Goal: Task Accomplishment & Management: Complete application form

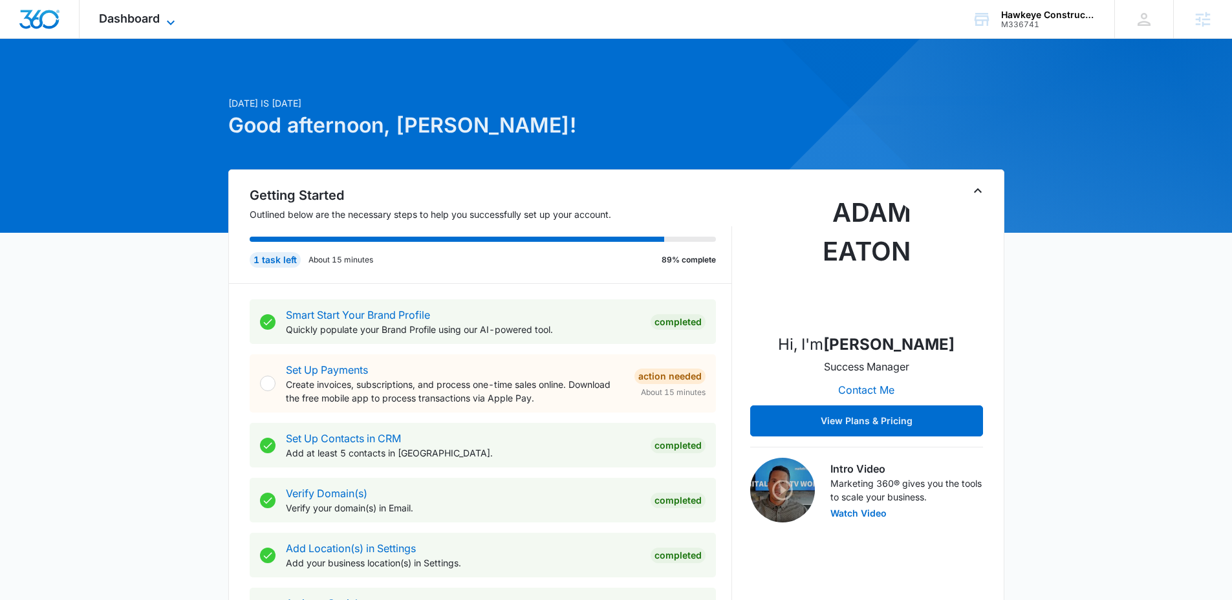
click at [173, 19] on icon at bounding box center [171, 23] width 16 height 16
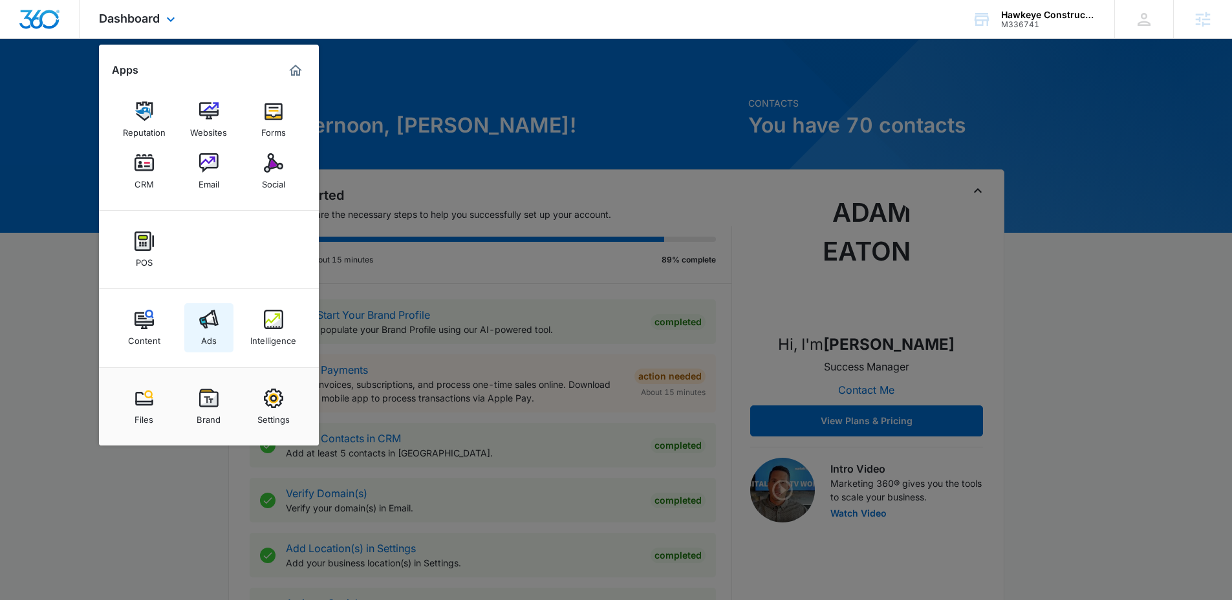
click at [215, 322] on img at bounding box center [208, 319] width 19 height 19
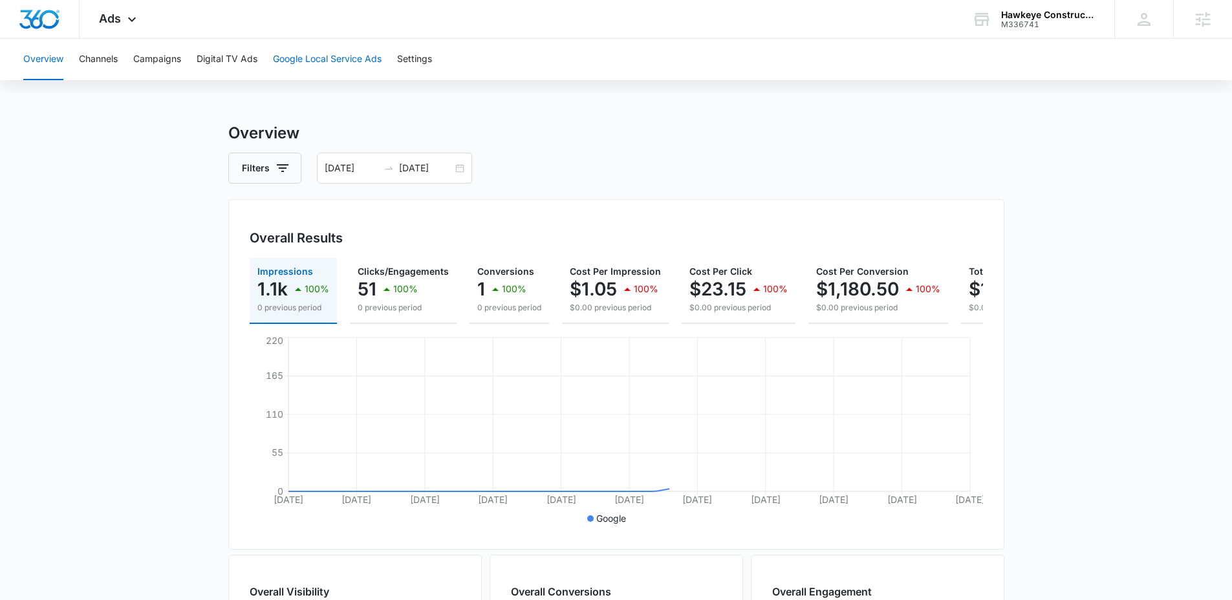
click at [299, 57] on button "Google Local Service Ads" at bounding box center [327, 59] width 109 height 41
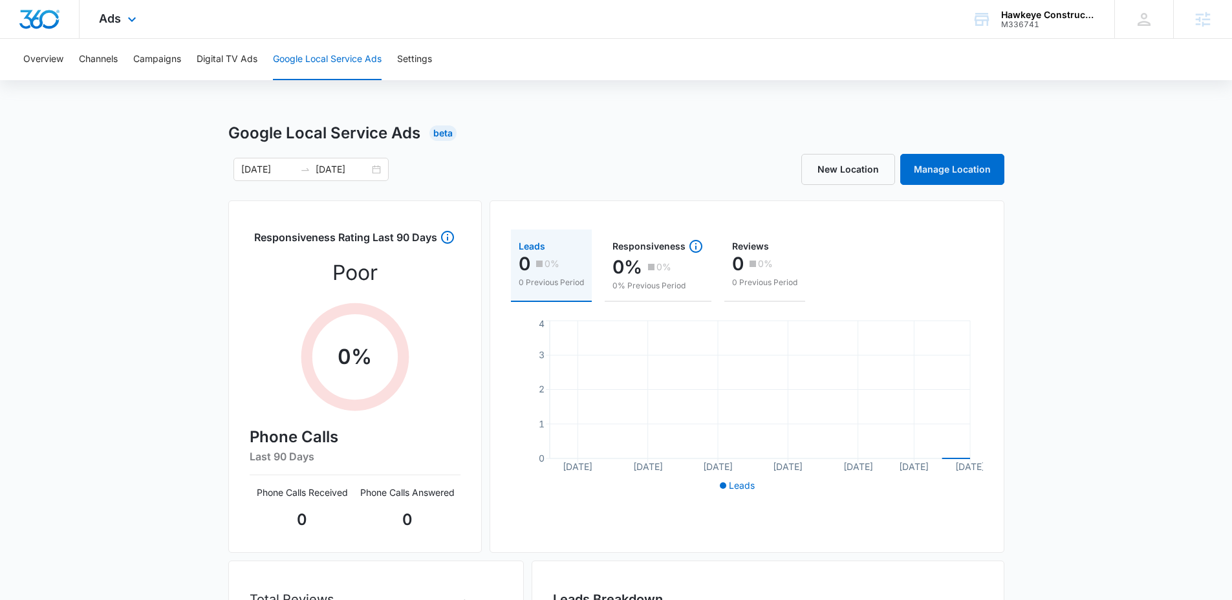
click at [140, 15] on div "Ads Apps Reputation Websites Forms CRM Email Social POS Content Ads Intelligenc…" at bounding box center [120, 19] width 80 height 38
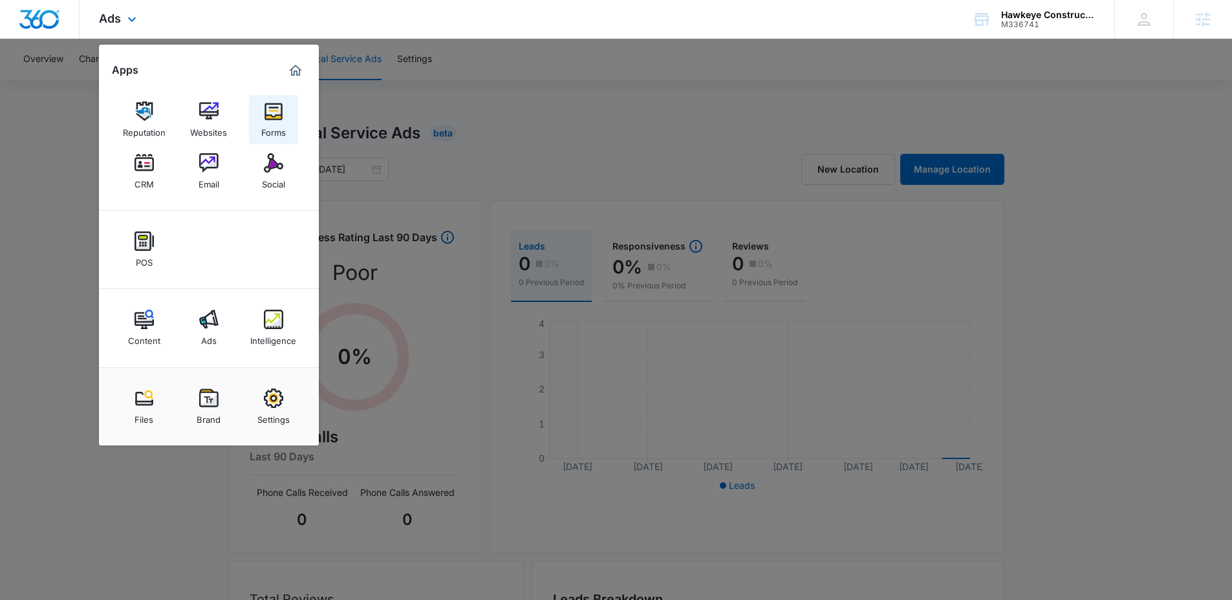
click at [265, 120] on img at bounding box center [273, 111] width 19 height 19
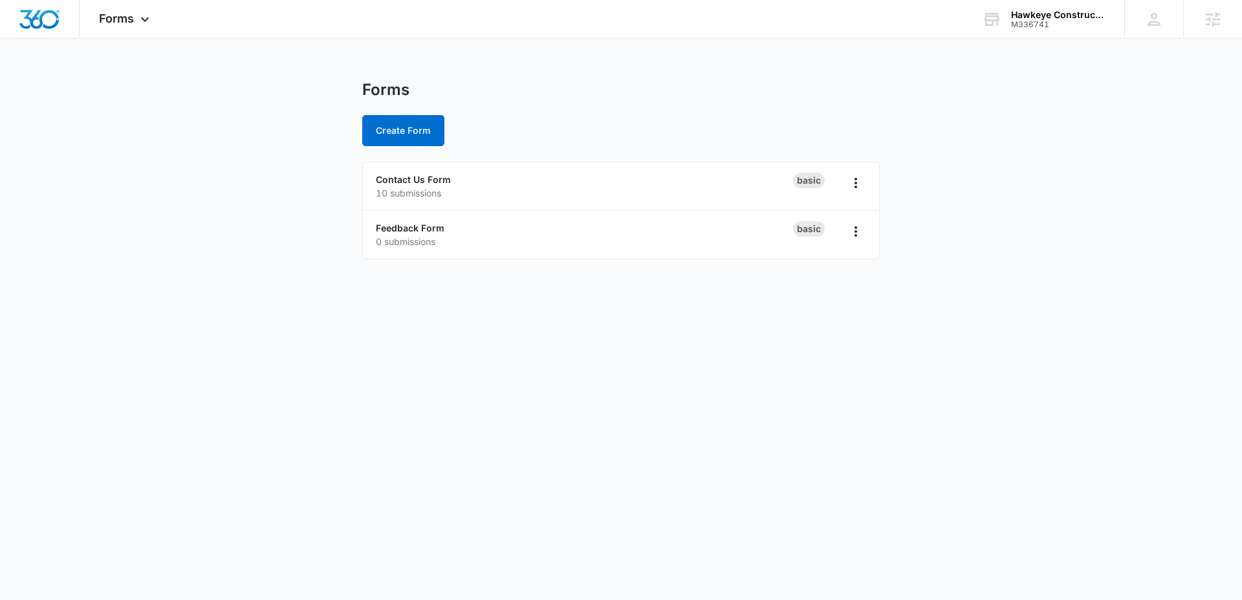
click at [431, 81] on div "Forms" at bounding box center [620, 89] width 517 height 19
click at [393, 132] on button "Create Form" at bounding box center [403, 130] width 82 height 31
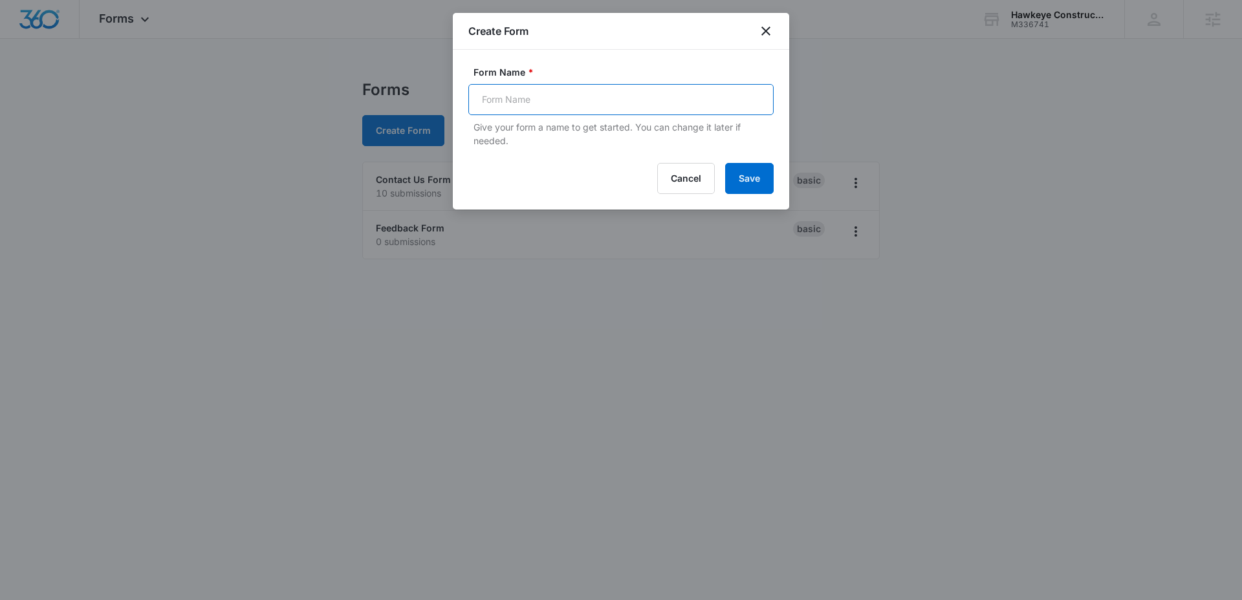
click at [548, 105] on input "Form Name *" at bounding box center [620, 99] width 305 height 31
type input "Architect"
click at [680, 169] on button "Cancel" at bounding box center [686, 178] width 58 height 31
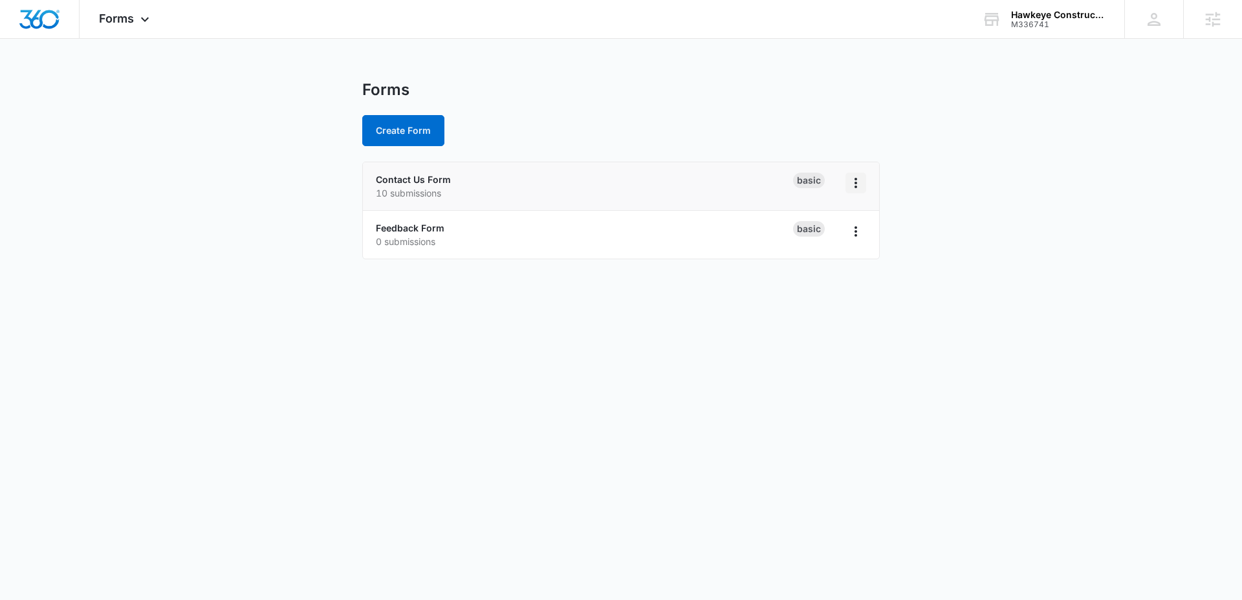
click at [854, 183] on icon "Overflow Menu" at bounding box center [855, 183] width 3 height 10
click at [830, 234] on div "Duplicate" at bounding box center [814, 238] width 40 height 9
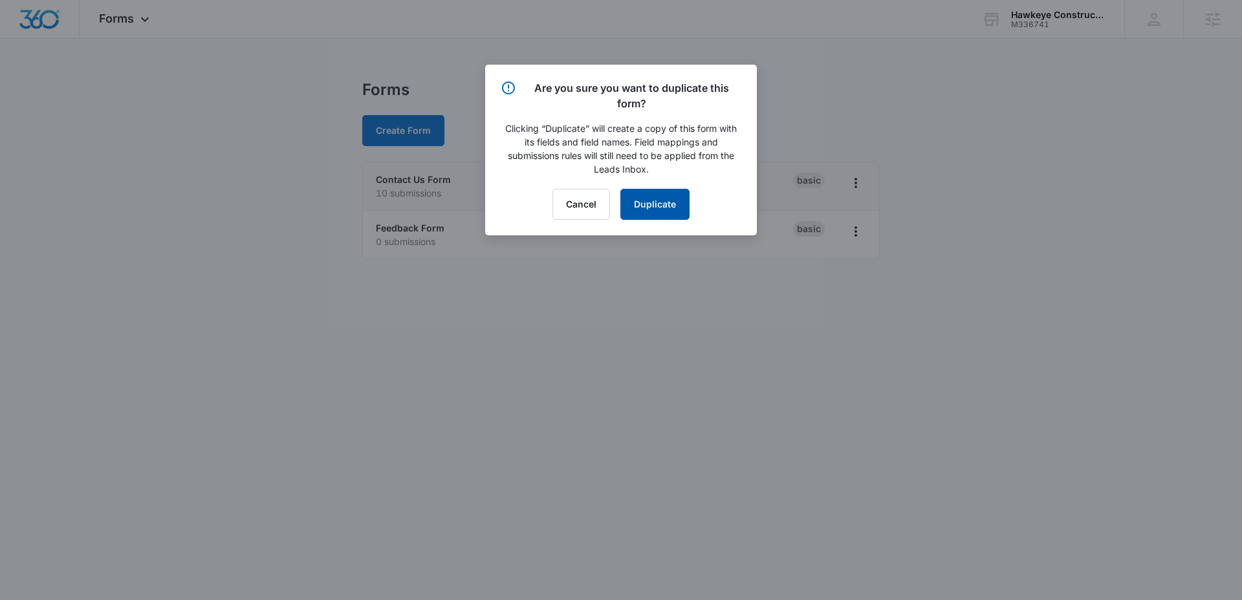
click at [642, 210] on button "Duplicate" at bounding box center [654, 204] width 69 height 31
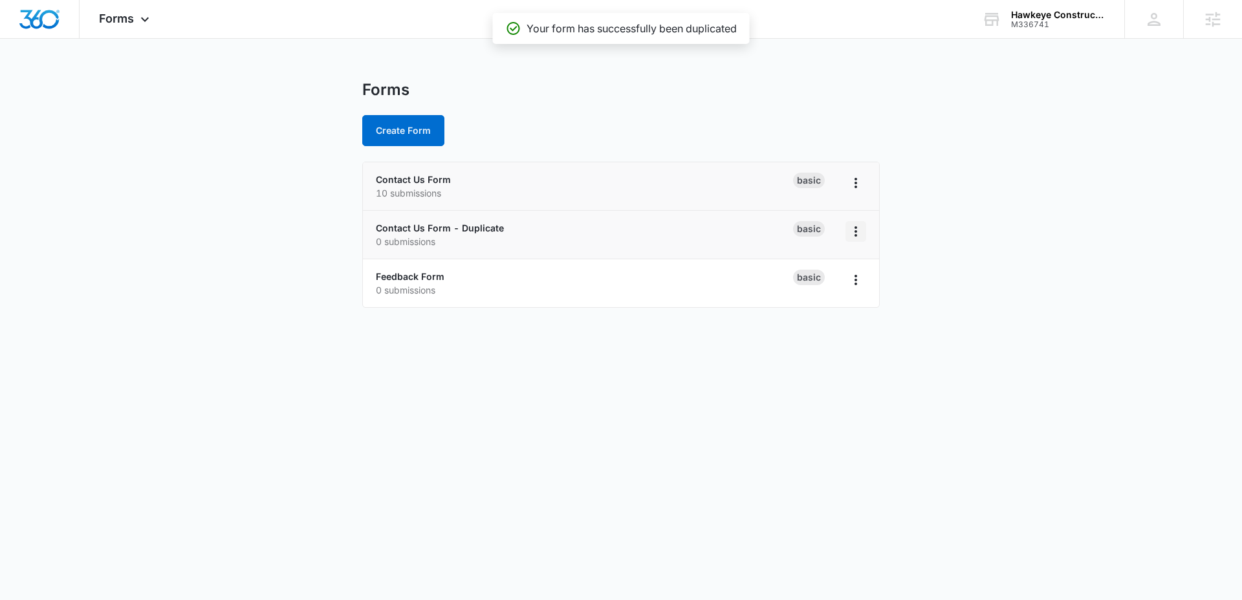
click at [854, 237] on icon "Overflow Menu" at bounding box center [856, 232] width 16 height 16
click at [827, 269] on div "Rename" at bounding box center [814, 267] width 40 height 9
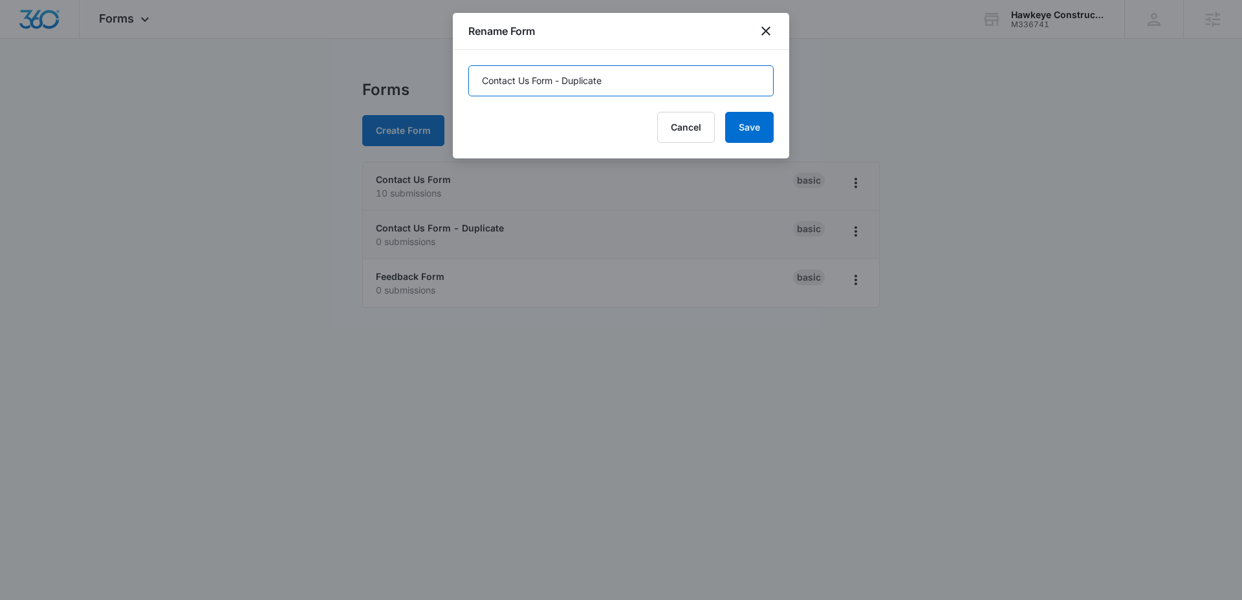
click at [631, 83] on input "Contact Us Form - Duplicate" at bounding box center [620, 80] width 305 height 31
type input "Architect Form"
click at [763, 131] on button "Save" at bounding box center [749, 127] width 48 height 31
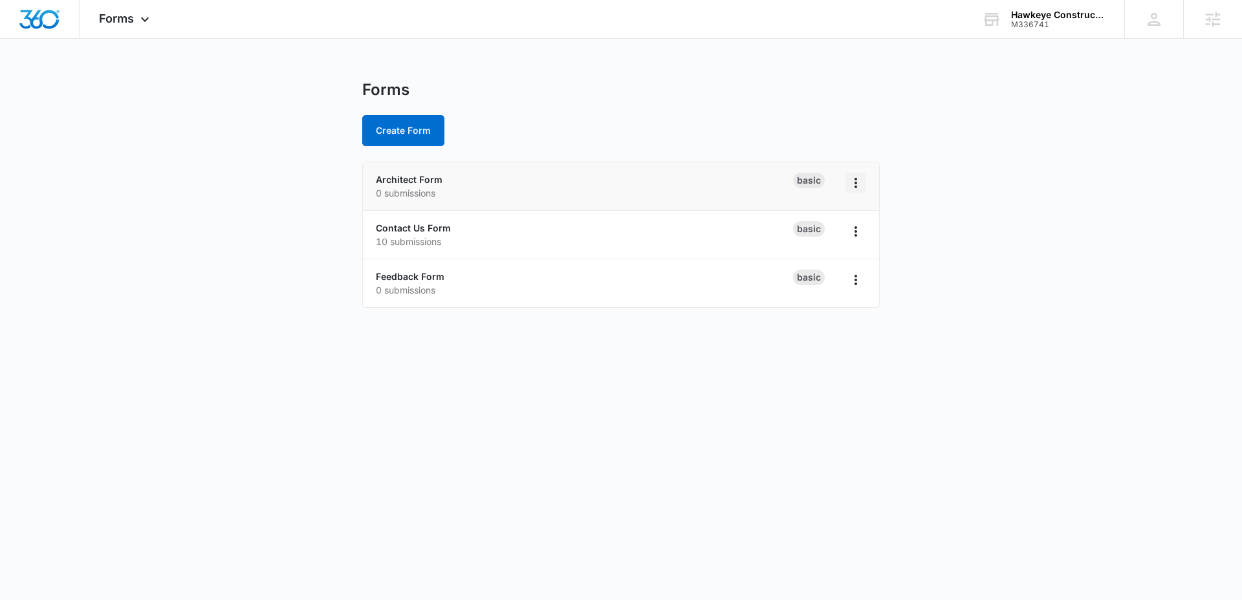
click at [863, 180] on button "Overflow Menu" at bounding box center [855, 183] width 21 height 21
click at [425, 180] on link "Architect Form" at bounding box center [409, 179] width 67 height 11
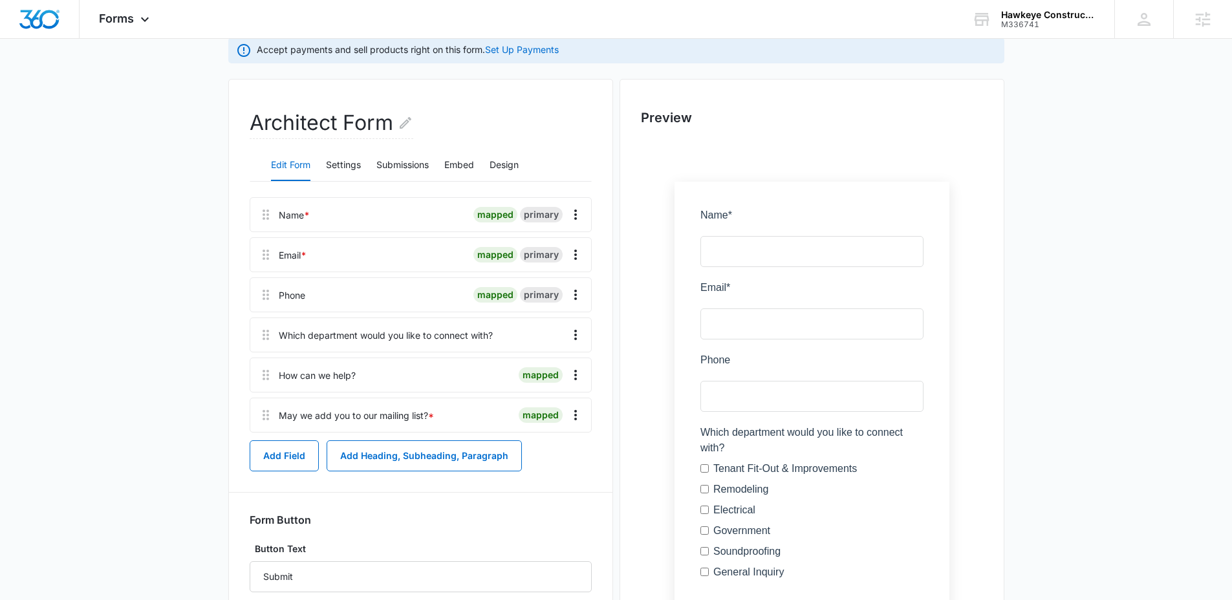
scroll to position [111, 0]
click at [577, 334] on icon "Overflow Menu" at bounding box center [576, 335] width 16 height 16
click at [541, 395] on button "Delete" at bounding box center [548, 389] width 74 height 19
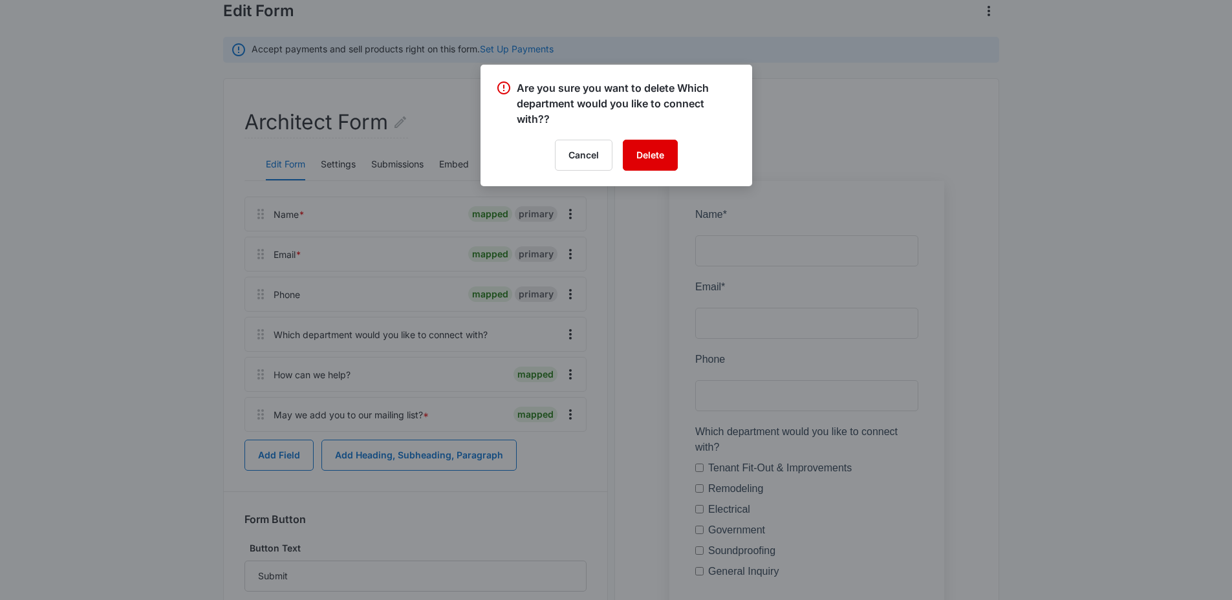
click at [665, 150] on button "Delete" at bounding box center [650, 155] width 55 height 31
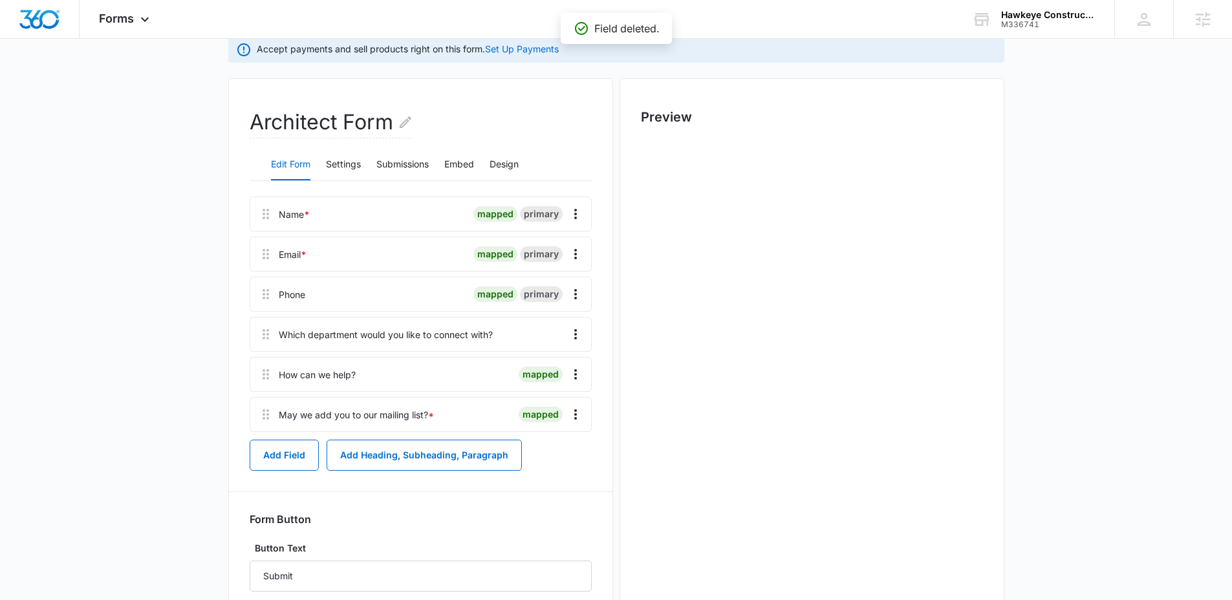
scroll to position [0, 0]
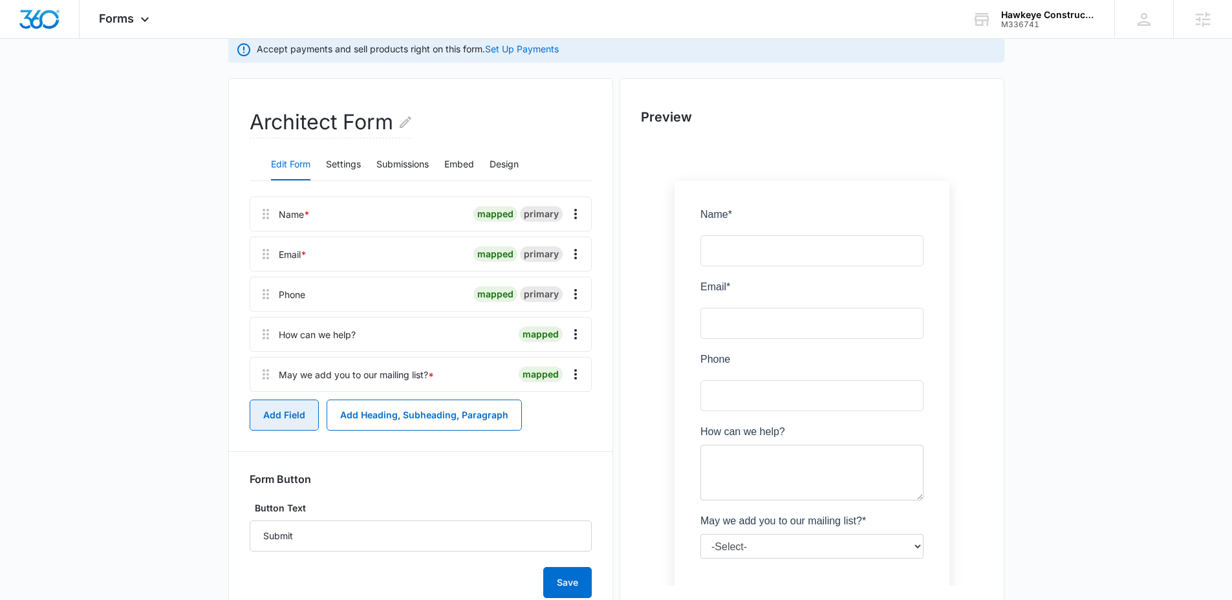
click at [305, 417] on button "Add Field" at bounding box center [284, 415] width 69 height 31
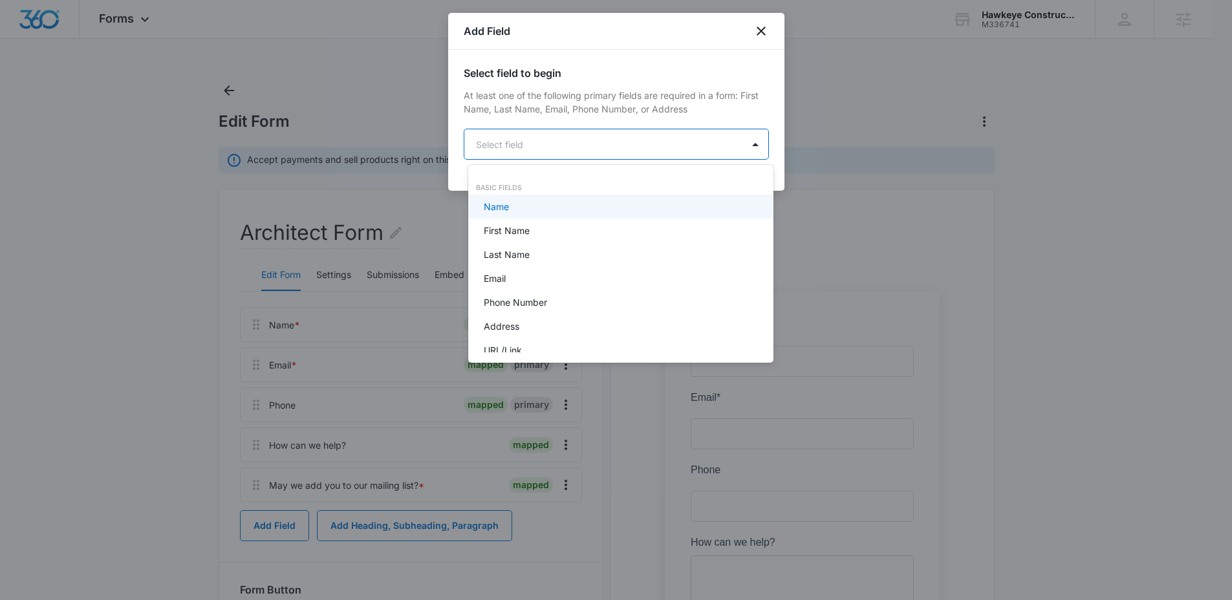
click at [574, 145] on body "Forms Apps Reputation Websites Forms CRM Email Social POS Content Ads Intellige…" at bounding box center [616, 300] width 1232 height 600
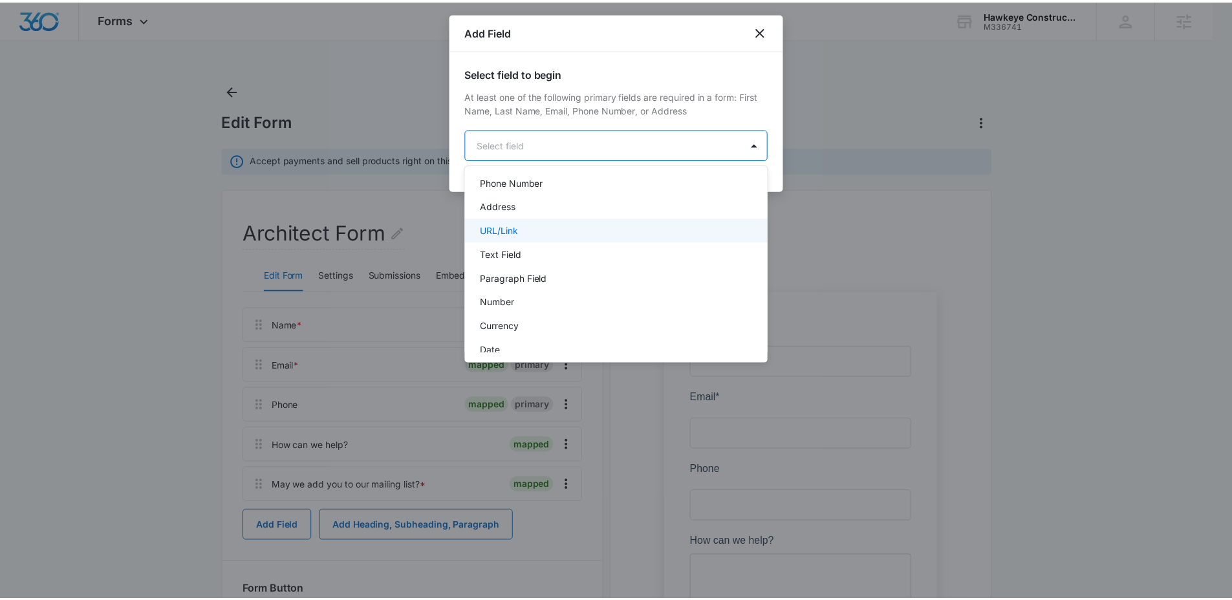
scroll to position [123, 0]
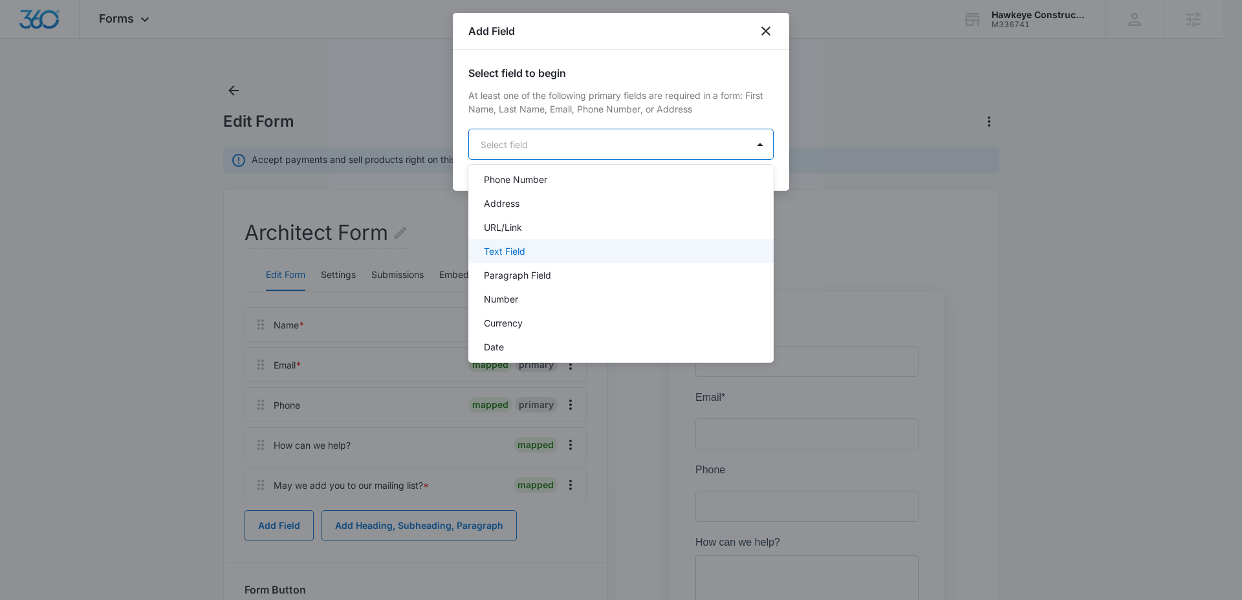
click at [514, 250] on p "Text Field" at bounding box center [504, 251] width 41 height 14
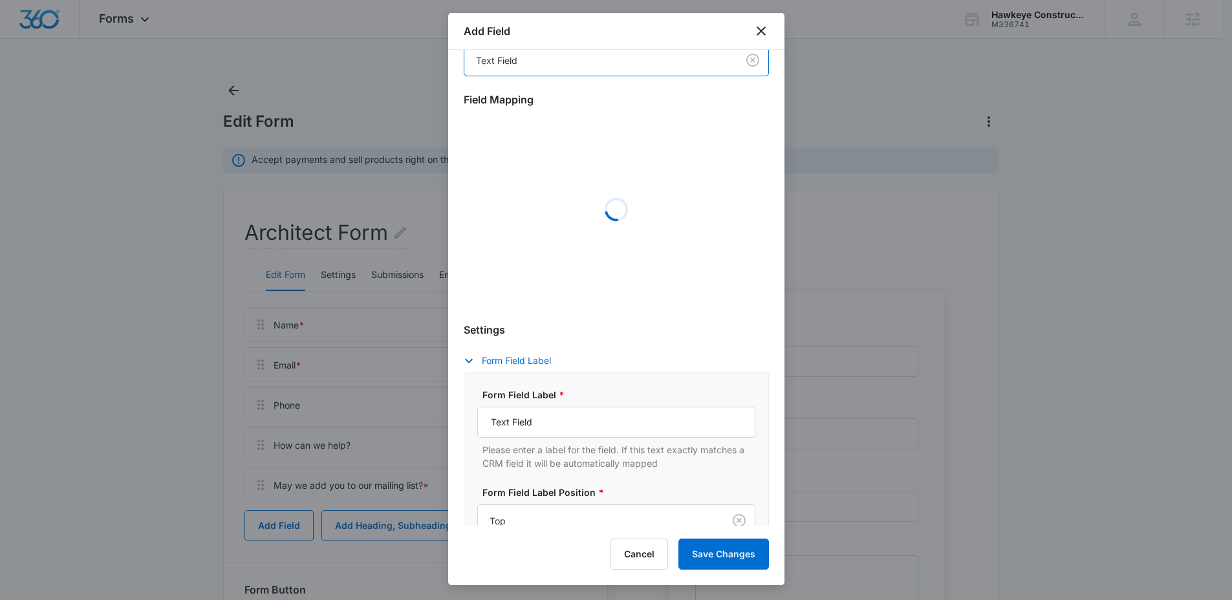
scroll to position [117, 0]
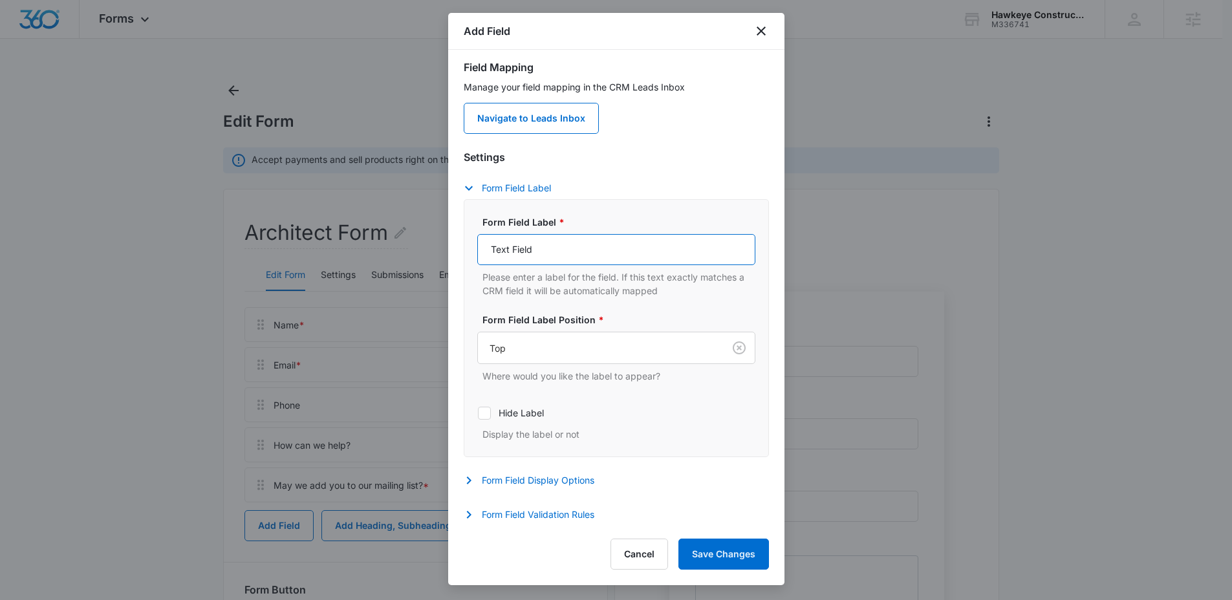
click at [596, 244] on input "Text Field" at bounding box center [616, 249] width 278 height 31
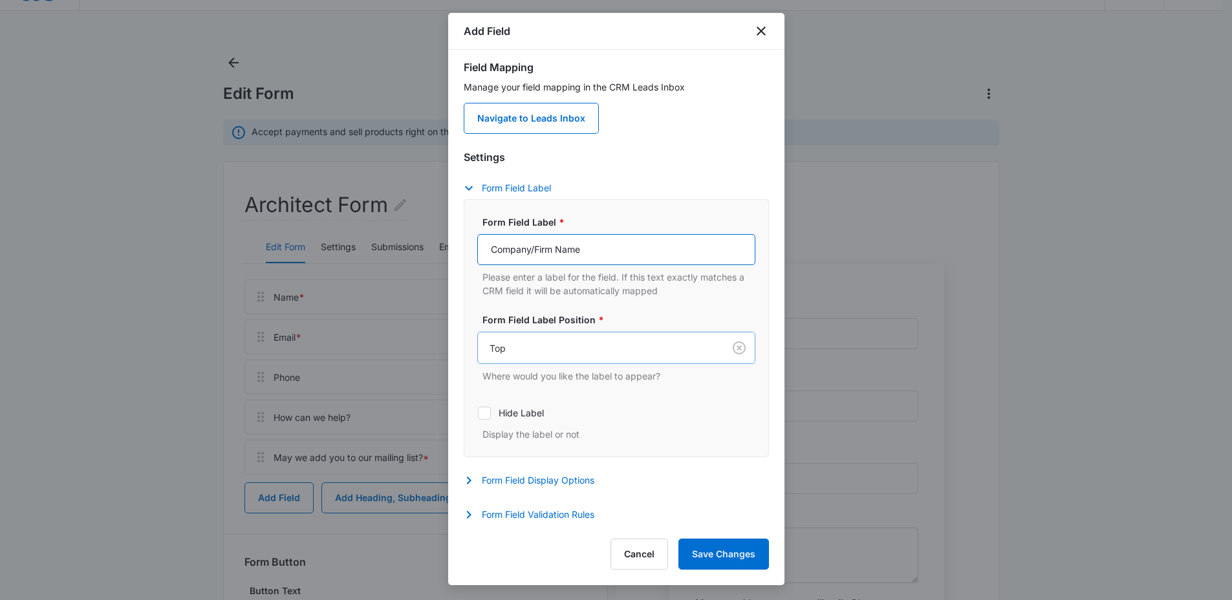
scroll to position [38, 0]
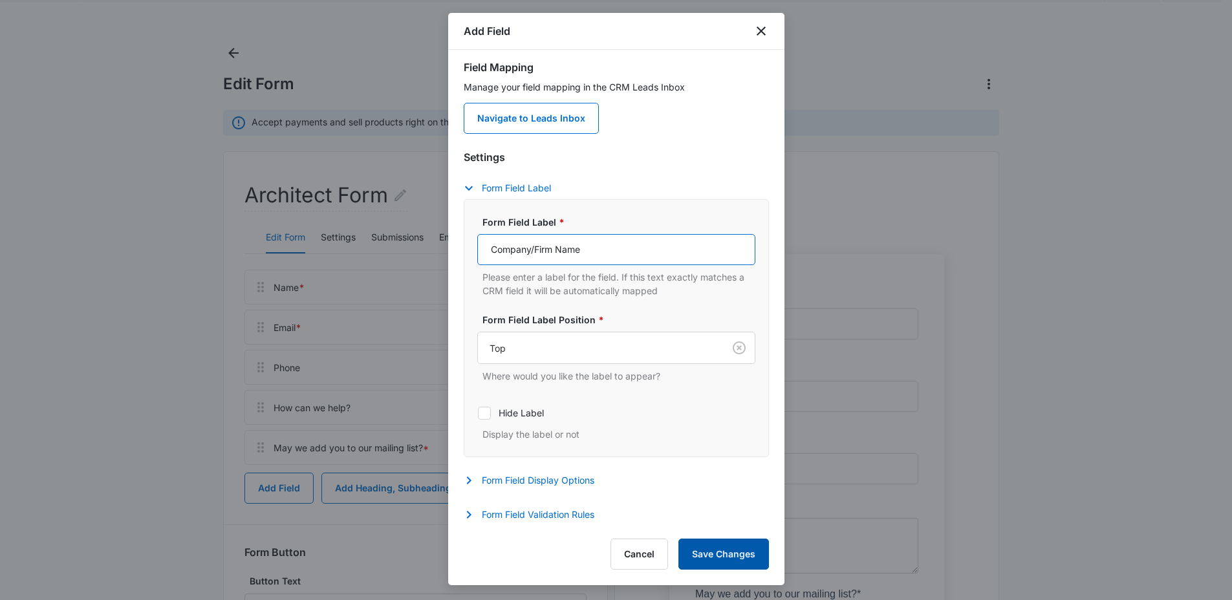
type input "Company/Firm Name"
click at [746, 557] on button "Save Changes" at bounding box center [723, 554] width 91 height 31
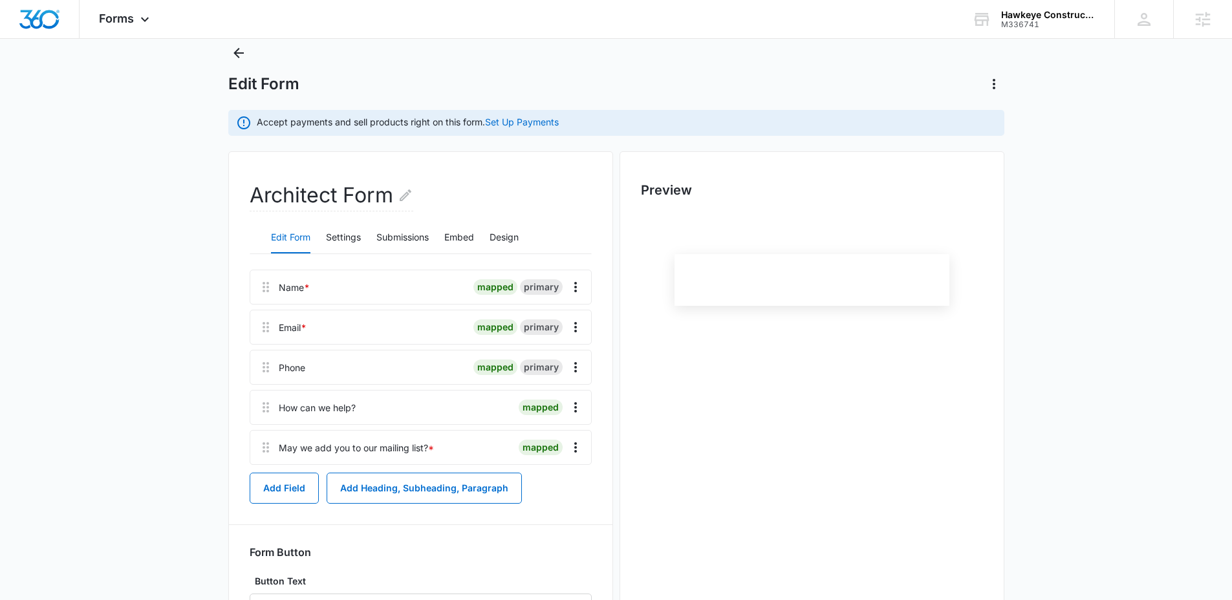
scroll to position [0, 0]
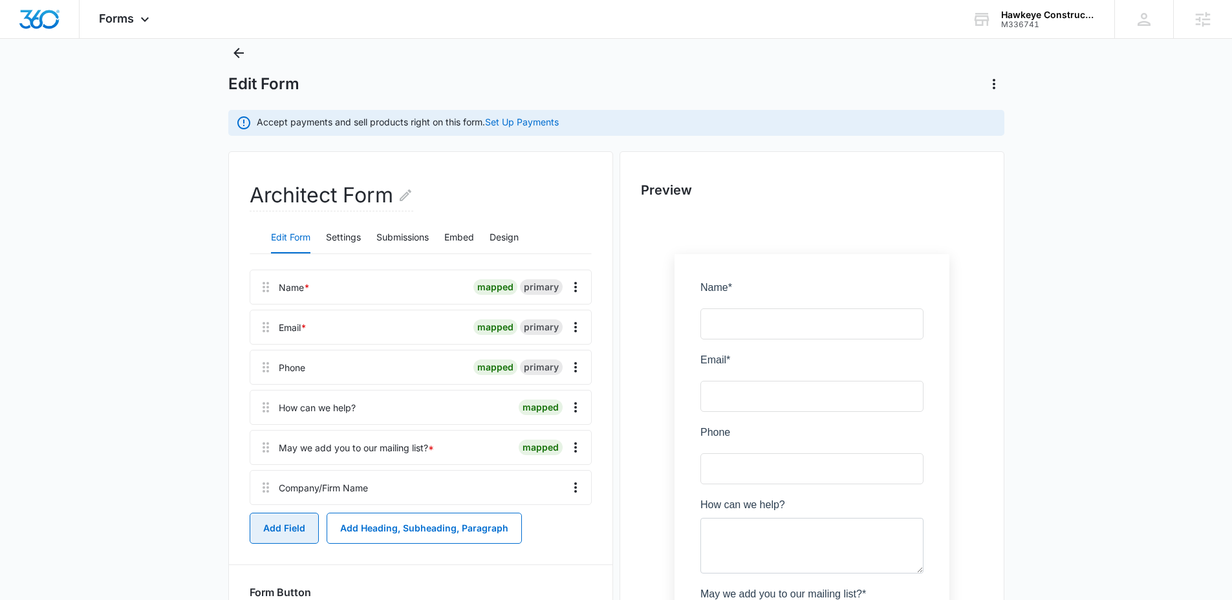
click at [290, 523] on button "Add Field" at bounding box center [284, 528] width 69 height 31
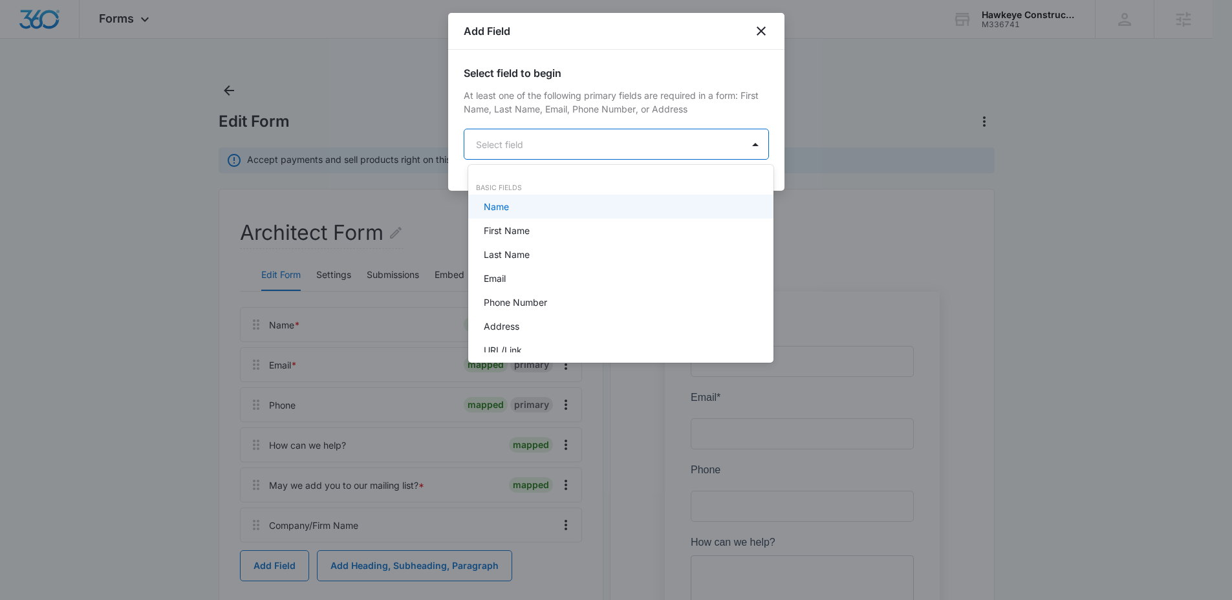
click at [624, 145] on body "Forms Apps Reputation Websites Forms CRM Email Social POS Content Ads Intellige…" at bounding box center [616, 300] width 1232 height 600
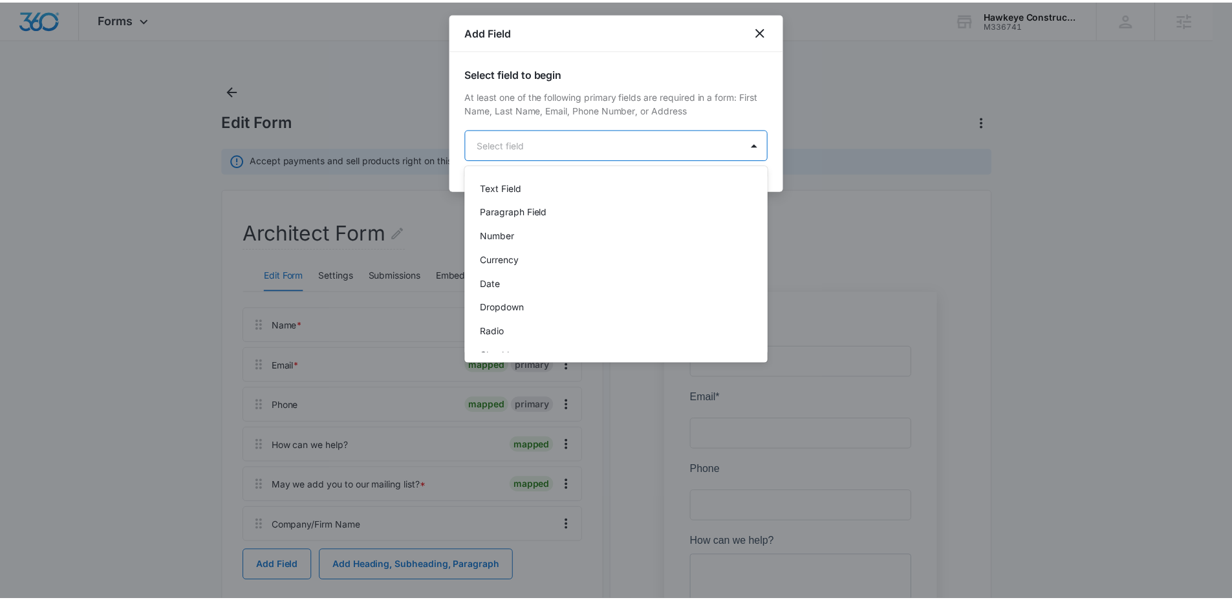
scroll to position [253, 0]
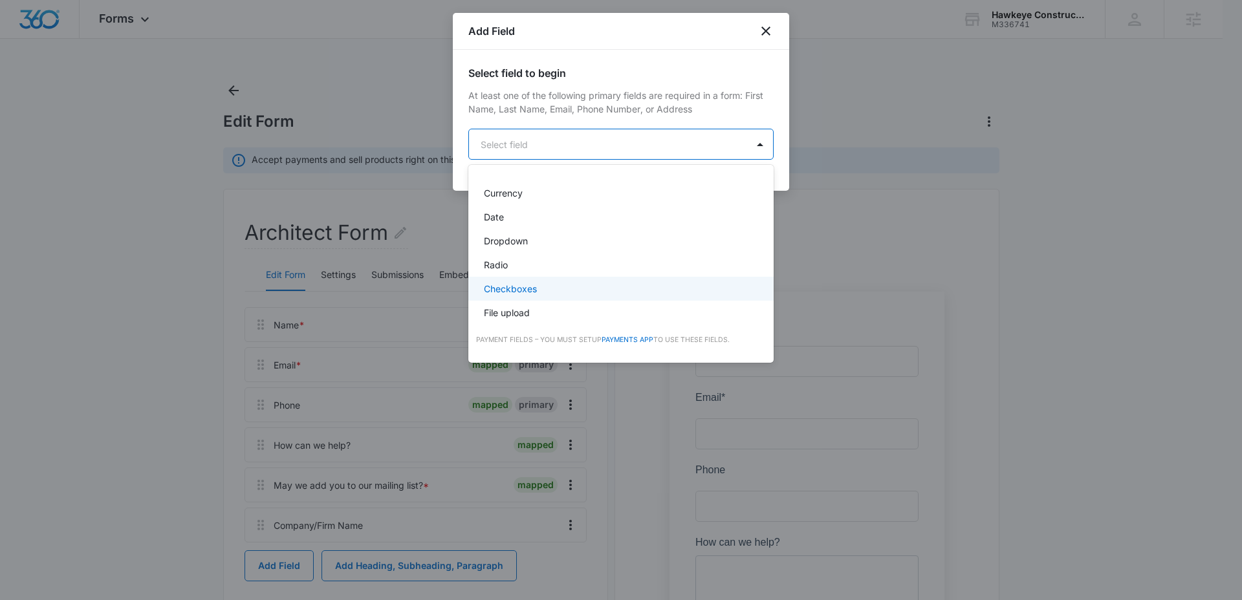
click at [528, 285] on p "Checkboxes" at bounding box center [510, 289] width 53 height 14
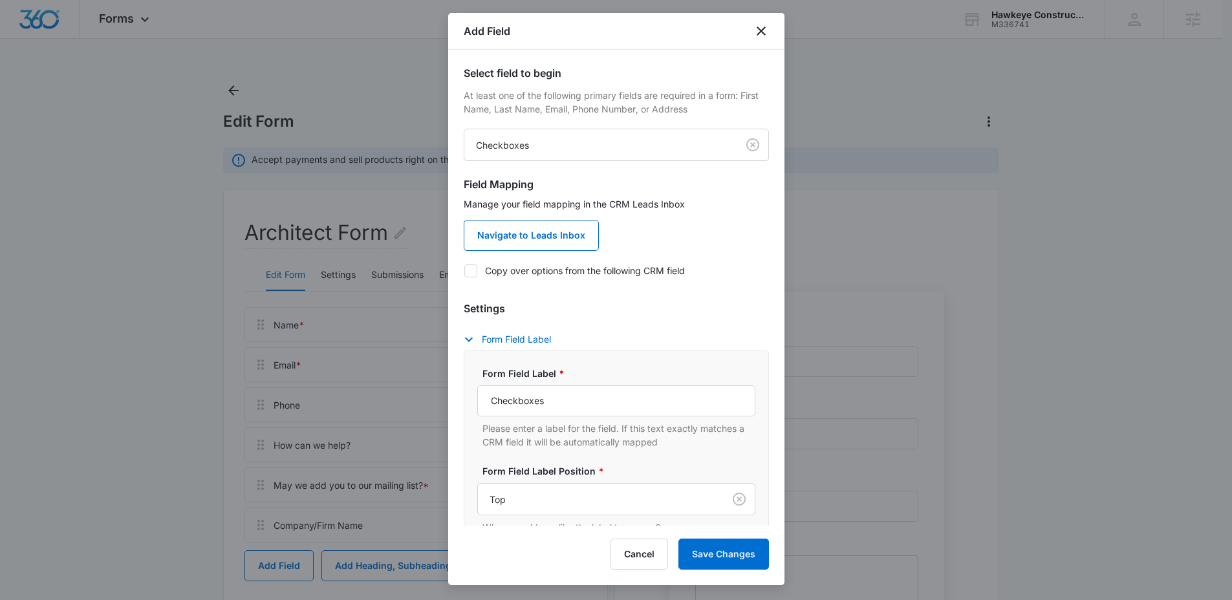
click at [676, 332] on div "Form Field Label Form Field Label * Checkboxes Please enter a label for the fie…" at bounding box center [616, 470] width 305 height 277
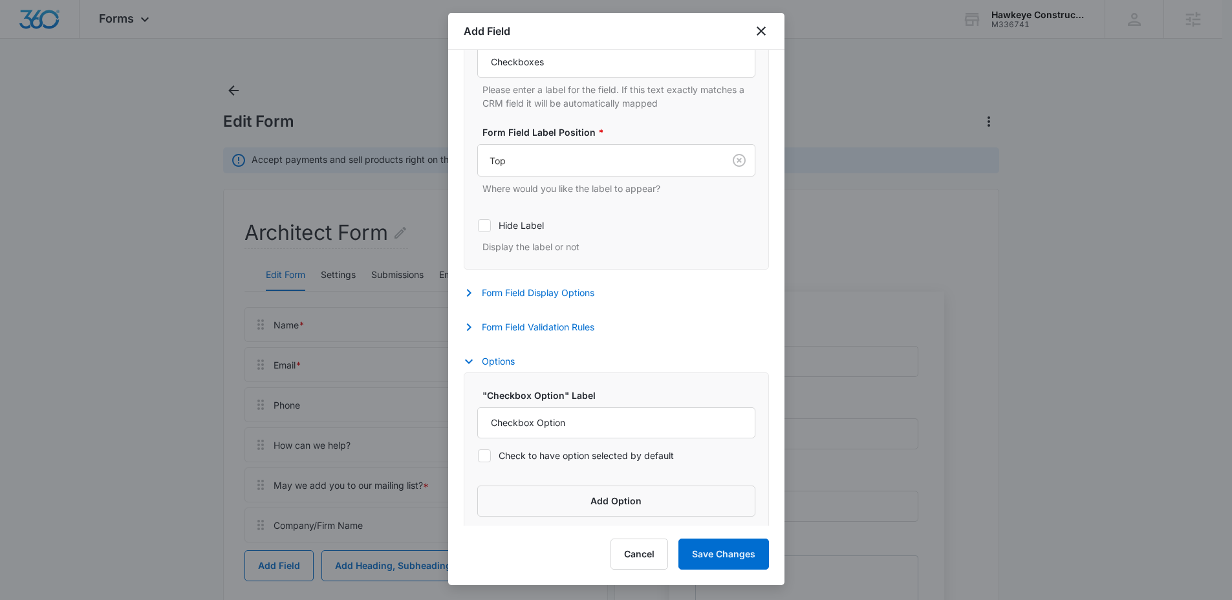
scroll to position [346, 0]
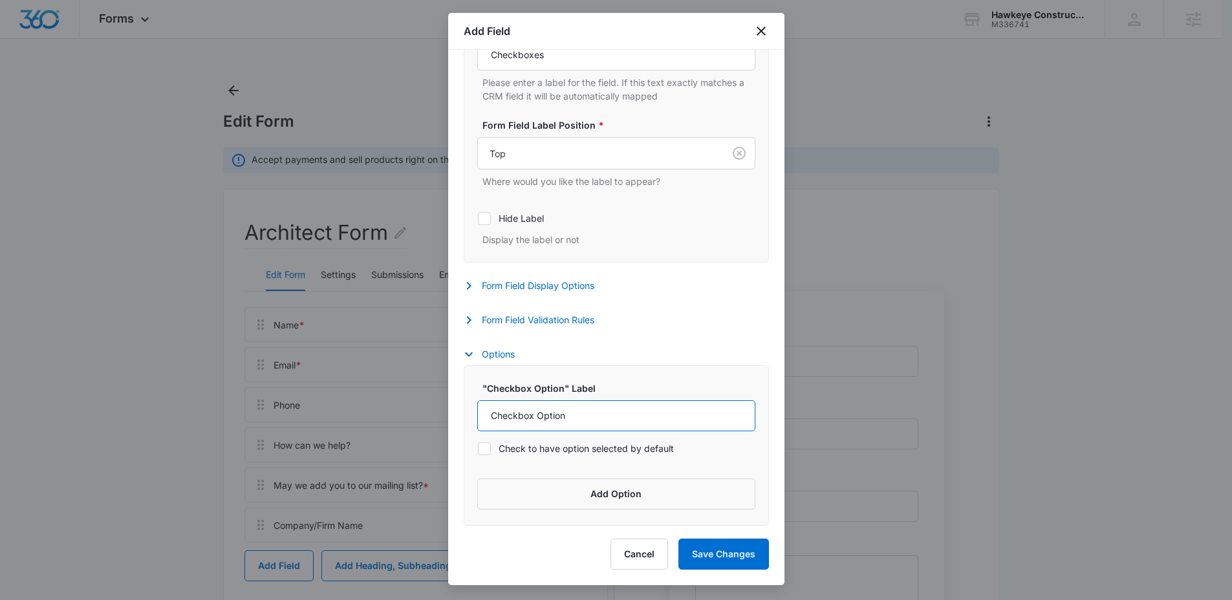
click at [638, 418] on input "Checkbox Option" at bounding box center [616, 415] width 278 height 31
paste input "enant Improvement/Fit-Out"
click at [491, 418] on input "enant Improvement/Fit-Out" at bounding box center [616, 415] width 278 height 31
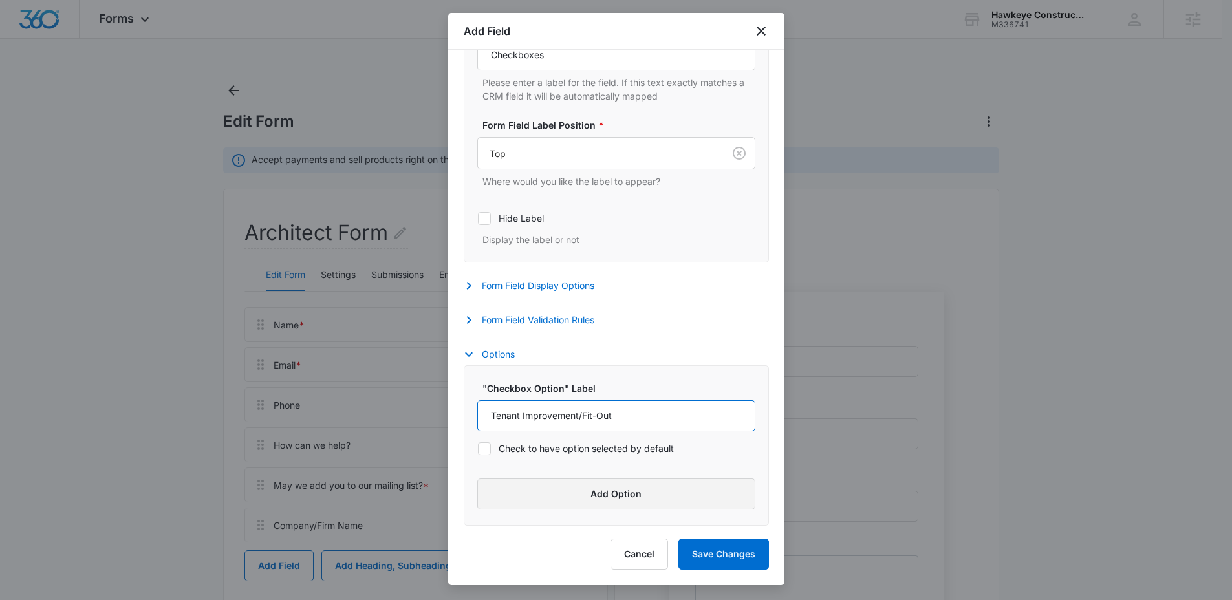
type input "Tenant Improvement/Fit-Out"
click at [608, 489] on button "Add Option" at bounding box center [616, 494] width 278 height 31
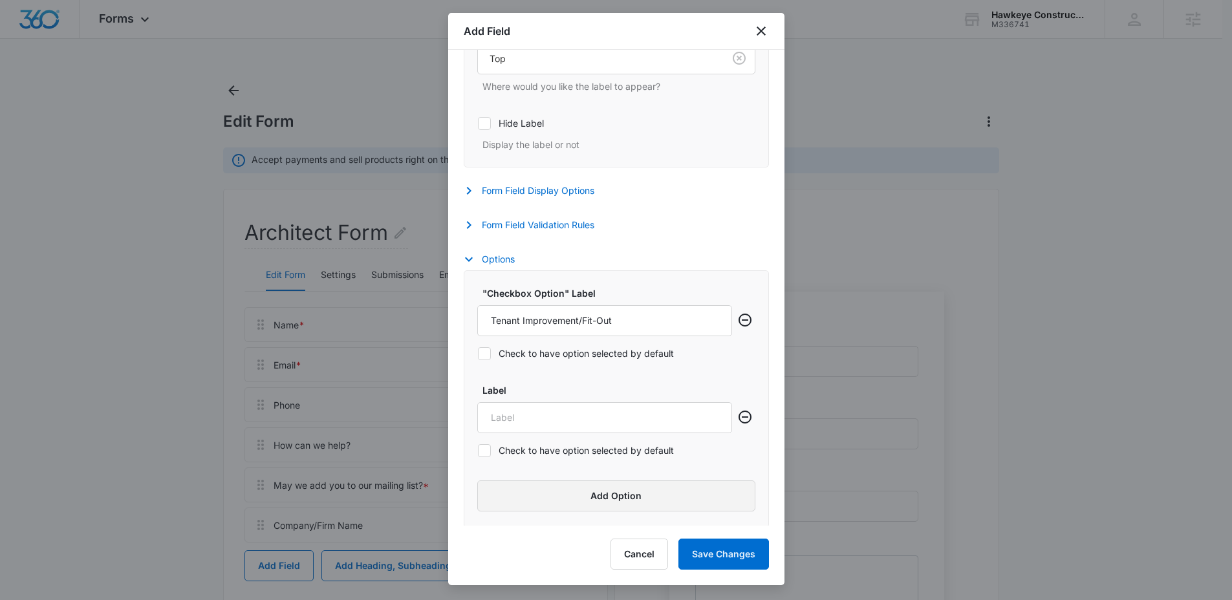
scroll to position [443, 0]
click at [576, 417] on input "Label" at bounding box center [604, 415] width 255 height 31
paste input "Specialized Installation"
click at [541, 417] on input "Specialized Installation" at bounding box center [604, 415] width 255 height 31
type input "Specialized Product Installation"
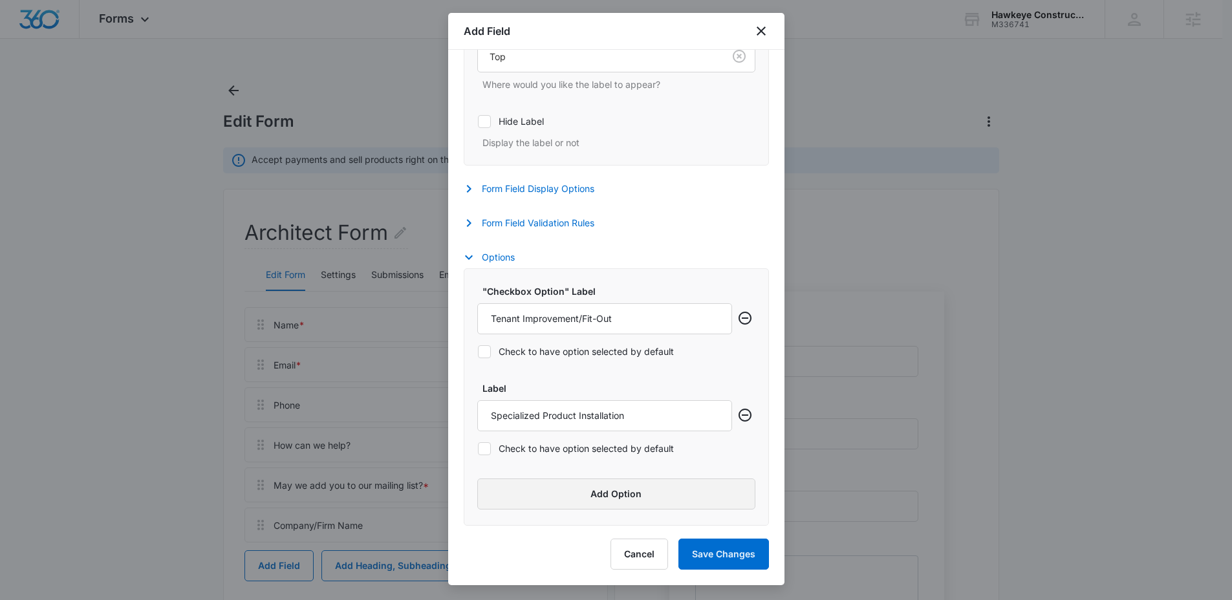
click at [596, 489] on button "Add Option" at bounding box center [616, 494] width 278 height 31
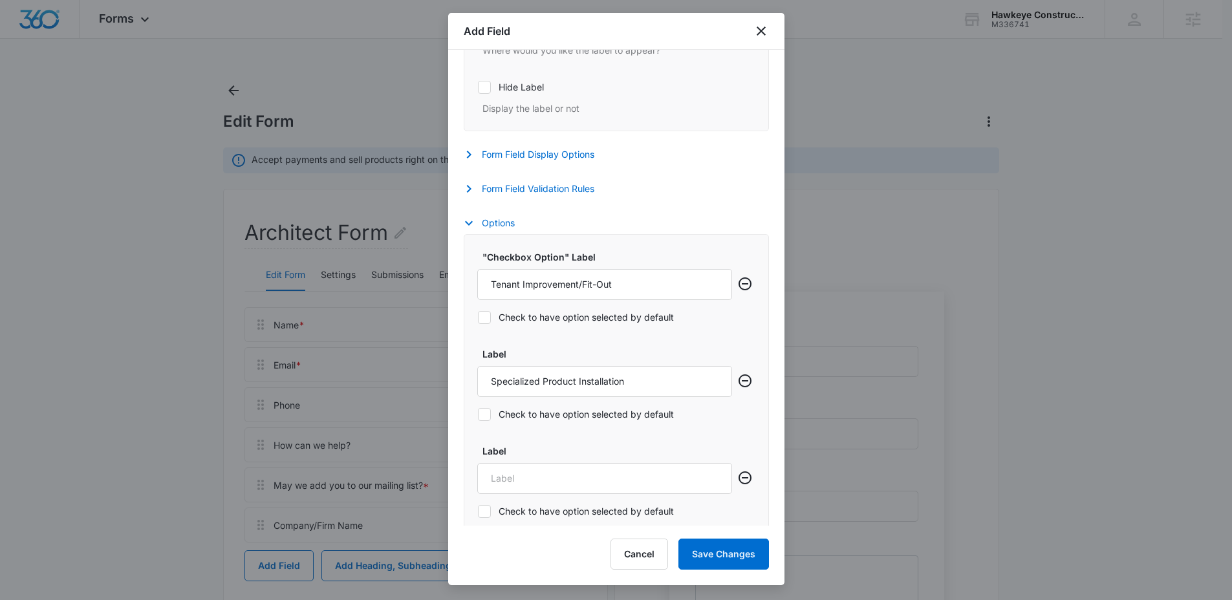
scroll to position [540, 0]
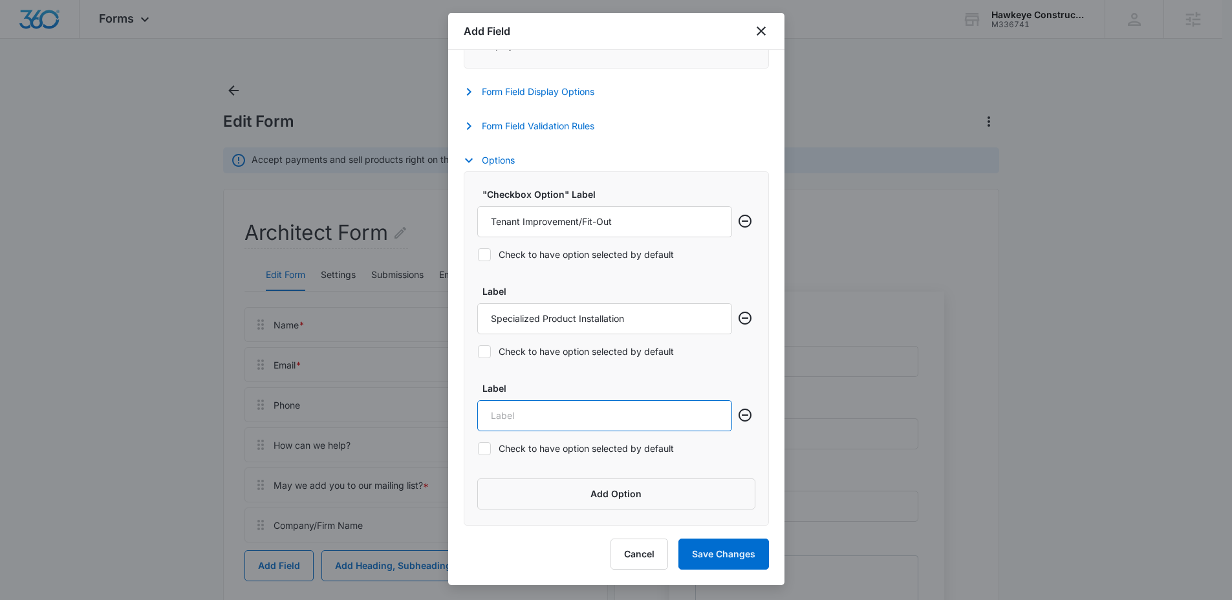
click at [557, 422] on input "Label" at bounding box center [604, 415] width 255 height 31
paste input "Full Commercial Renovation"
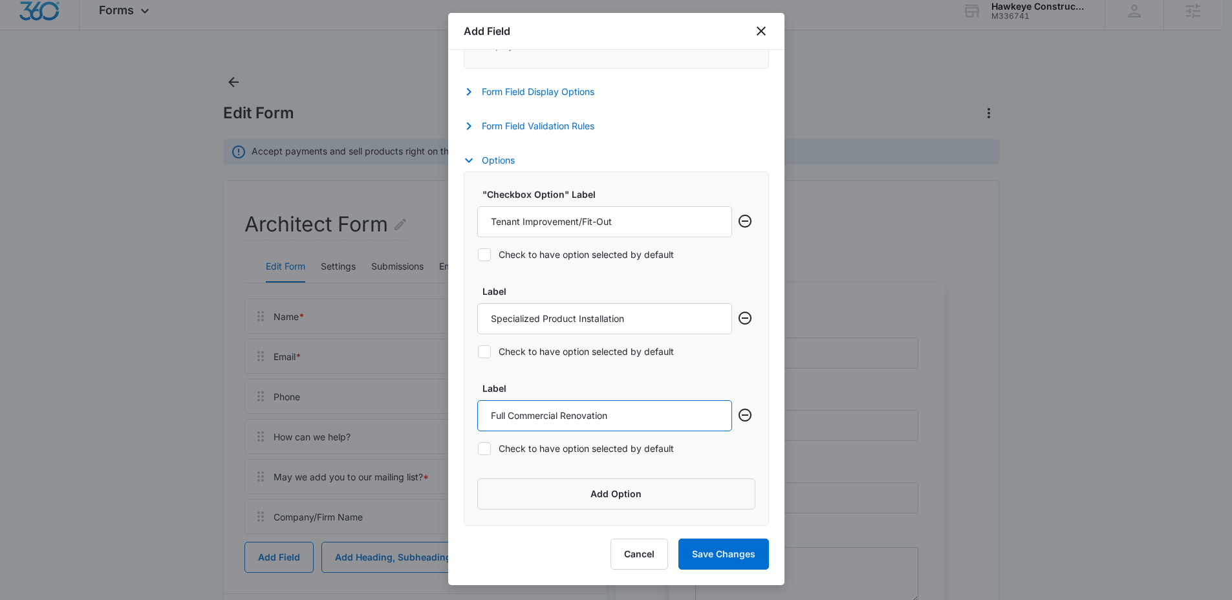
scroll to position [19, 0]
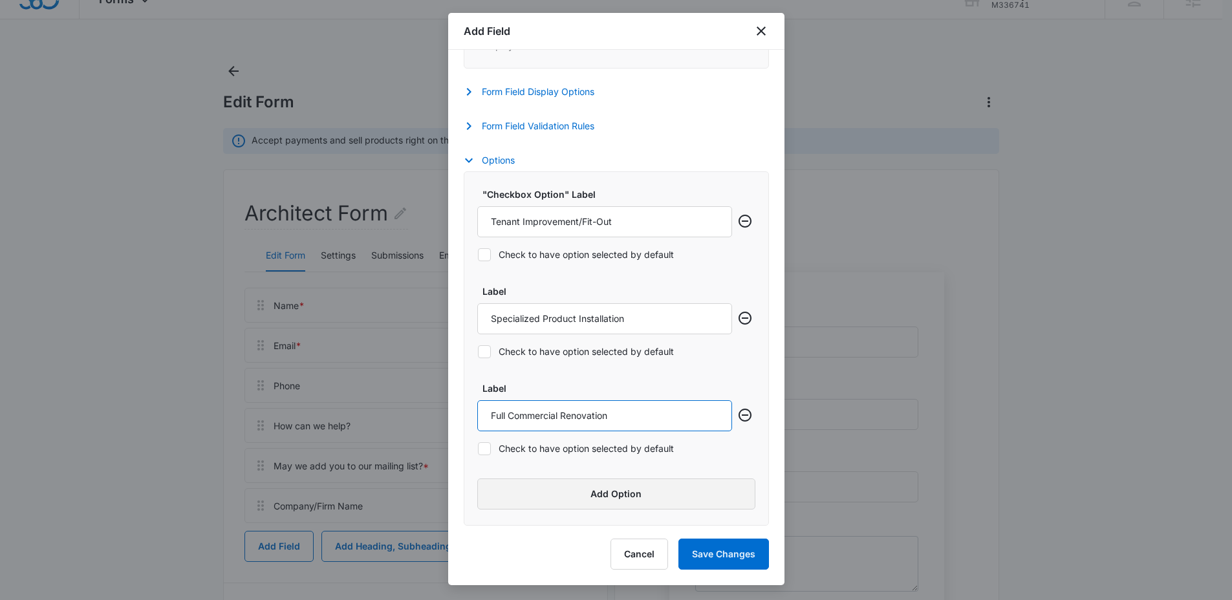
type input "Full Commercial Renovation"
click at [601, 487] on button "Add Option" at bounding box center [616, 494] width 278 height 31
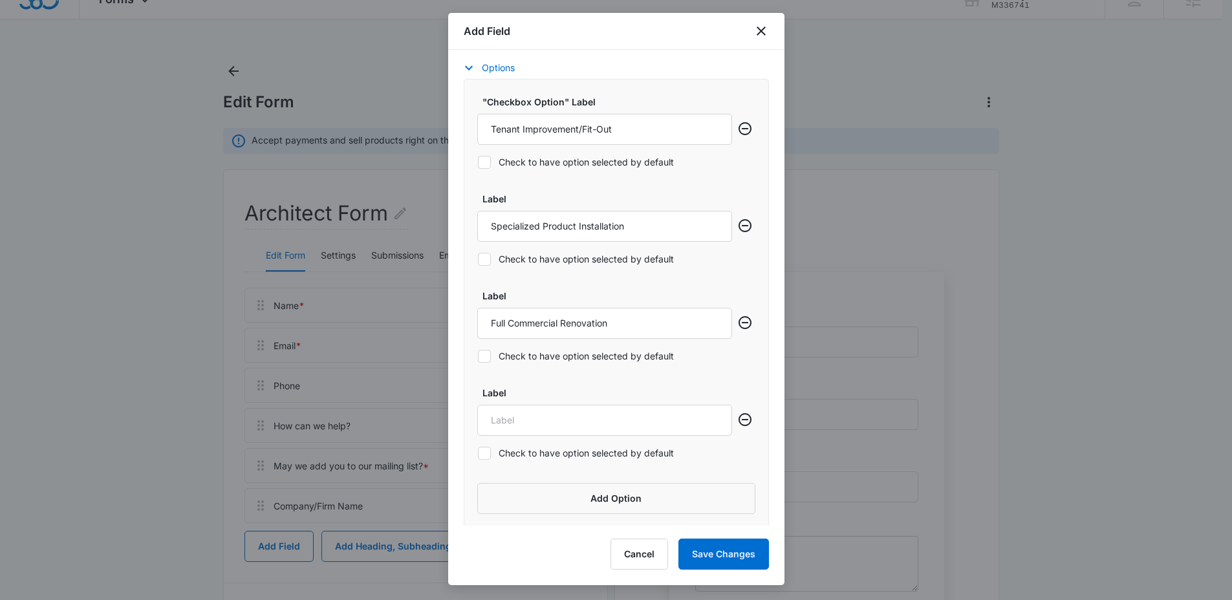
scroll to position [637, 0]
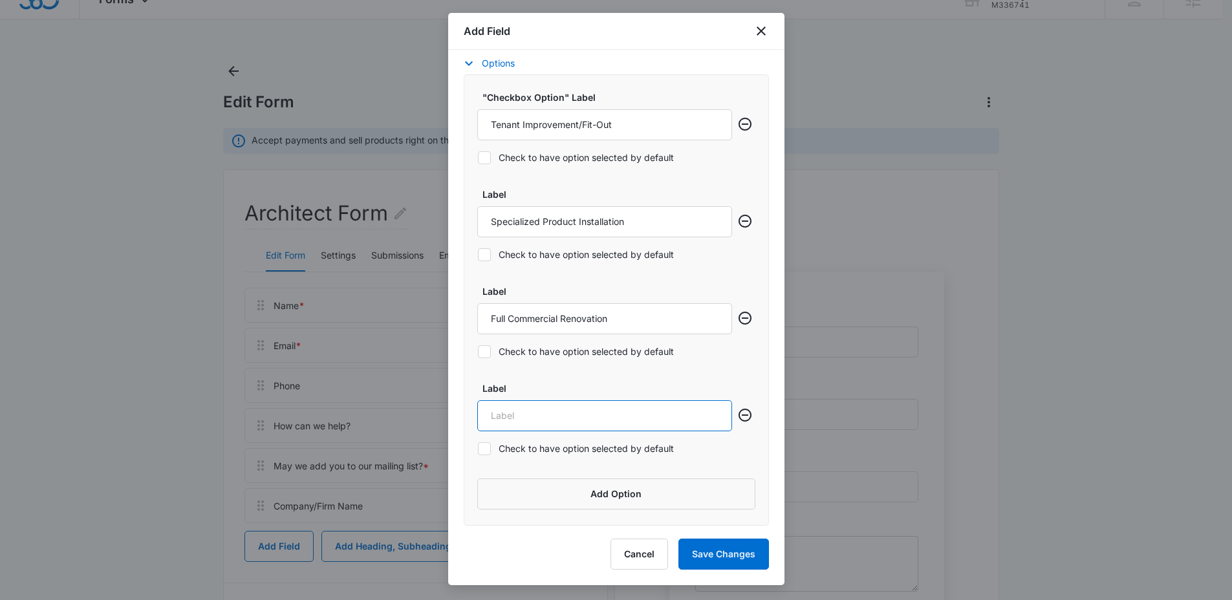
click at [586, 407] on input "Label" at bounding box center [604, 415] width 255 height 31
paste input "Ongoing Partnership"
type input "Ongoing Partnership"
click at [712, 547] on button "Save Changes" at bounding box center [723, 554] width 91 height 31
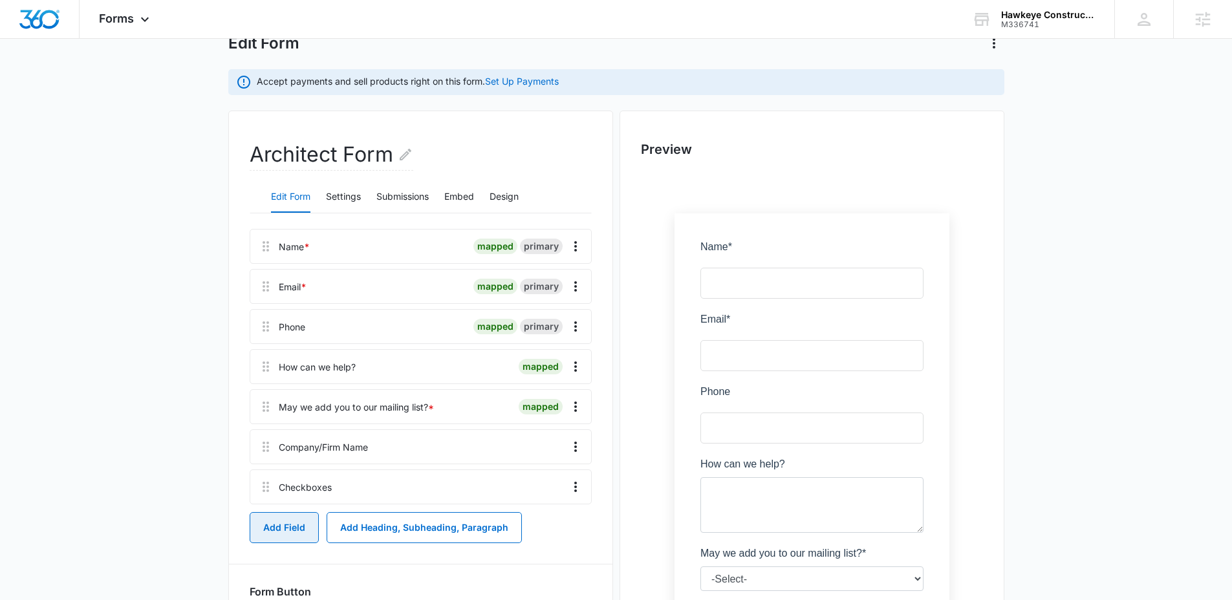
scroll to position [85, 0]
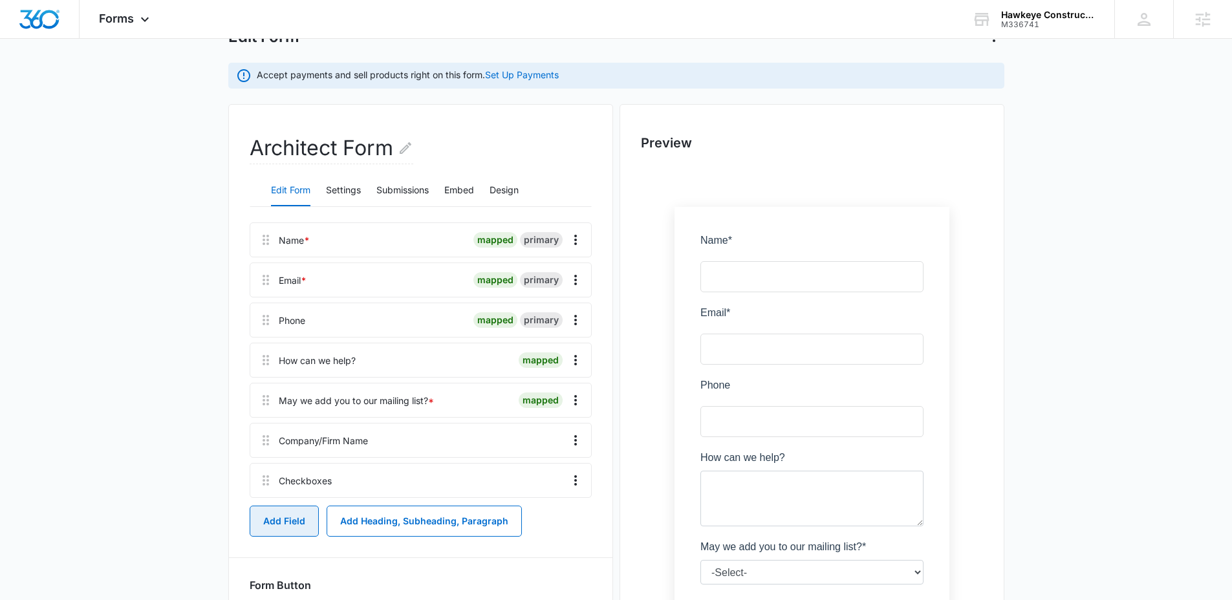
click at [286, 528] on button "Add Field" at bounding box center [284, 521] width 69 height 31
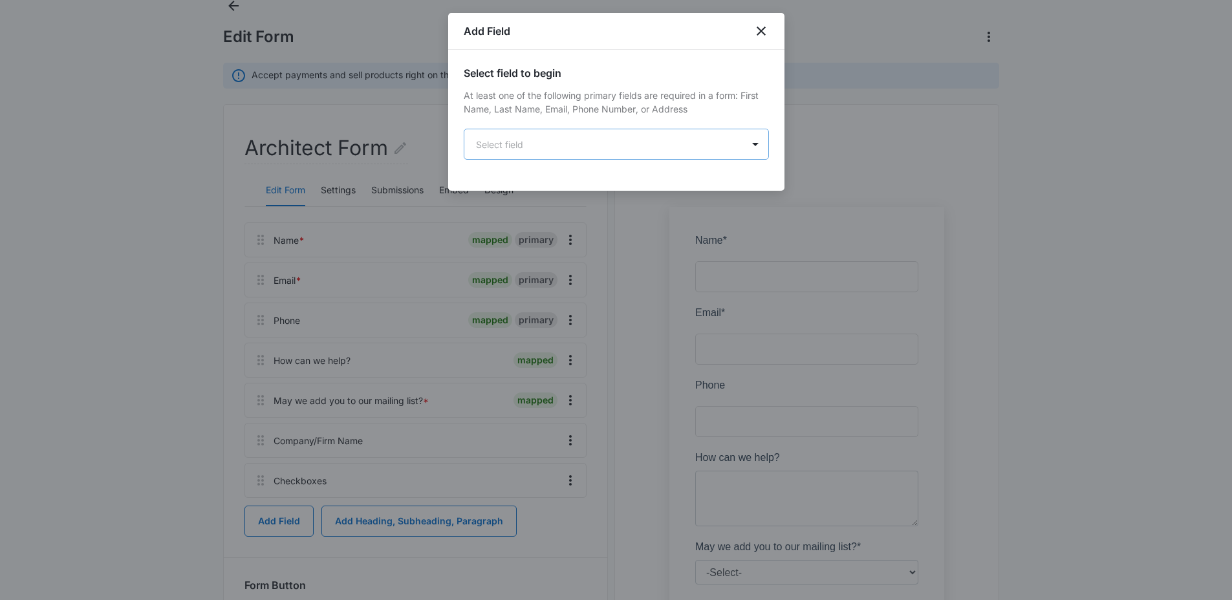
click at [686, 143] on body "Forms Apps Reputation Websites Forms CRM Email Social POS Content Ads Intellige…" at bounding box center [616, 393] width 1232 height 956
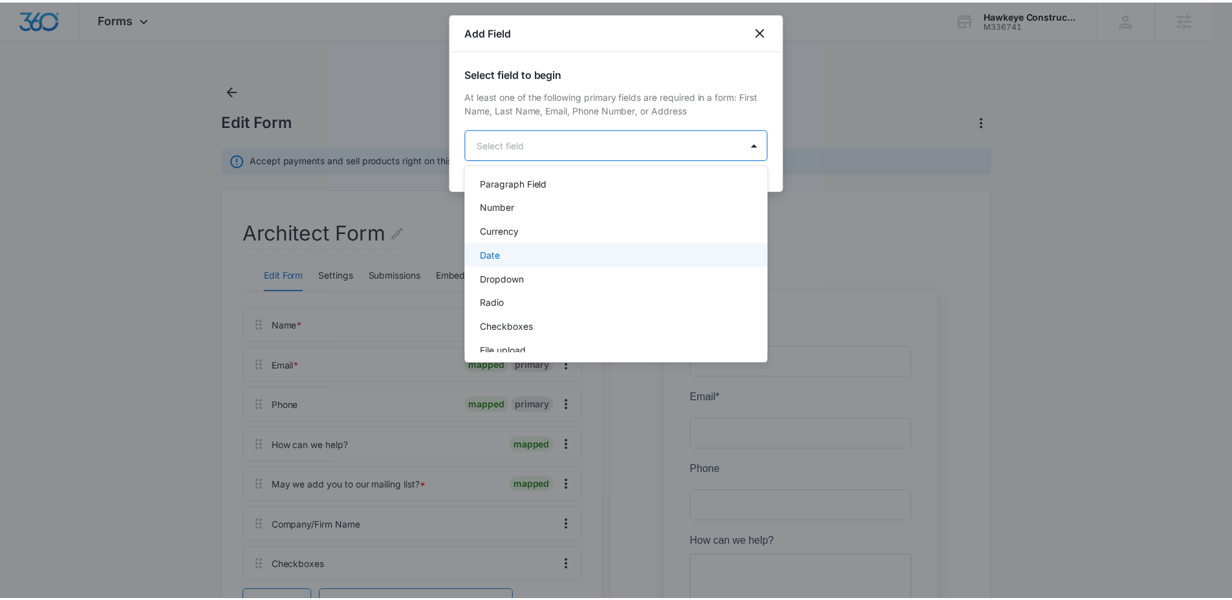
scroll to position [248, 0]
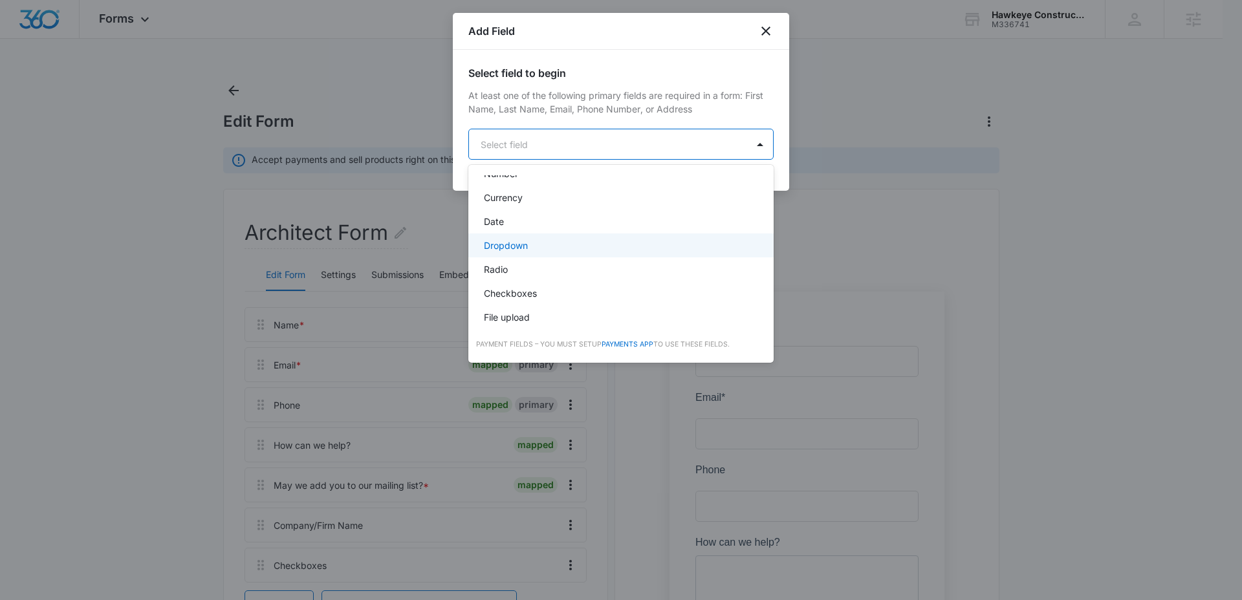
click at [522, 240] on p "Dropdown" at bounding box center [506, 246] width 44 height 14
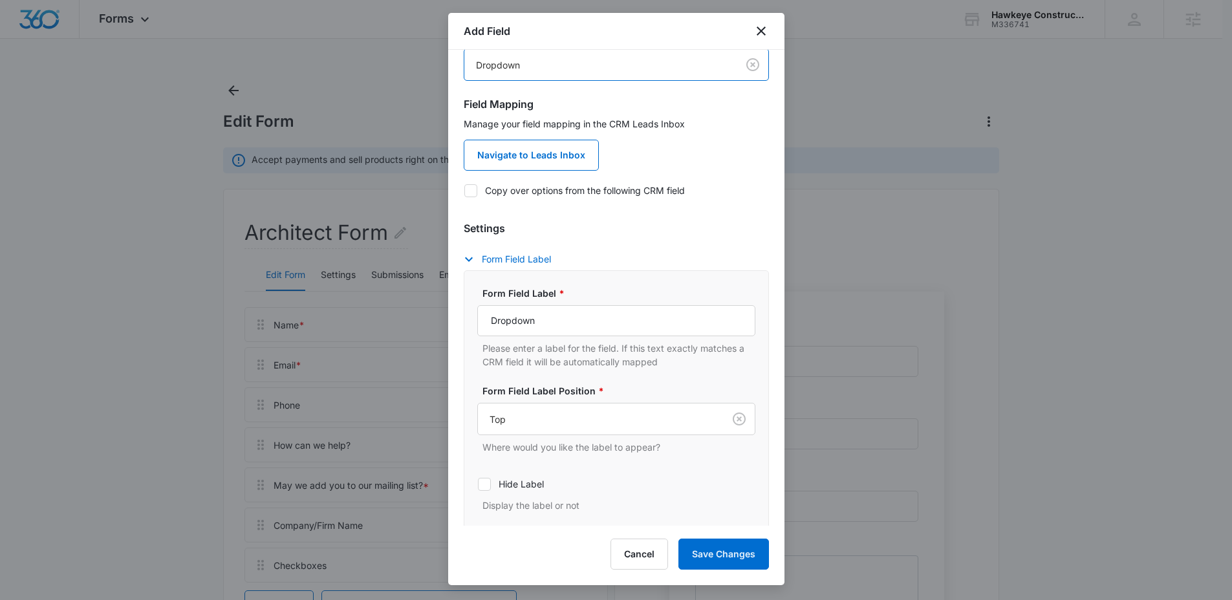
scroll to position [82, 0]
click at [556, 316] on input "Dropdown" at bounding box center [616, 318] width 278 height 31
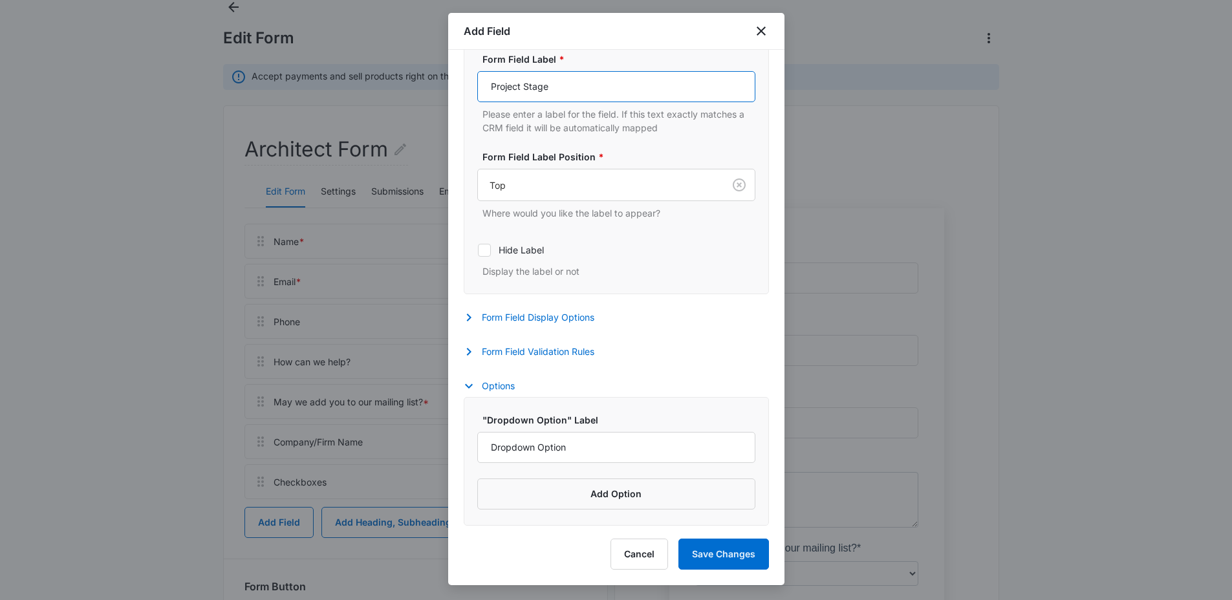
scroll to position [87, 0]
type input "Project Stage"
click at [619, 450] on input "Dropdown Option" at bounding box center [616, 447] width 278 height 31
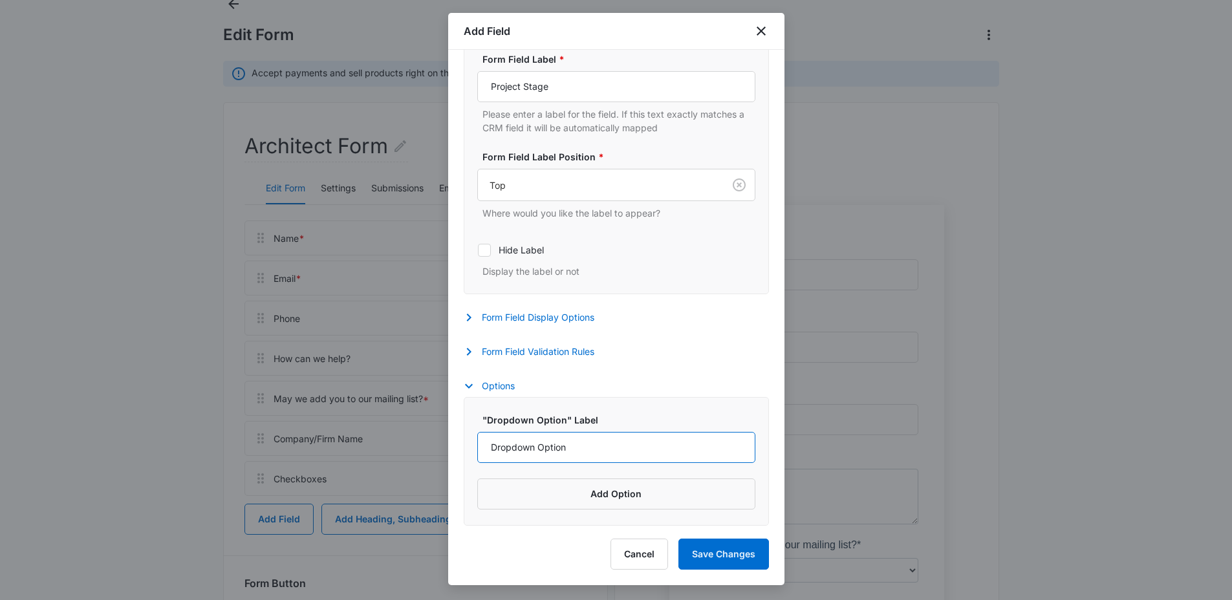
paste input "Concept/Feasibility"
type input "Concept/Feasibility"
click at [636, 495] on button "Add Option" at bounding box center [616, 494] width 278 height 31
click at [585, 510] on input "Label" at bounding box center [604, 512] width 255 height 31
paste input "Design Development"
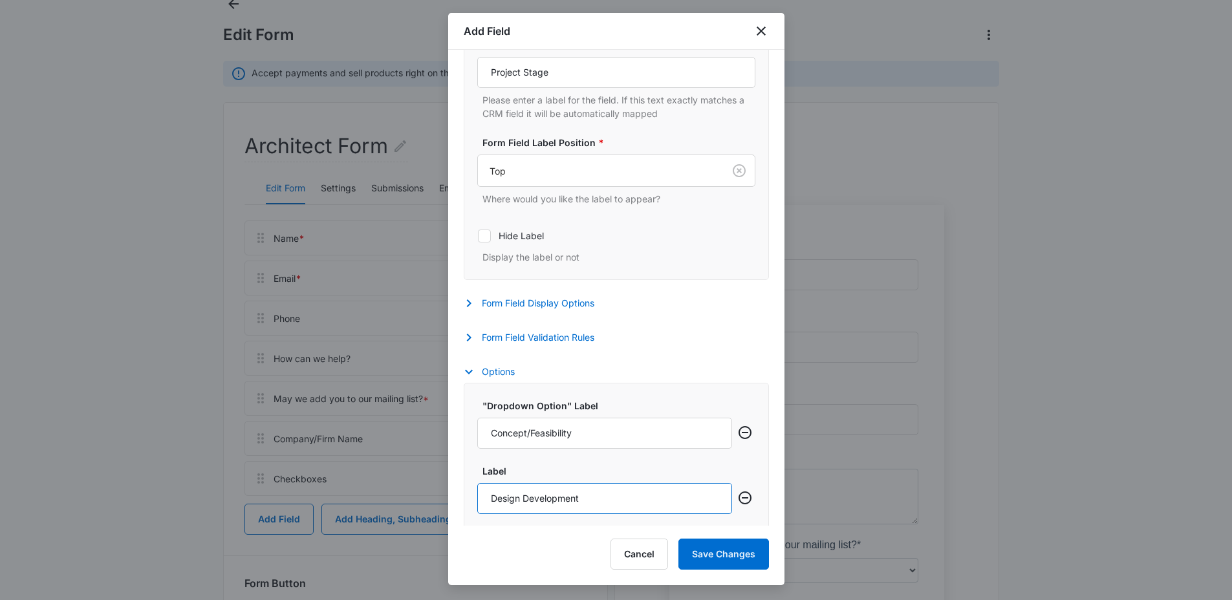
scroll to position [380, 0]
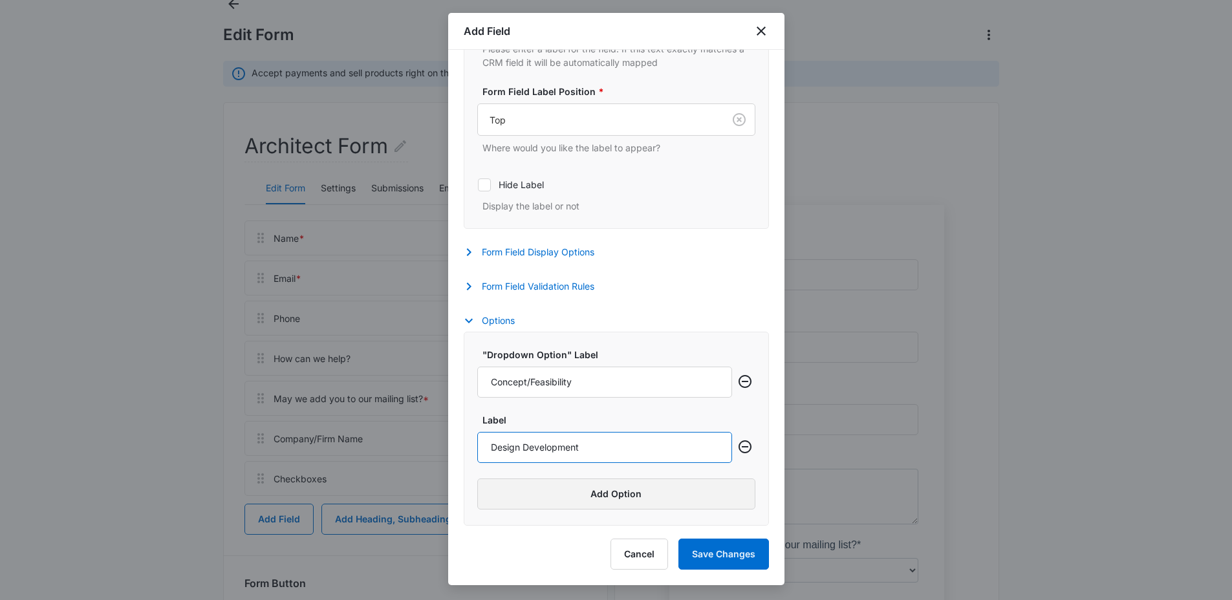
type input "Design Development"
click at [623, 494] on button "Add Option" at bounding box center [616, 494] width 278 height 31
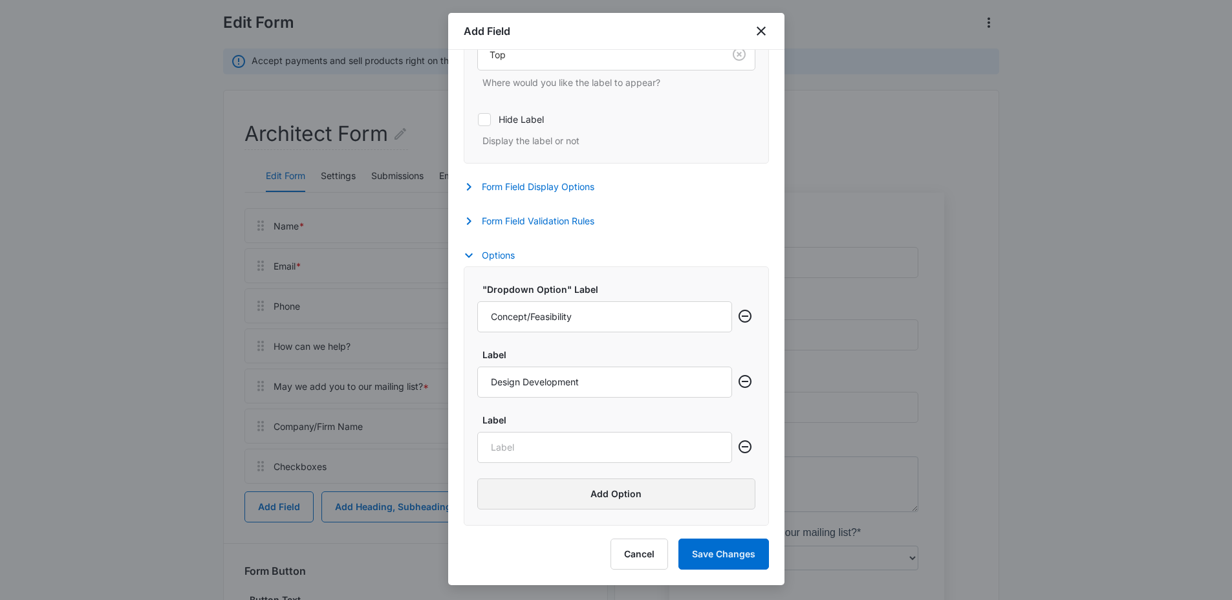
scroll to position [107, 0]
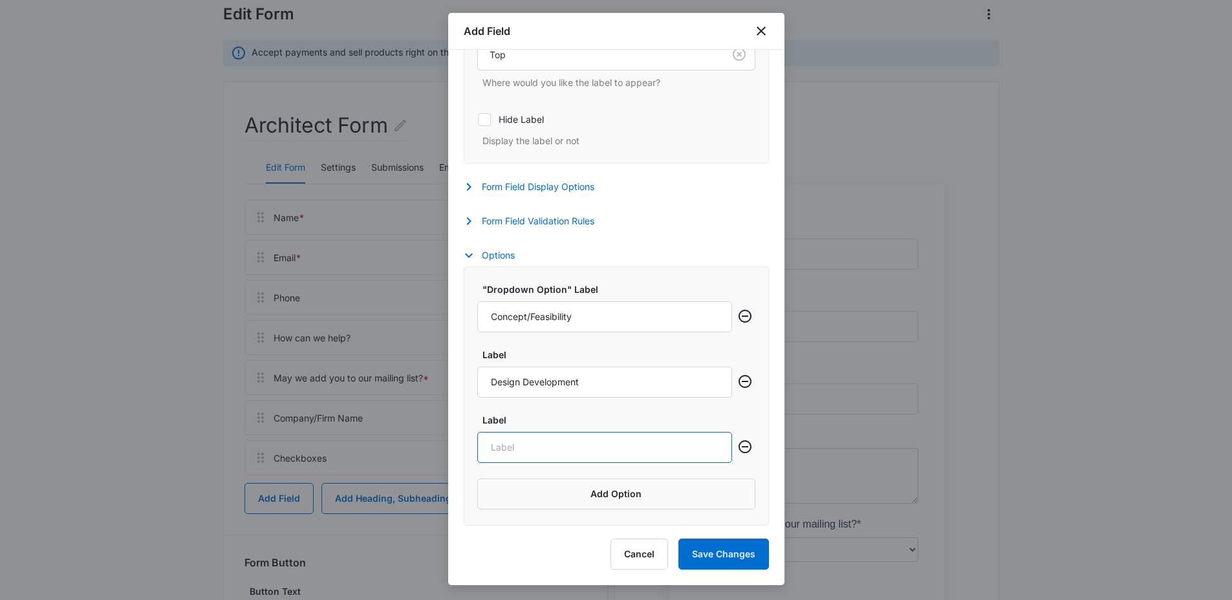
click at [566, 447] on input "Label" at bounding box center [604, 447] width 255 height 31
paste input "Bid/Tender Phase"
type input "Bid/Tender Phase"
click at [607, 499] on button "Add Option" at bounding box center [616, 494] width 278 height 31
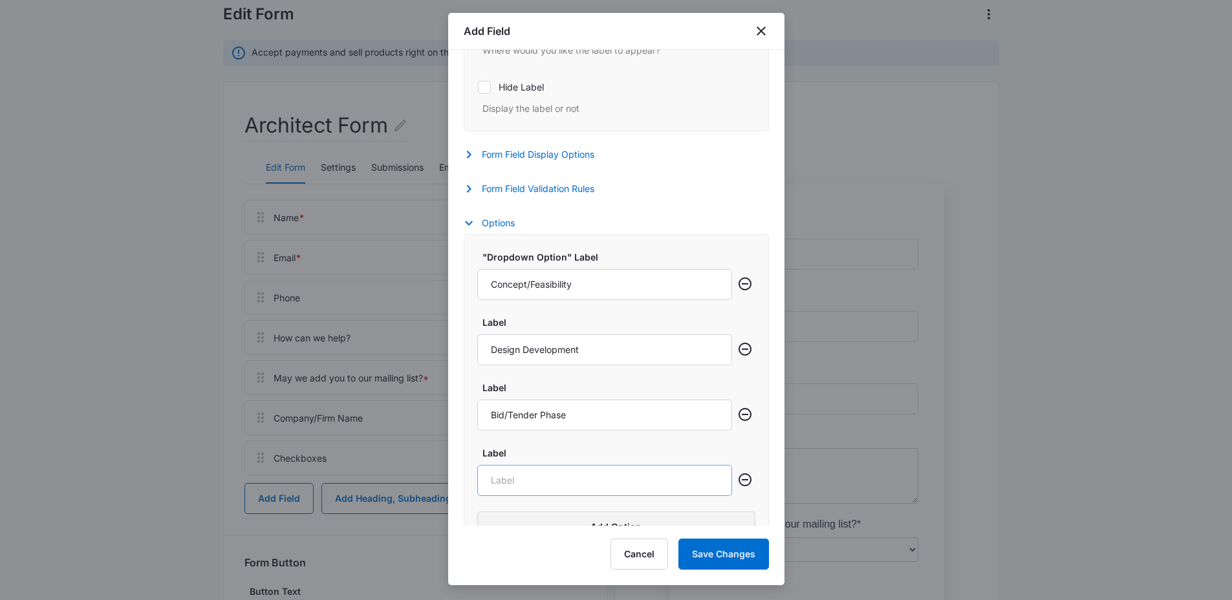
scroll to position [510, 0]
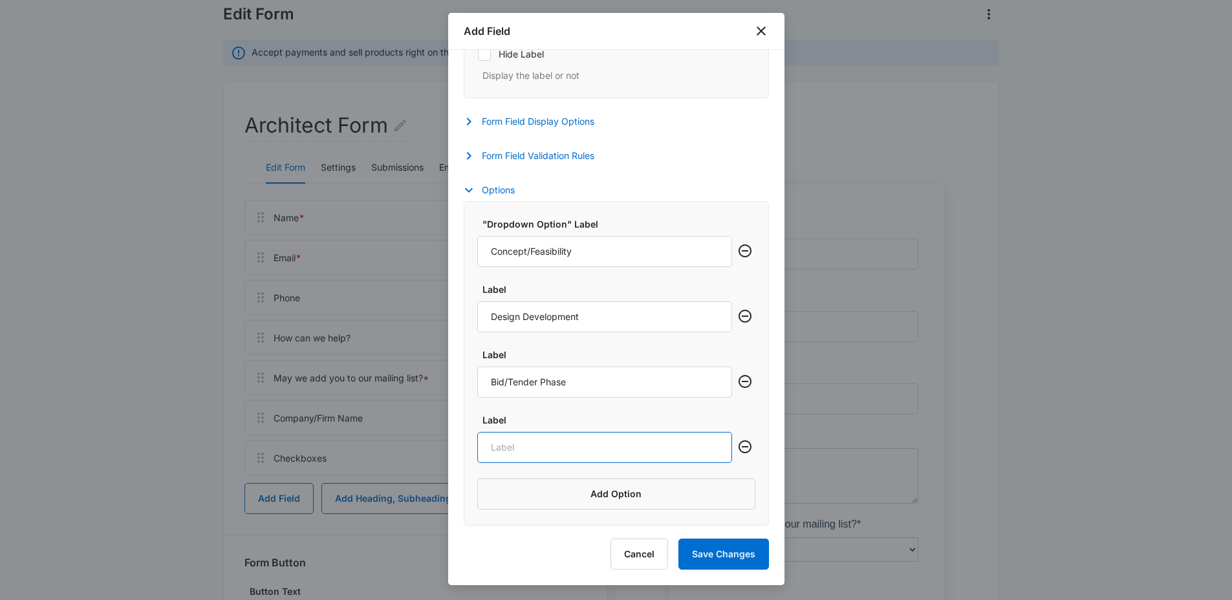
click at [579, 449] on input "Label" at bounding box center [604, 447] width 255 height 31
paste input "Contractor Vetting."
type input "Contractor Vetting"
click at [731, 551] on button "Save Changes" at bounding box center [723, 554] width 91 height 31
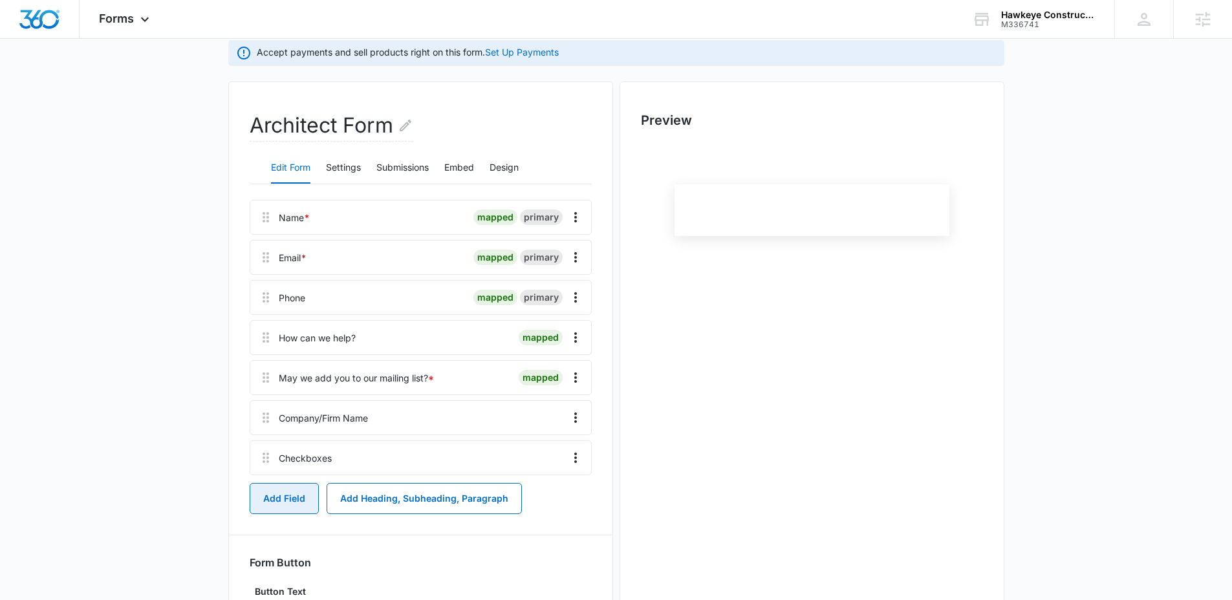
scroll to position [0, 0]
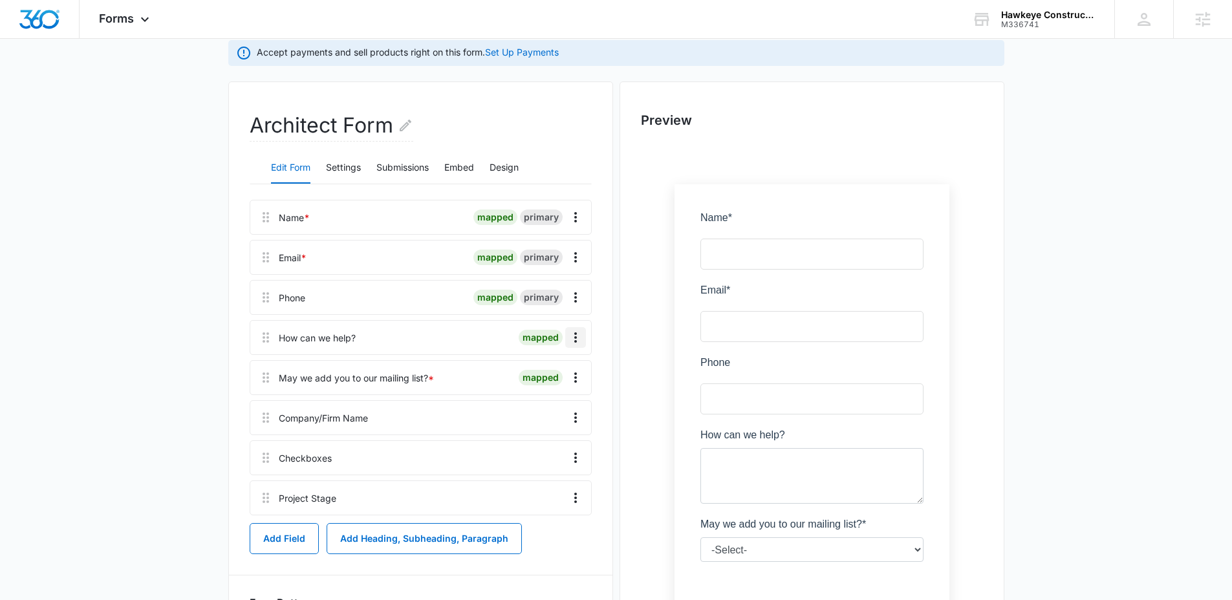
click at [575, 338] on icon "Overflow Menu" at bounding box center [575, 337] width 3 height 10
click at [548, 372] on div "Edit" at bounding box center [540, 373] width 27 height 9
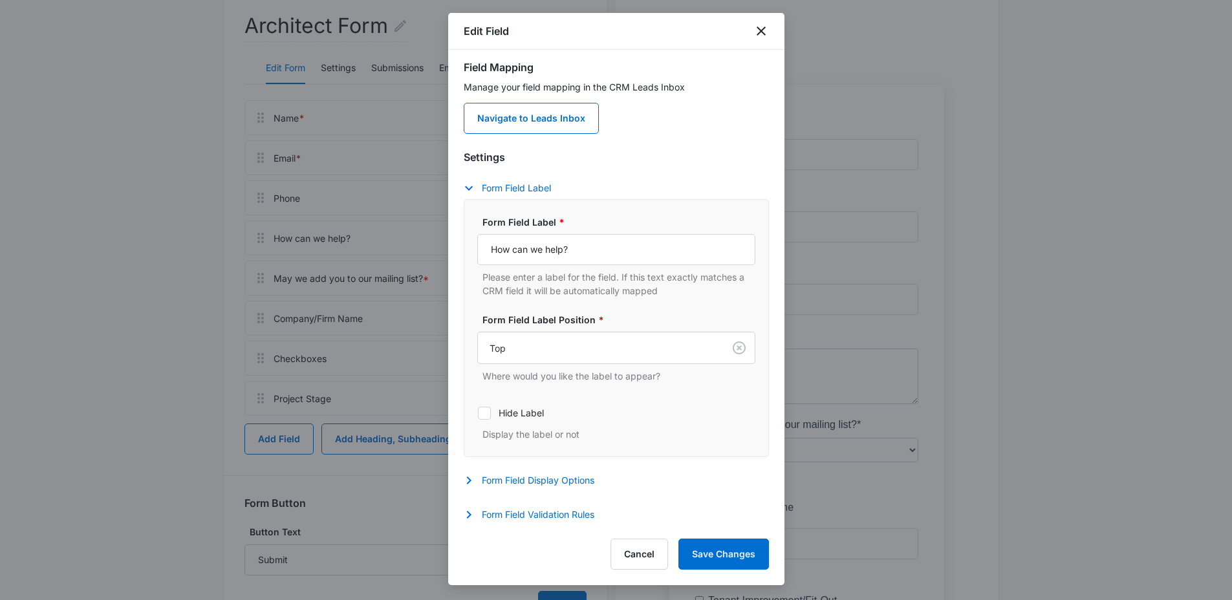
scroll to position [219, 0]
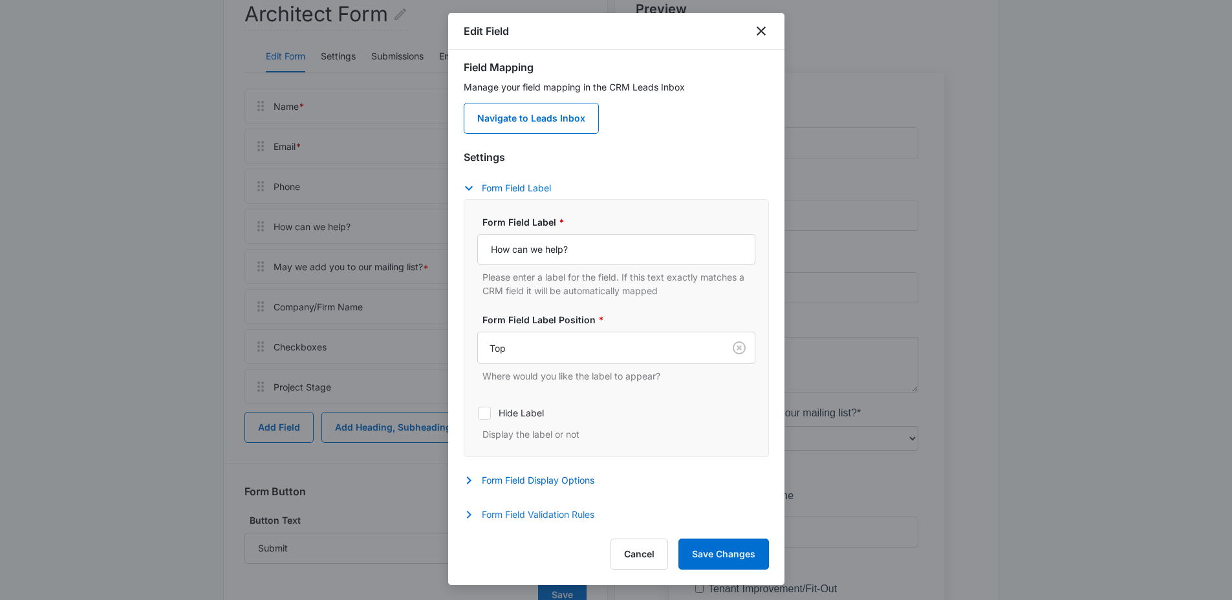
click at [469, 513] on icon "button" at bounding box center [468, 515] width 5 height 8
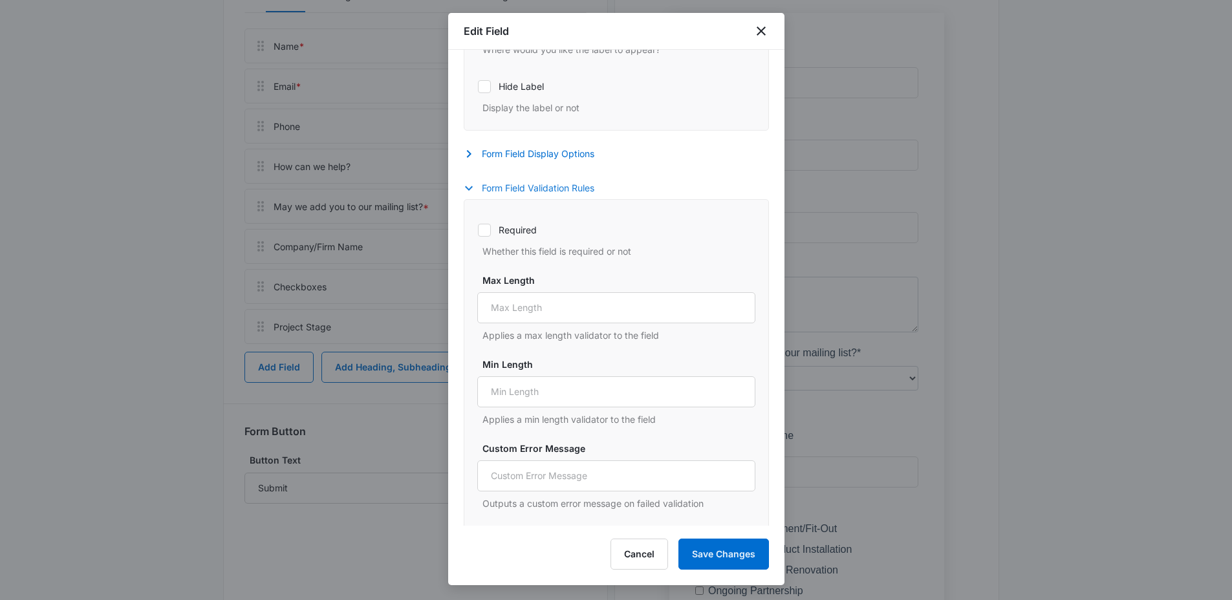
scroll to position [0, 0]
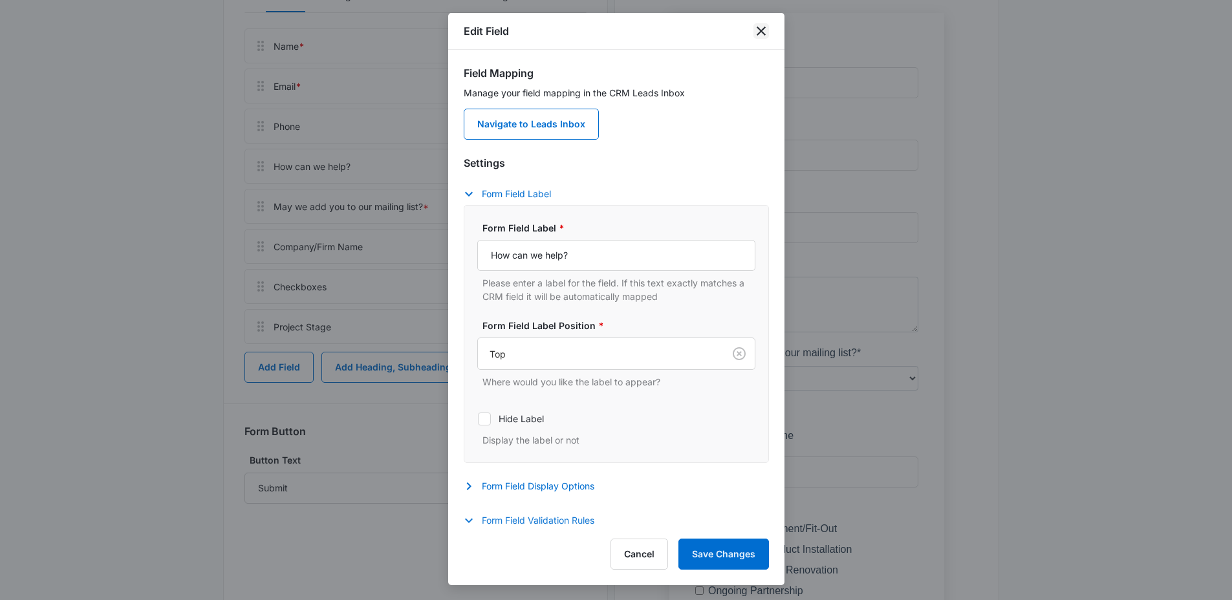
click at [762, 33] on icon "close" at bounding box center [761, 31] width 9 height 9
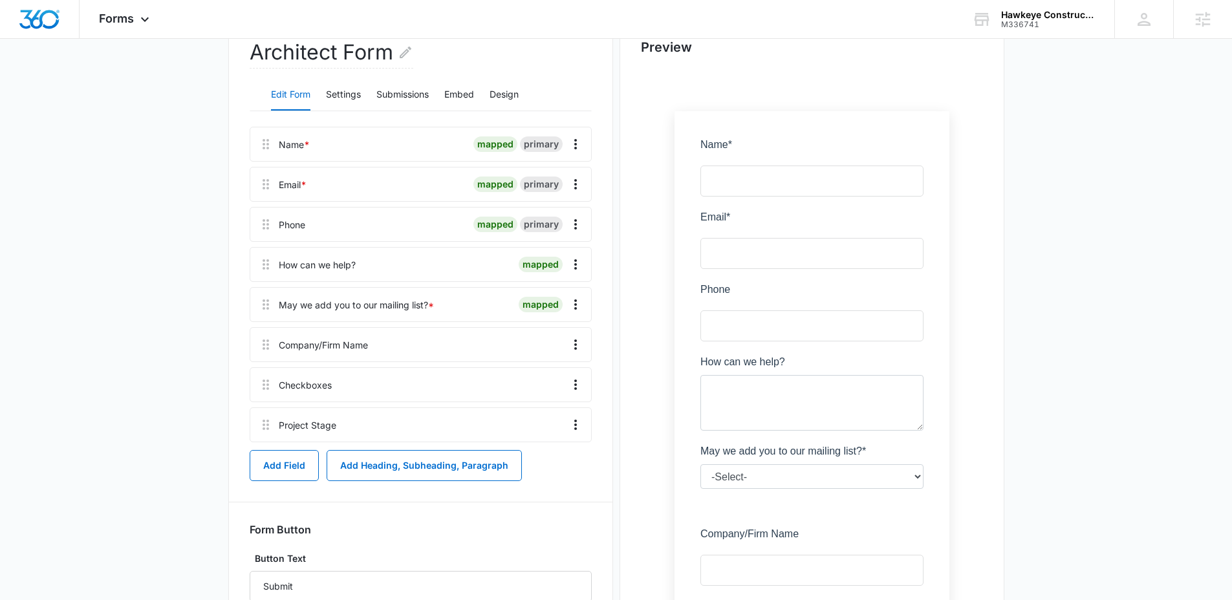
scroll to position [180, 0]
drag, startPoint x: 262, startPoint y: 306, endPoint x: 257, endPoint y: 425, distance: 119.1
click at [257, 425] on div "Name * mapped primary Email * mapped primary Phone mapped primary How can we he…" at bounding box center [421, 285] width 342 height 316
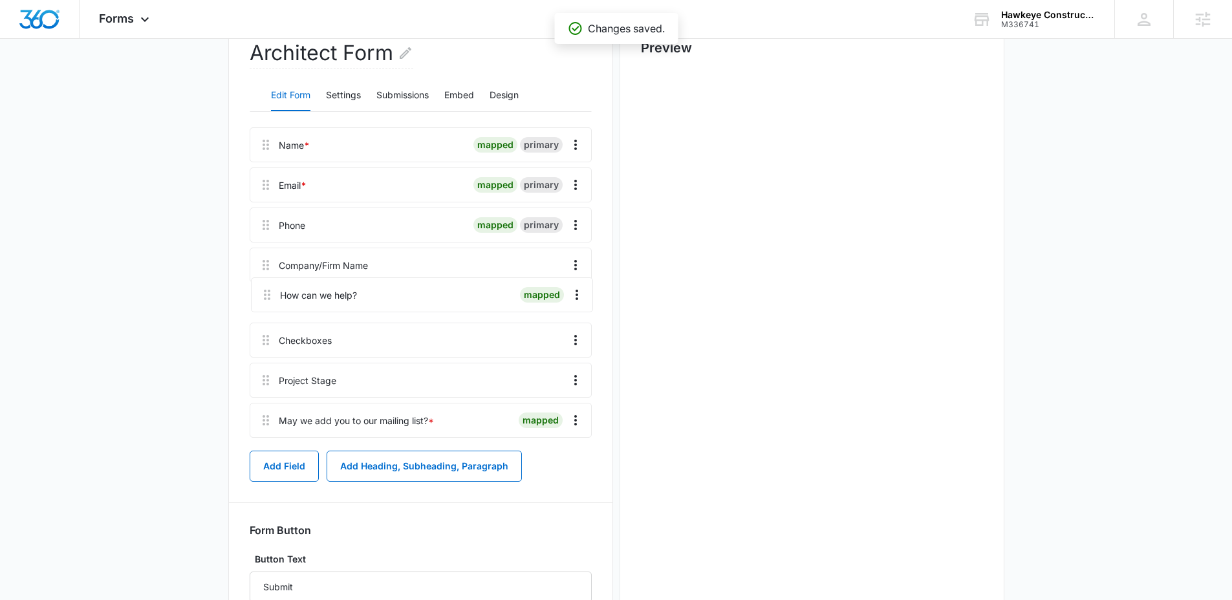
scroll to position [0, 0]
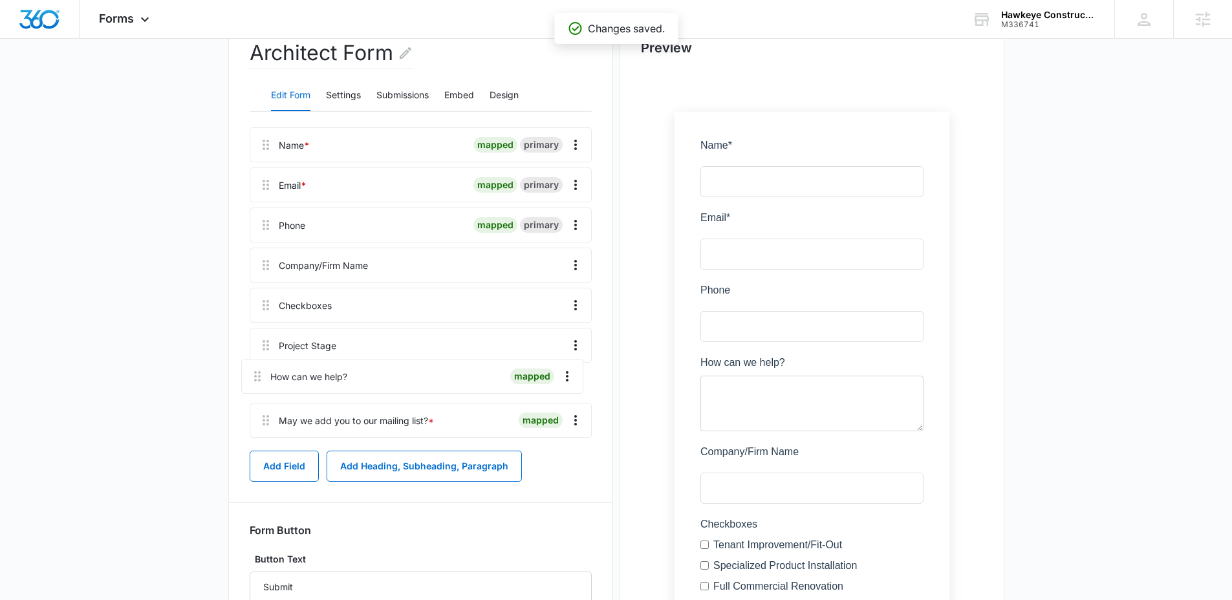
drag, startPoint x: 268, startPoint y: 271, endPoint x: 261, endPoint y: 382, distance: 111.5
click at [261, 382] on div "Name * mapped primary Email * mapped primary Phone mapped primary How can we he…" at bounding box center [421, 285] width 342 height 316
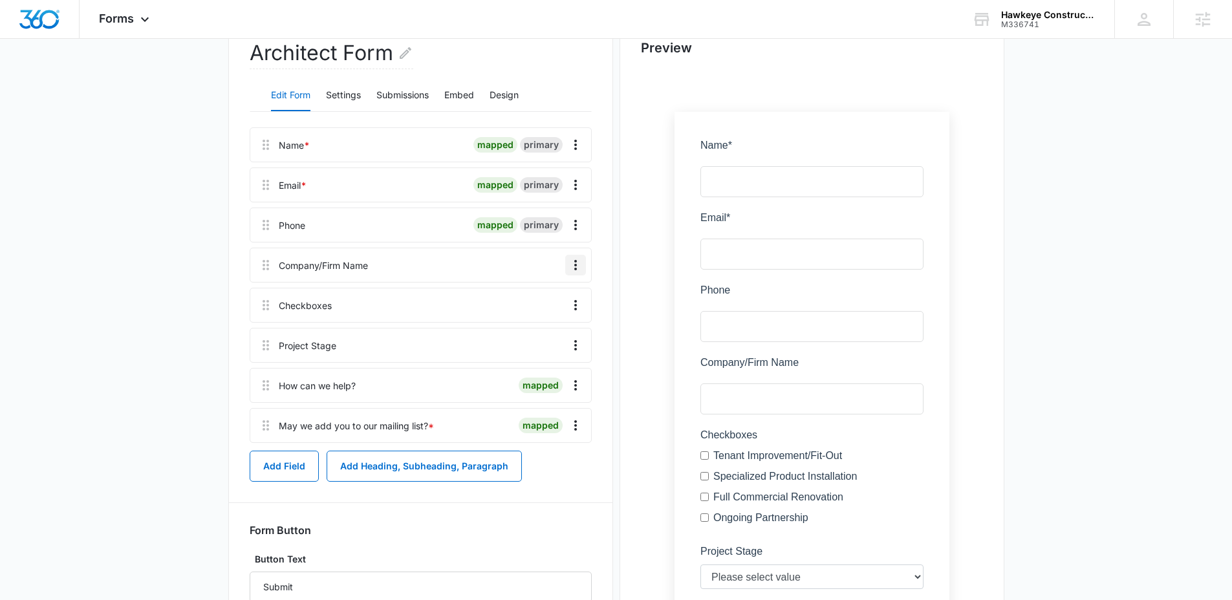
click at [572, 262] on icon "Overflow Menu" at bounding box center [576, 265] width 16 height 16
click at [537, 299] on div "Edit" at bounding box center [540, 301] width 27 height 9
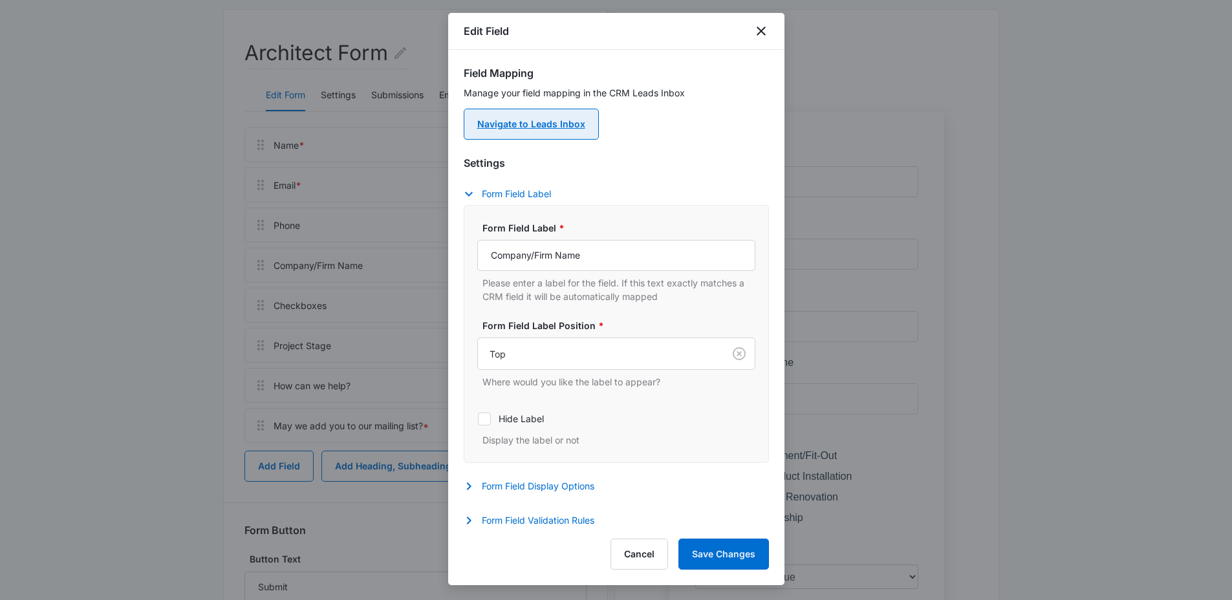
click at [568, 111] on link "Navigate to Leads Inbox" at bounding box center [531, 124] width 135 height 31
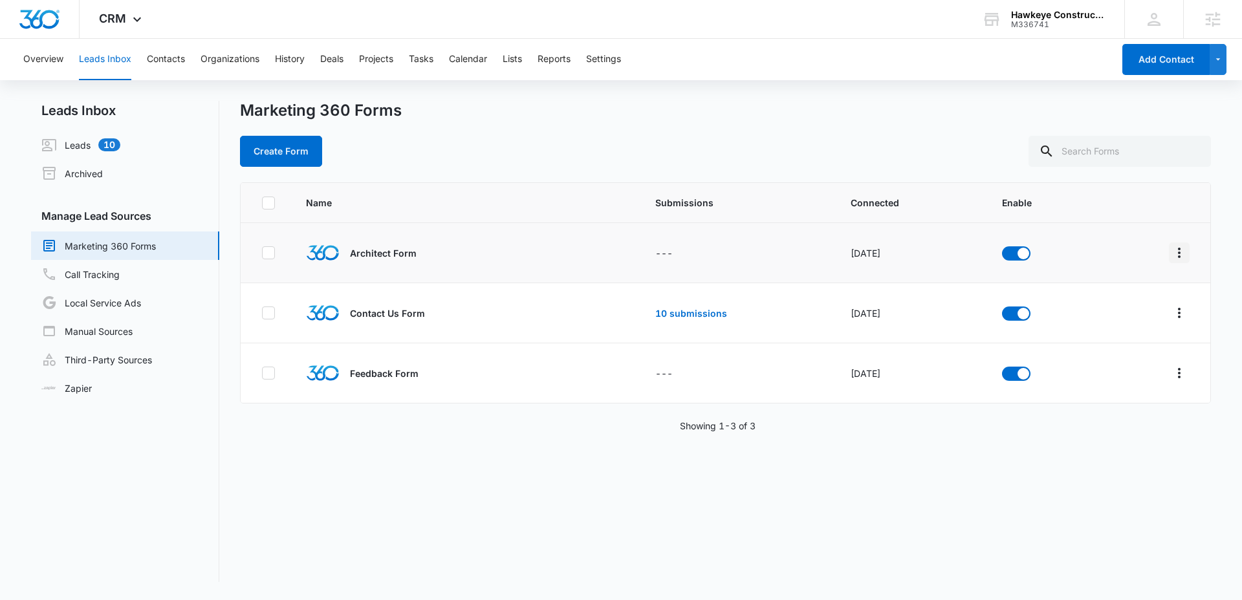
click at [1171, 250] on icon "Overflow Menu" at bounding box center [1179, 253] width 16 height 16
click at [1106, 319] on button "Field Mapping" at bounding box center [1119, 327] width 120 height 19
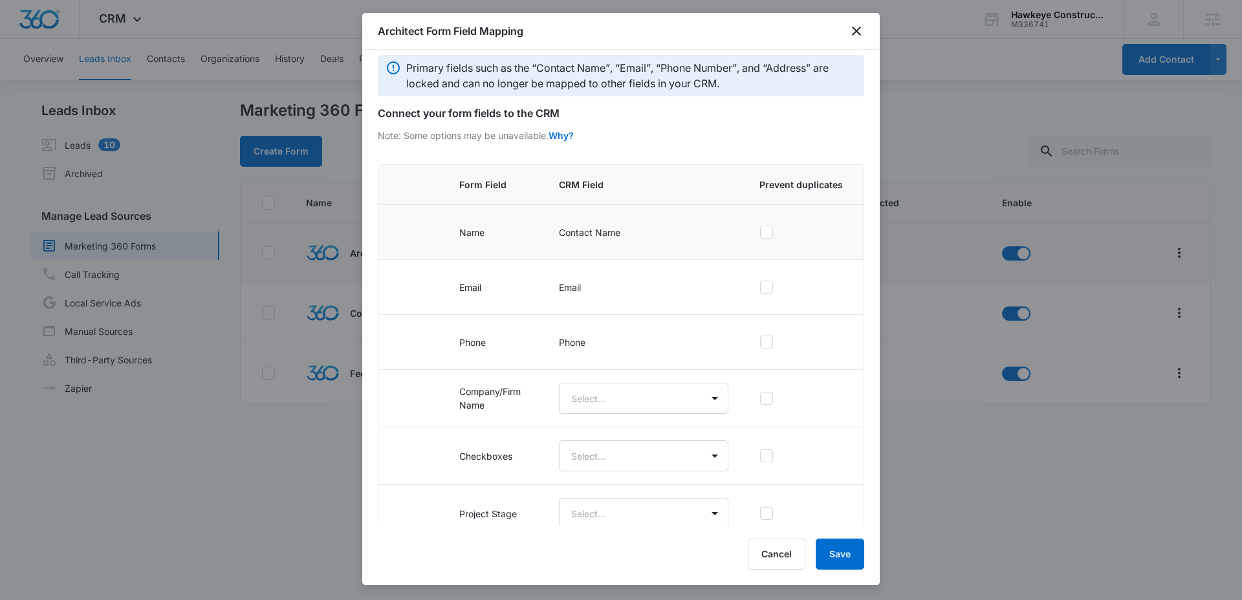
scroll to position [150, 0]
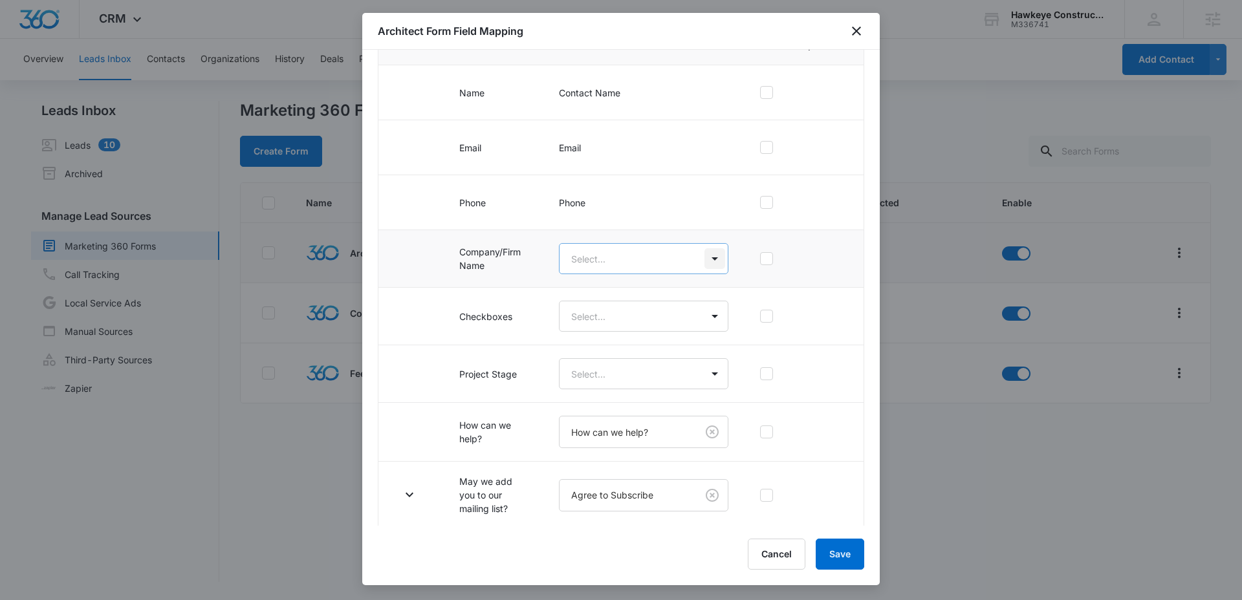
click at [696, 259] on body "CRM Apps Reputation Websites Forms CRM Email Social POS Content Ads Intelligenc…" at bounding box center [621, 300] width 1242 height 600
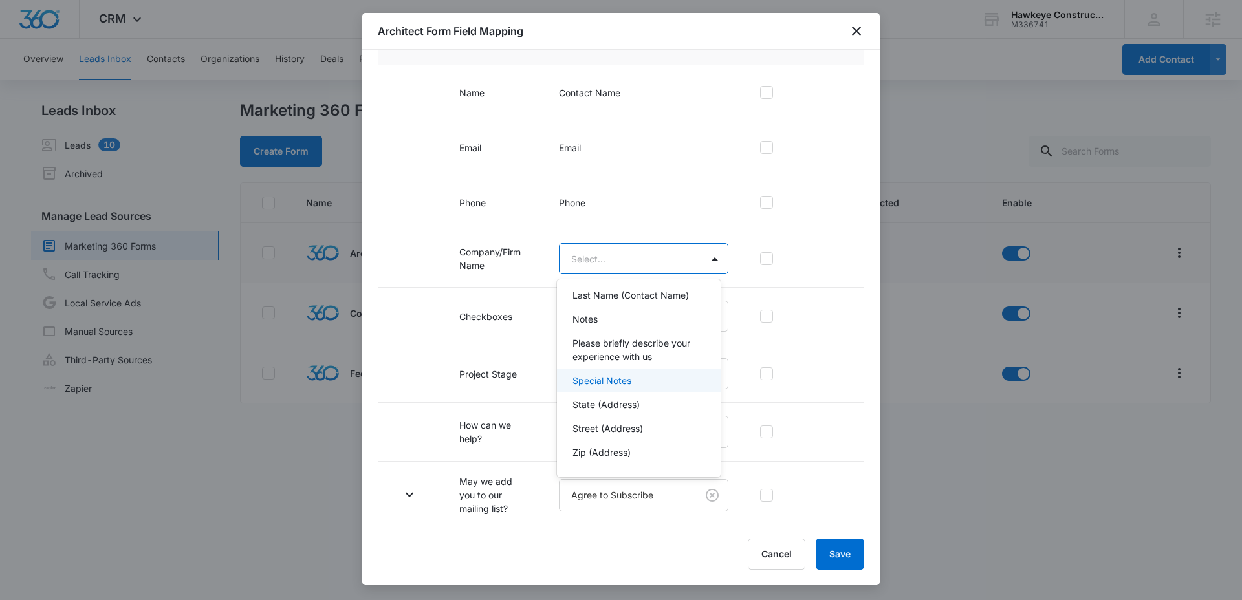
click at [611, 383] on p "Special Notes" at bounding box center [601, 381] width 59 height 14
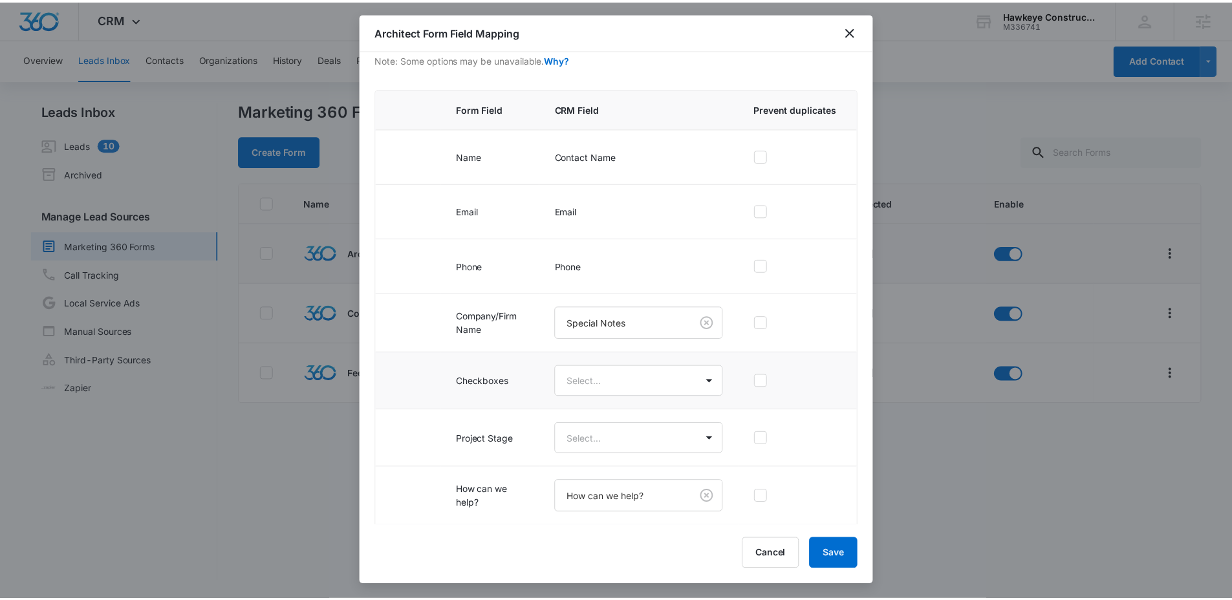
scroll to position [96, 0]
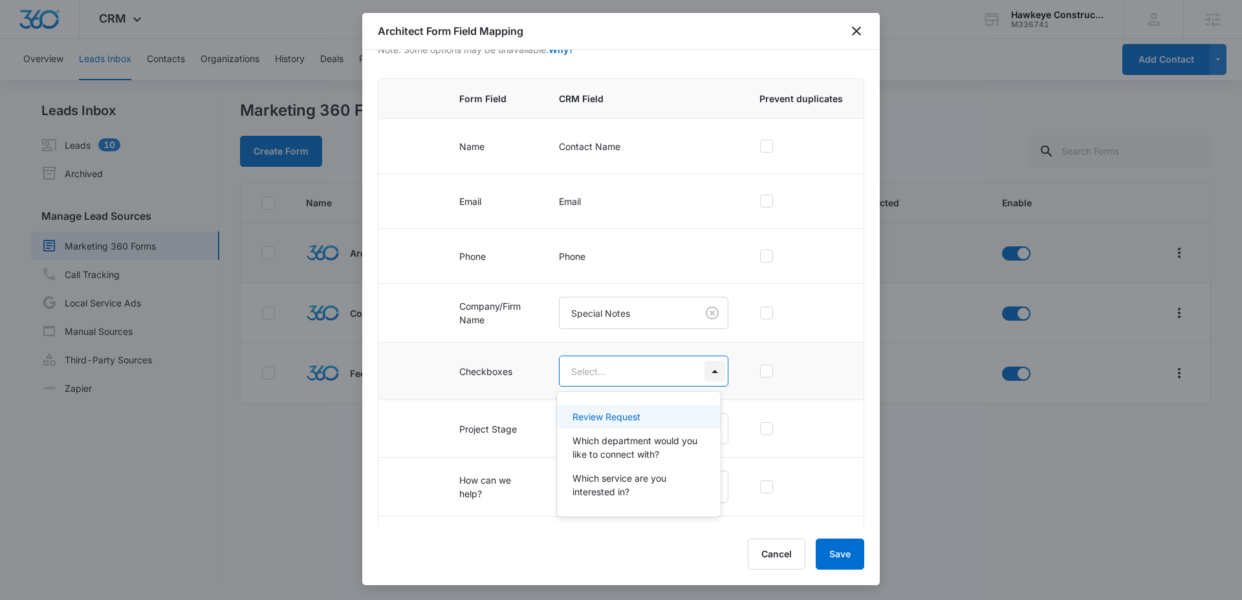
click at [711, 371] on body "CRM Apps Reputation Websites Forms CRM Email Social POS Content Ads Intelligenc…" at bounding box center [621, 300] width 1242 height 600
click at [430, 385] on div at bounding box center [621, 300] width 1242 height 600
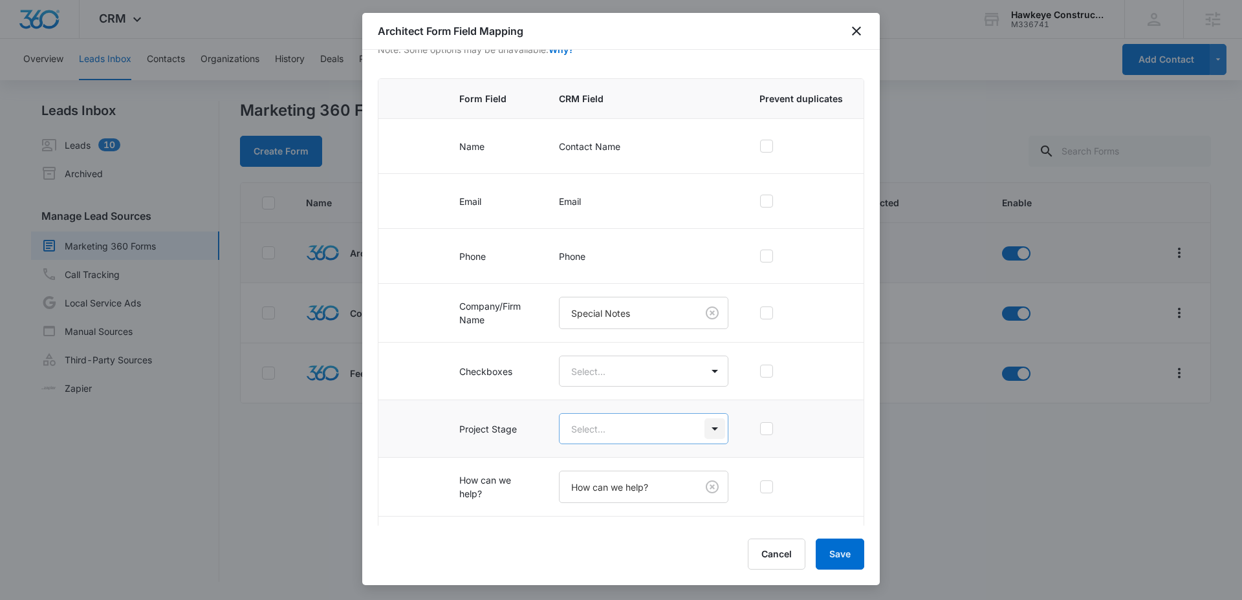
click at [712, 433] on body "CRM Apps Reputation Websites Forms CRM Email Social POS Content Ads Intelligenc…" at bounding box center [621, 300] width 1242 height 600
click at [453, 400] on div at bounding box center [621, 300] width 1242 height 600
click at [852, 549] on button "Save" at bounding box center [839, 554] width 48 height 31
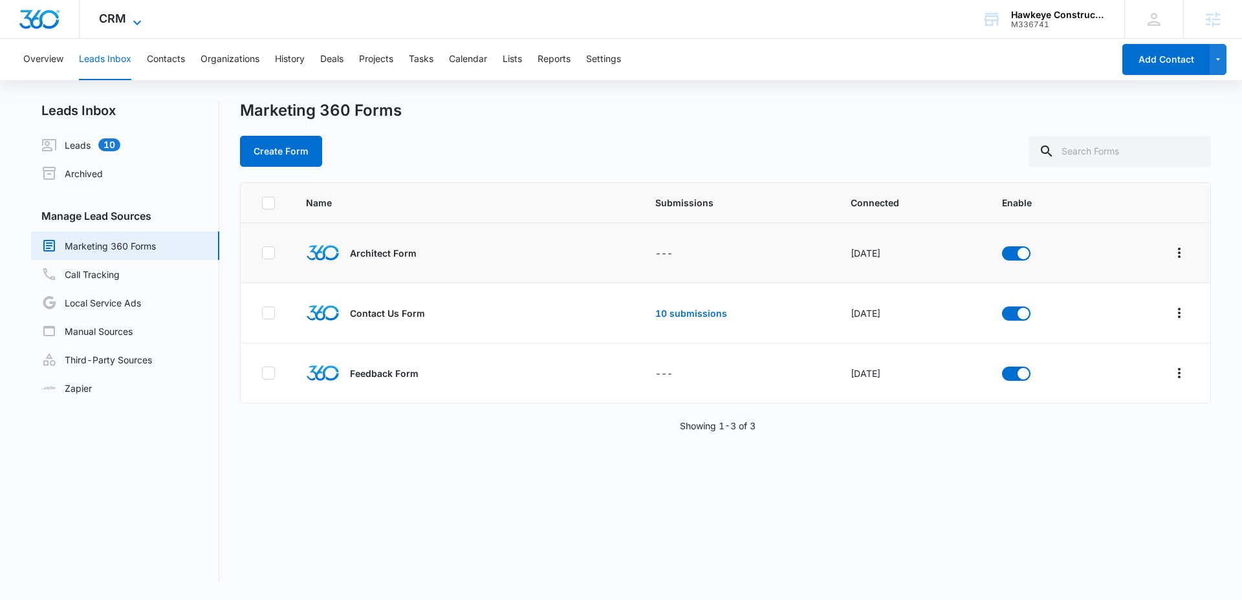
click at [135, 21] on icon at bounding box center [137, 23] width 16 height 16
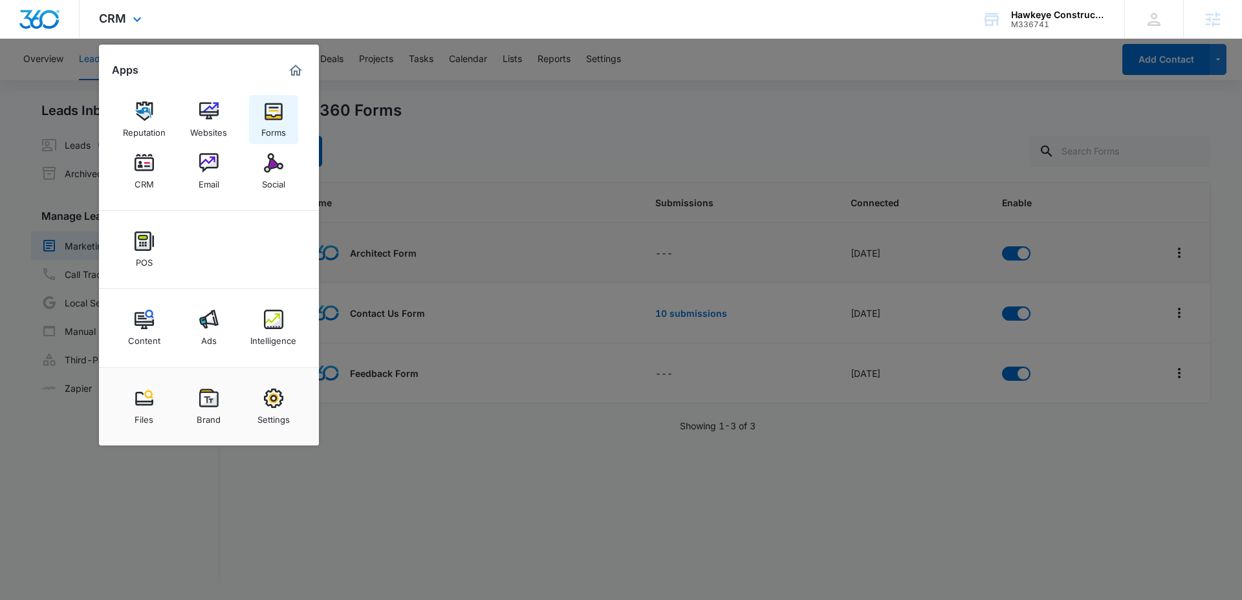
click at [266, 109] on img at bounding box center [273, 111] width 19 height 19
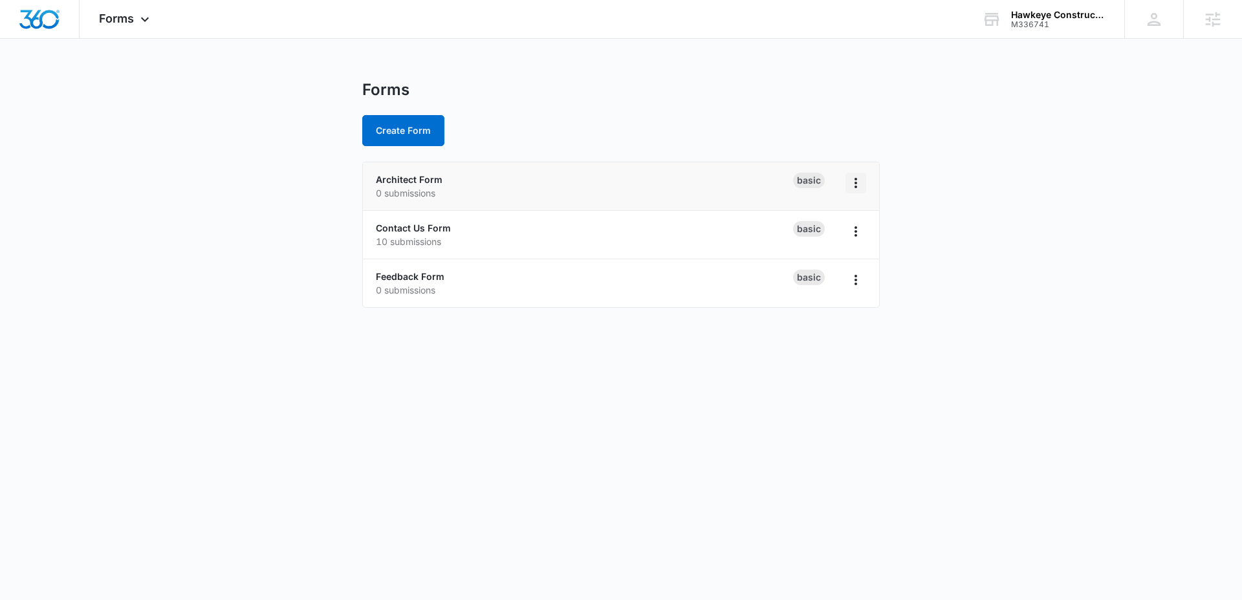
click at [856, 180] on icon "Overflow Menu" at bounding box center [856, 183] width 16 height 16
click at [438, 178] on link "Architect Form" at bounding box center [409, 179] width 67 height 11
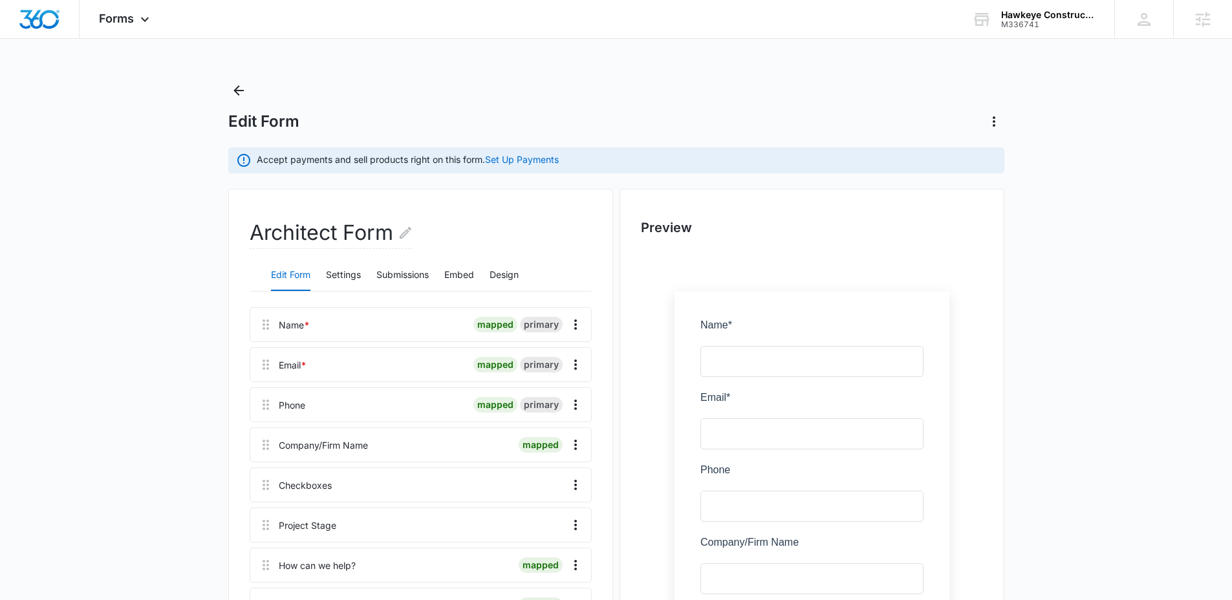
click at [205, 281] on main "Edit Form Accept payments and sell products right on this form. Set Up Payments…" at bounding box center [616, 547] width 1232 height 934
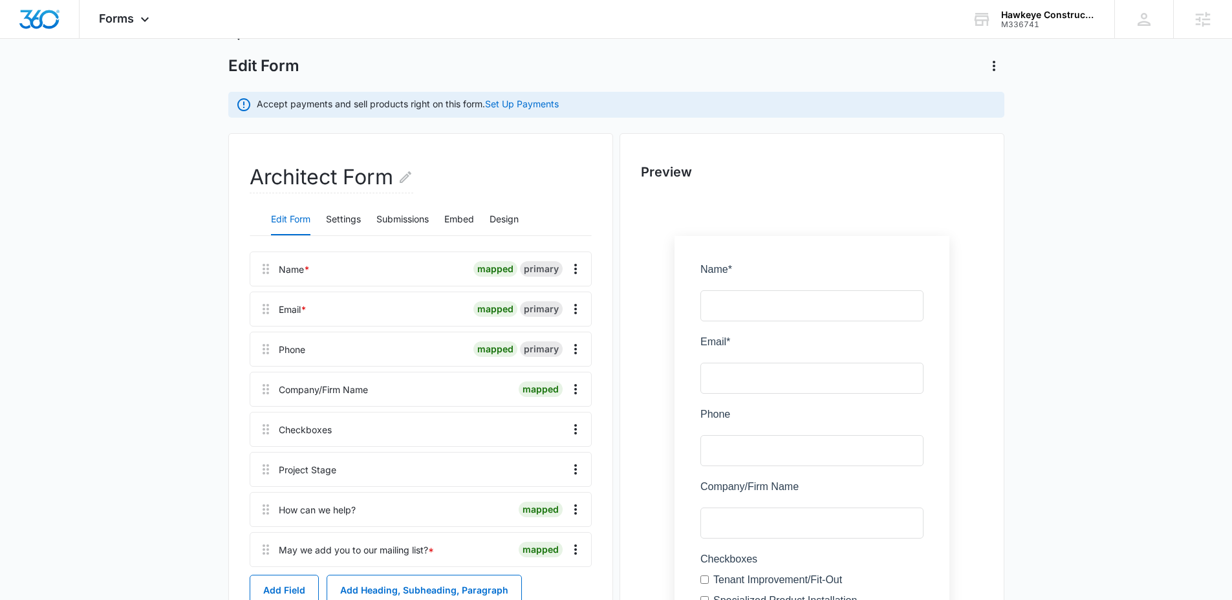
scroll to position [124, 0]
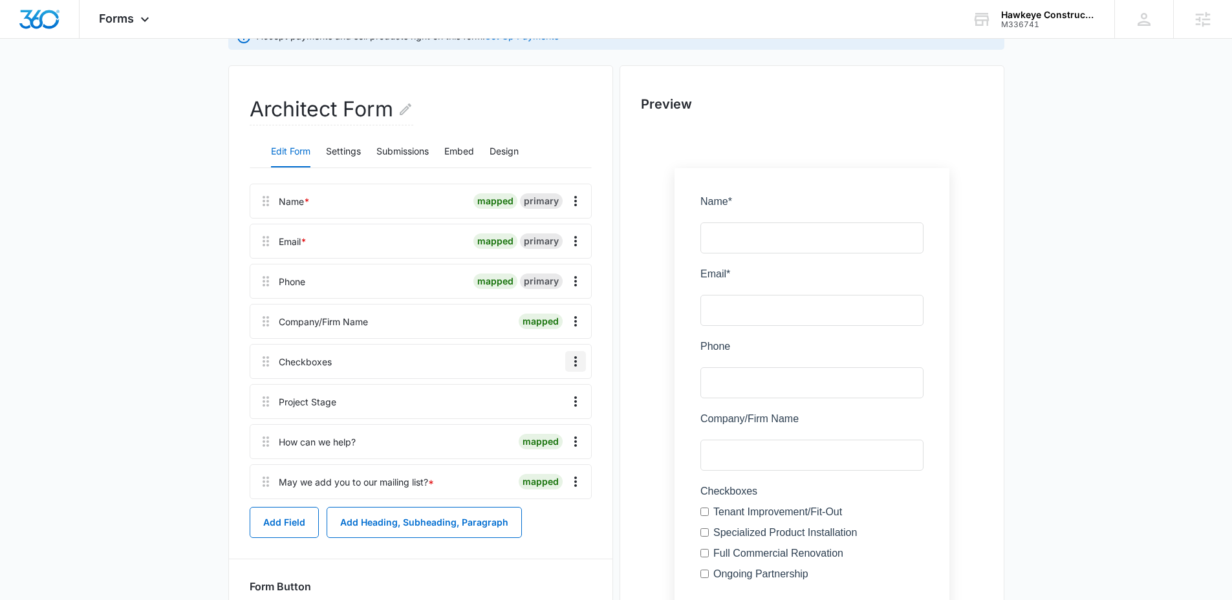
click at [572, 361] on icon "Overflow Menu" at bounding box center [576, 362] width 16 height 16
click at [549, 398] on div "Edit" at bounding box center [540, 397] width 27 height 9
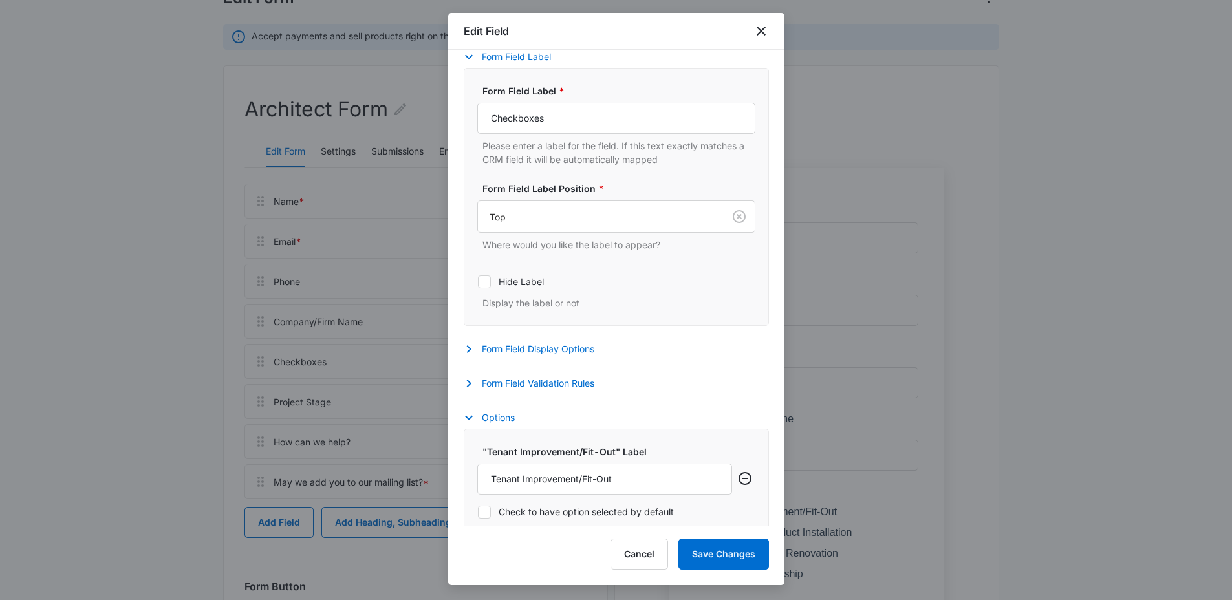
scroll to position [168, 0]
click at [538, 127] on input "Checkboxes" at bounding box center [616, 121] width 278 height 31
paste input "Project Type"
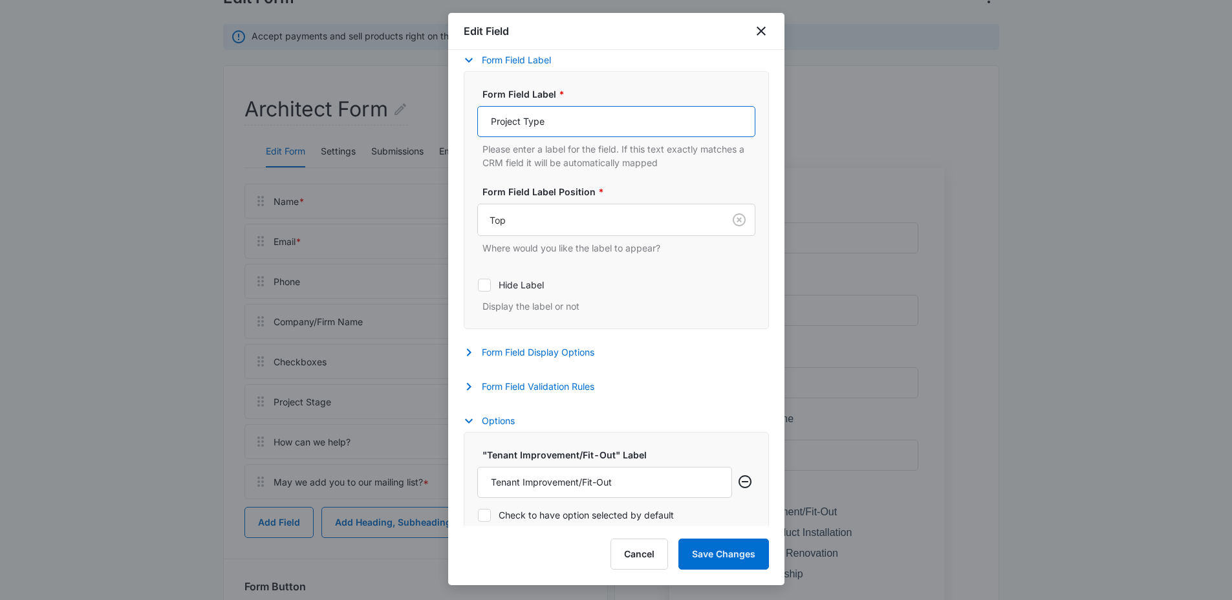
type input "Project Type"
click at [671, 295] on div "Hide Label Display the label or not" at bounding box center [616, 291] width 278 height 43
click at [721, 548] on button "Save Changes" at bounding box center [723, 554] width 91 height 31
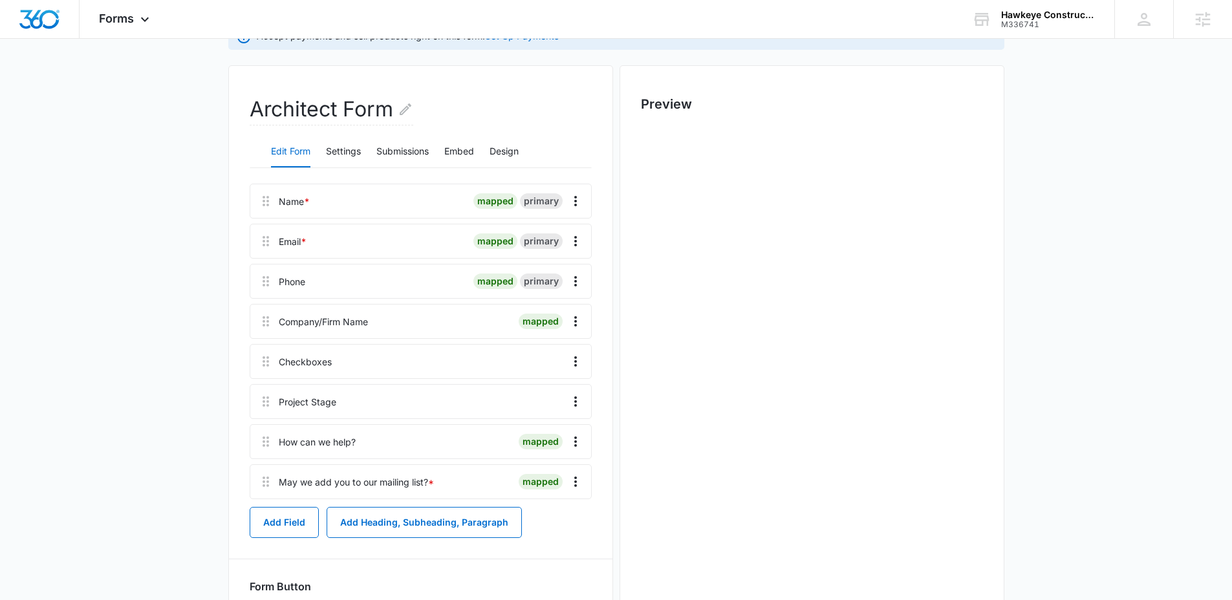
scroll to position [0, 0]
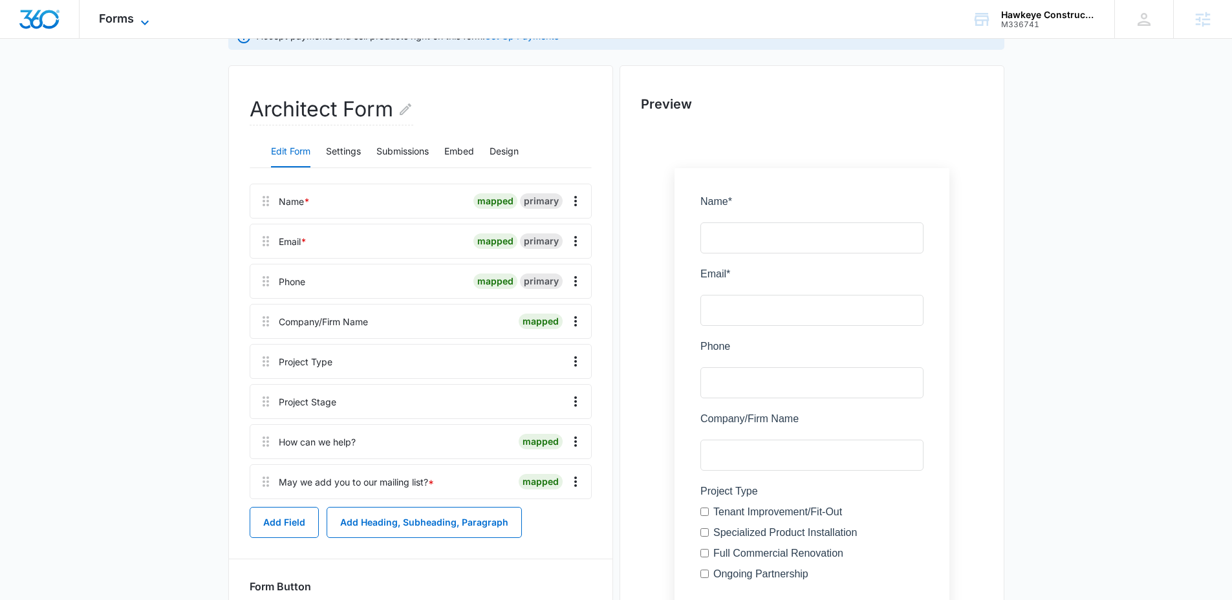
click at [139, 22] on icon at bounding box center [145, 23] width 16 height 16
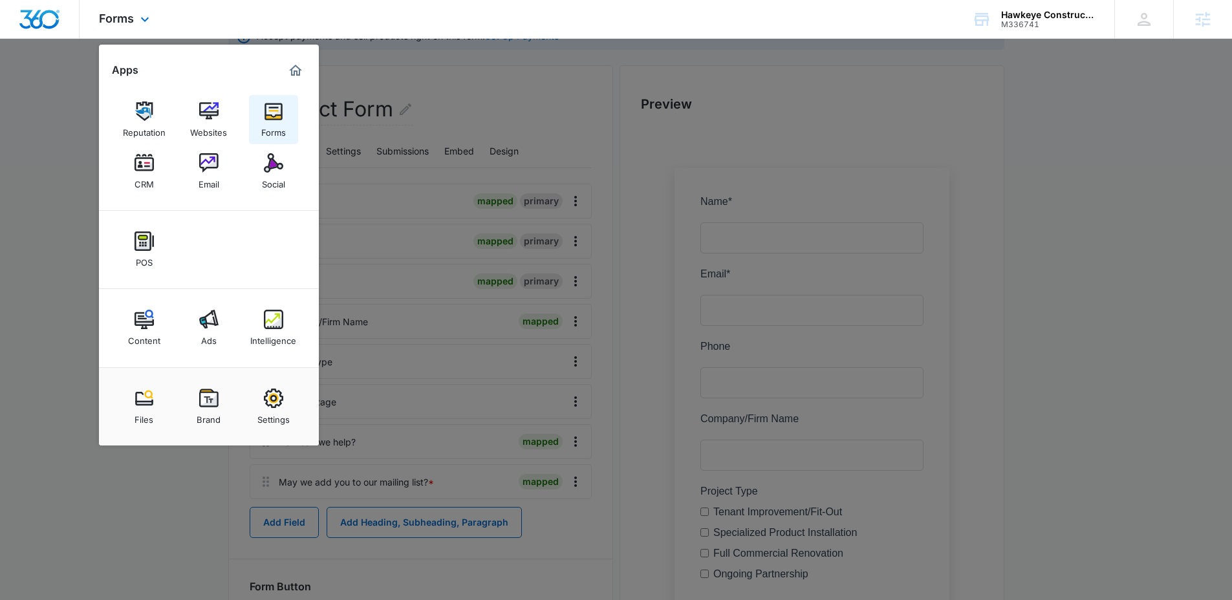
click at [288, 115] on link "Forms" at bounding box center [273, 119] width 49 height 49
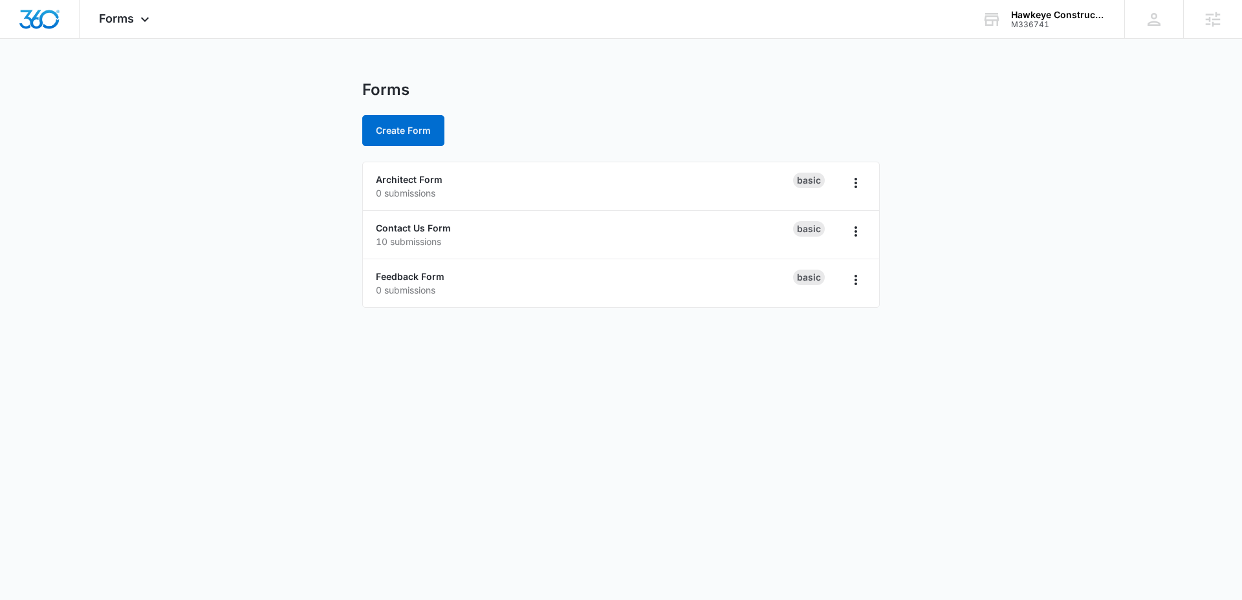
click at [511, 127] on div "Create Form" at bounding box center [620, 130] width 517 height 31
click at [858, 186] on icon "Overflow Menu" at bounding box center [856, 183] width 16 height 16
click at [823, 234] on div "Duplicate" at bounding box center [814, 238] width 40 height 9
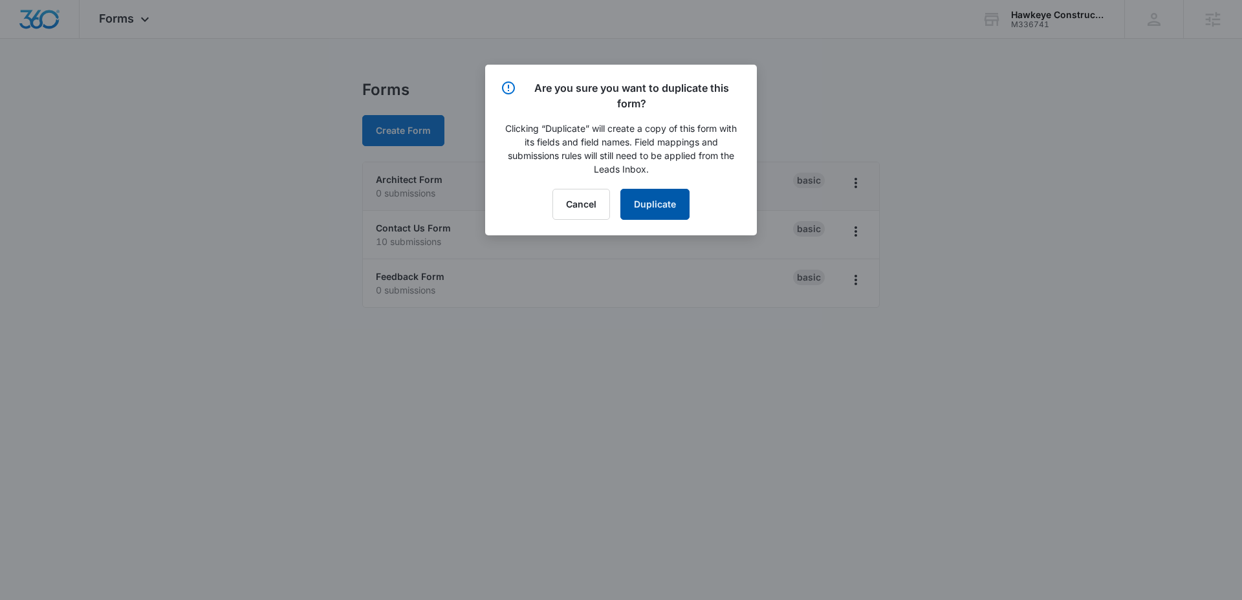
click at [660, 197] on button "Duplicate" at bounding box center [654, 204] width 69 height 31
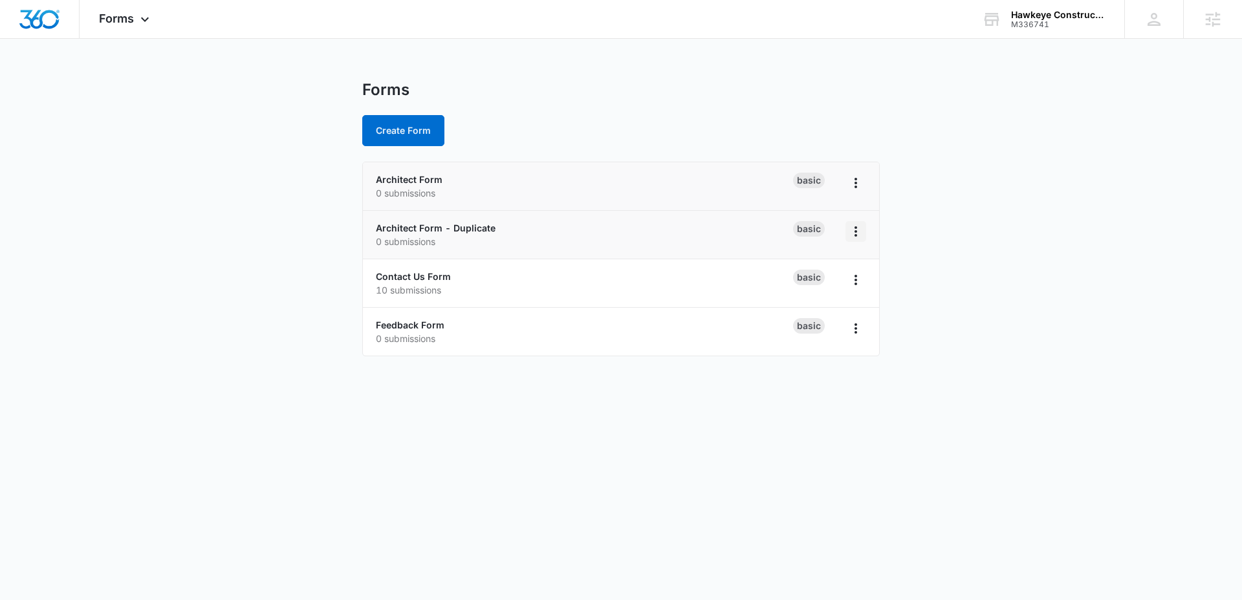
click at [853, 233] on icon "Overflow Menu" at bounding box center [856, 232] width 16 height 16
click at [824, 270] on div "Rename" at bounding box center [814, 267] width 40 height 9
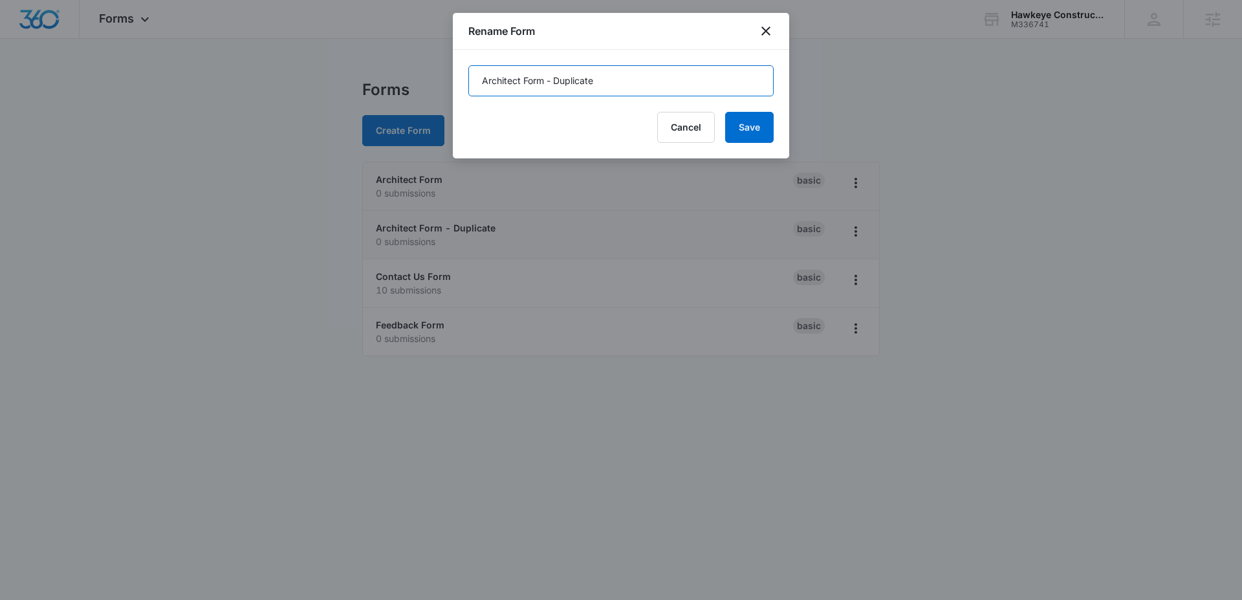
click at [627, 84] on input "Architect Form - Duplicate" at bounding box center [620, 80] width 305 height 31
paste input "Building Owners"
type input "Building Owners Form"
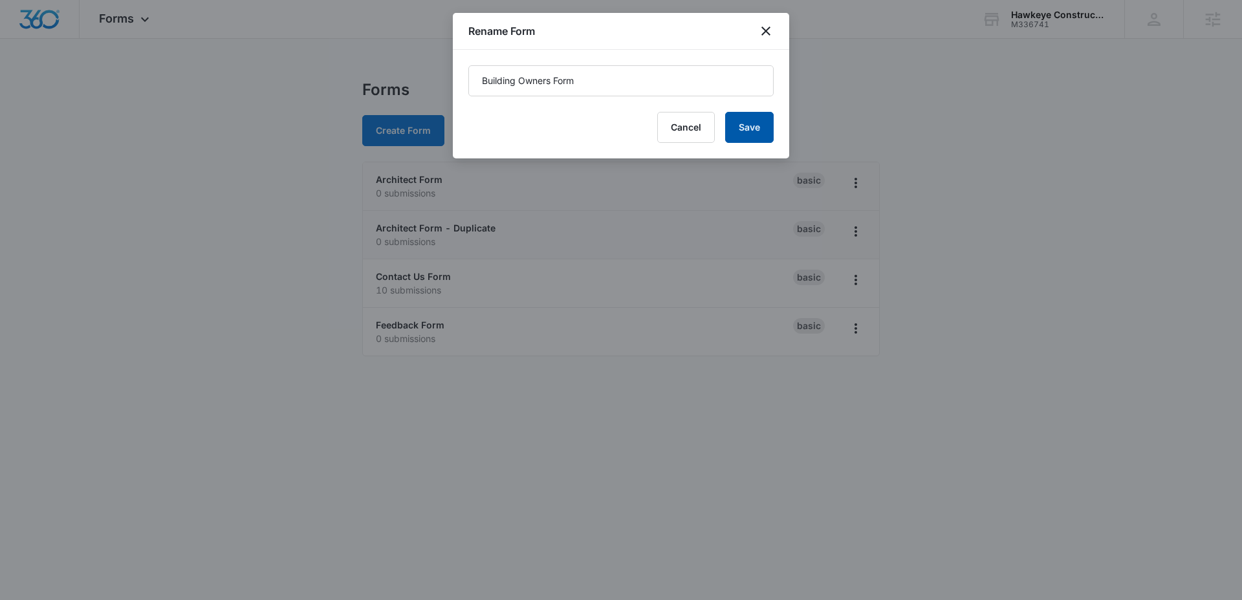
click at [748, 124] on button "Save" at bounding box center [749, 127] width 48 height 31
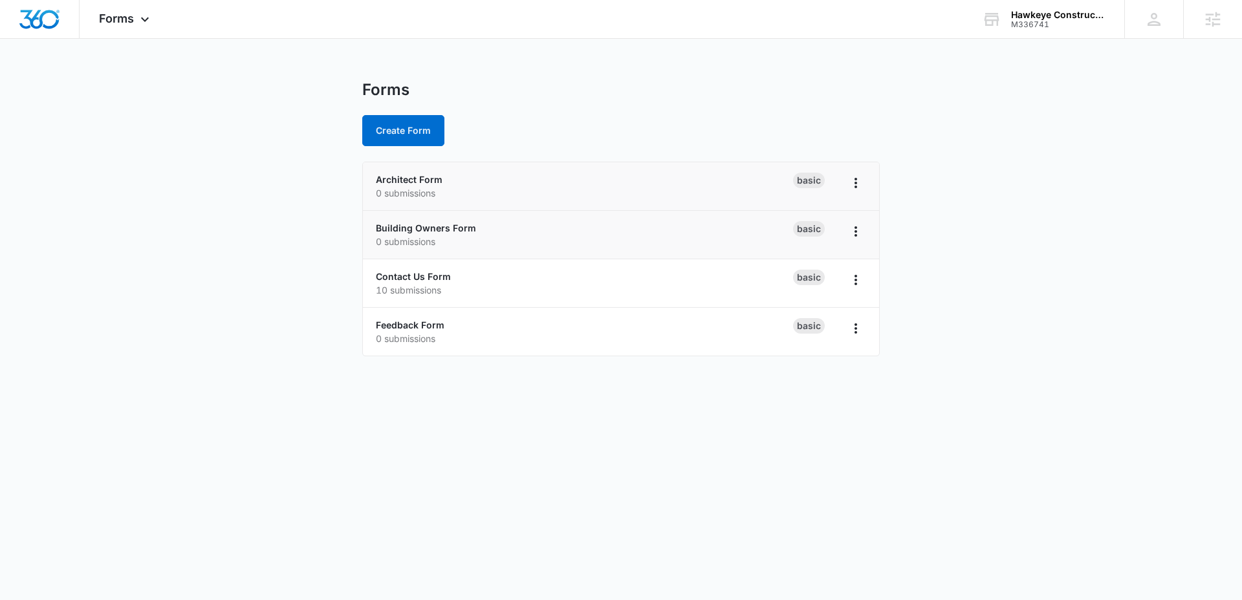
click at [1015, 215] on main "Forms Create Form Architect Form 0 submissions Basic Building Owners Form 0 sub…" at bounding box center [621, 226] width 1242 height 292
click at [854, 234] on icon "Overflow Menu" at bounding box center [855, 231] width 3 height 10
drag, startPoint x: 469, startPoint y: 228, endPoint x: 462, endPoint y: 226, distance: 7.2
click at [468, 228] on link "Building Owners Form" at bounding box center [426, 227] width 100 height 11
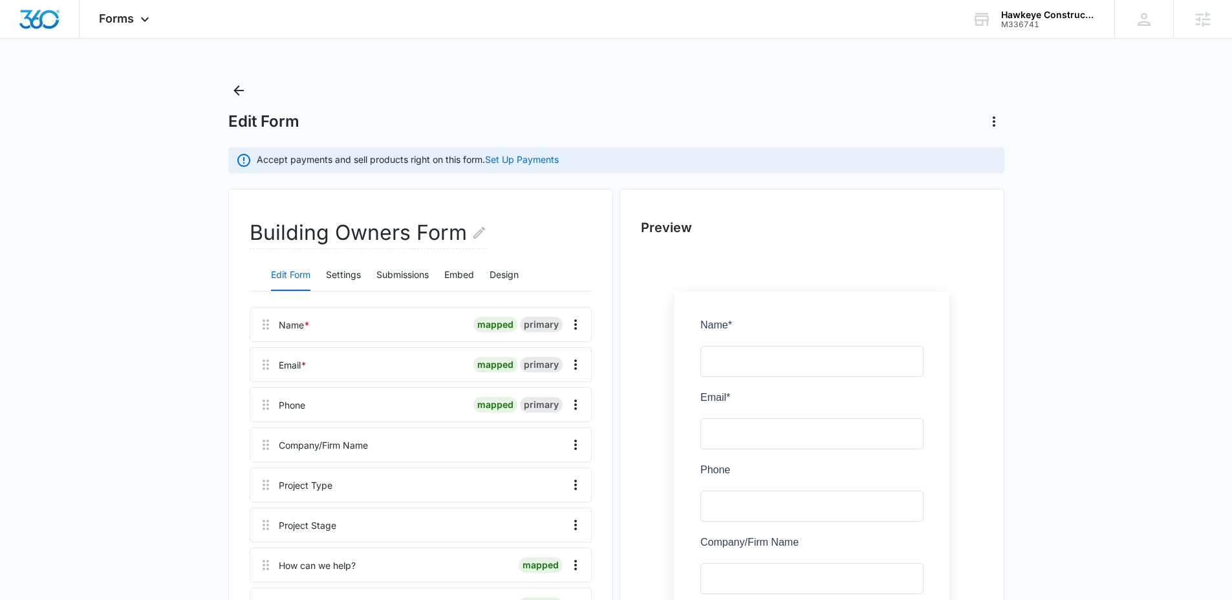
click at [186, 252] on main "Edit Form Accept payments and sell products right on this form. Set Up Payments…" at bounding box center [616, 547] width 1232 height 934
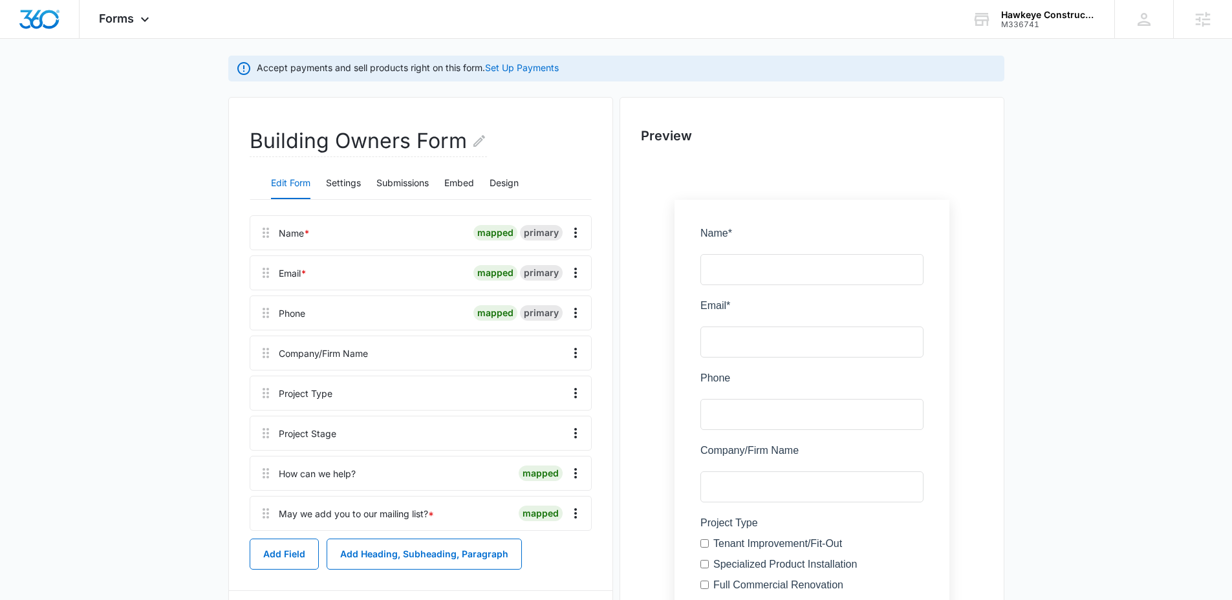
scroll to position [102, 0]
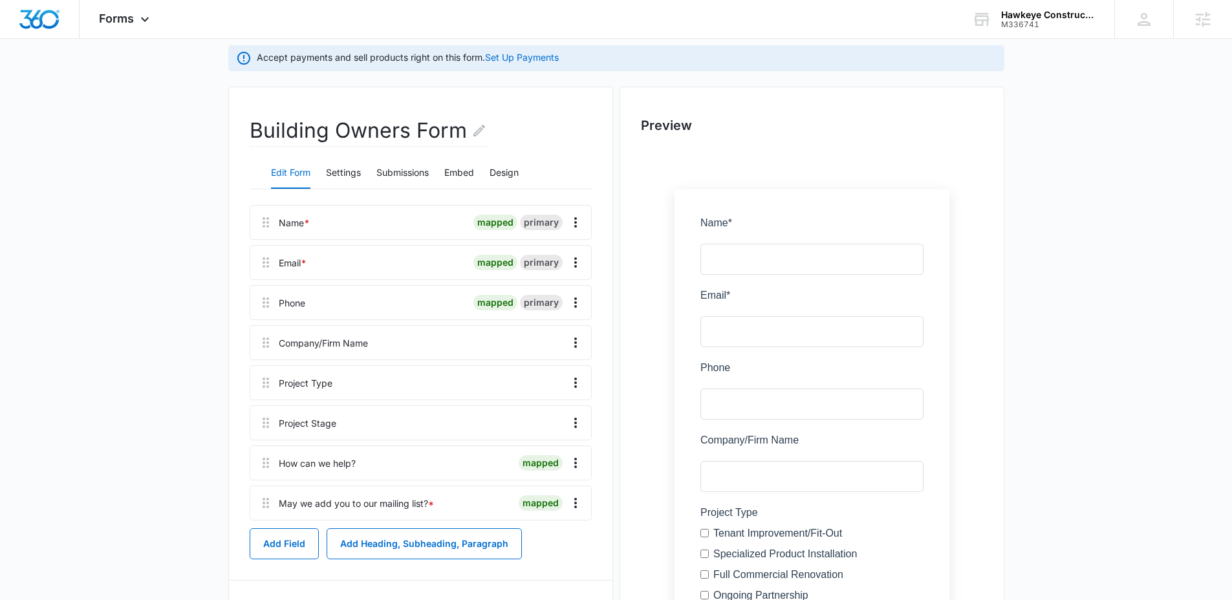
click at [397, 345] on div at bounding box center [466, 343] width 187 height 34
click at [574, 346] on icon "Overflow Menu" at bounding box center [575, 343] width 3 height 10
click at [545, 374] on div "Edit" at bounding box center [540, 378] width 27 height 9
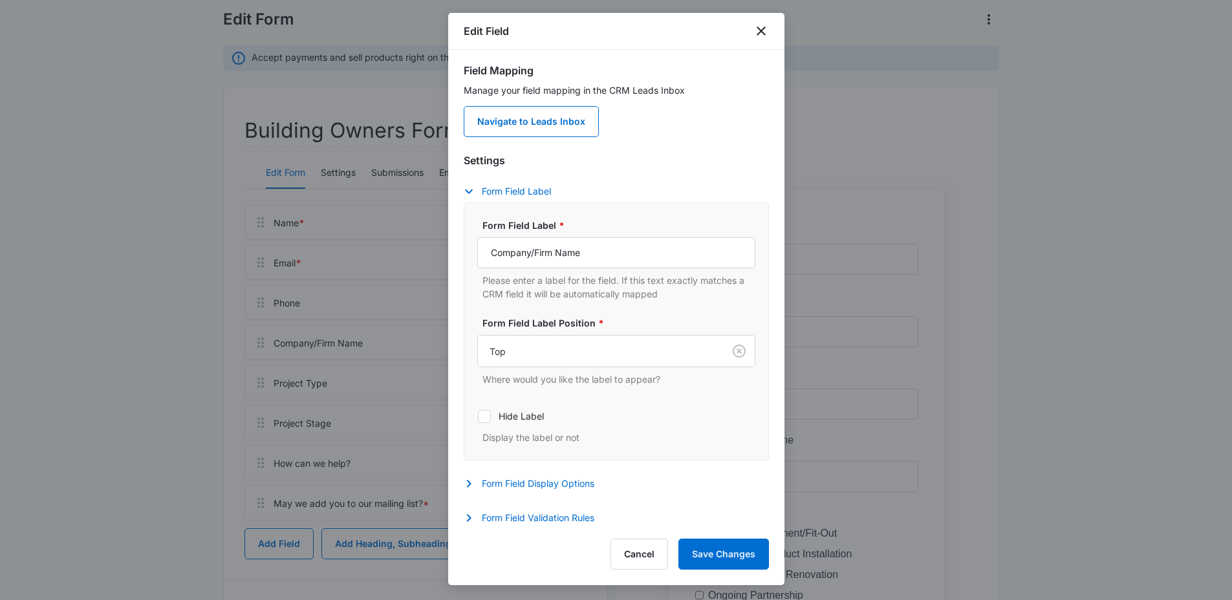
scroll to position [0, 0]
click at [549, 257] on input "Company/Firm Name" at bounding box center [616, 255] width 278 height 31
type input "Company/Entity Name"
click at [707, 552] on button "Save Changes" at bounding box center [723, 554] width 91 height 31
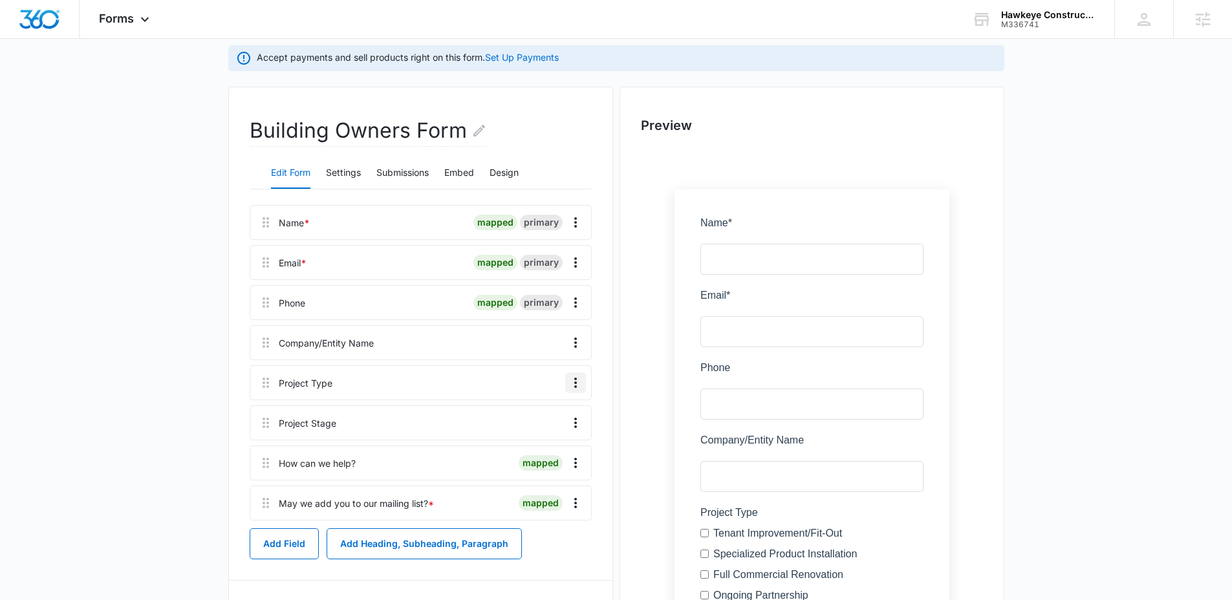
click at [575, 382] on icon "Overflow Menu" at bounding box center [575, 383] width 3 height 10
click at [545, 416] on div "Edit" at bounding box center [540, 418] width 27 height 9
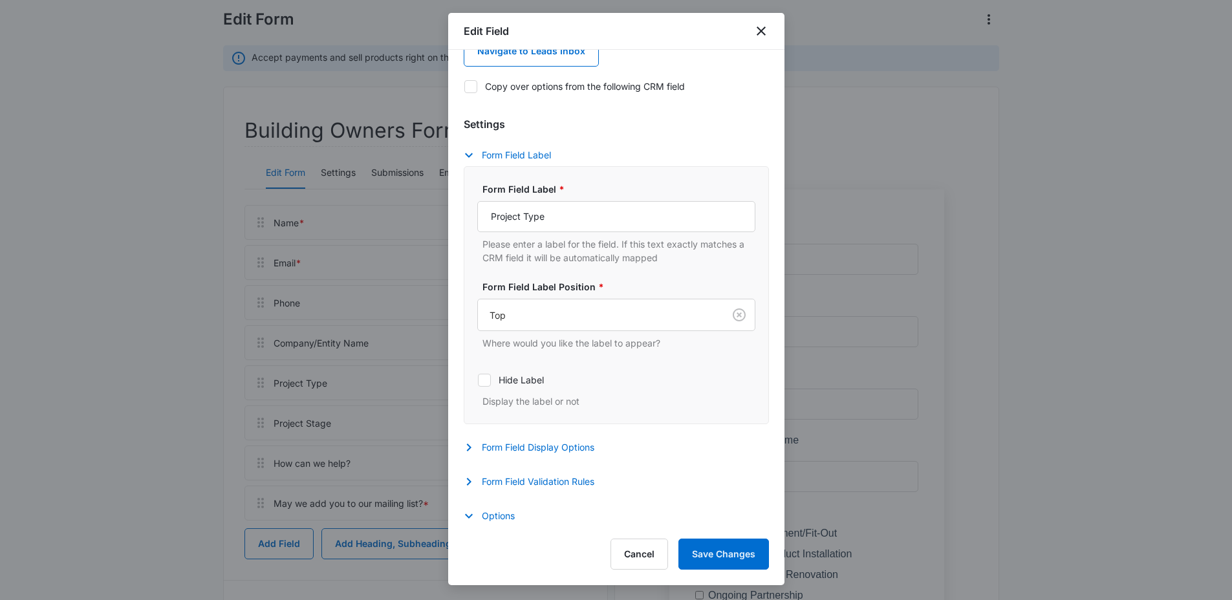
scroll to position [76, 0]
click at [524, 217] on input "Project Type" at bounding box center [616, 214] width 278 height 31
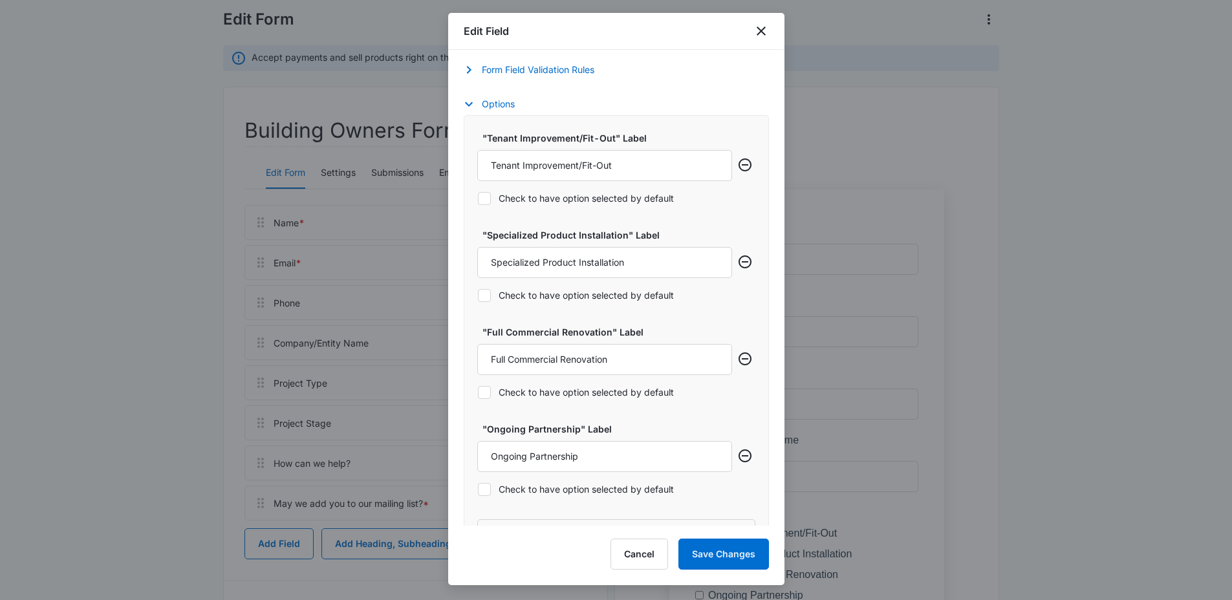
scroll to position [499, 0]
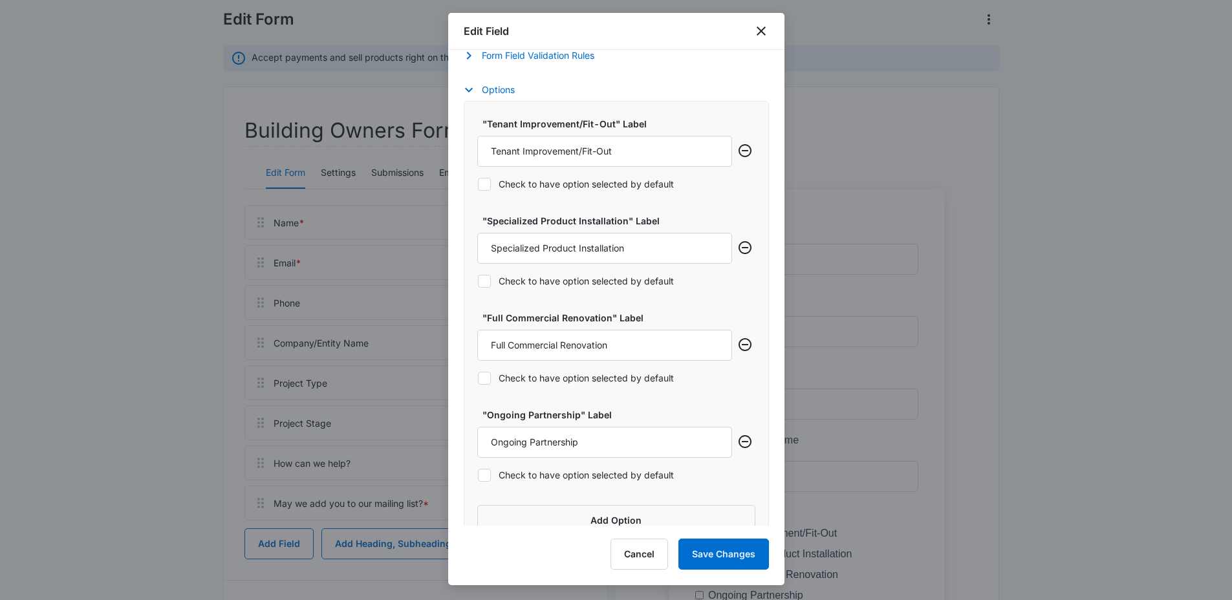
type input "Goal of Project"
click at [528, 145] on input "Tenant Improvement/Fit-Out" at bounding box center [604, 151] width 255 height 31
paste input "Increase Tenant Retention/Lease Rate,"
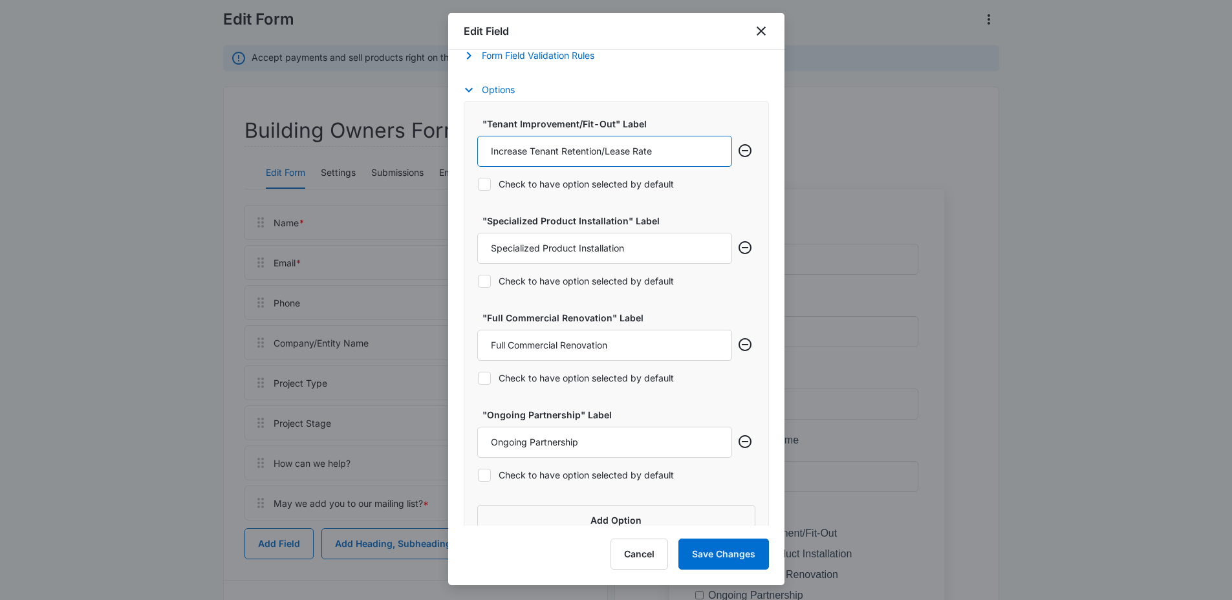
type input "Increase Tenant Retention/Lease Rate"
click at [558, 239] on input "Specialized Product Installation" at bounding box center [604, 248] width 255 height 31
paste input "Modernize Building Systems"
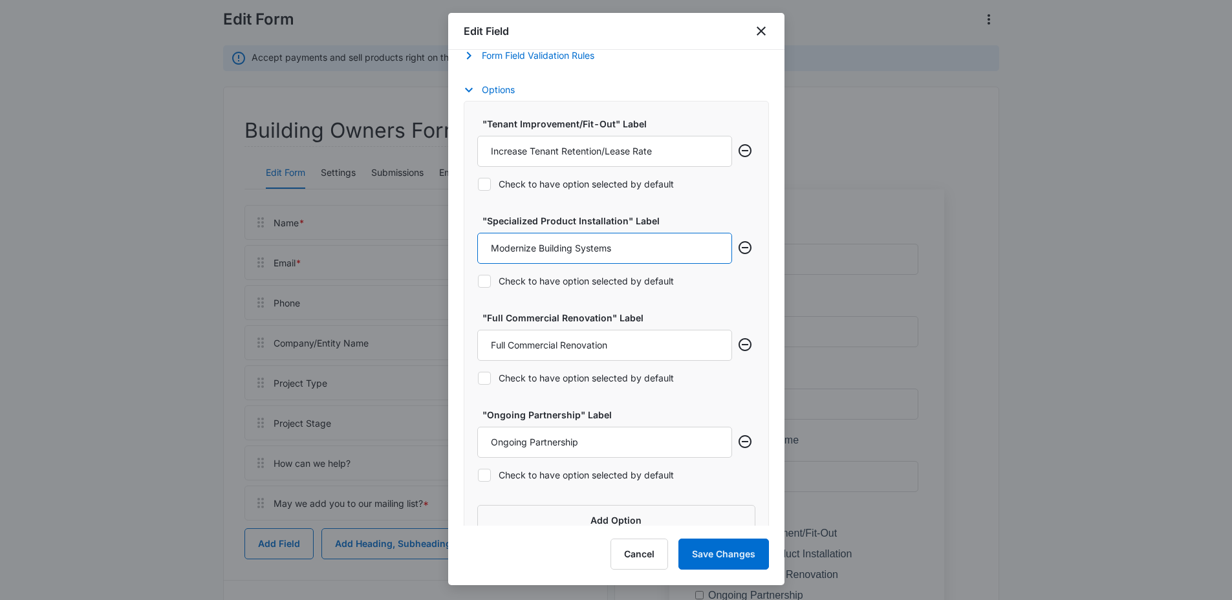
type input "Modernize Building Systems"
click at [616, 344] on input "Full Commercial Renovation" at bounding box center [604, 345] width 255 height 31
paste input "Common Area Upgrade"
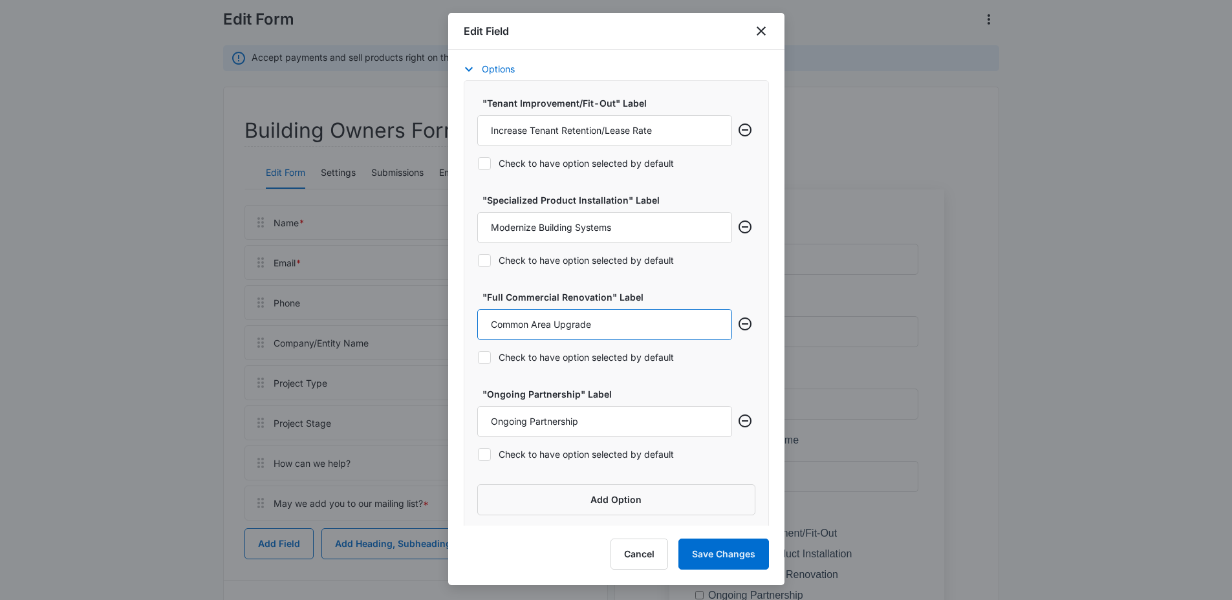
scroll to position [526, 0]
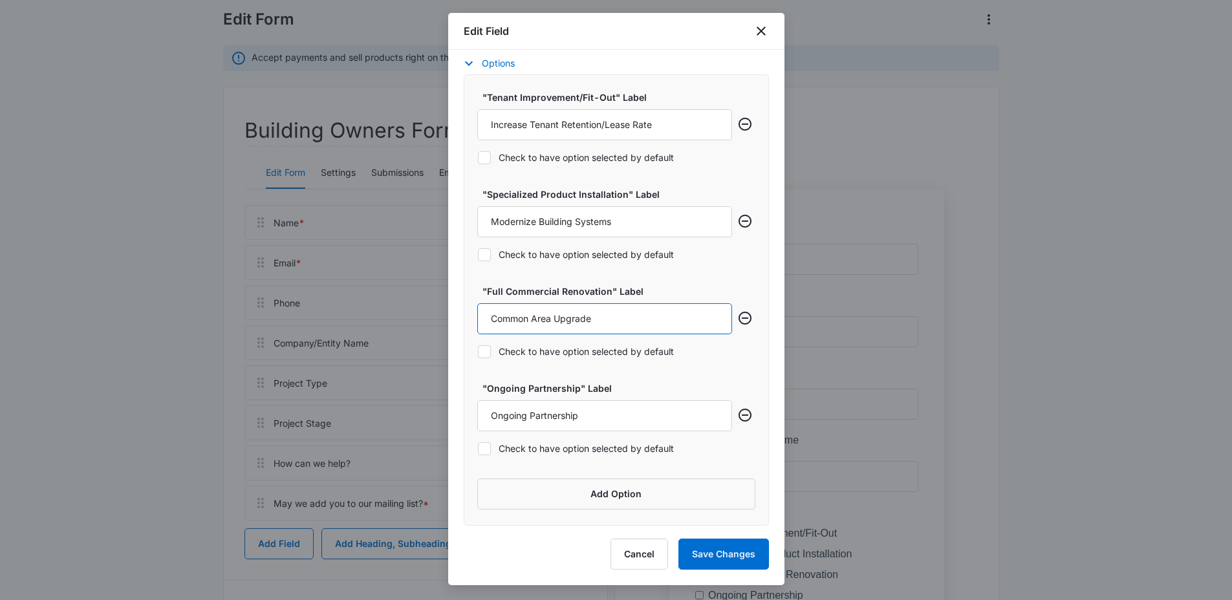
type input "Common Area Upgrade"
click at [577, 414] on input "Ongoing Partnership" at bounding box center [604, 415] width 255 height 31
paste input "Prepare for New Tenant/Vacant Space Build-Ou"
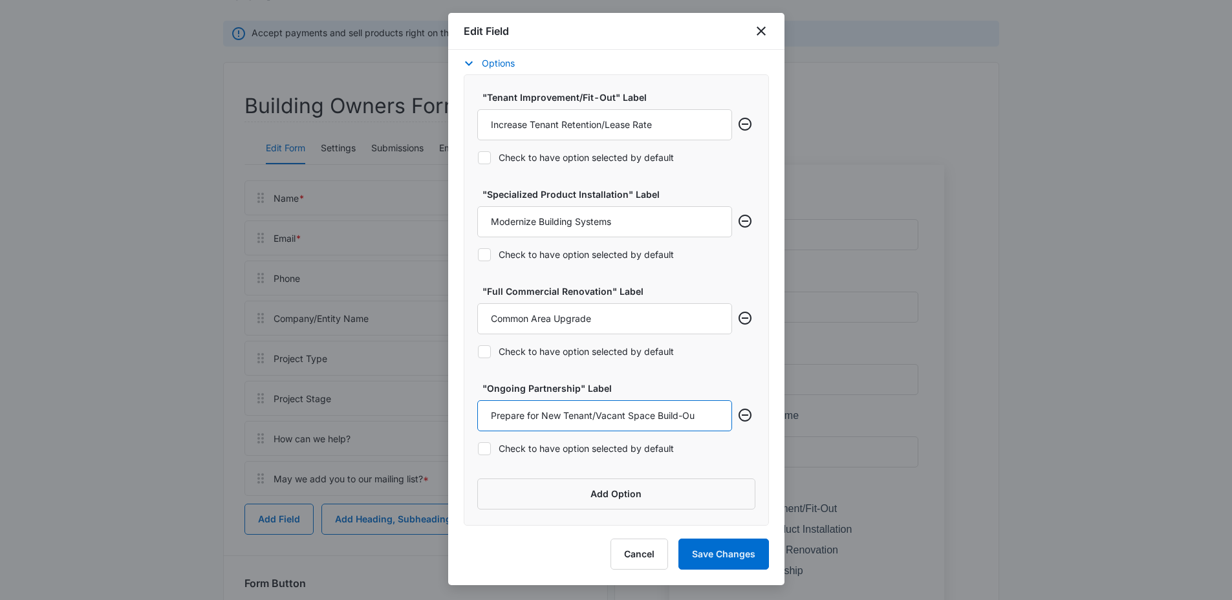
scroll to position [155, 0]
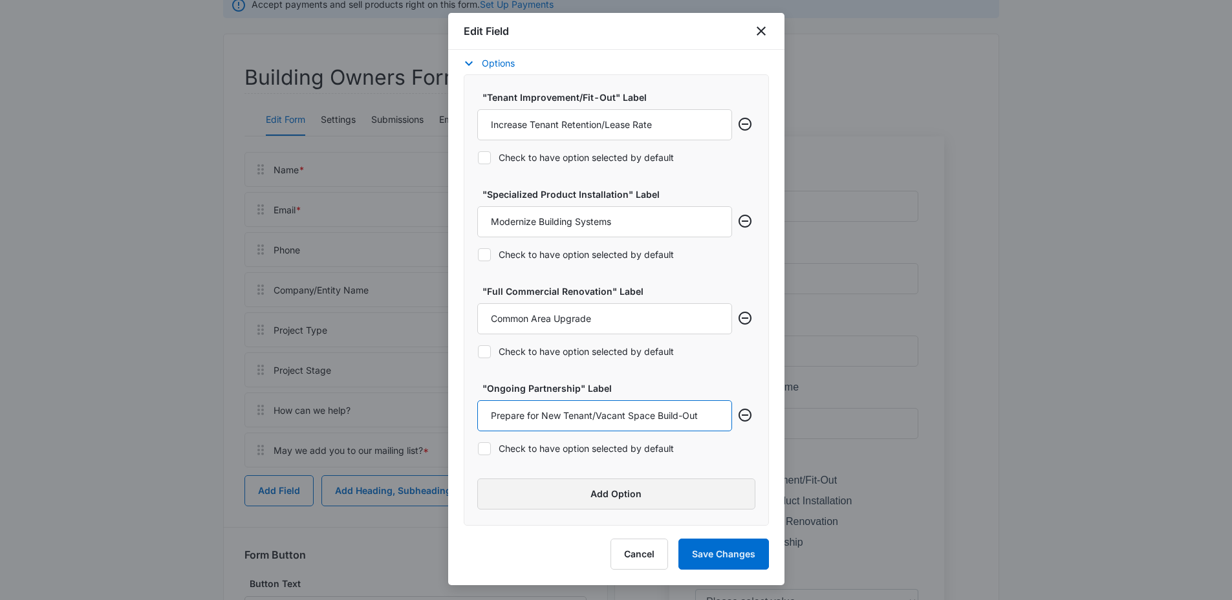
type input "Prepare for New Tenant/Vacant Space Build-Out"
click at [643, 496] on button "Add Option" at bounding box center [616, 494] width 278 height 31
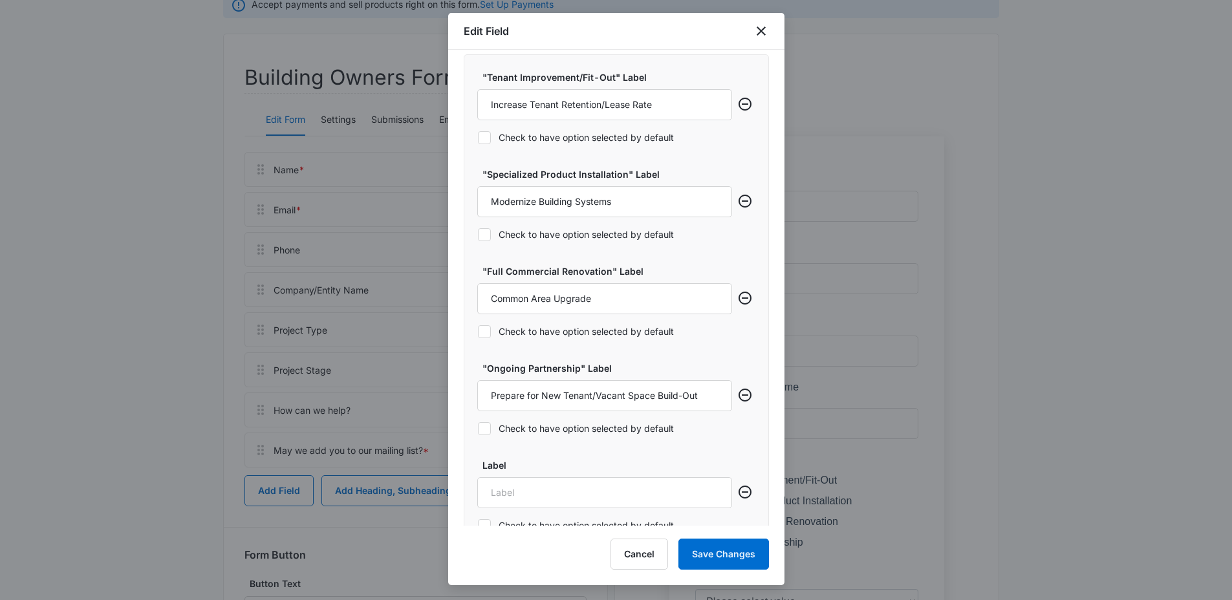
scroll to position [547, 0]
click at [592, 482] on input "Label" at bounding box center [604, 491] width 255 height 31
paste input "Address Code Compliance/Safety"
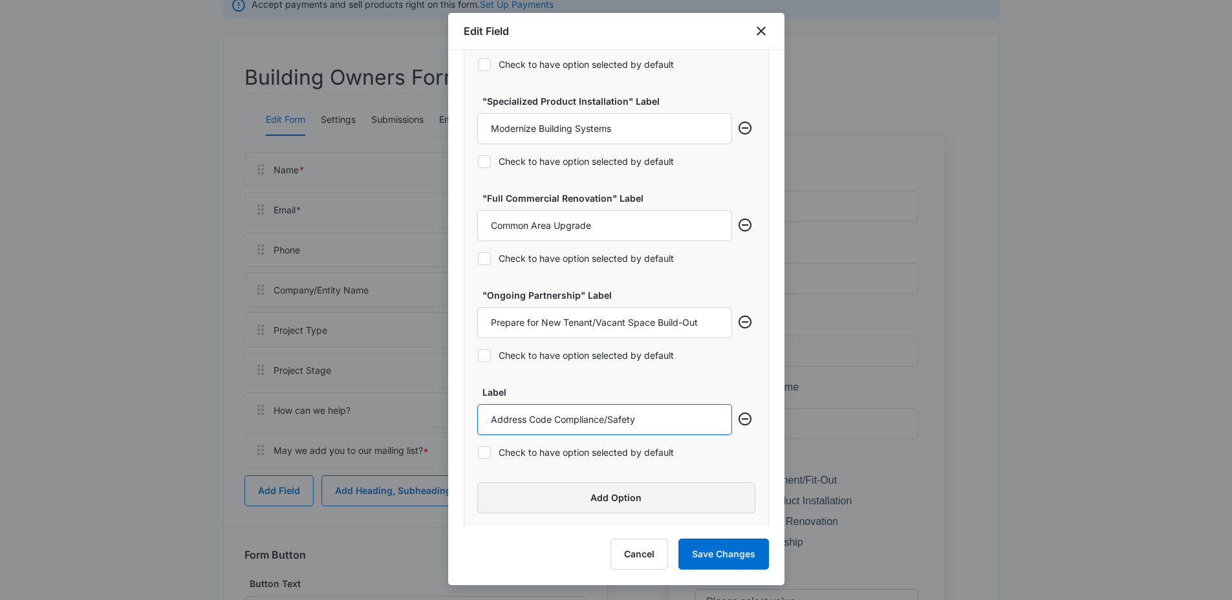
scroll to position [623, 0]
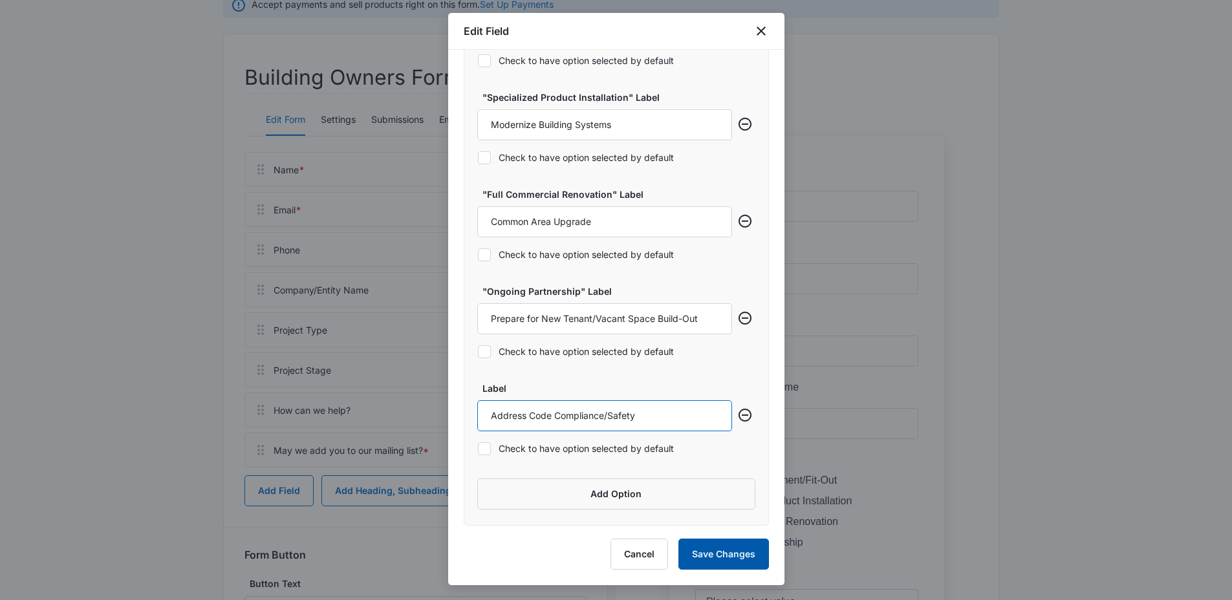
type input "Address Code Compliance/Safety"
click at [729, 553] on button "Save Changes" at bounding box center [723, 554] width 91 height 31
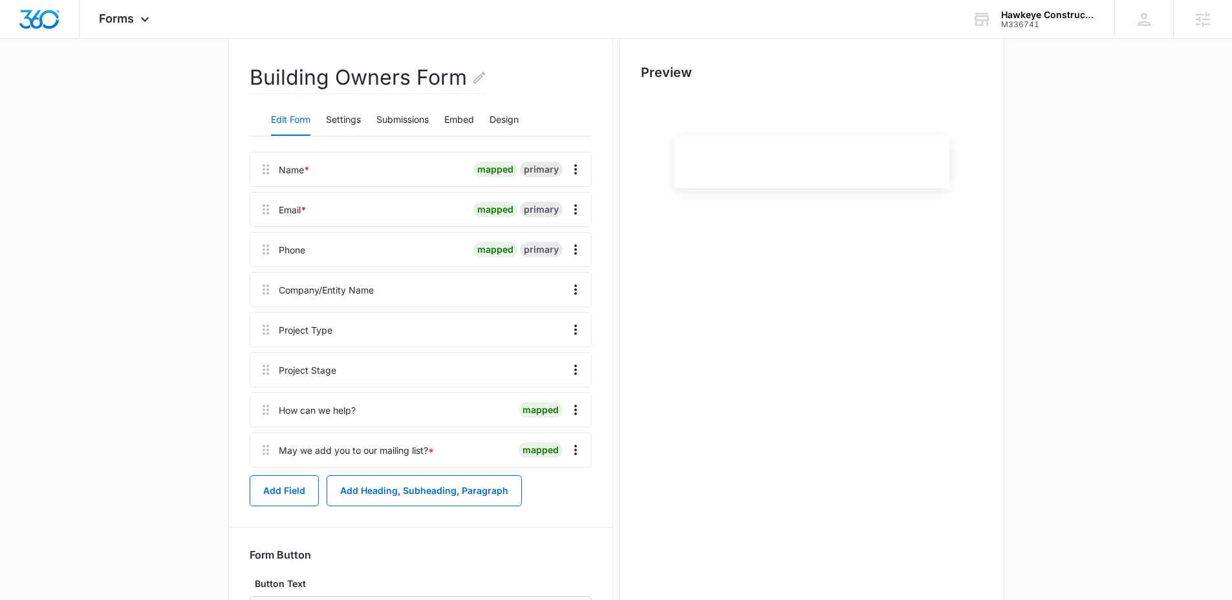
scroll to position [0, 0]
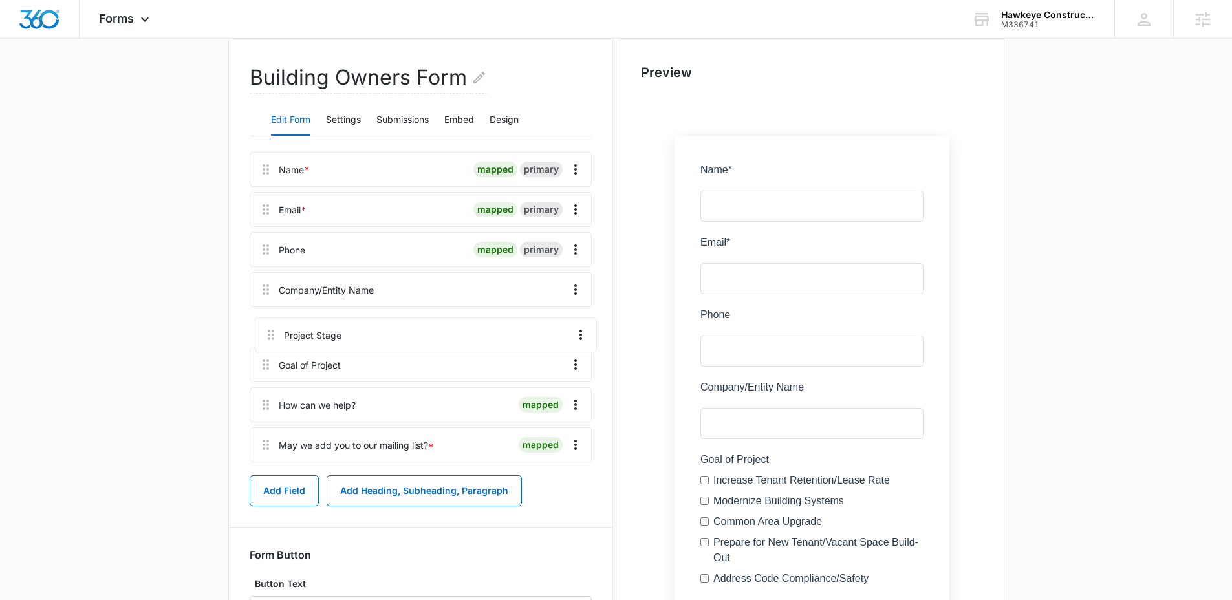
drag, startPoint x: 266, startPoint y: 369, endPoint x: 313, endPoint y: 330, distance: 61.1
click at [270, 323] on div "Name * mapped primary Email * mapped primary Phone mapped primary Company/Entit…" at bounding box center [421, 310] width 342 height 316
click at [570, 331] on icon "Overflow Menu" at bounding box center [576, 330] width 16 height 16
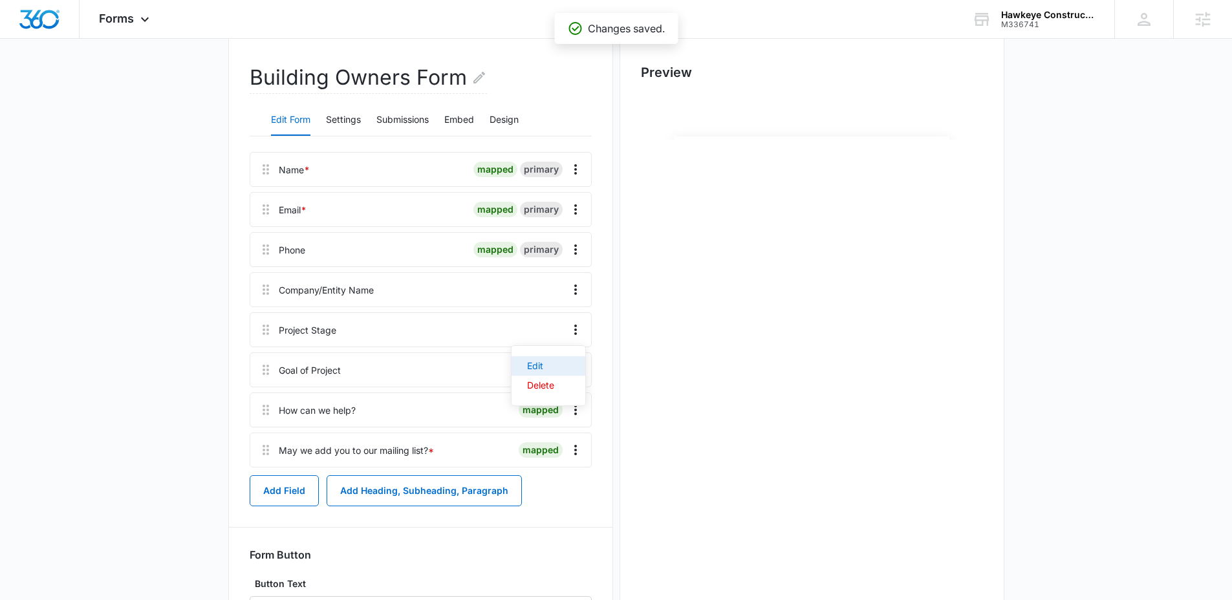
click at [540, 365] on div "Edit" at bounding box center [540, 365] width 27 height 9
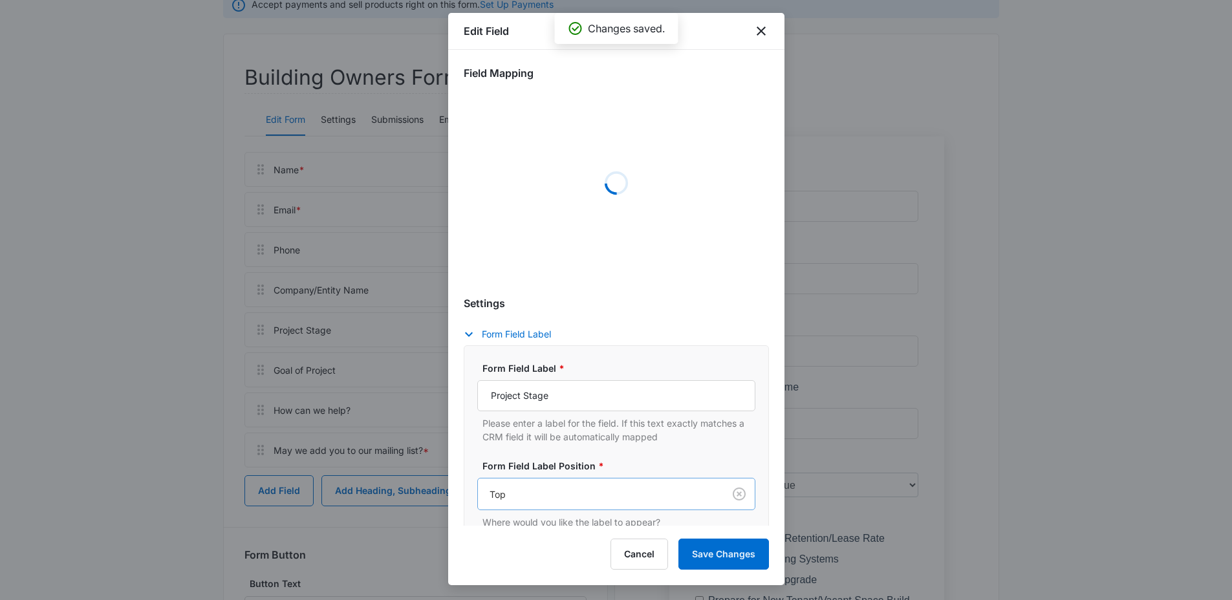
click at [530, 480] on div "Top" at bounding box center [601, 494] width 246 height 29
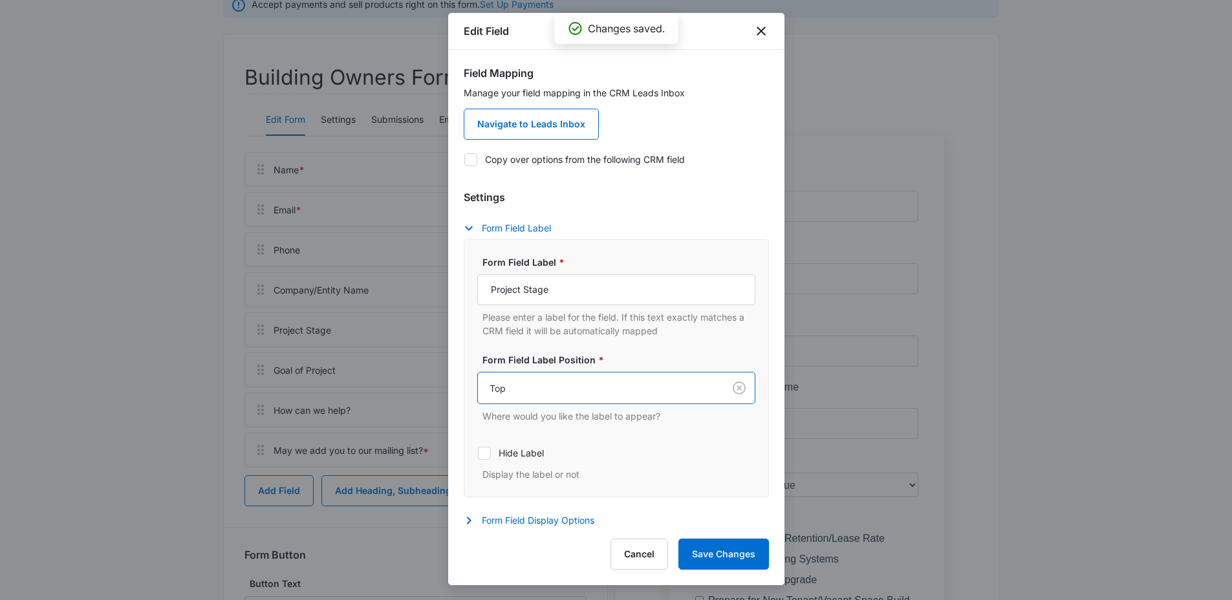
click at [530, 396] on div "Top" at bounding box center [601, 388] width 246 height 29
click at [543, 300] on input "Project Stage" at bounding box center [616, 289] width 278 height 31
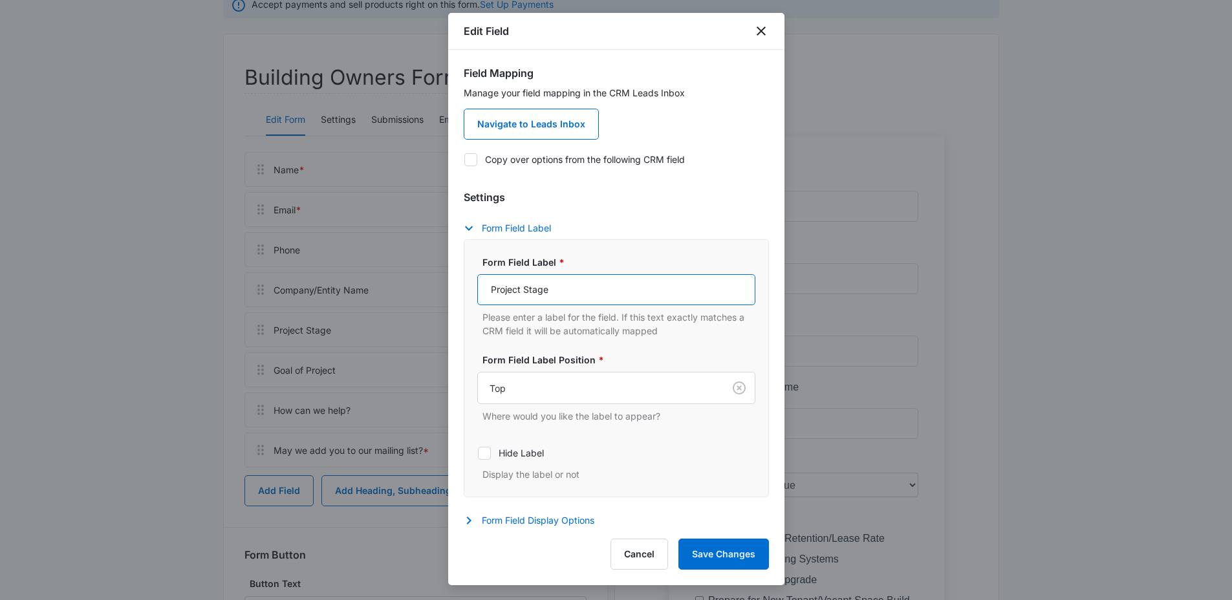
click at [543, 300] on input "Project Stage" at bounding box center [616, 289] width 278 height 31
type input "Building Type"
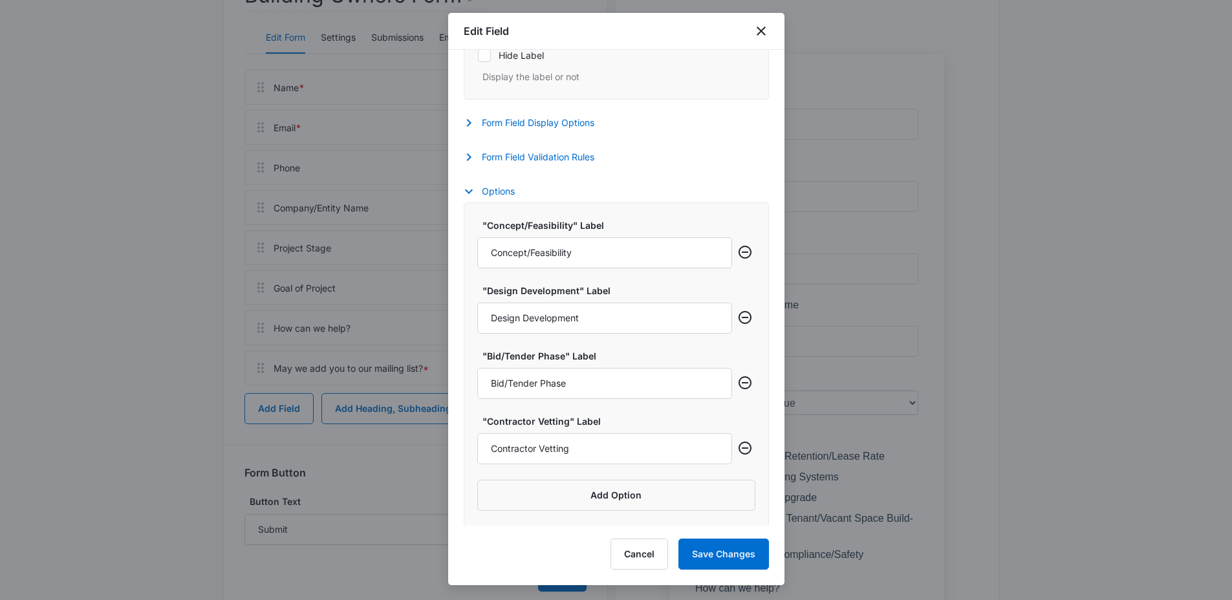
scroll to position [399, 0]
click at [620, 255] on input "Concept/Feasibility" at bounding box center [604, 251] width 255 height 31
type input "Office"
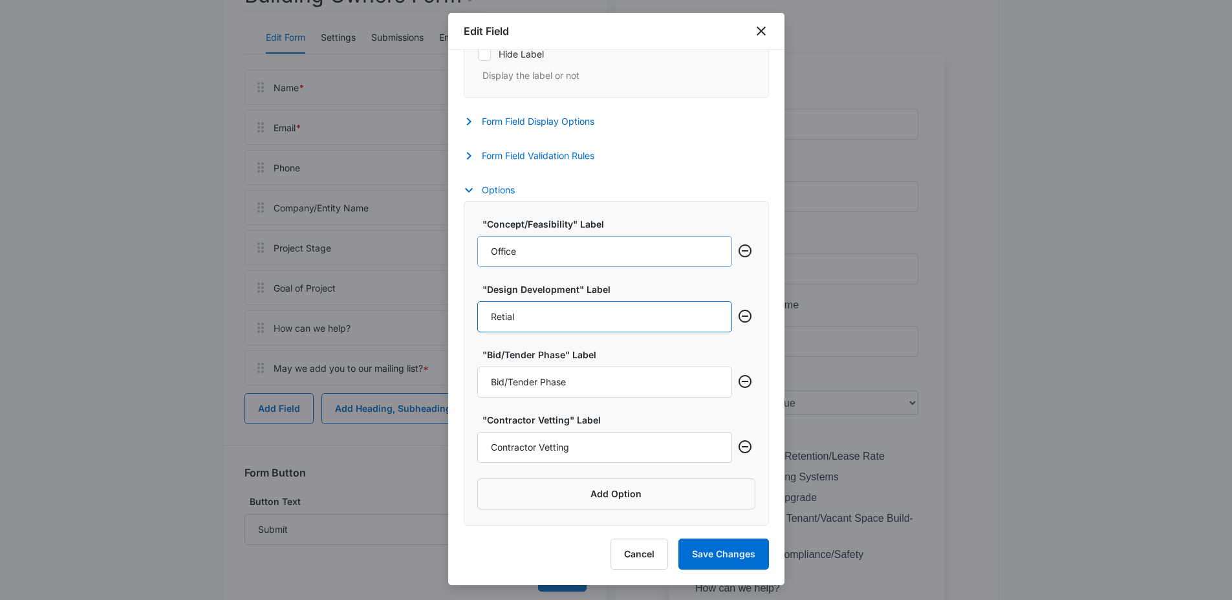
type input "Retial"
type input "Industrial/Warehouse"
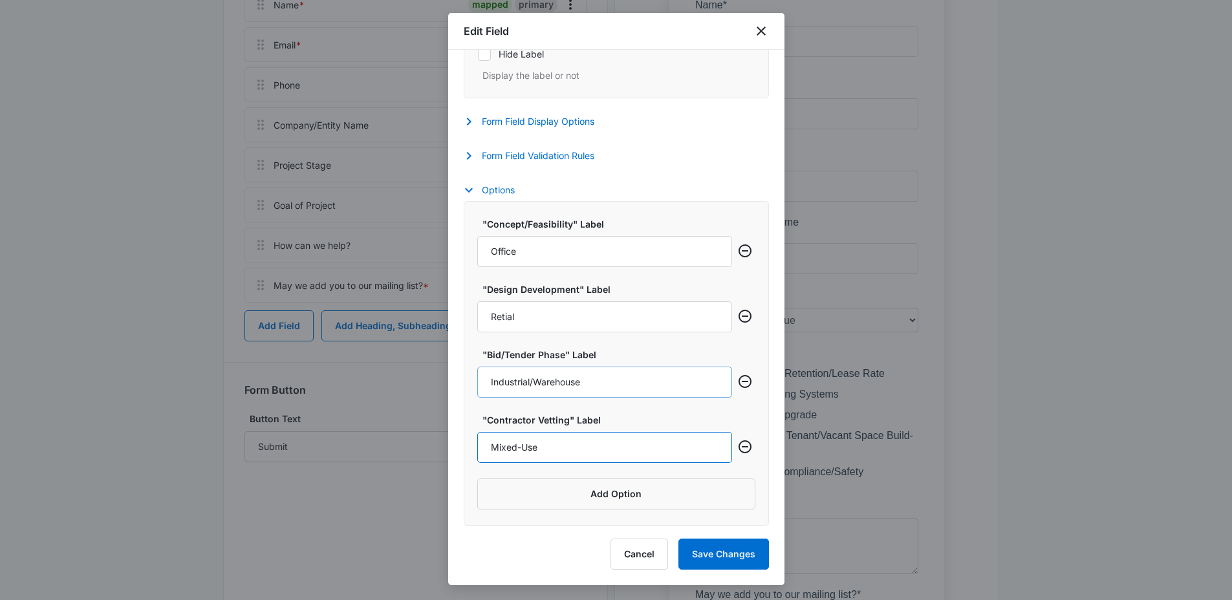
scroll to position [324, 0]
type input "Mixed-Use"
click at [526, 317] on input "Retial" at bounding box center [604, 316] width 255 height 31
type input "Retail"
click at [701, 548] on button "Save Changes" at bounding box center [723, 554] width 91 height 31
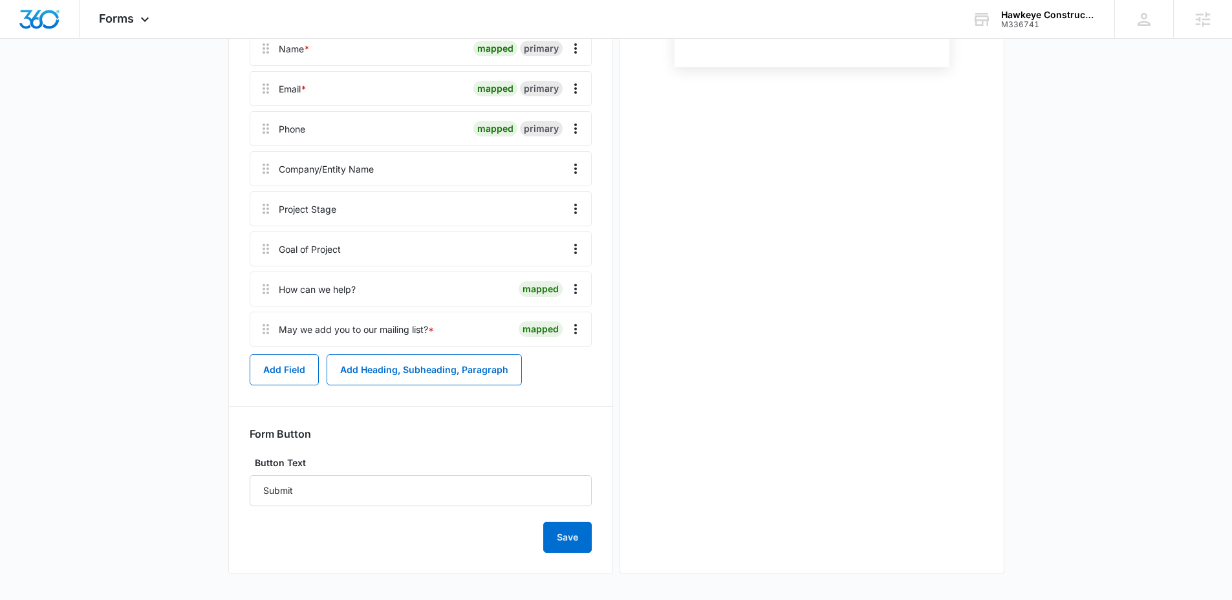
scroll to position [0, 0]
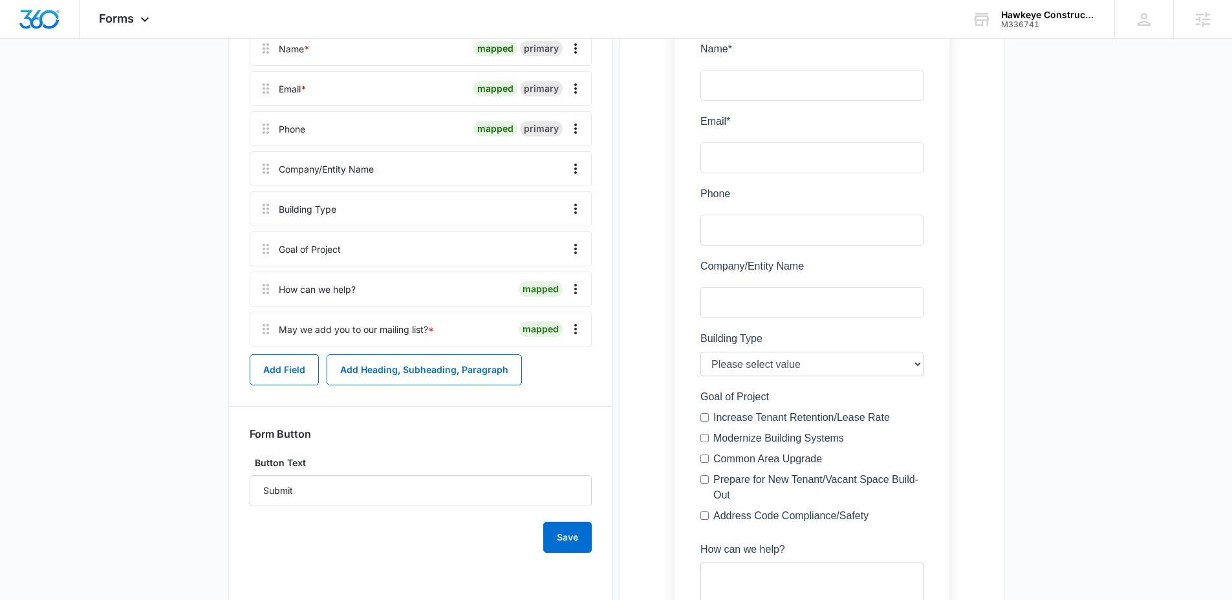
click at [411, 219] on div at bounding box center [450, 209] width 219 height 34
click at [574, 208] on icon "Overflow Menu" at bounding box center [576, 209] width 16 height 16
click at [548, 244] on div "Edit" at bounding box center [540, 245] width 27 height 9
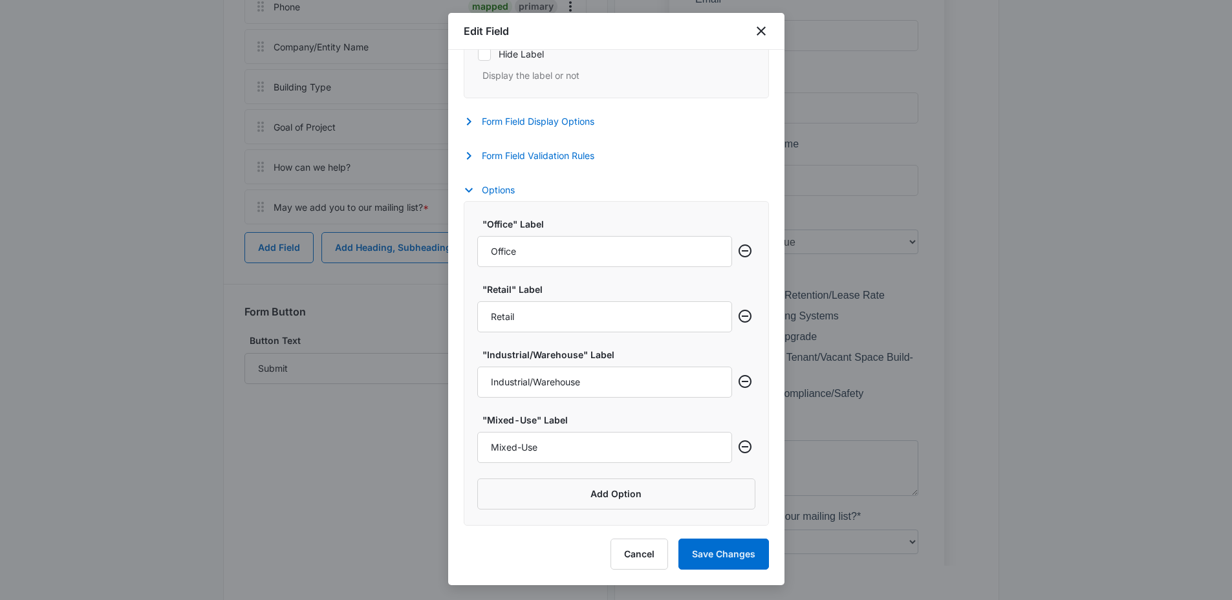
scroll to position [400, 0]
click at [589, 502] on button "Add Option" at bounding box center [616, 494] width 278 height 31
click at [587, 506] on input "Label" at bounding box center [604, 512] width 255 height 31
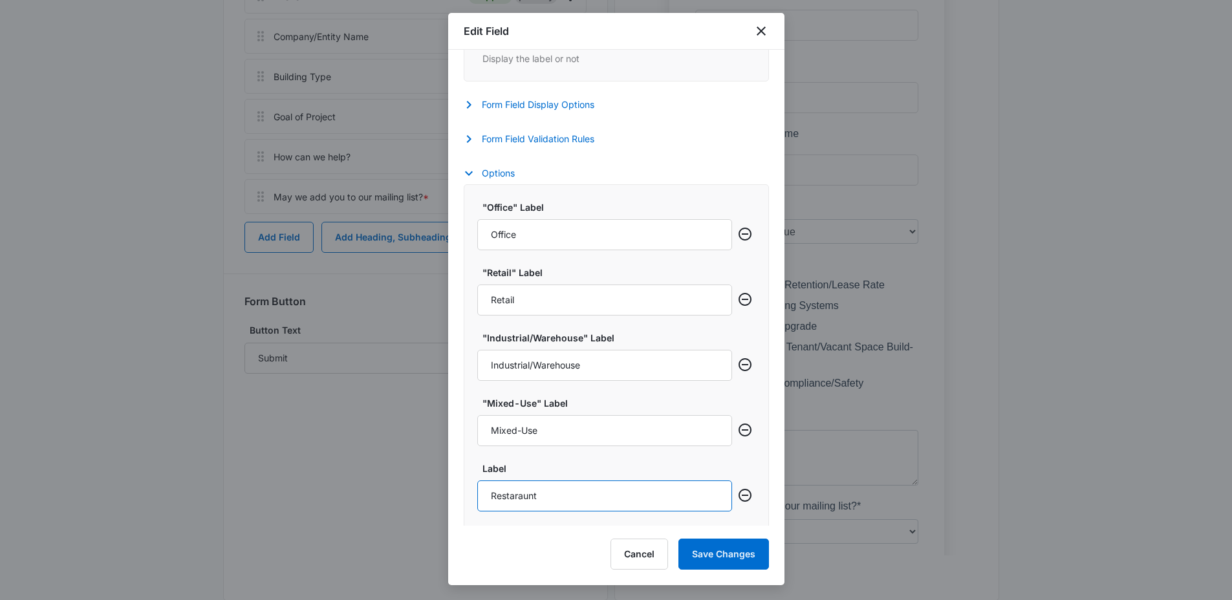
scroll to position [419, 0]
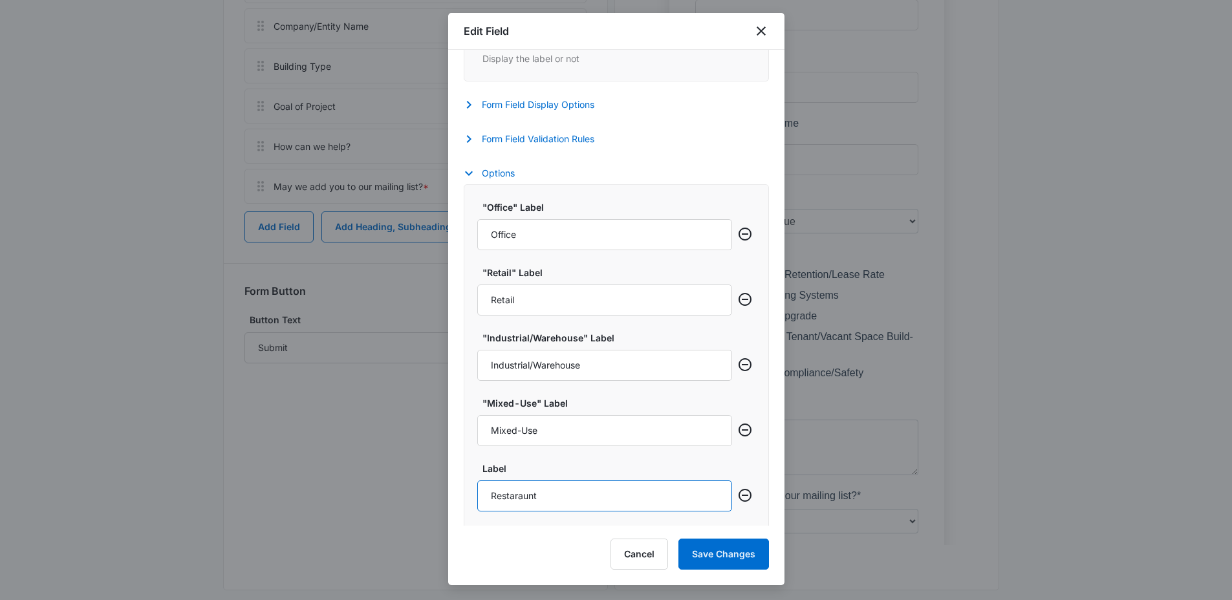
type input "Restaraunt"
click at [558, 532] on div "Edit Field Field Mapping Manage your field mapping in the CRM Leads Inbox Navig…" at bounding box center [616, 299] width 336 height 572
drag, startPoint x: 736, startPoint y: 496, endPoint x: 672, endPoint y: 444, distance: 82.2
click at [678, 432] on div ""Office" Label Office "Retail" Label Retail "Industrial/Warehouse" Label Indust…" at bounding box center [616, 379] width 305 height 390
click at [553, 499] on input "Restaraunt" at bounding box center [604, 495] width 255 height 31
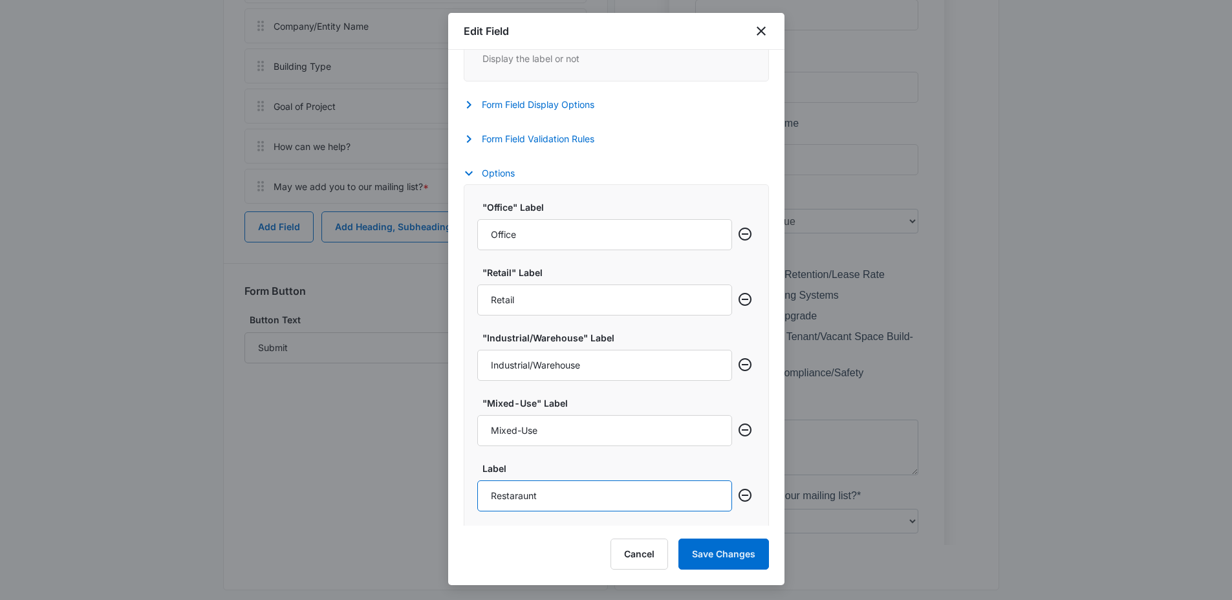
click at [553, 499] on input "Restaraunt" at bounding box center [604, 495] width 255 height 31
click at [561, 369] on input "Industrial/Warehouse" at bounding box center [604, 365] width 255 height 31
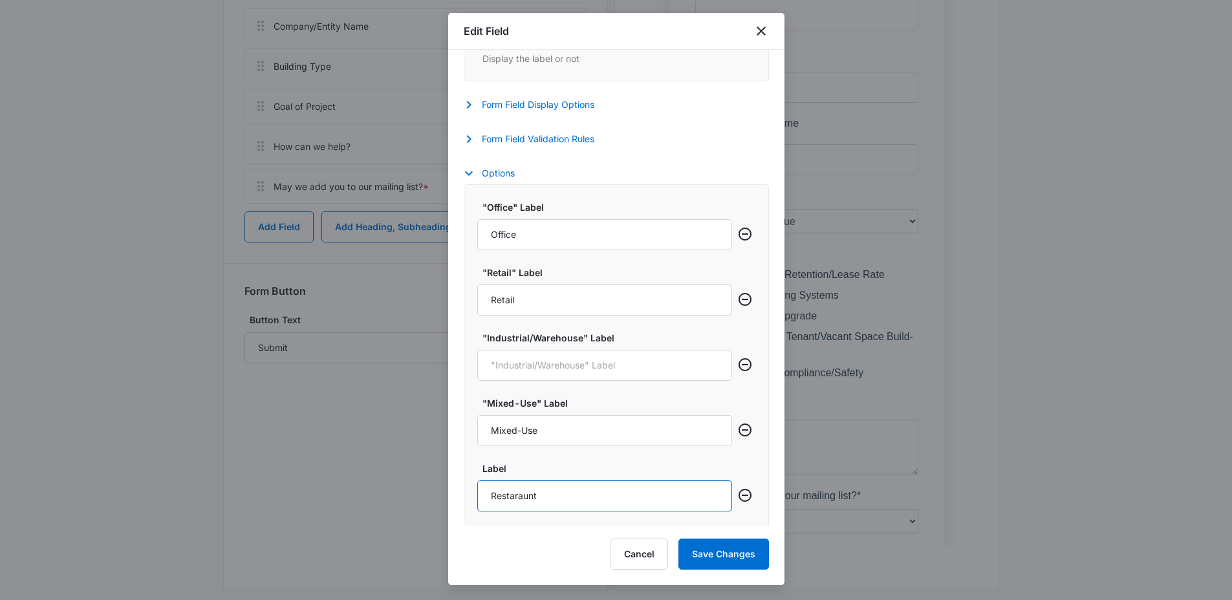
click at [554, 489] on input "Restaraunt" at bounding box center [604, 495] width 255 height 31
paste input "Industrial/Warehouse"
type input "Industrial/Warehouse"
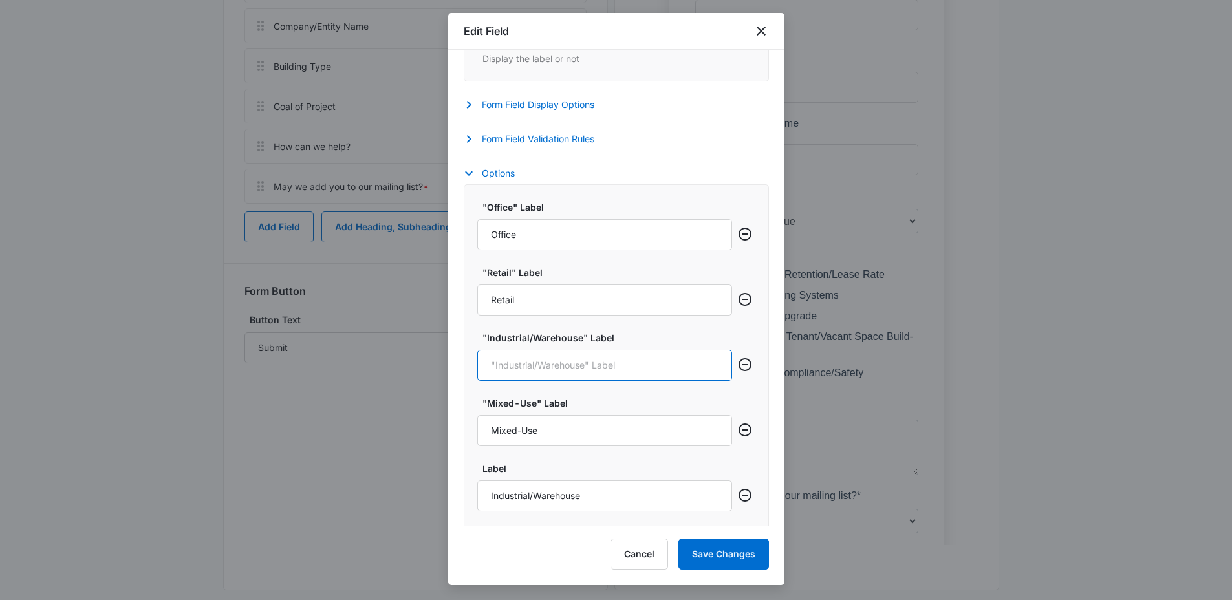
click at [561, 375] on input ""Industrial/Warehouse" Label" at bounding box center [604, 365] width 255 height 31
type input "Restaurant"
click at [724, 553] on button "Save Changes" at bounding box center [723, 554] width 91 height 31
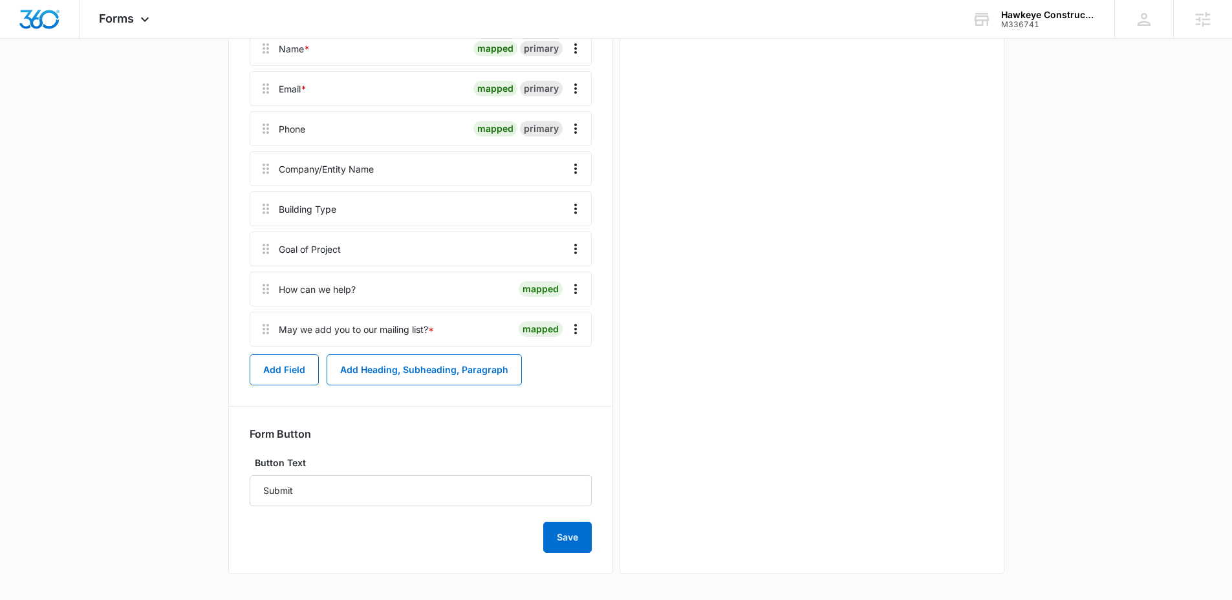
scroll to position [0, 0]
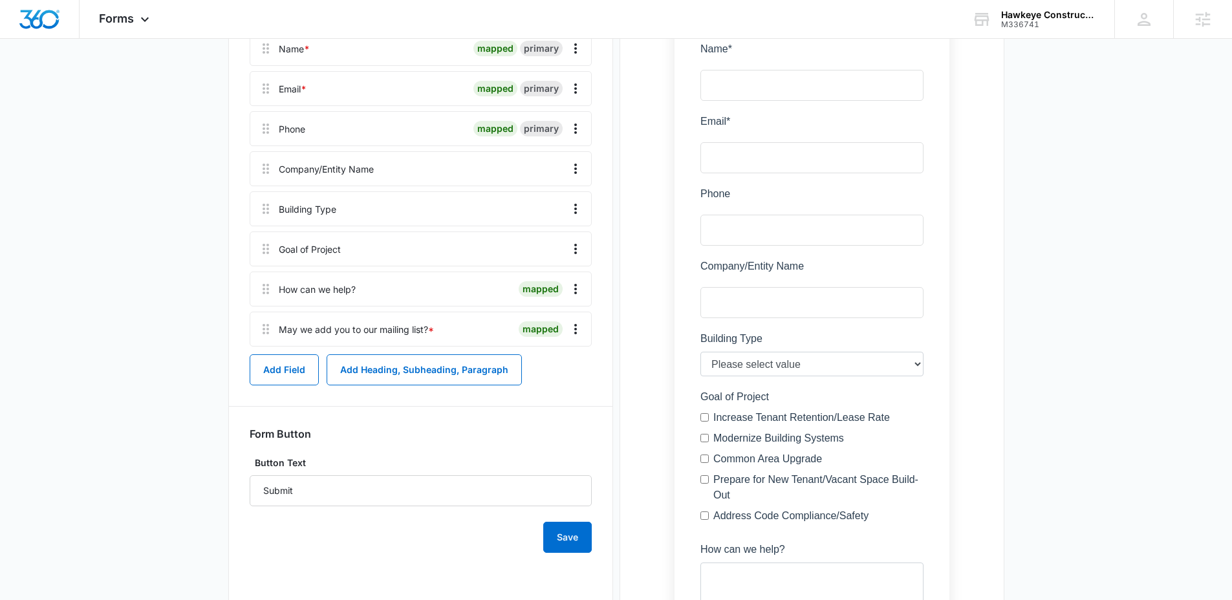
click at [125, 435] on main "Edit Form Accept payments and sell products right on this form. Set Up Payments…" at bounding box center [616, 281] width 1232 height 955
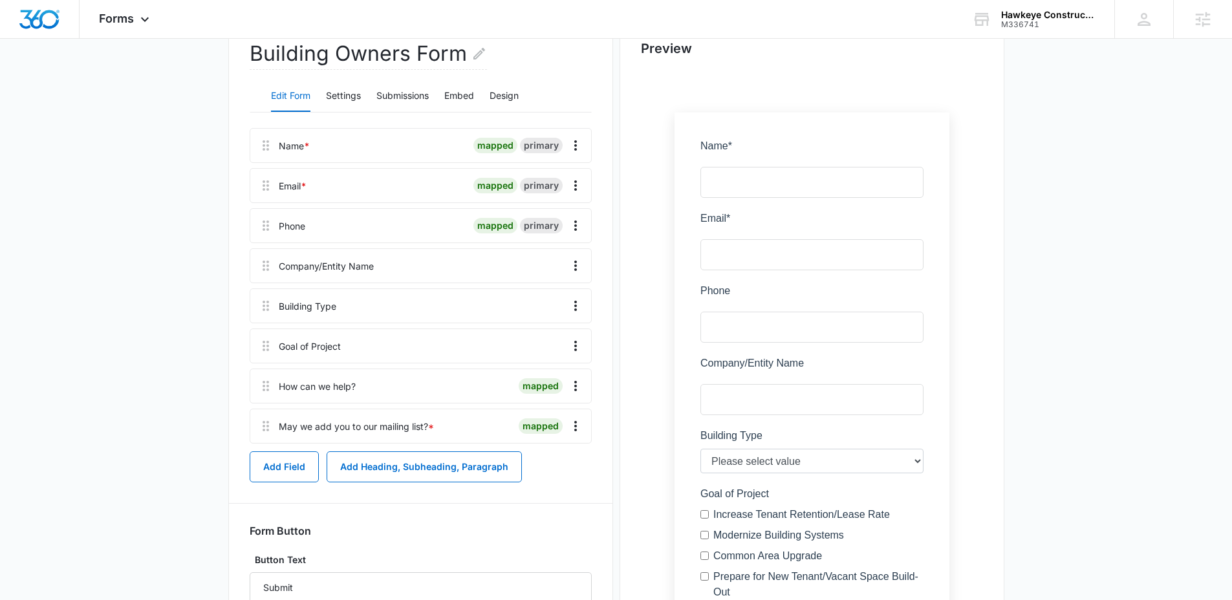
scroll to position [124, 0]
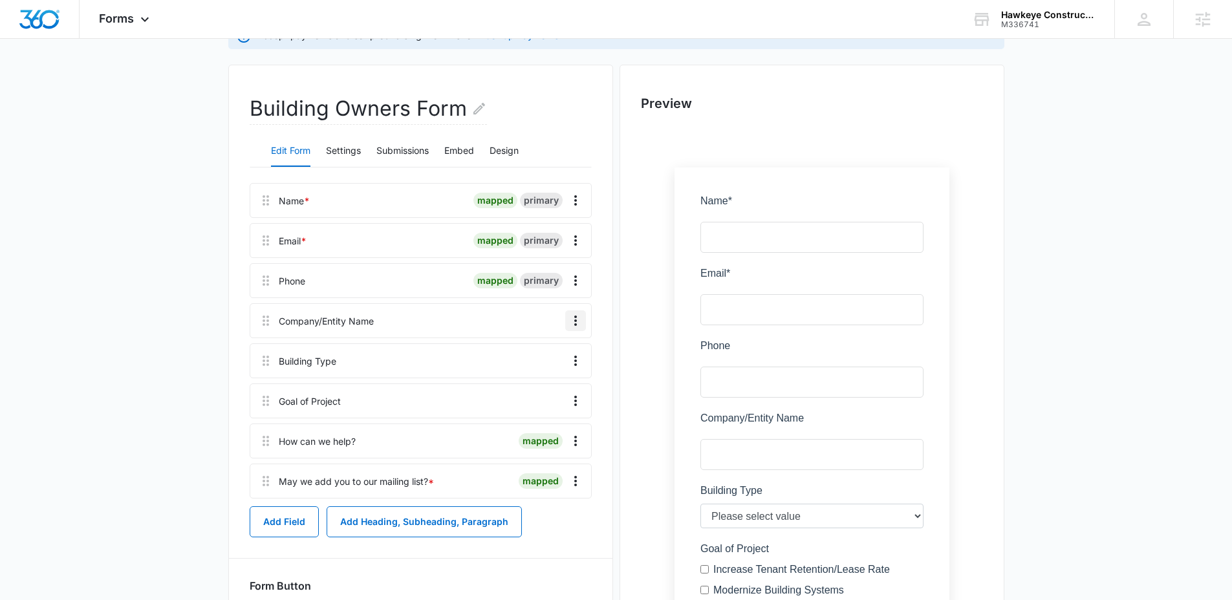
click at [575, 318] on icon "Overflow Menu" at bounding box center [576, 321] width 16 height 16
click at [158, 313] on main "Edit Form Accept payments and sell products right on this form. Set Up Payments…" at bounding box center [616, 433] width 1232 height 955
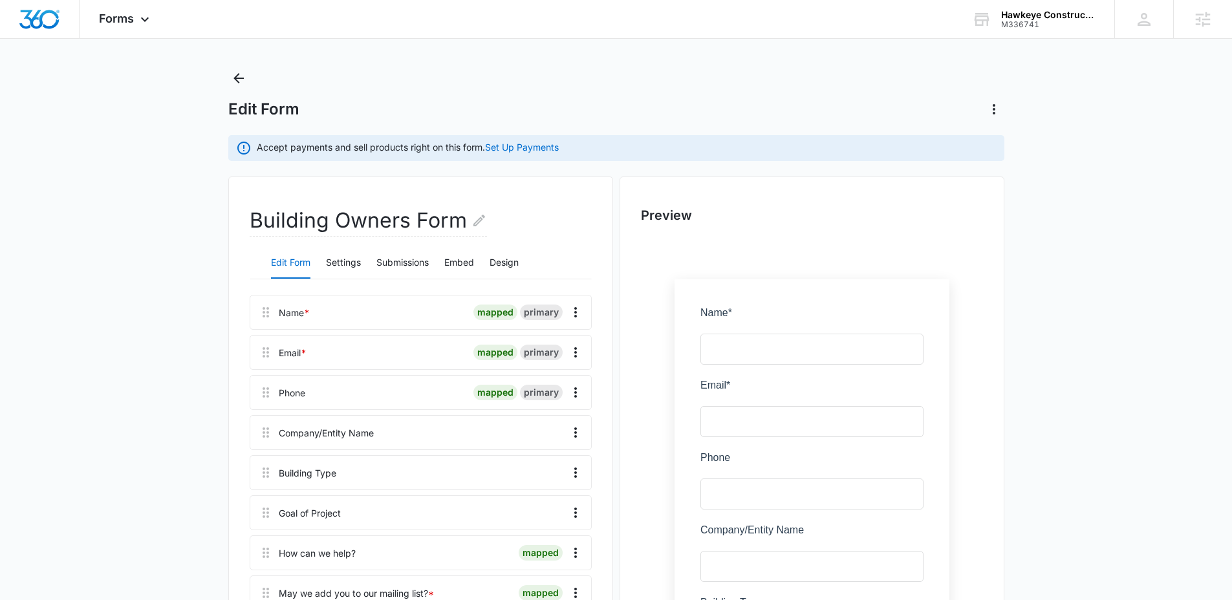
scroll to position [0, 0]
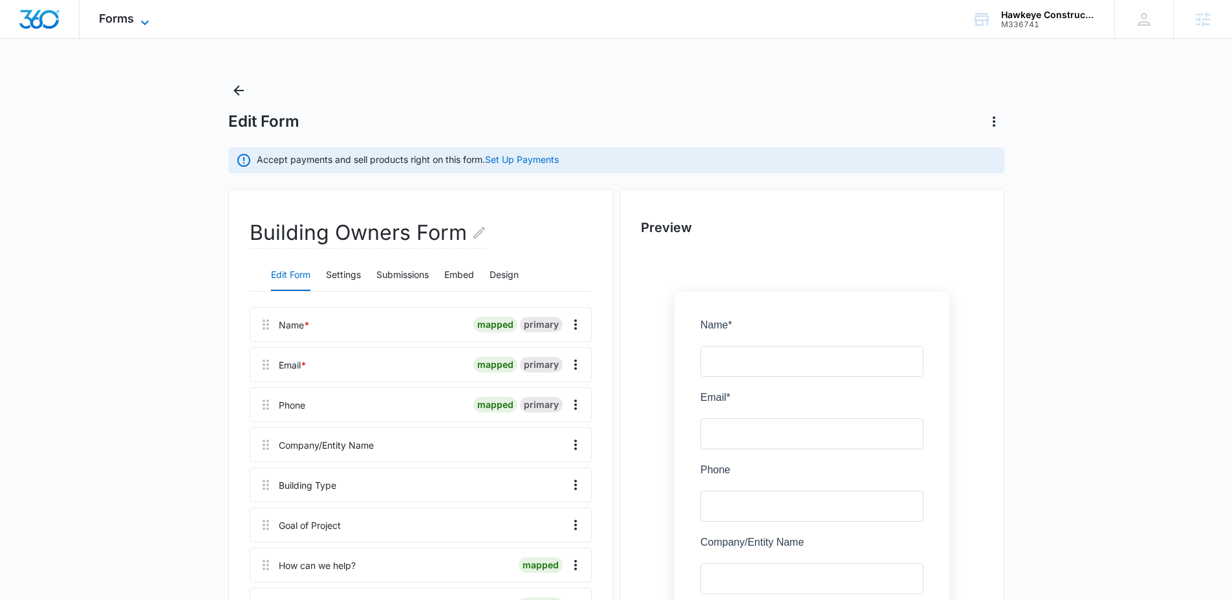
click at [137, 17] on icon at bounding box center [145, 23] width 16 height 16
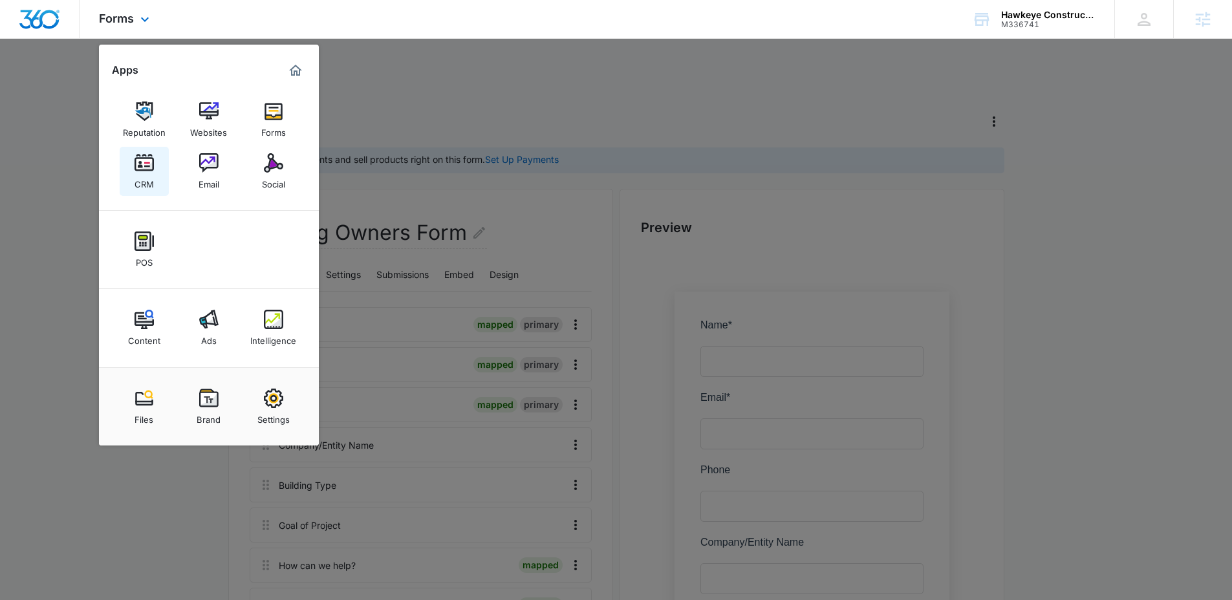
click at [149, 169] on img at bounding box center [143, 162] width 19 height 19
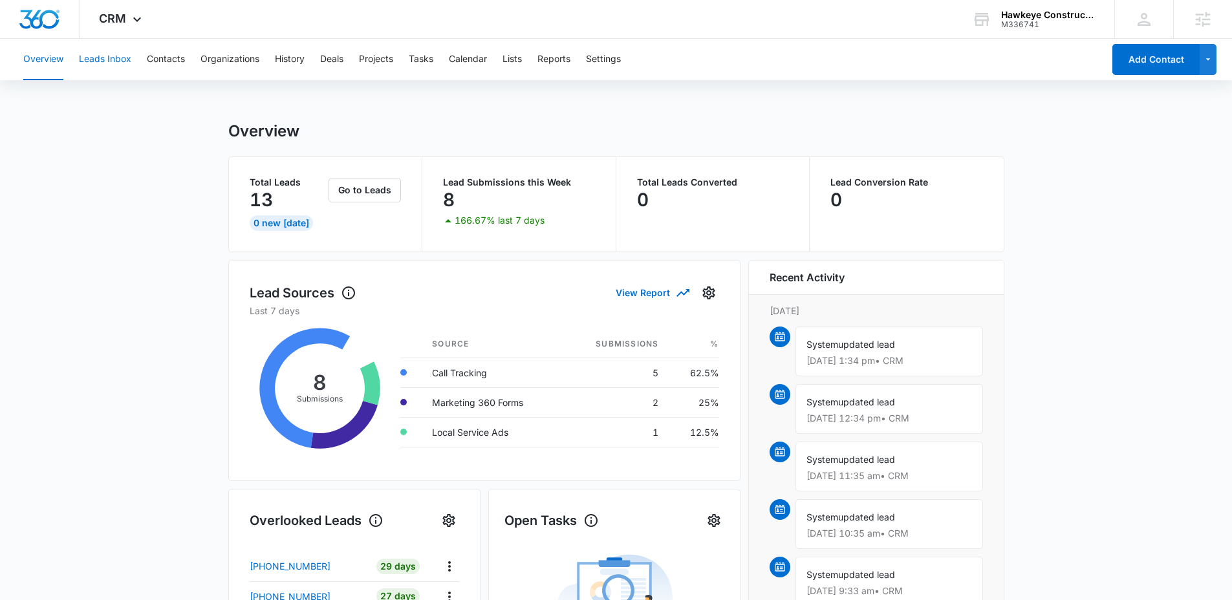
click at [107, 56] on button "Leads Inbox" at bounding box center [105, 59] width 52 height 41
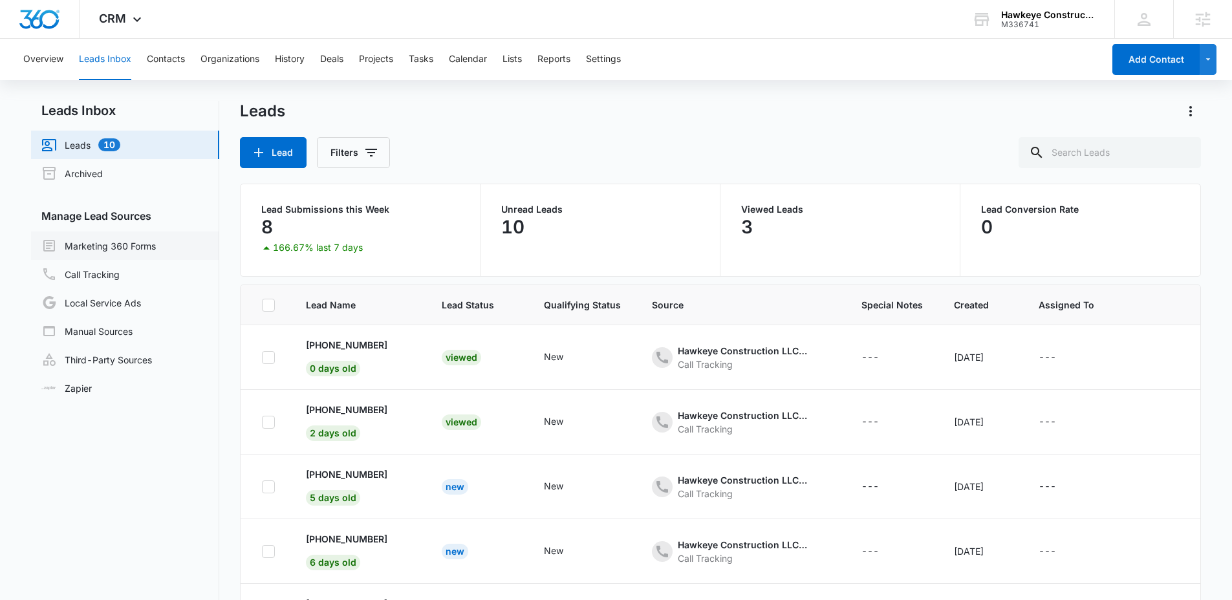
click at [89, 239] on link "Marketing 360 Forms" at bounding box center [98, 246] width 114 height 16
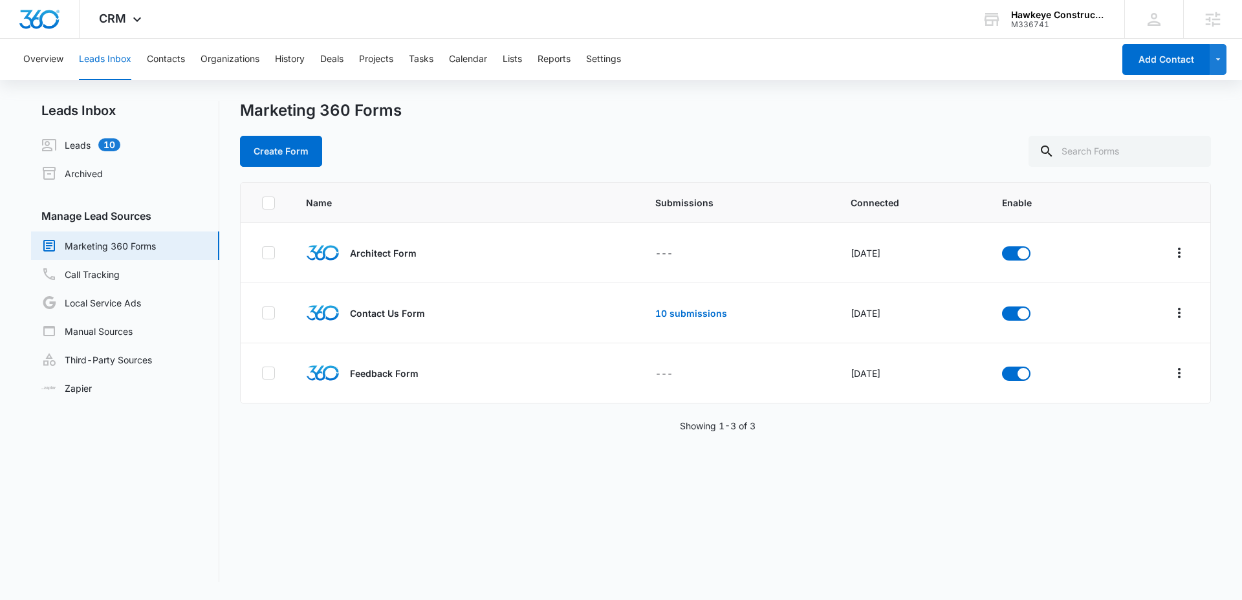
click at [493, 160] on div "Create Form" at bounding box center [725, 151] width 971 height 31
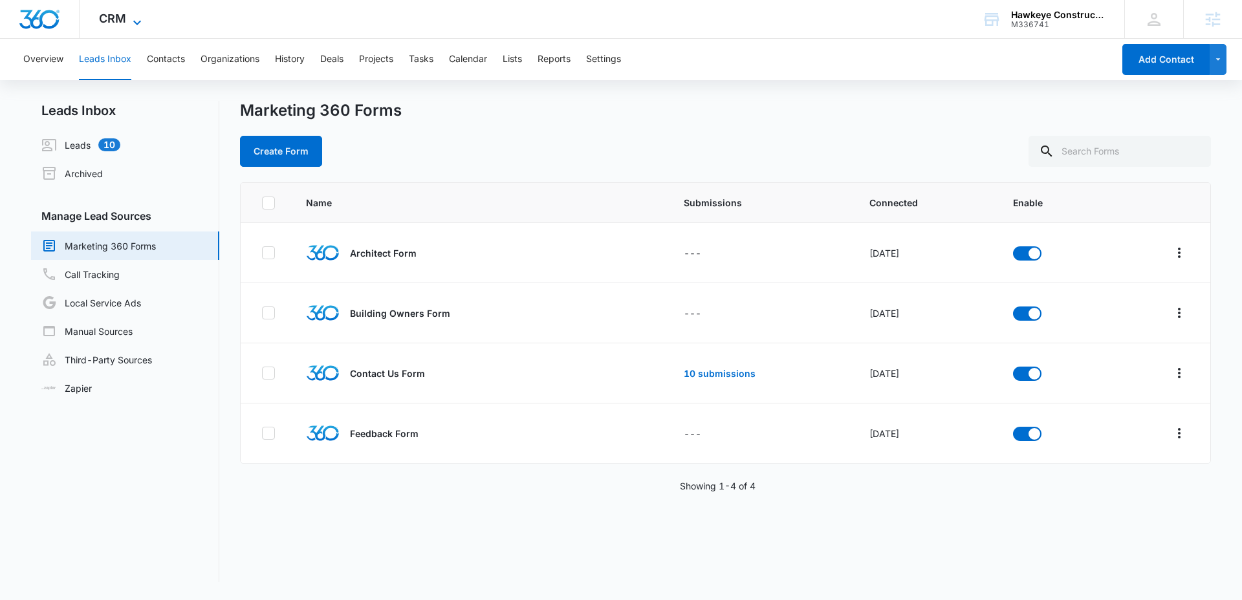
click at [140, 15] on icon at bounding box center [137, 23] width 16 height 16
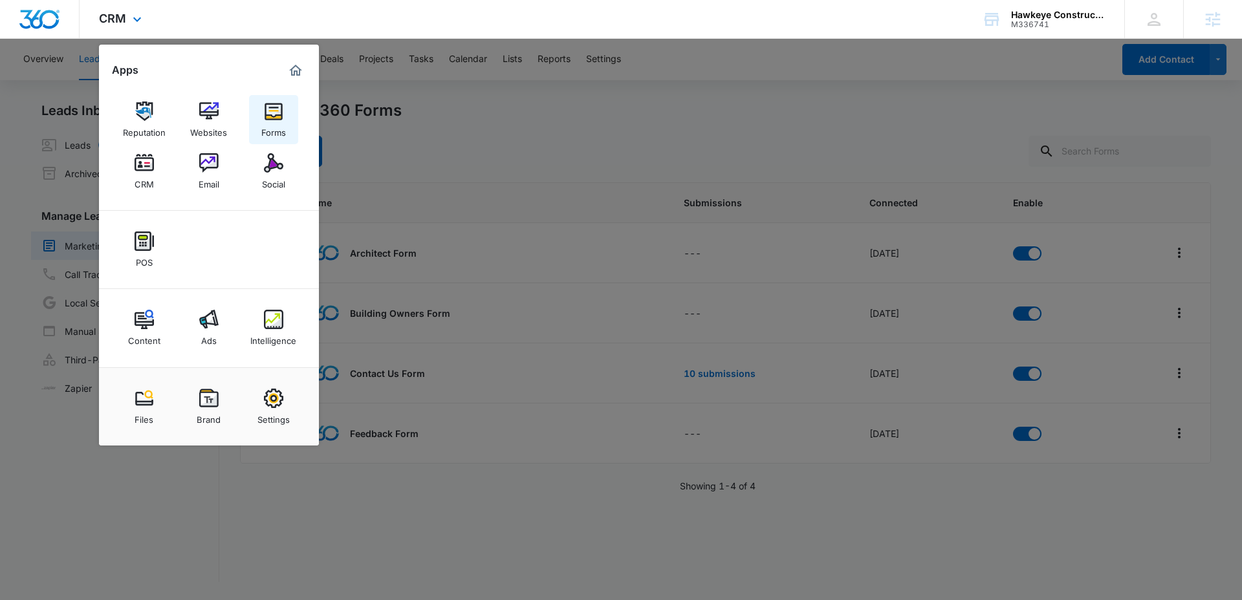
click at [274, 108] on img at bounding box center [273, 111] width 19 height 19
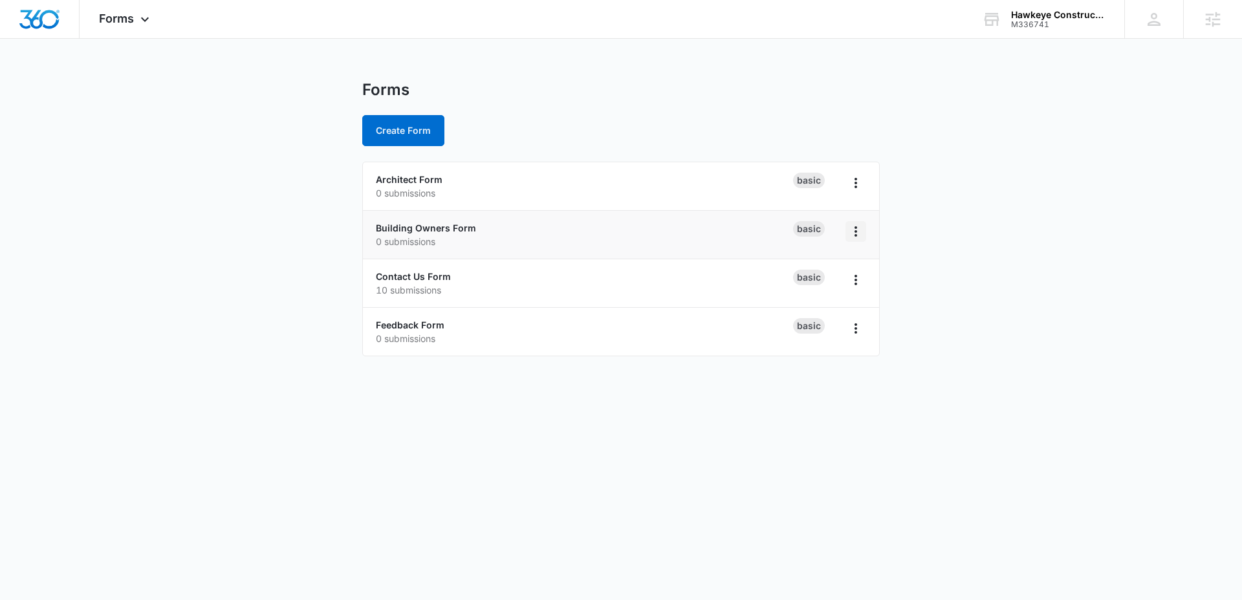
click at [857, 230] on icon "Overflow Menu" at bounding box center [856, 232] width 16 height 16
click at [454, 226] on link "Building Owners Form" at bounding box center [426, 227] width 100 height 11
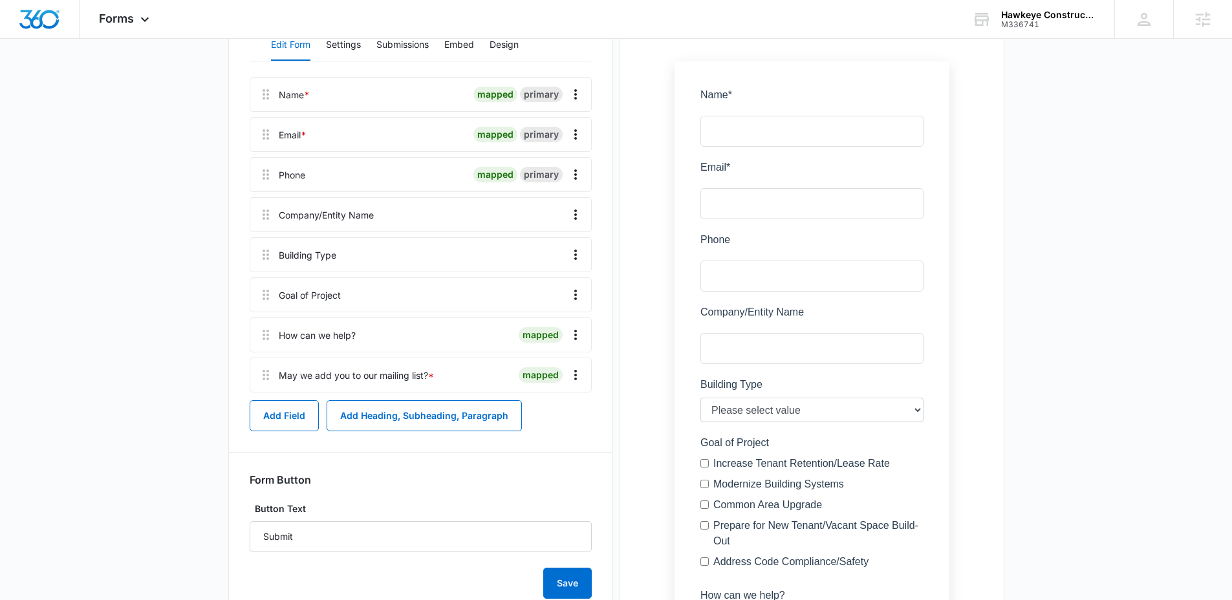
scroll to position [188, 0]
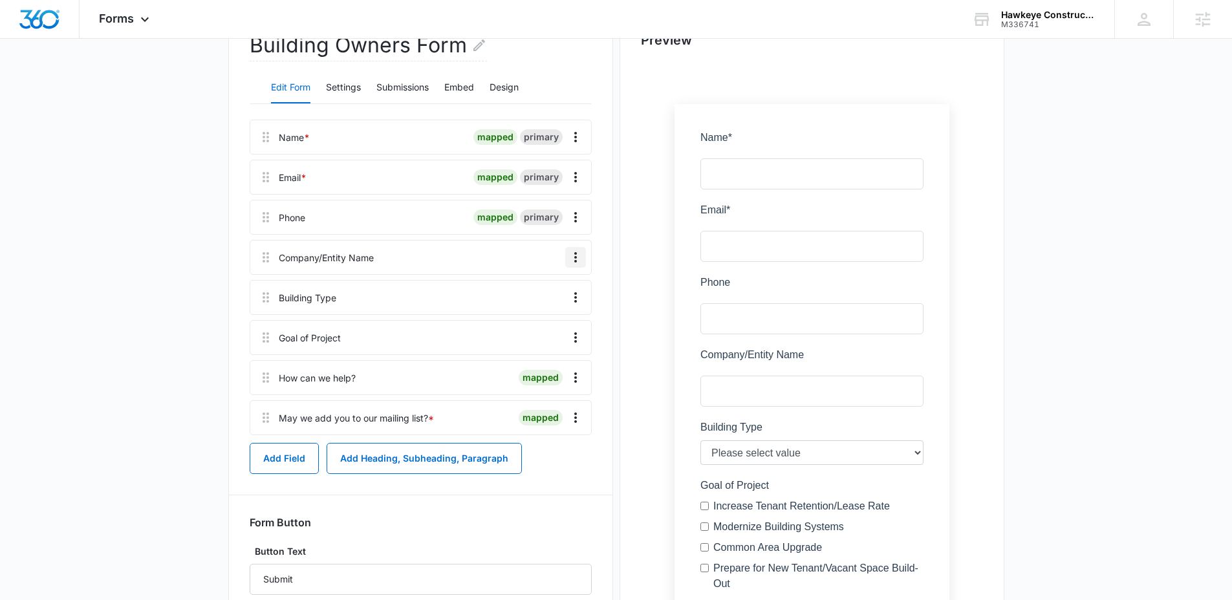
click at [579, 260] on icon "Overflow Menu" at bounding box center [576, 258] width 16 height 16
click at [556, 286] on button "Edit" at bounding box center [548, 293] width 74 height 19
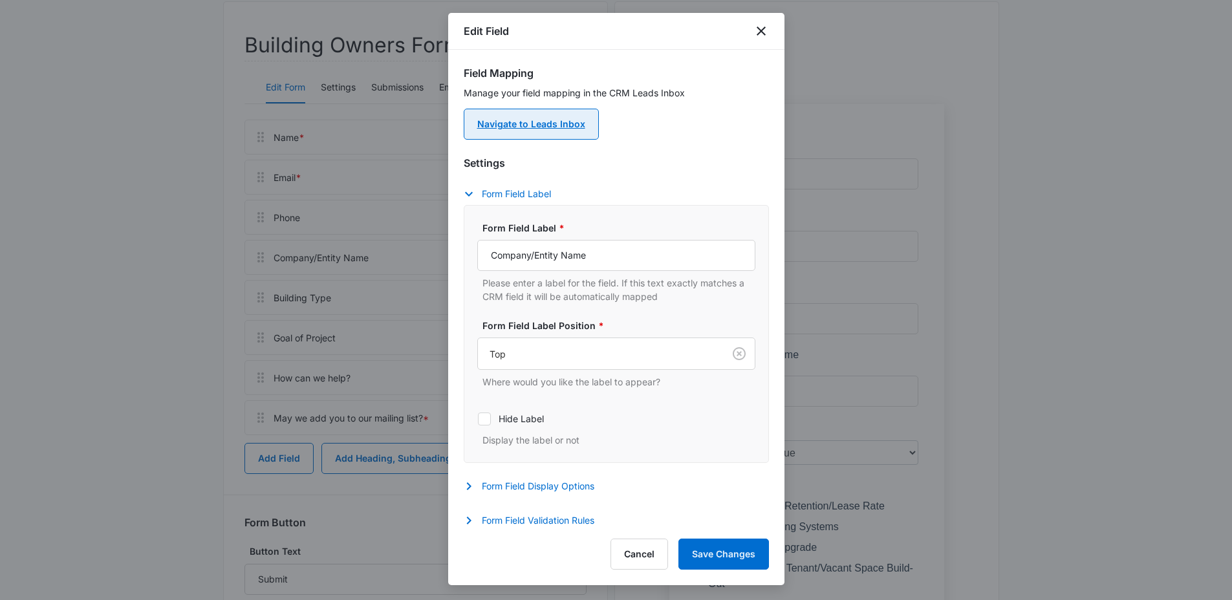
click at [538, 131] on link "Navigate to Leads Inbox" at bounding box center [531, 124] width 135 height 31
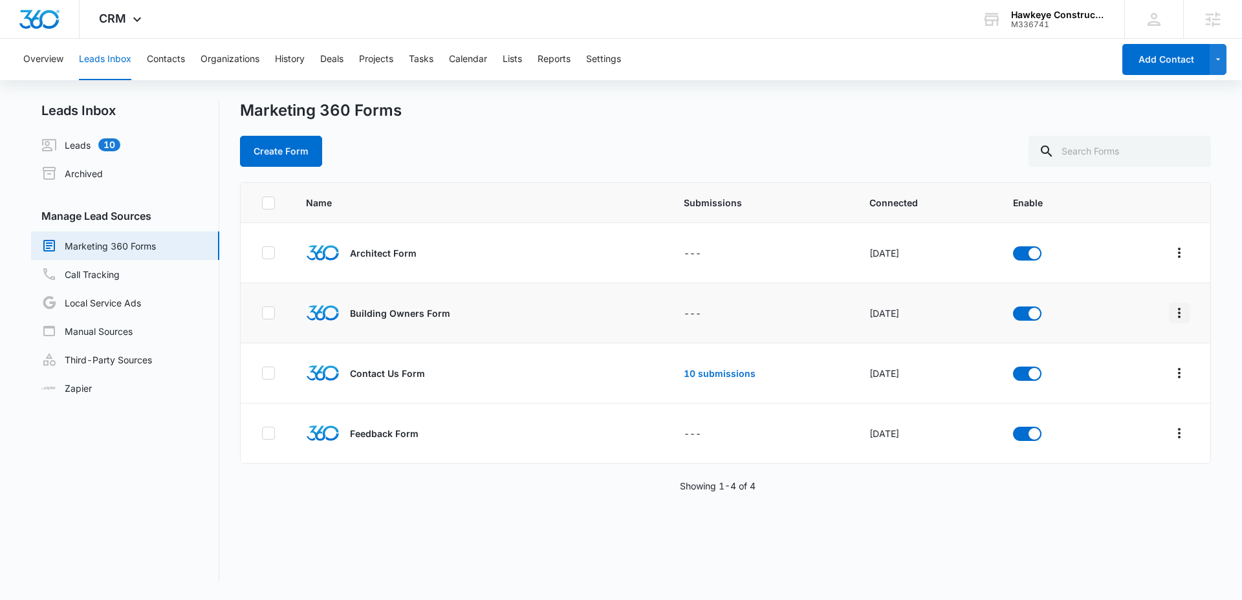
click at [1174, 316] on icon "Overflow Menu" at bounding box center [1179, 313] width 16 height 16
click at [1108, 381] on button "Field Mapping" at bounding box center [1119, 387] width 120 height 19
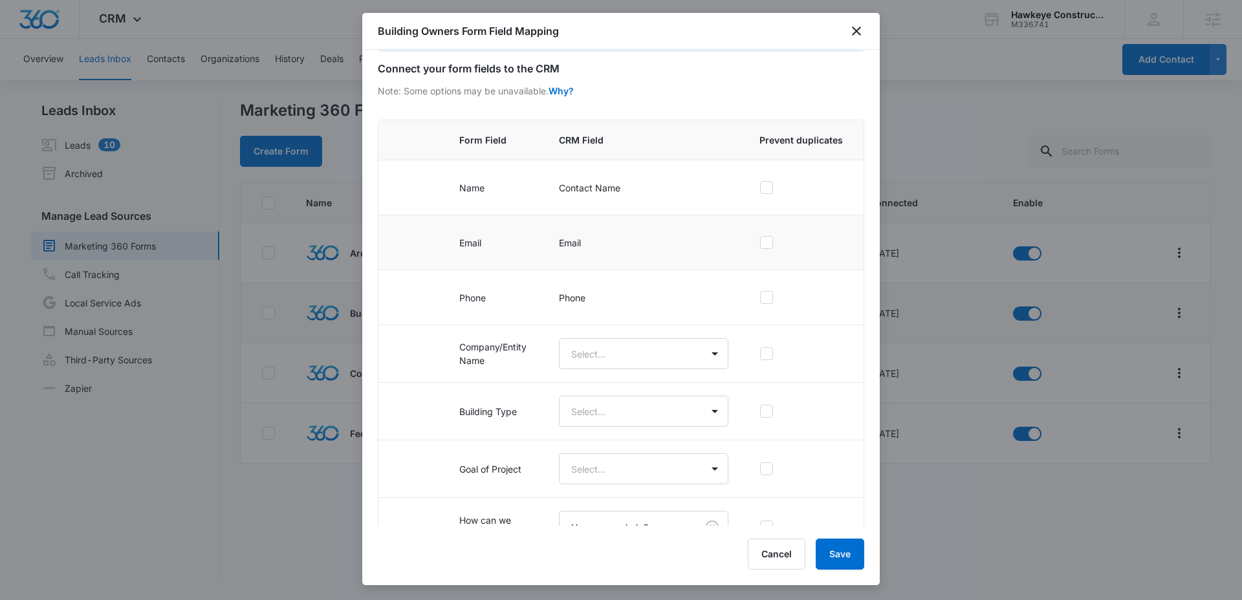
scroll to position [67, 0]
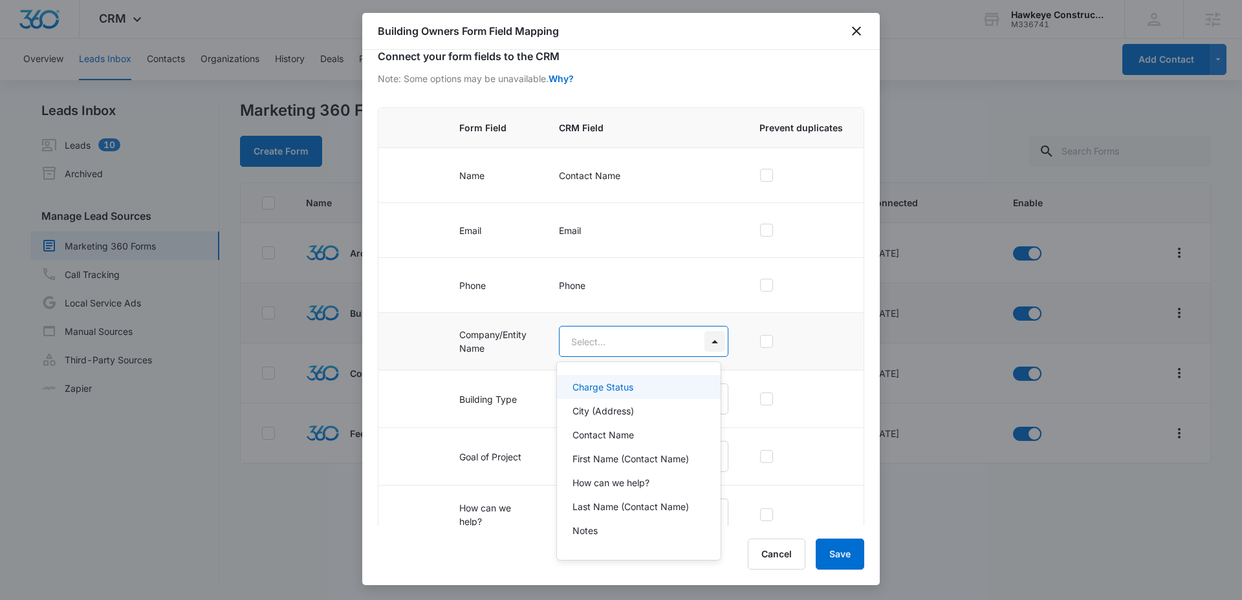
click at [699, 342] on body "CRM Apps Reputation Websites Forms CRM Email Social POS Content Ads Intelligenc…" at bounding box center [621, 300] width 1242 height 600
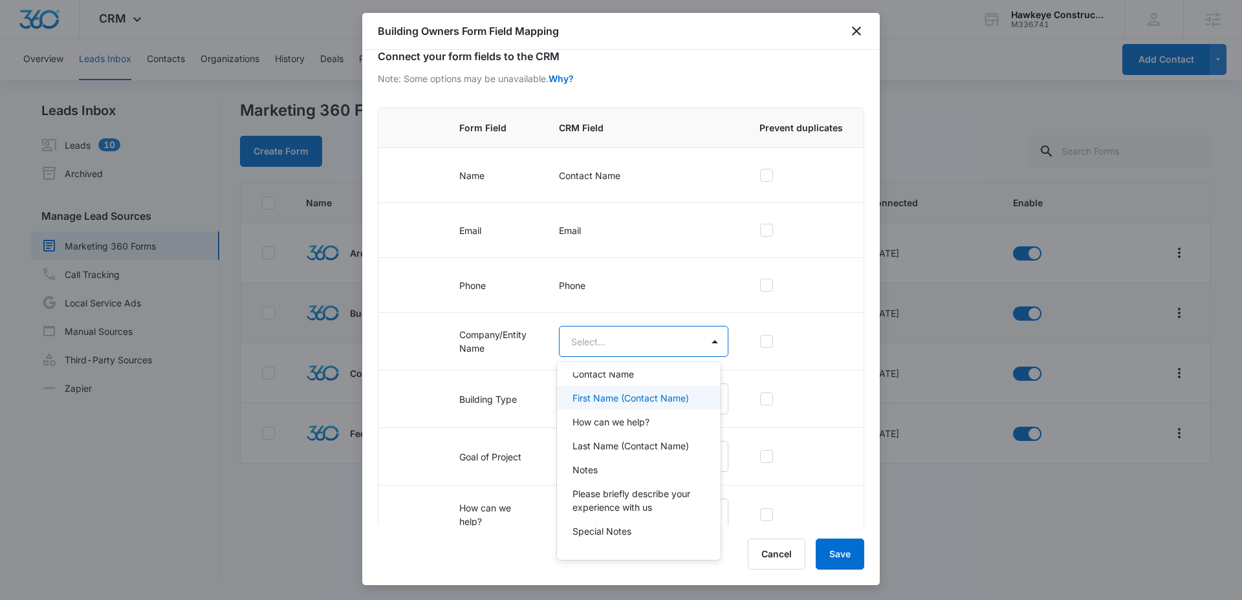
scroll to position [83, 0]
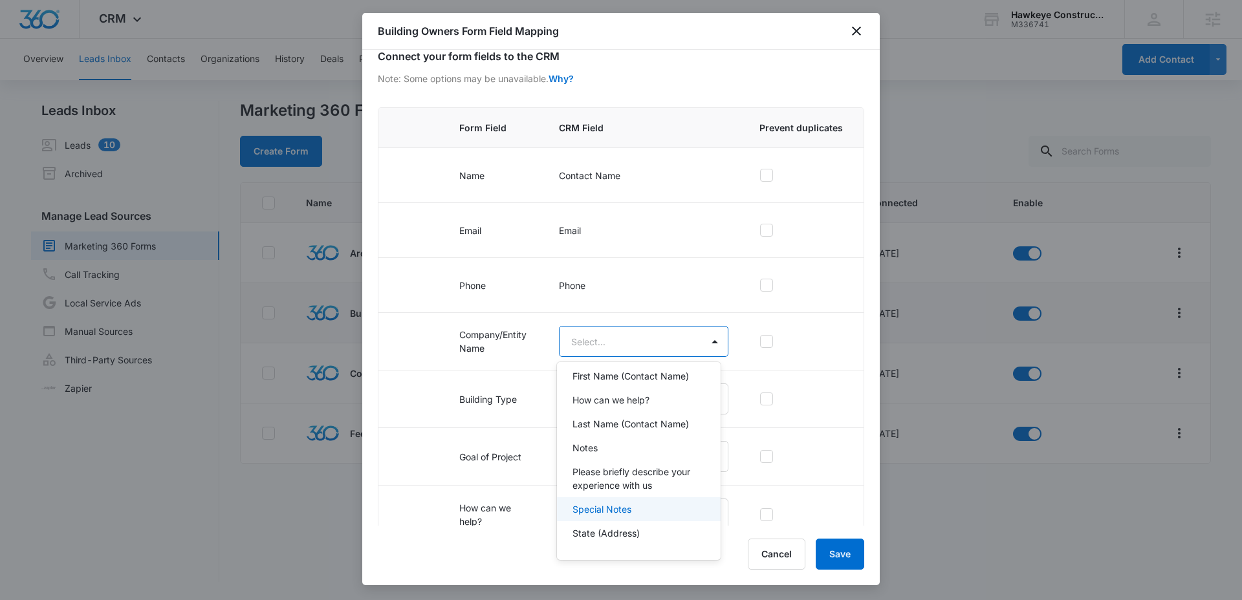
click at [616, 504] on p "Special Notes" at bounding box center [601, 509] width 59 height 14
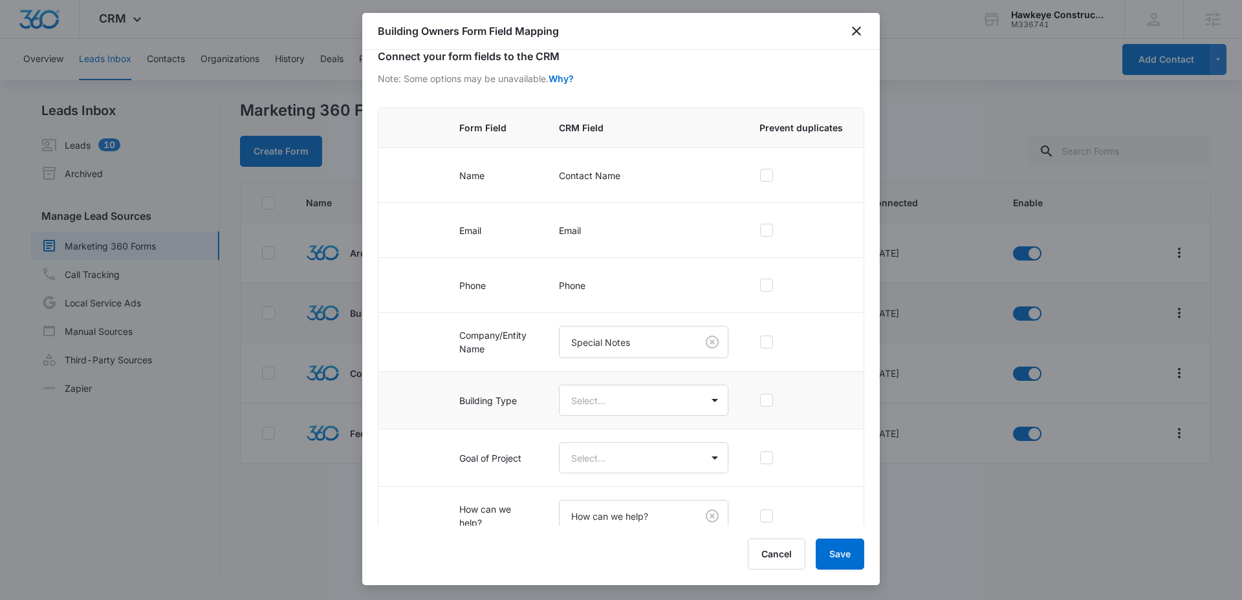
click at [414, 395] on td at bounding box center [410, 401] width 65 height 58
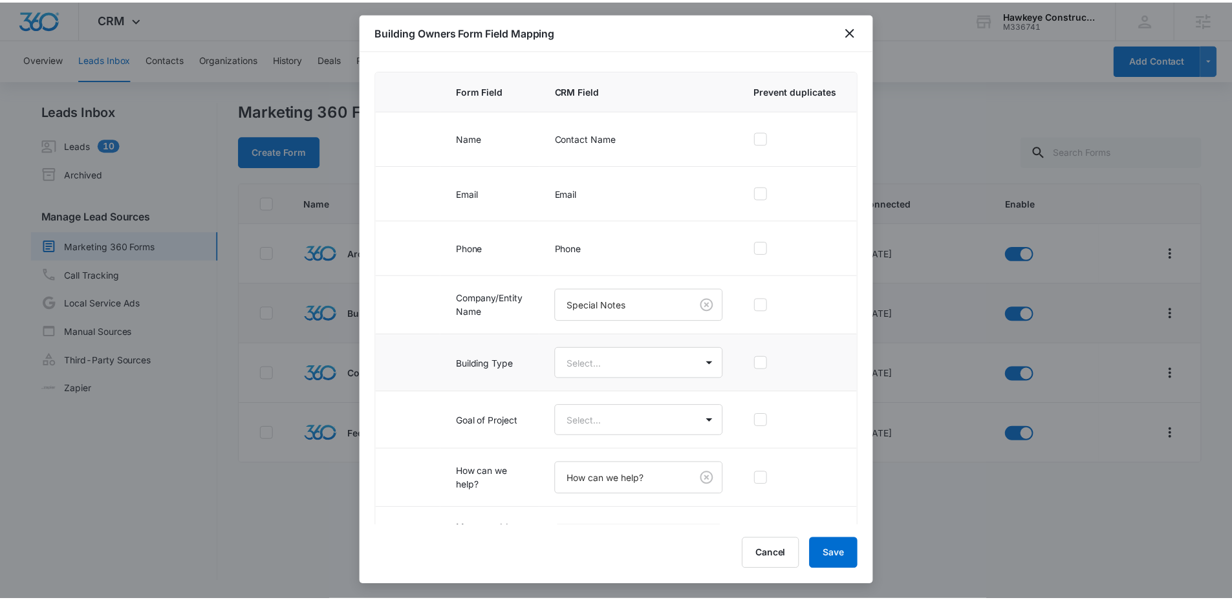
scroll to position [155, 0]
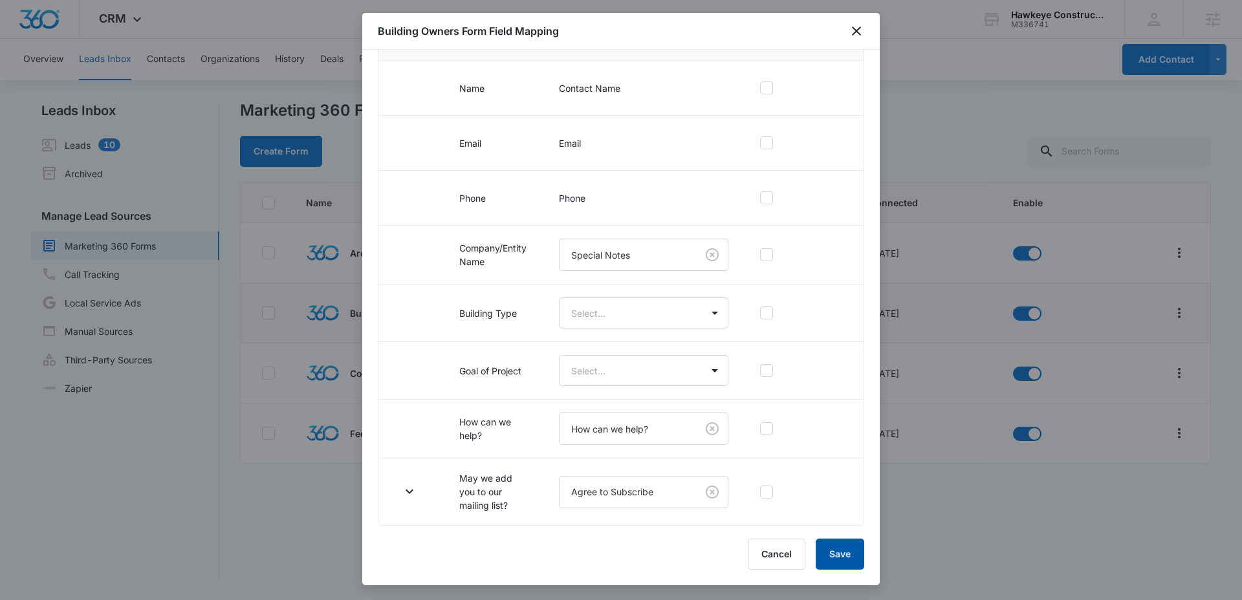
click at [848, 557] on button "Save" at bounding box center [839, 554] width 48 height 31
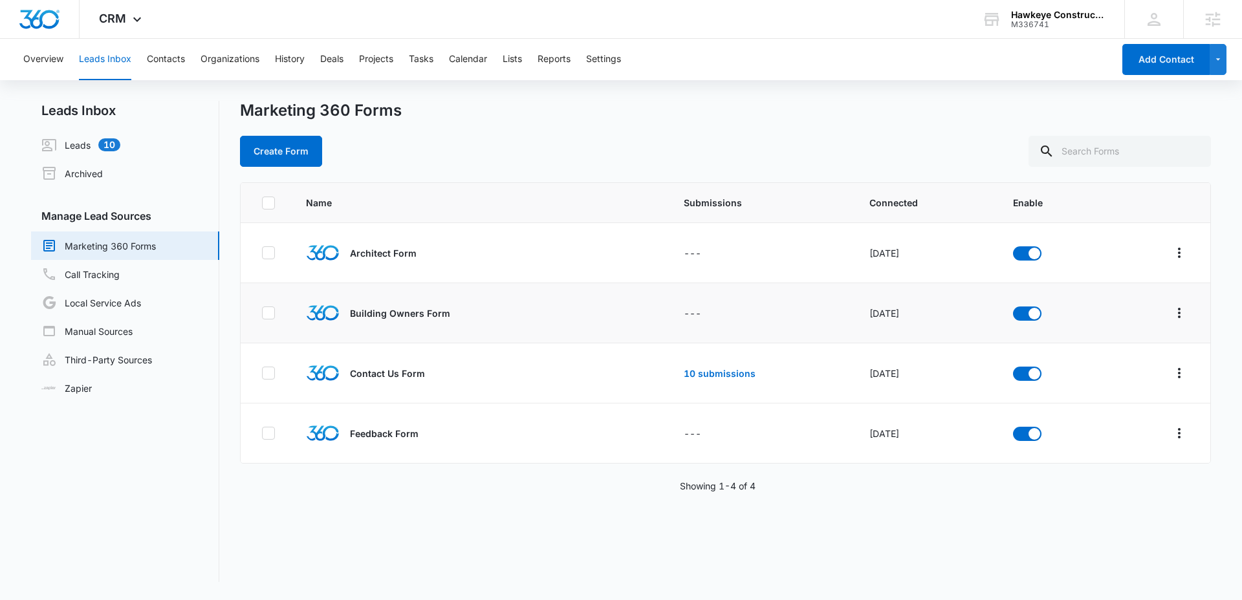
click at [619, 152] on div "Create Form" at bounding box center [725, 151] width 971 height 31
click at [591, 58] on button "Settings" at bounding box center [603, 59] width 35 height 41
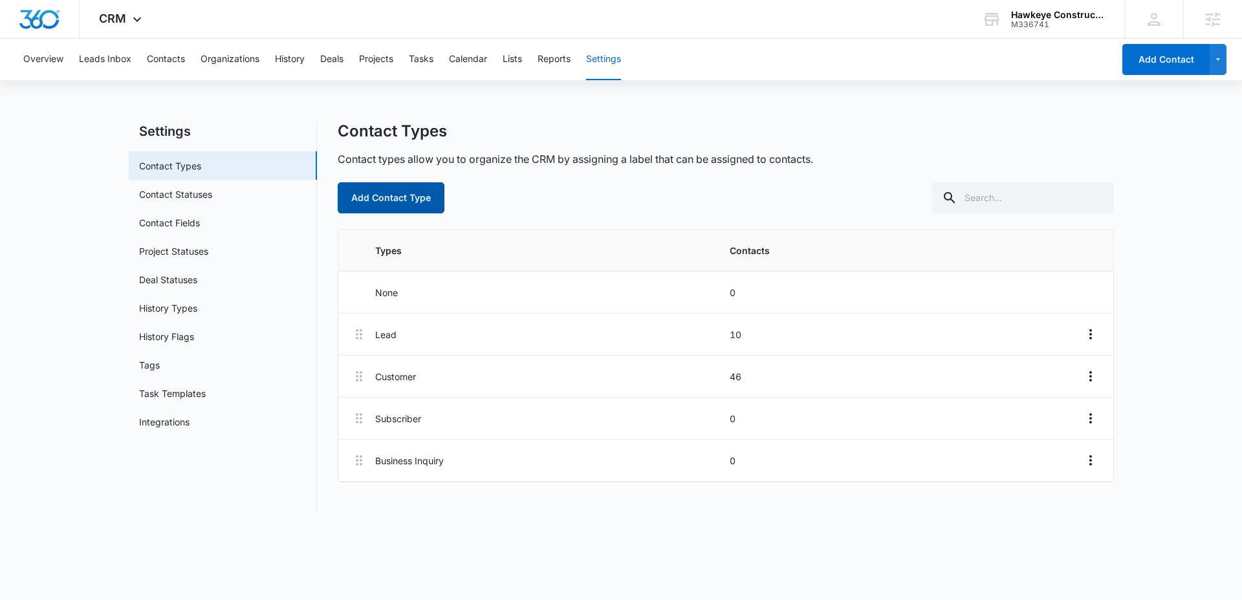
click at [409, 203] on button "Add Contact Type" at bounding box center [391, 197] width 107 height 31
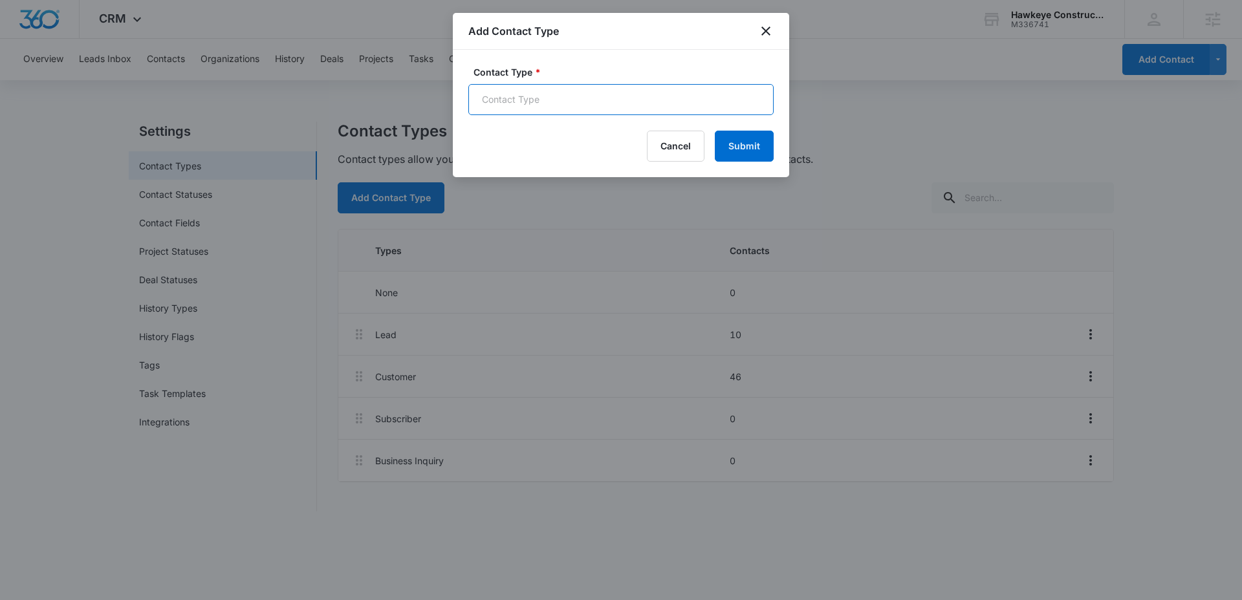
click at [578, 106] on input "Contact Type *" at bounding box center [620, 99] width 305 height 31
type input "Architect"
click at [730, 145] on button "Submit" at bounding box center [744, 146] width 59 height 31
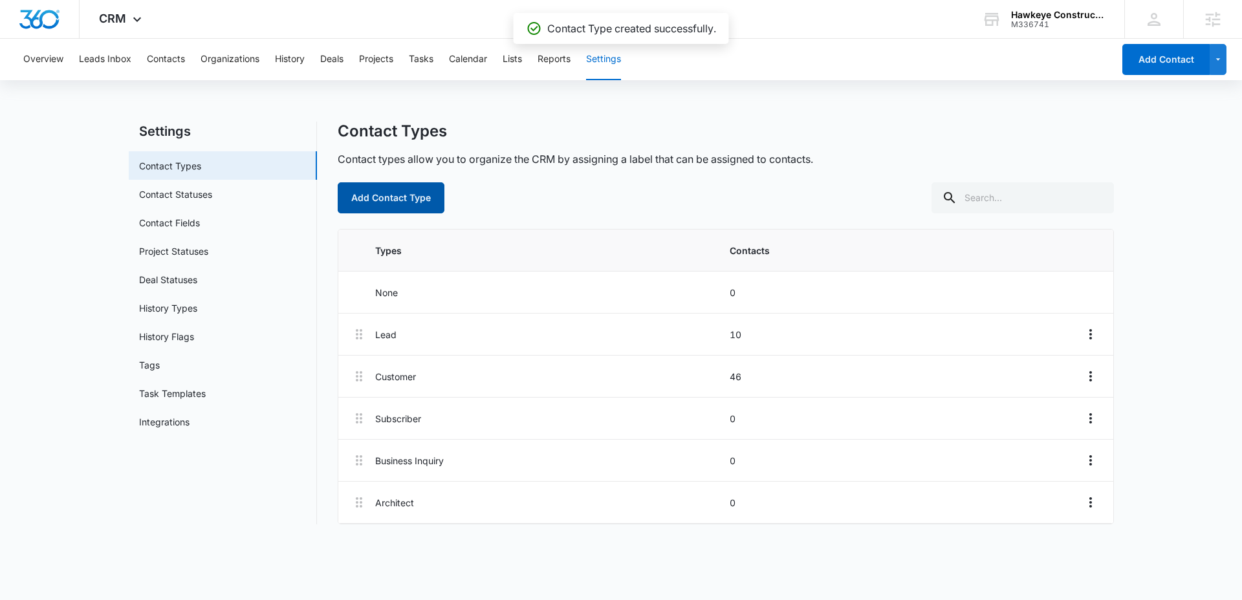
click at [422, 200] on button "Add Contact Type" at bounding box center [391, 197] width 107 height 31
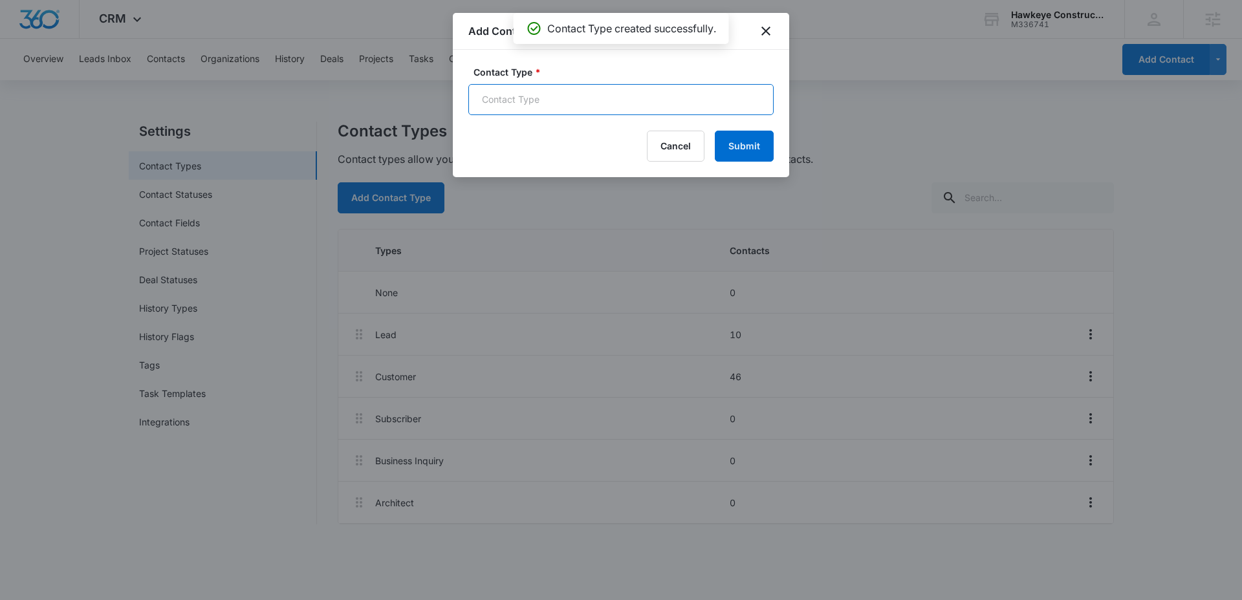
click at [537, 101] on input "Contact Type *" at bounding box center [620, 99] width 305 height 31
type input "Building Owner"
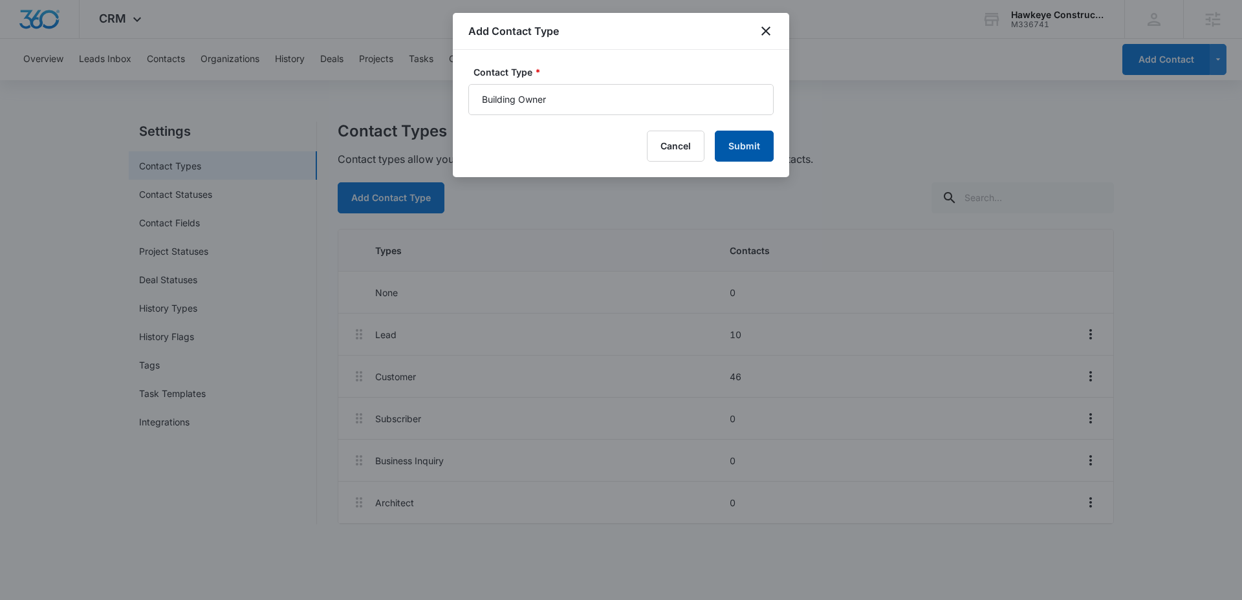
click at [744, 148] on button "Submit" at bounding box center [744, 146] width 59 height 31
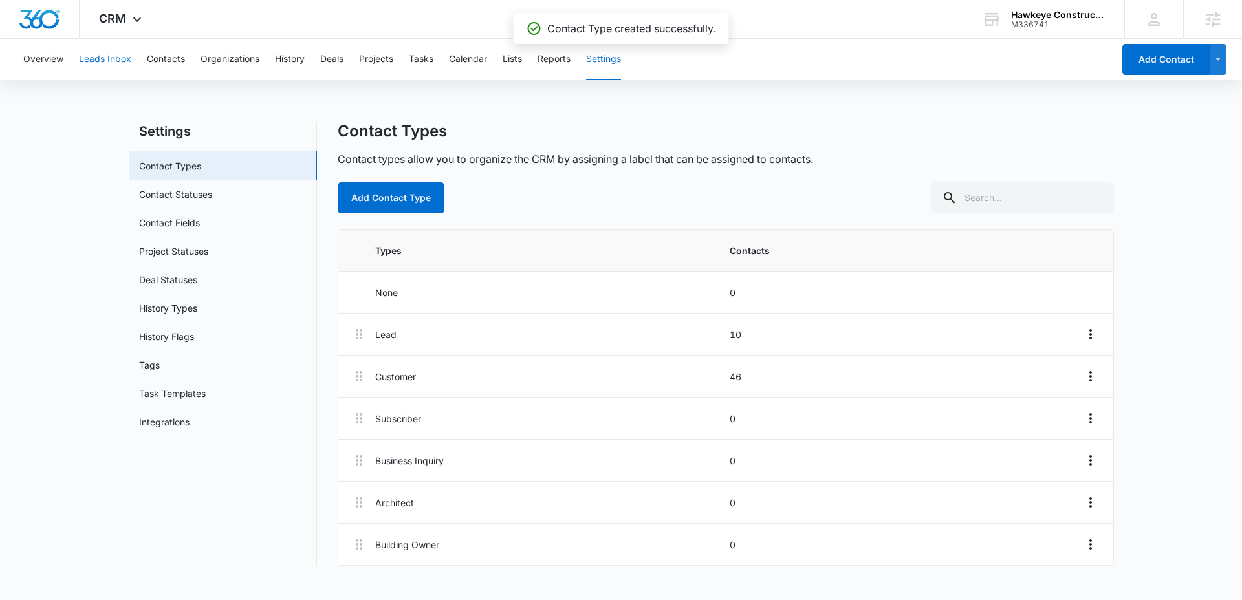
click at [116, 61] on button "Leads Inbox" at bounding box center [105, 59] width 52 height 41
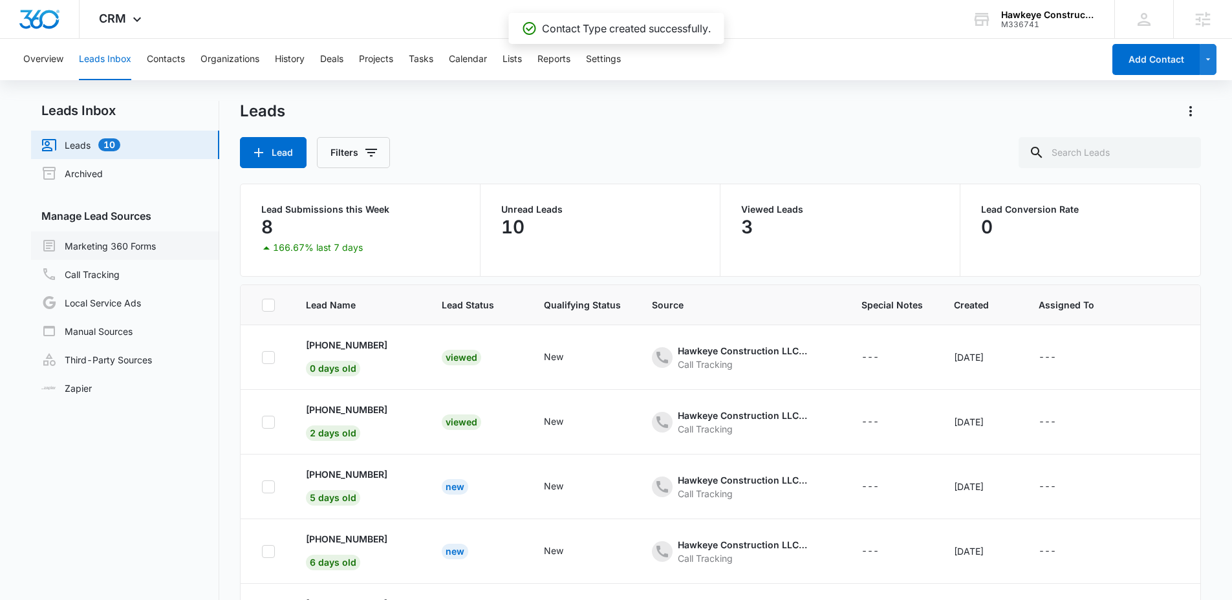
click at [118, 238] on link "Marketing 360 Forms" at bounding box center [98, 246] width 114 height 16
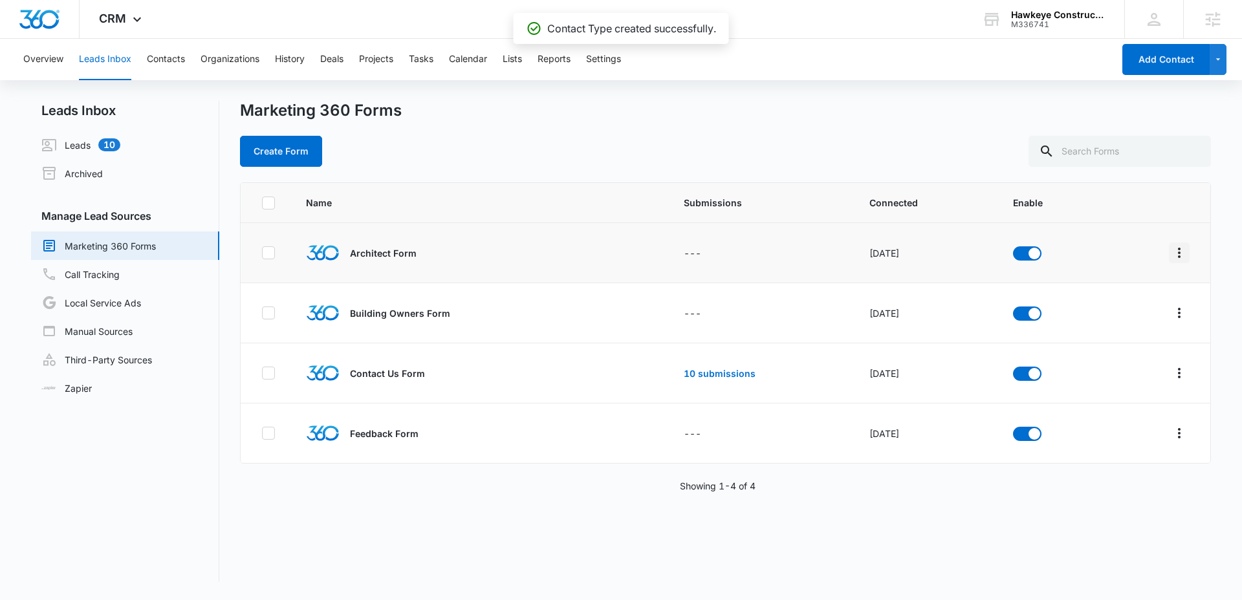
click at [1175, 252] on icon "Overflow Menu" at bounding box center [1179, 253] width 16 height 16
click at [1099, 338] on button "Submission Rules" at bounding box center [1119, 347] width 120 height 19
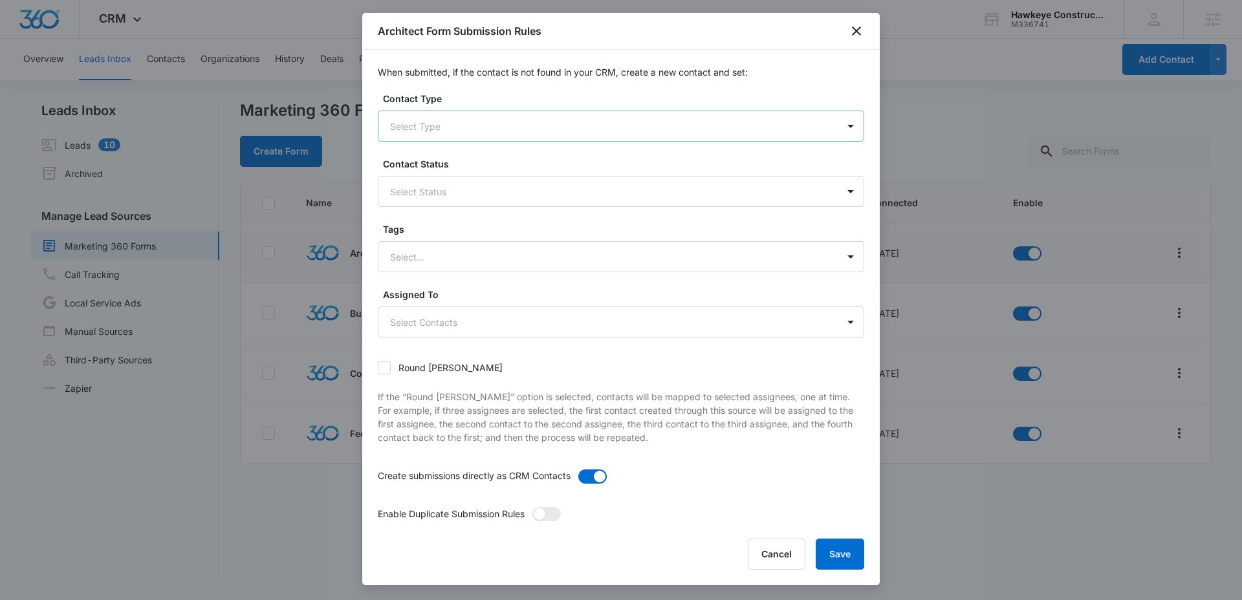
click at [533, 120] on div at bounding box center [605, 126] width 431 height 16
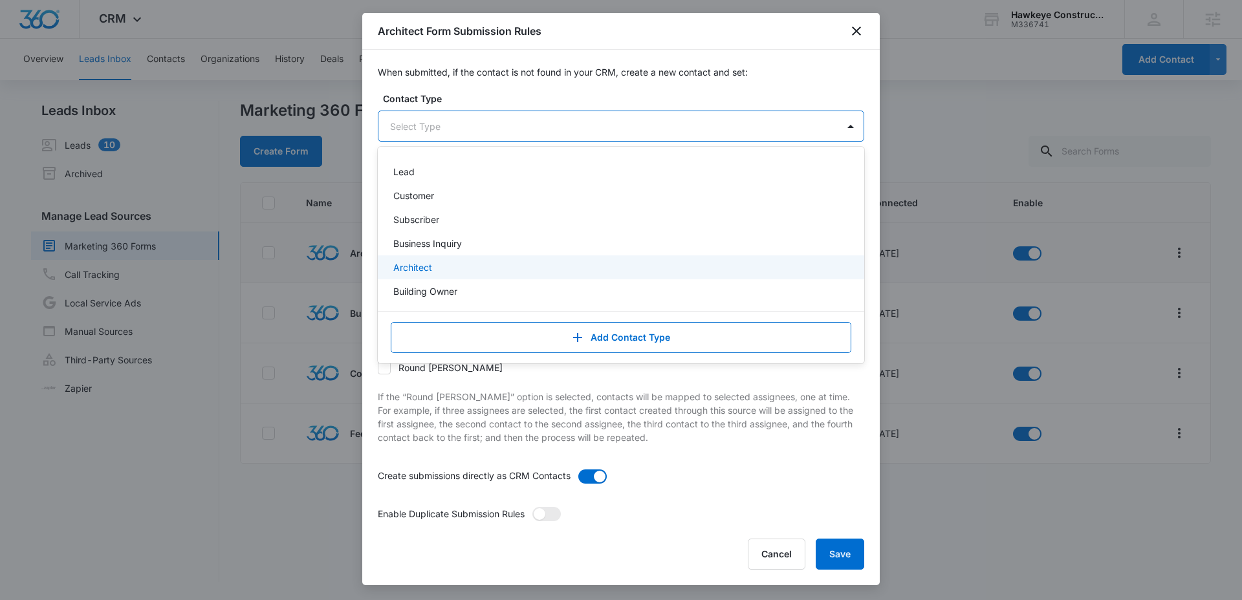
click at [442, 265] on div "Architect" at bounding box center [619, 268] width 453 height 14
click at [649, 405] on p "If the “Round robin” option is selected, contacts will be mapped to selected as…" at bounding box center [621, 418] width 486 height 54
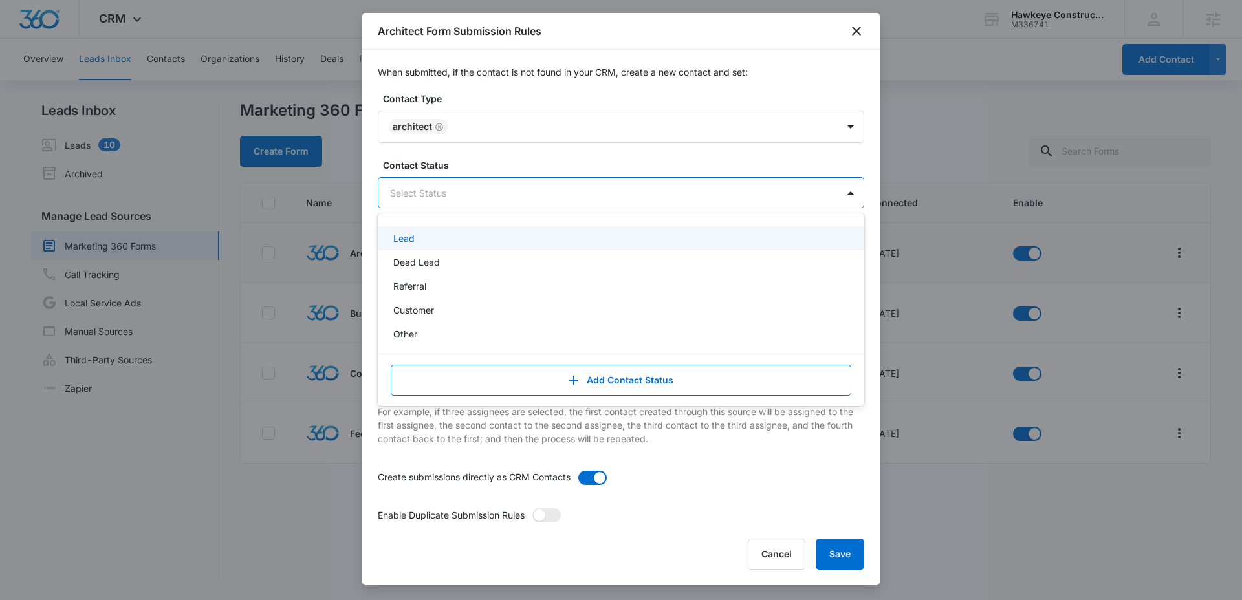
click at [791, 199] on div at bounding box center [605, 193] width 431 height 16
click at [419, 241] on div "Lead" at bounding box center [619, 238] width 453 height 14
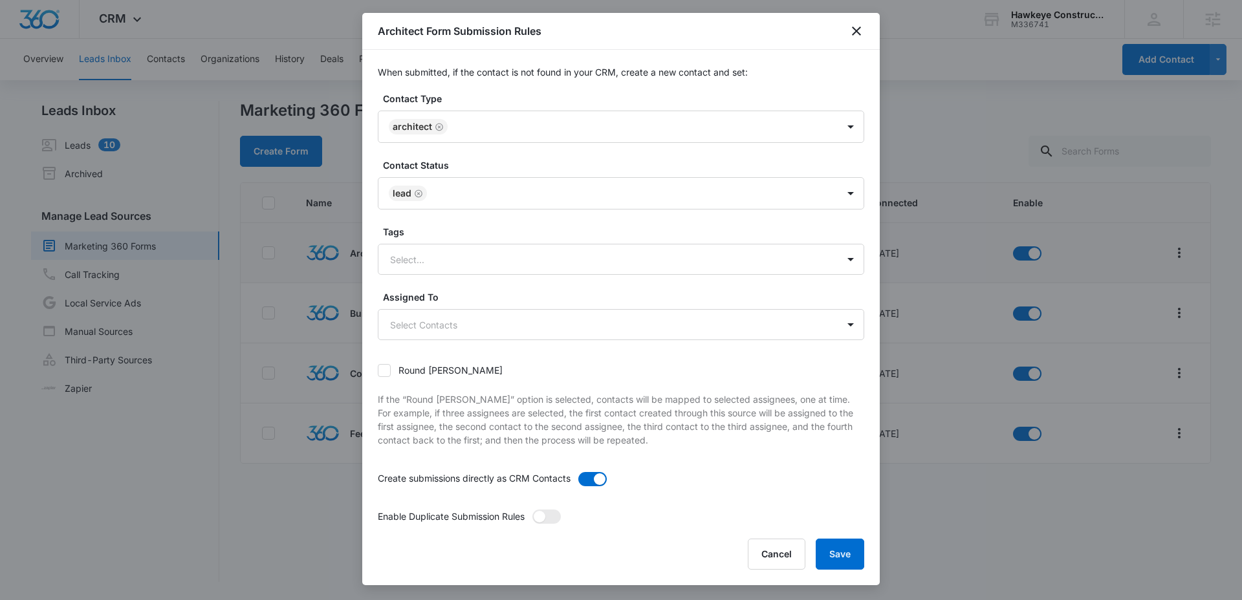
click at [737, 447] on div "Round robin If the “Round robin” option is selected, contacts will be mapped to…" at bounding box center [621, 406] width 486 height 100
click at [826, 546] on button "Save" at bounding box center [839, 554] width 48 height 31
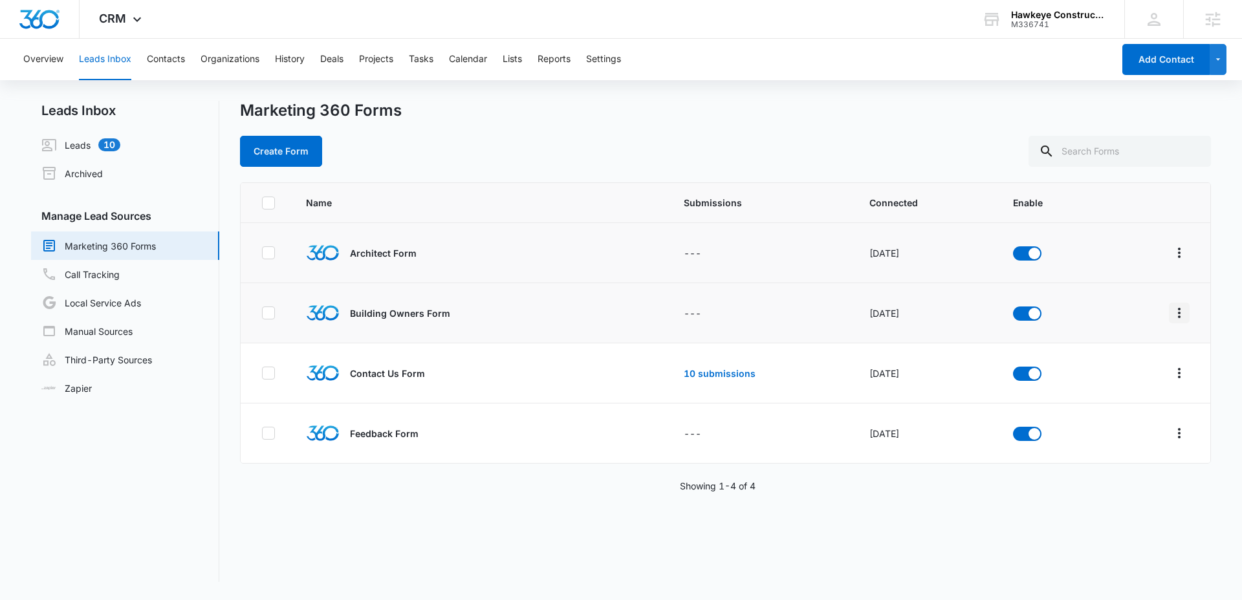
click at [1171, 313] on icon "Overflow Menu" at bounding box center [1179, 313] width 16 height 16
click at [1101, 404] on div "Submission Rules" at bounding box center [1111, 407] width 73 height 9
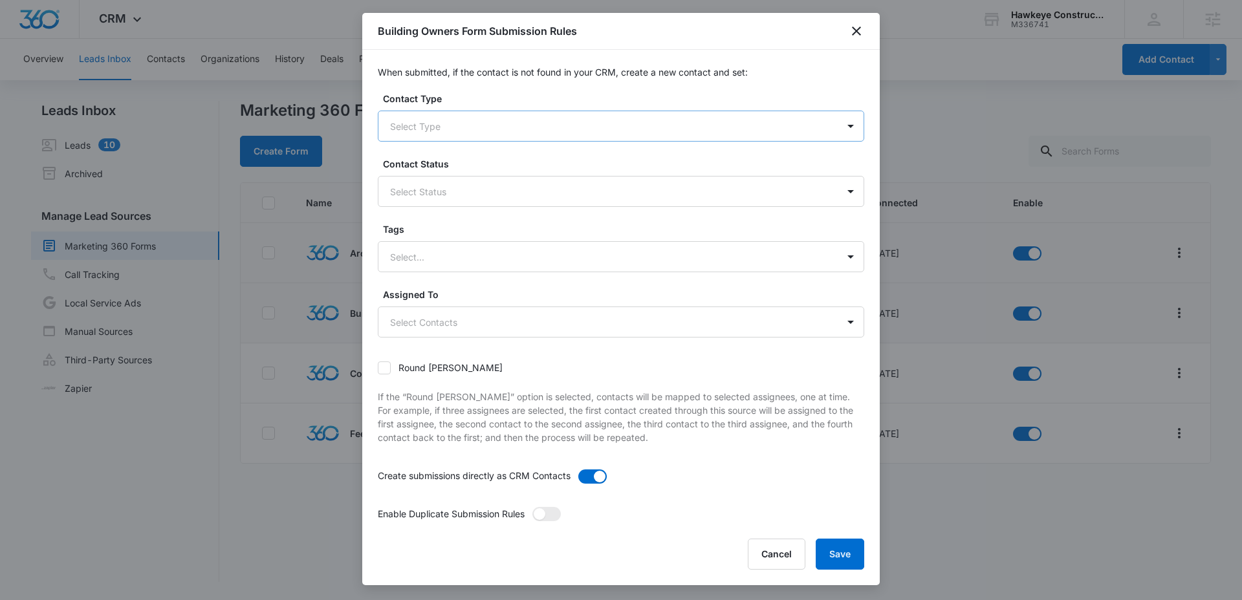
click at [521, 121] on div at bounding box center [605, 126] width 431 height 16
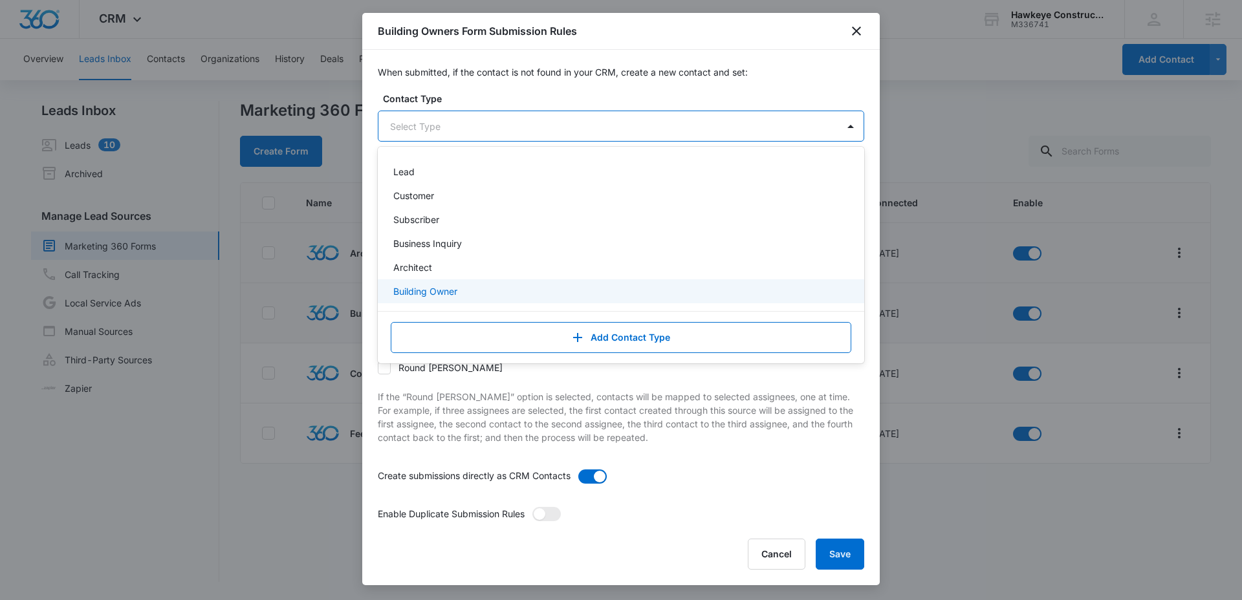
click at [429, 285] on p "Building Owner" at bounding box center [425, 292] width 64 height 14
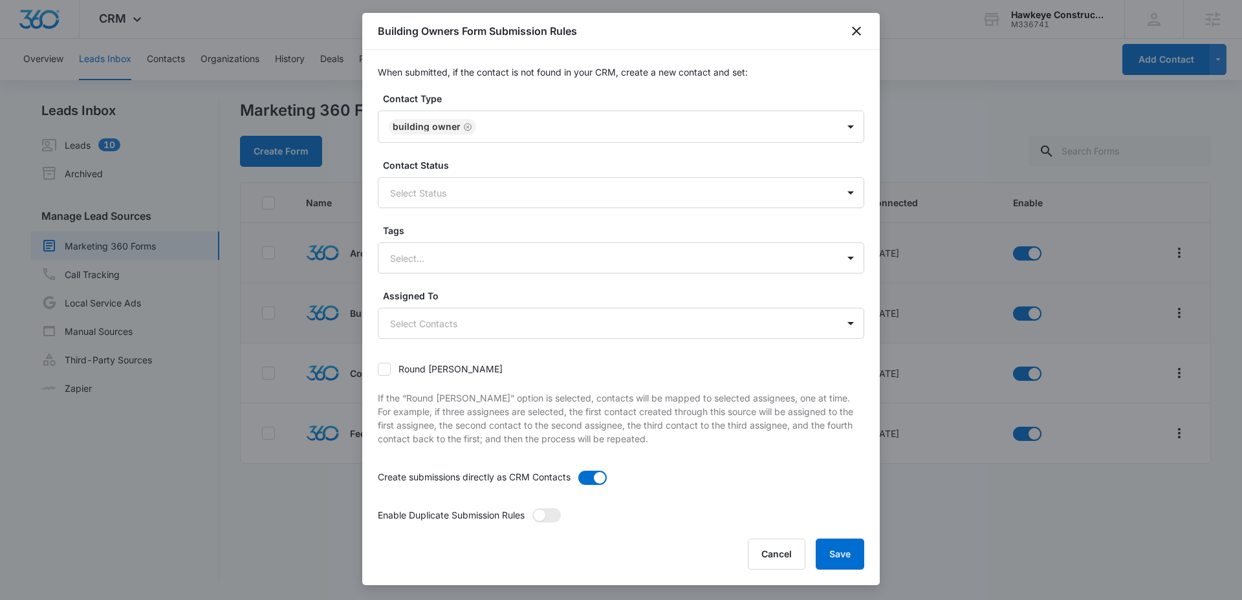
click at [676, 390] on div "Round robin If the “Round robin” option is selected, contacts will be mapped to…" at bounding box center [621, 404] width 486 height 100
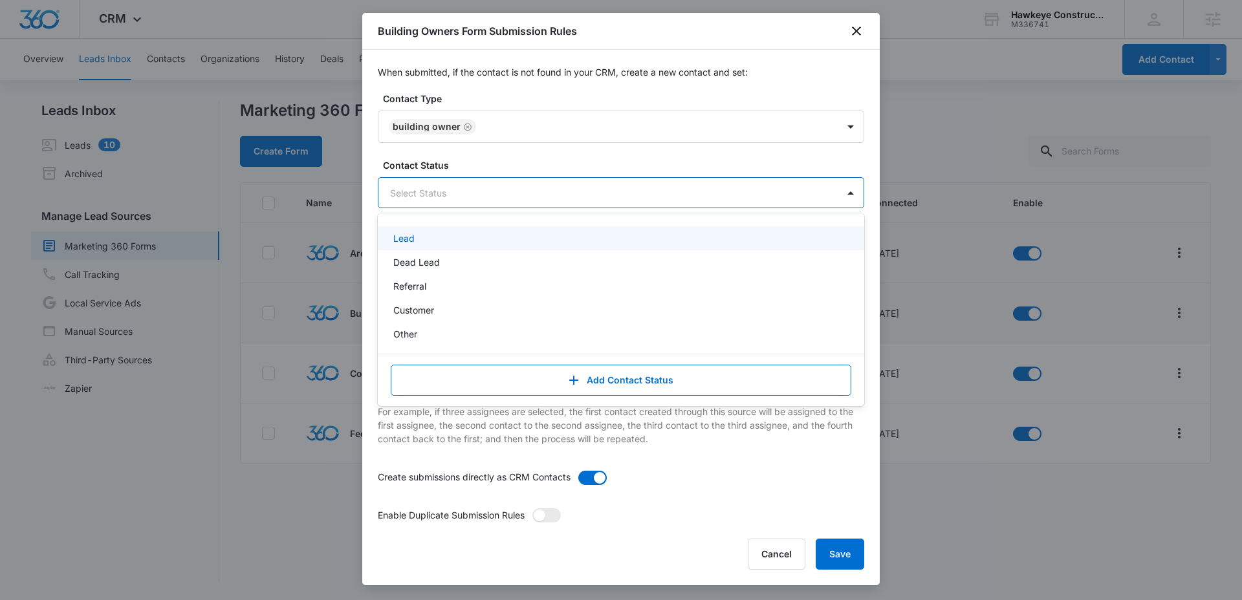
click at [639, 181] on div "Select Status" at bounding box center [607, 192] width 459 height 29
click at [419, 246] on div "Lead" at bounding box center [621, 238] width 486 height 24
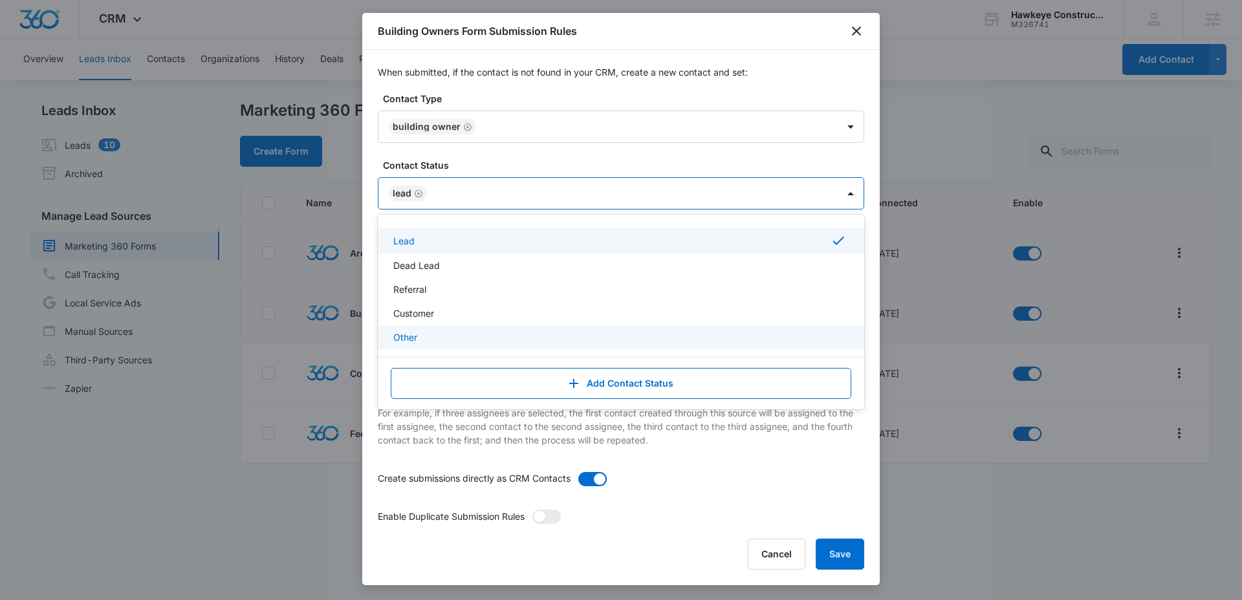
click at [731, 431] on p "If the “Round robin” option is selected, contacts will be mapped to selected as…" at bounding box center [621, 420] width 486 height 54
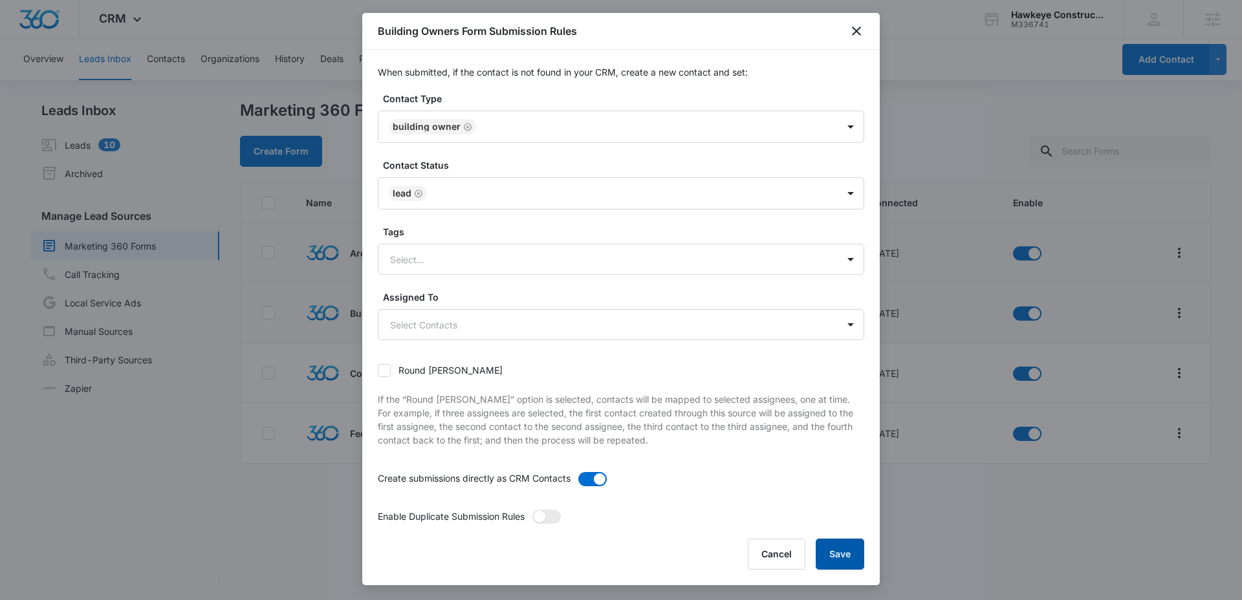
click at [834, 548] on button "Save" at bounding box center [839, 554] width 48 height 31
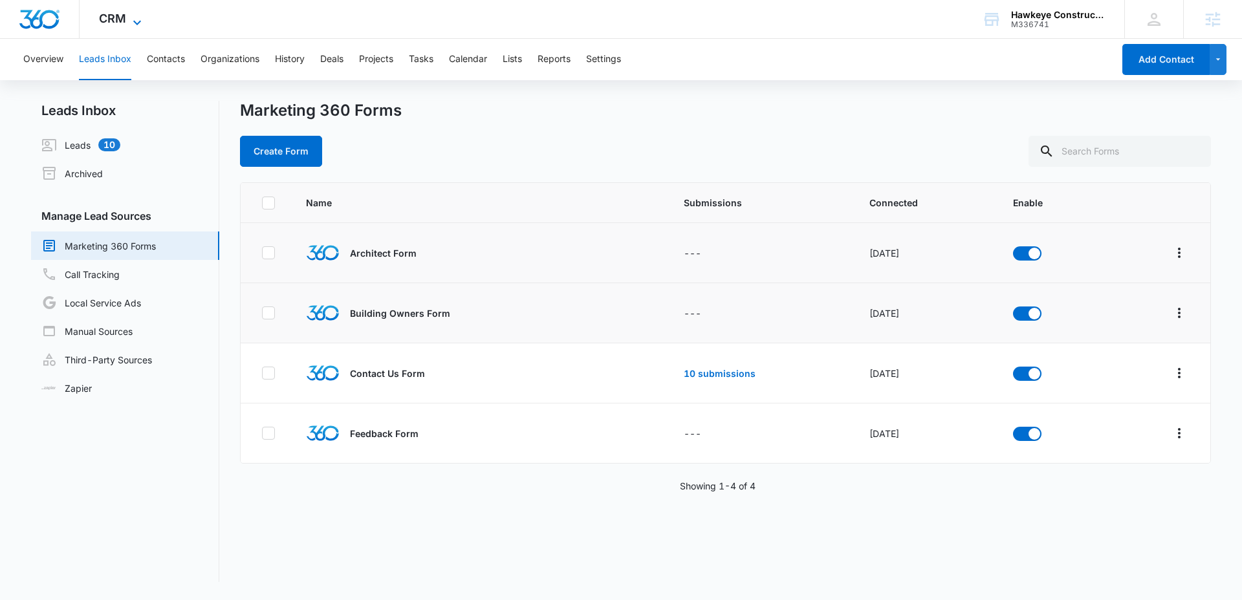
click at [136, 24] on icon at bounding box center [137, 22] width 8 height 5
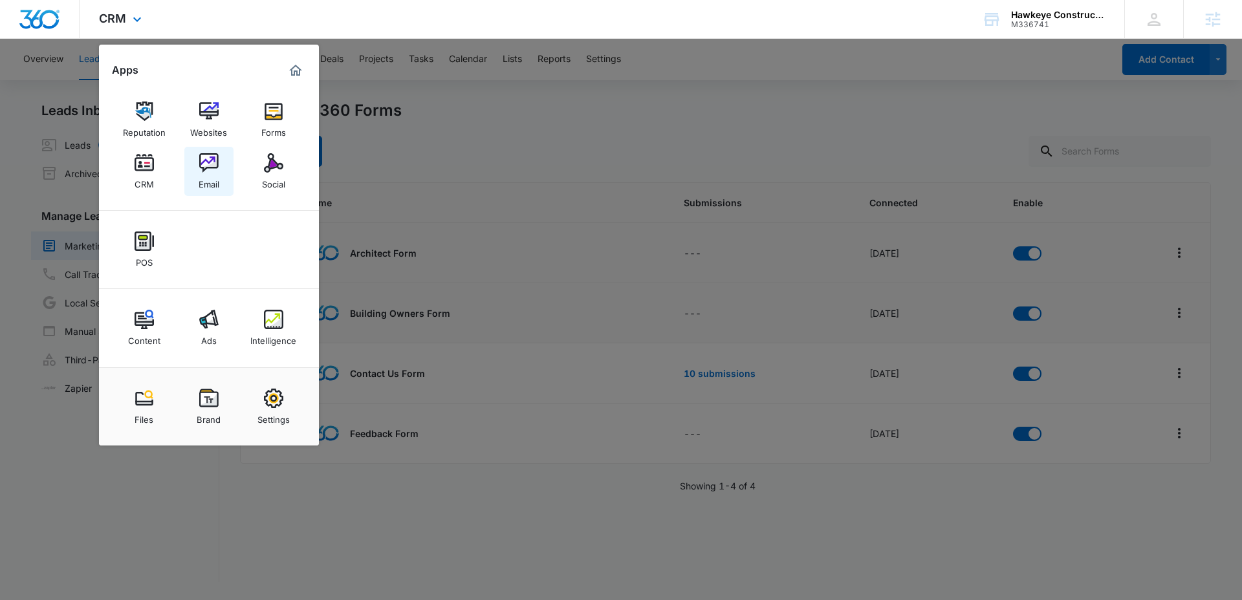
click at [208, 161] on img at bounding box center [208, 162] width 19 height 19
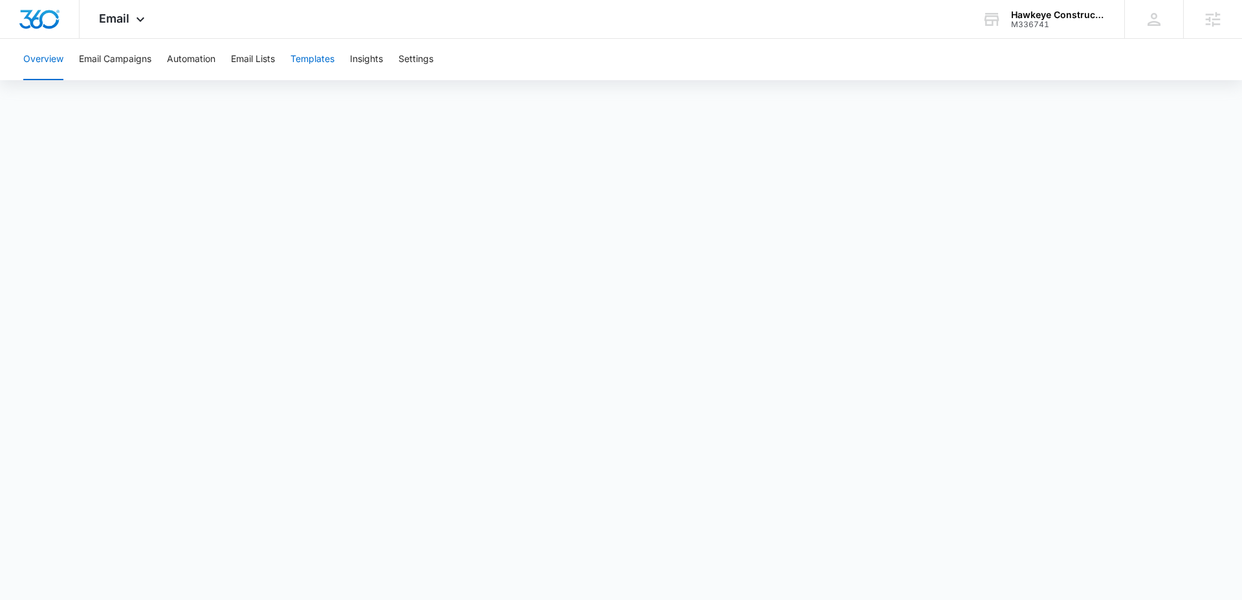
click at [313, 58] on button "Templates" at bounding box center [312, 59] width 44 height 41
click at [261, 54] on button "Email Lists" at bounding box center [253, 59] width 44 height 41
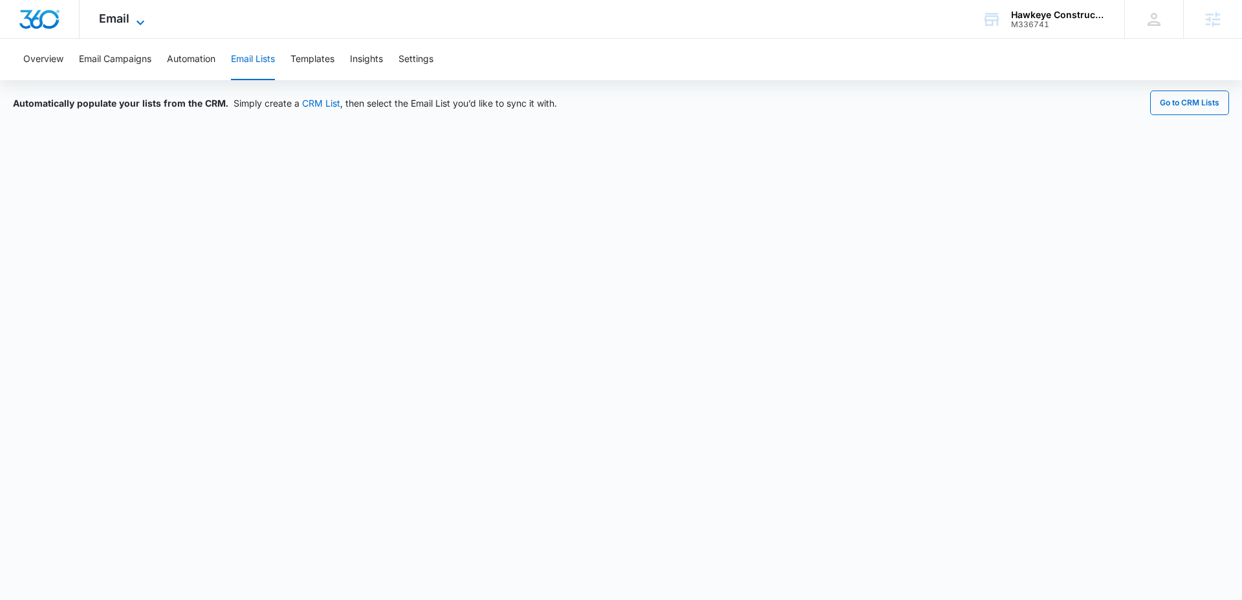
click at [133, 15] on icon at bounding box center [141, 23] width 16 height 16
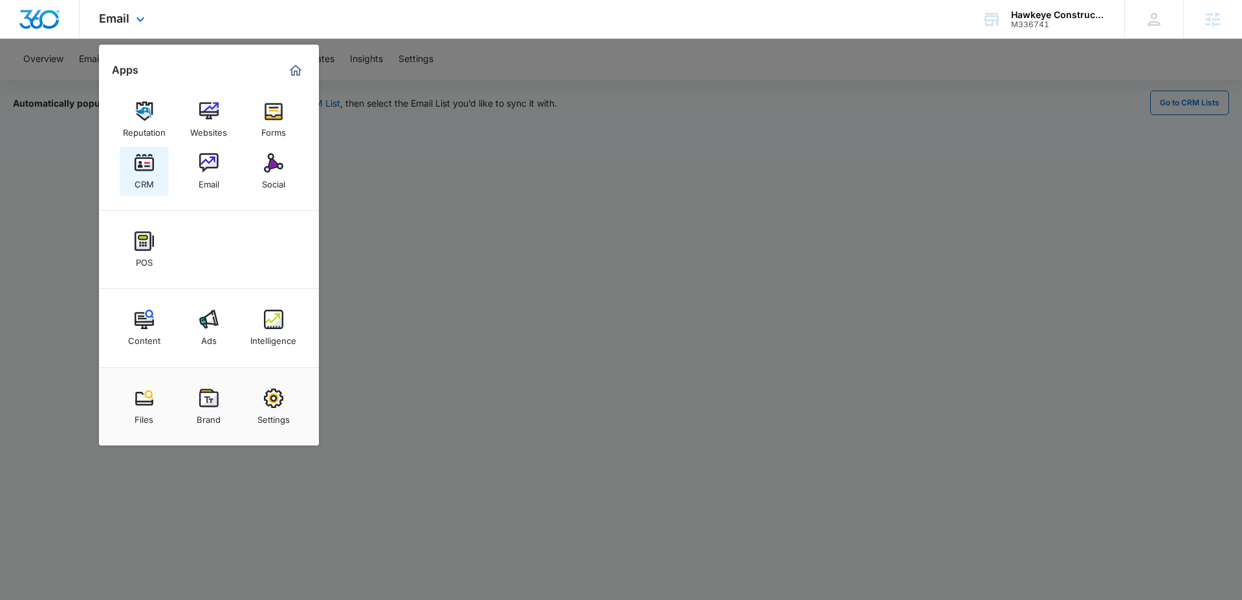
click at [144, 165] on img at bounding box center [143, 162] width 19 height 19
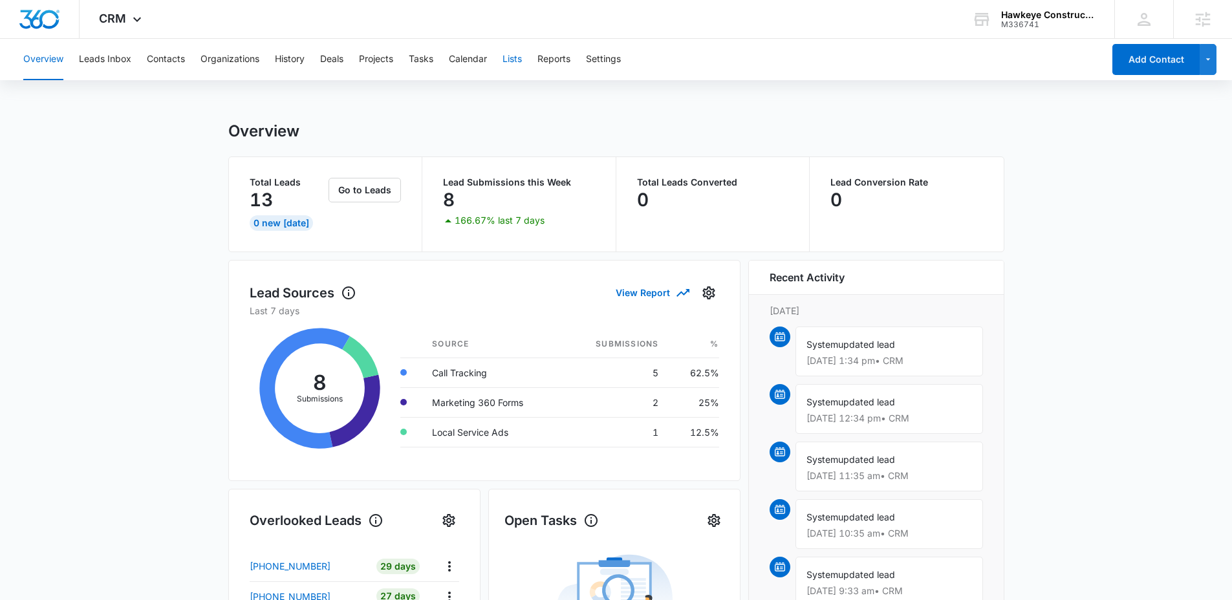
click at [510, 63] on button "Lists" at bounding box center [511, 59] width 19 height 41
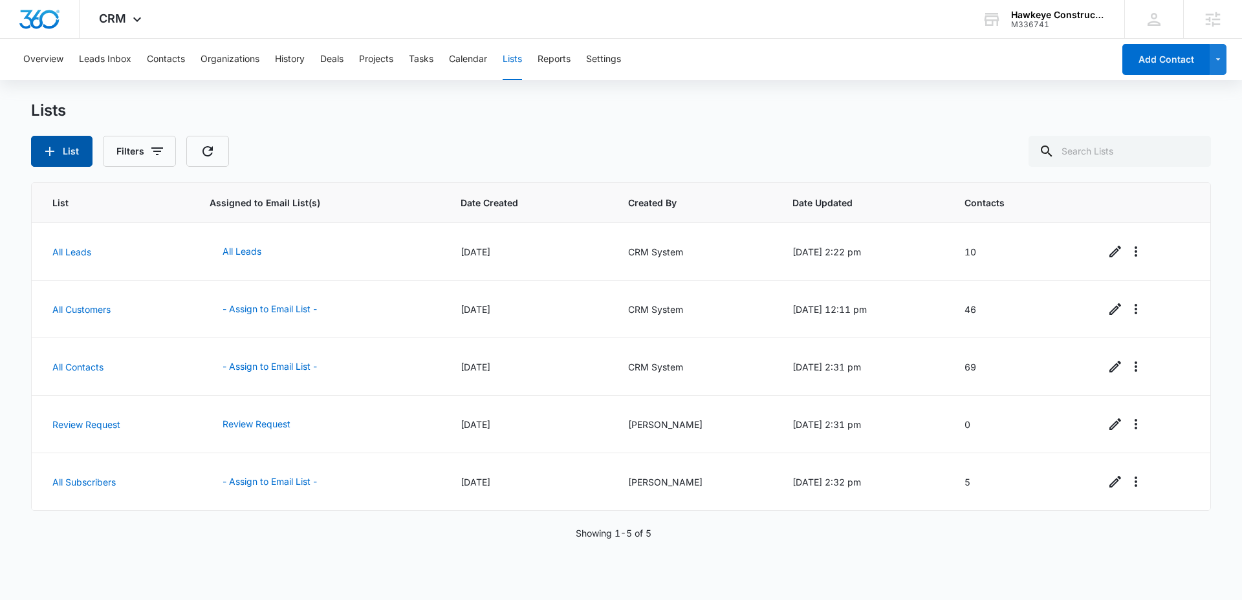
click at [67, 160] on button "List" at bounding box center [61, 151] width 61 height 31
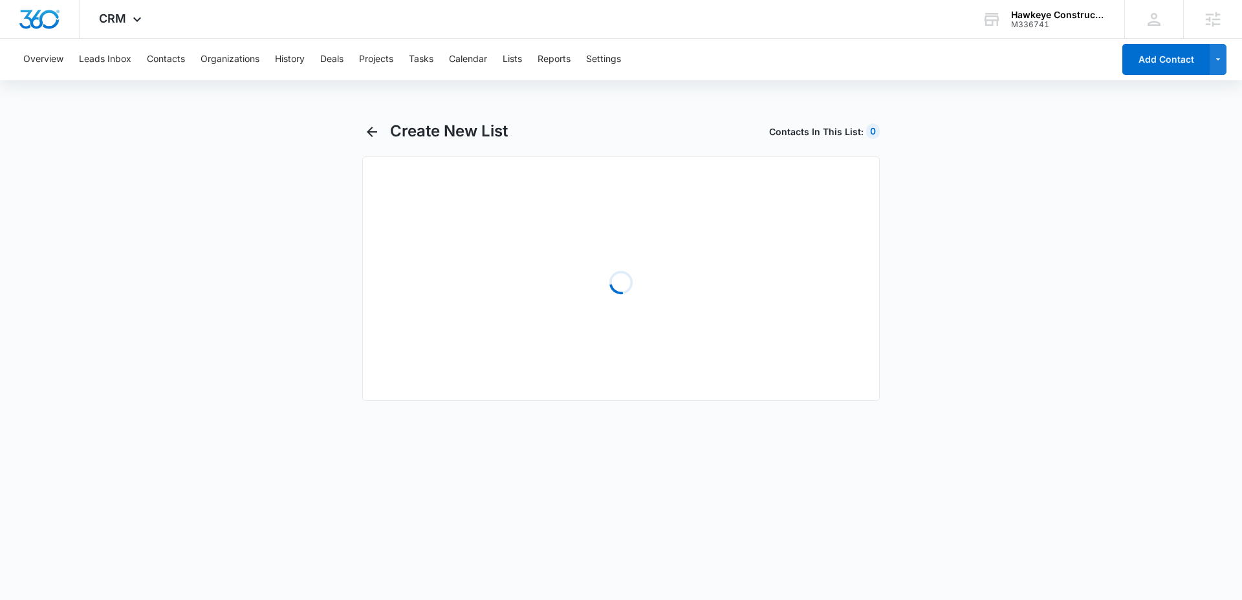
select select "31"
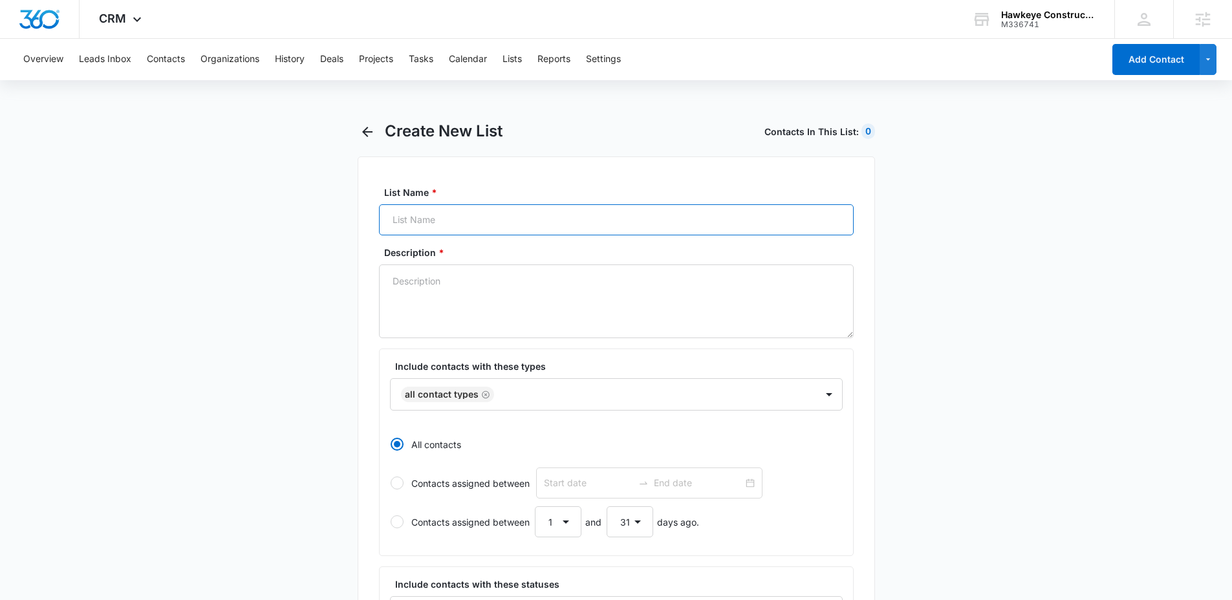
click at [462, 218] on input "List Name *" at bounding box center [616, 219] width 475 height 31
click at [489, 225] on input "Architect" at bounding box center [616, 219] width 475 height 31
type input "Architect & Engineer List"
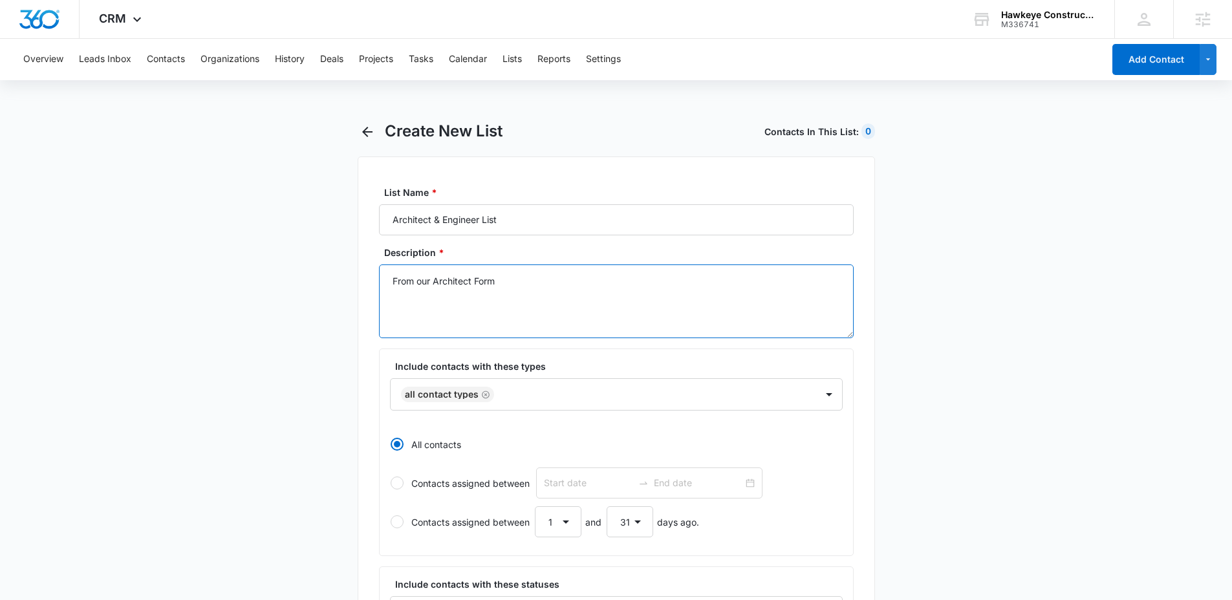
type textarea "From our Architect Form"
click at [484, 395] on icon "Remove All Contact Types" at bounding box center [486, 395] width 8 height 8
click at [519, 396] on div "Select" at bounding box center [603, 394] width 425 height 29
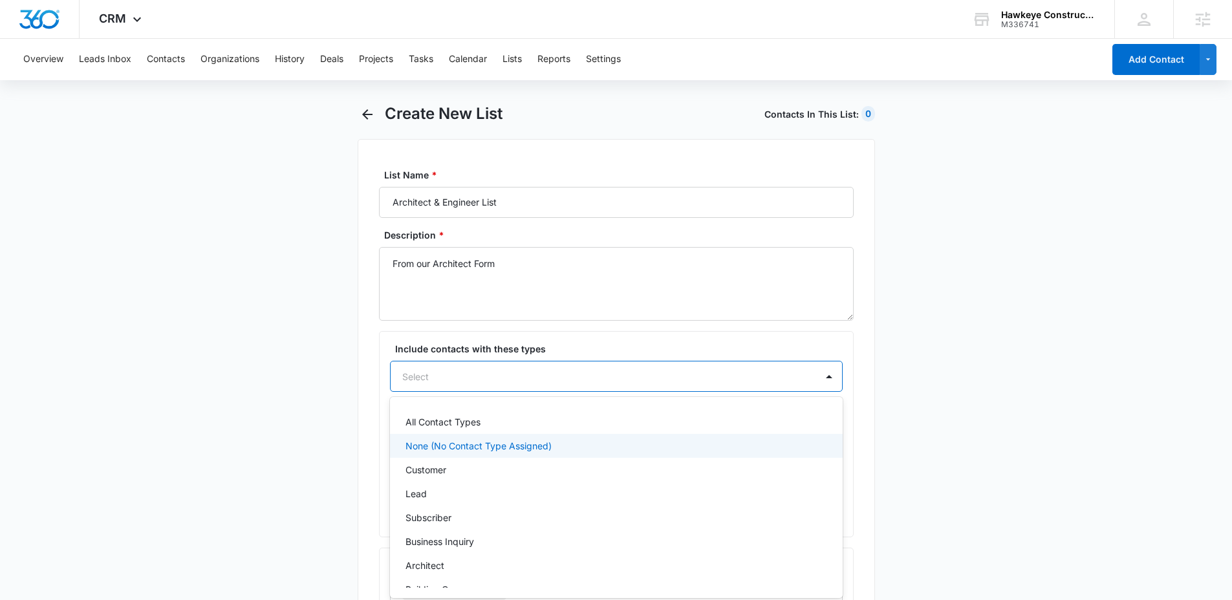
scroll to position [16, 0]
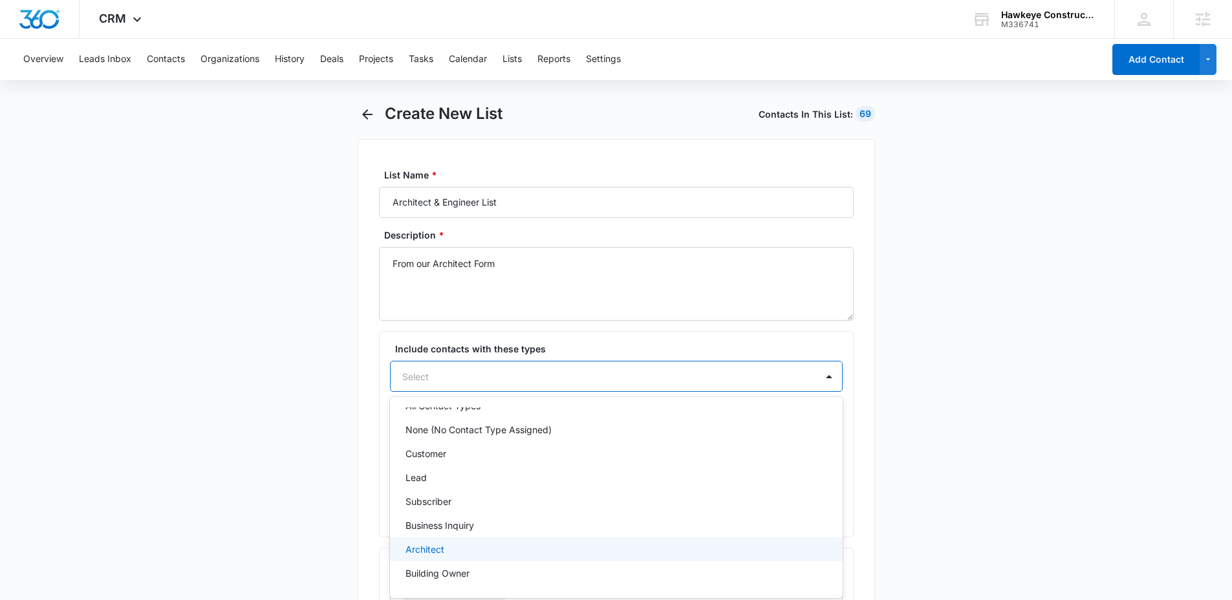
click at [435, 548] on p "Architect" at bounding box center [424, 550] width 39 height 14
click at [315, 443] on main "Create New List Contacts In This List : 69 List Name * Architect & Engineer Lis…" at bounding box center [616, 568] width 1232 height 928
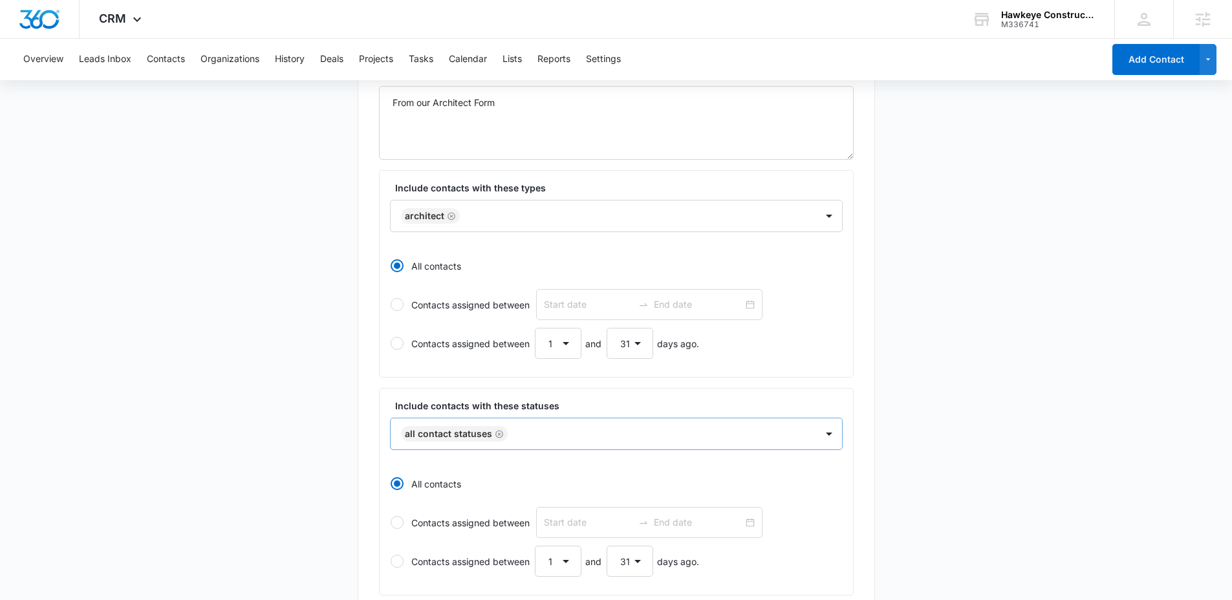
scroll to position [188, 0]
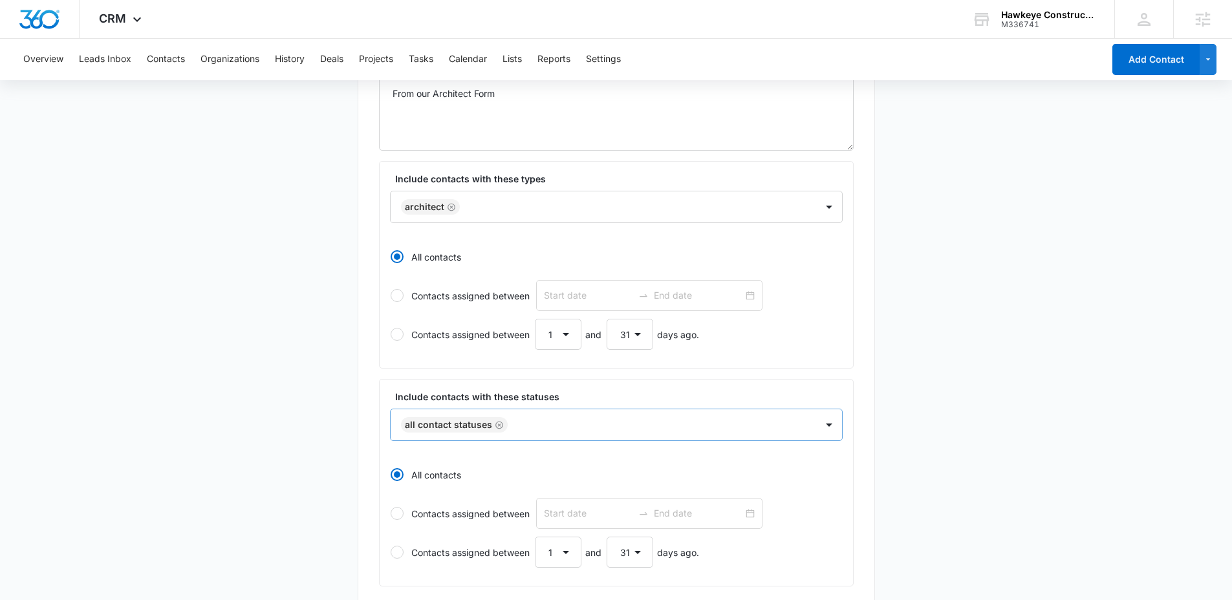
click at [497, 426] on icon "Remove All Contact Statuses" at bounding box center [499, 425] width 9 height 10
click at [294, 418] on main "Create New List Contacts In This List : 69 List Name * Architect & Engineer Lis…" at bounding box center [616, 397] width 1232 height 927
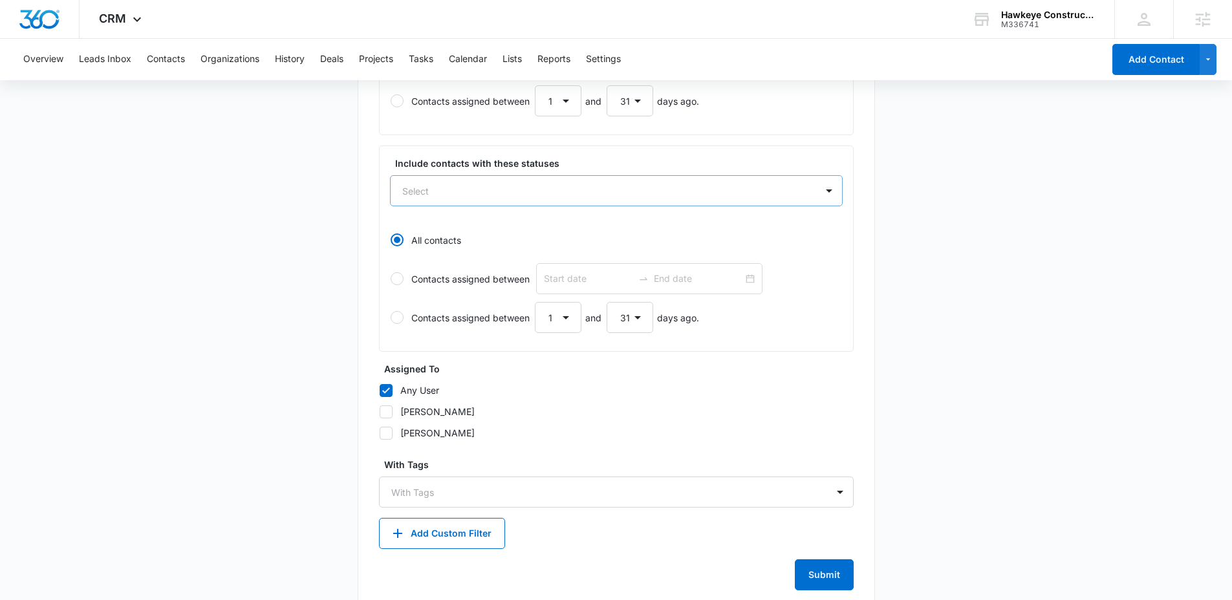
scroll to position [448, 0]
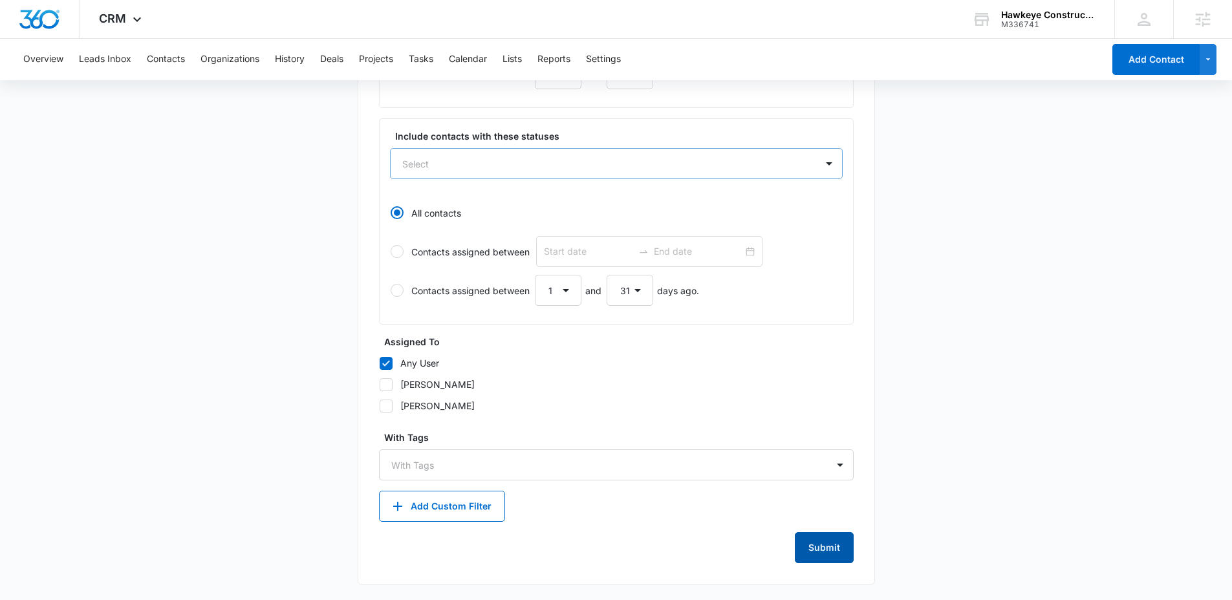
click at [834, 554] on button "Submit" at bounding box center [824, 547] width 59 height 31
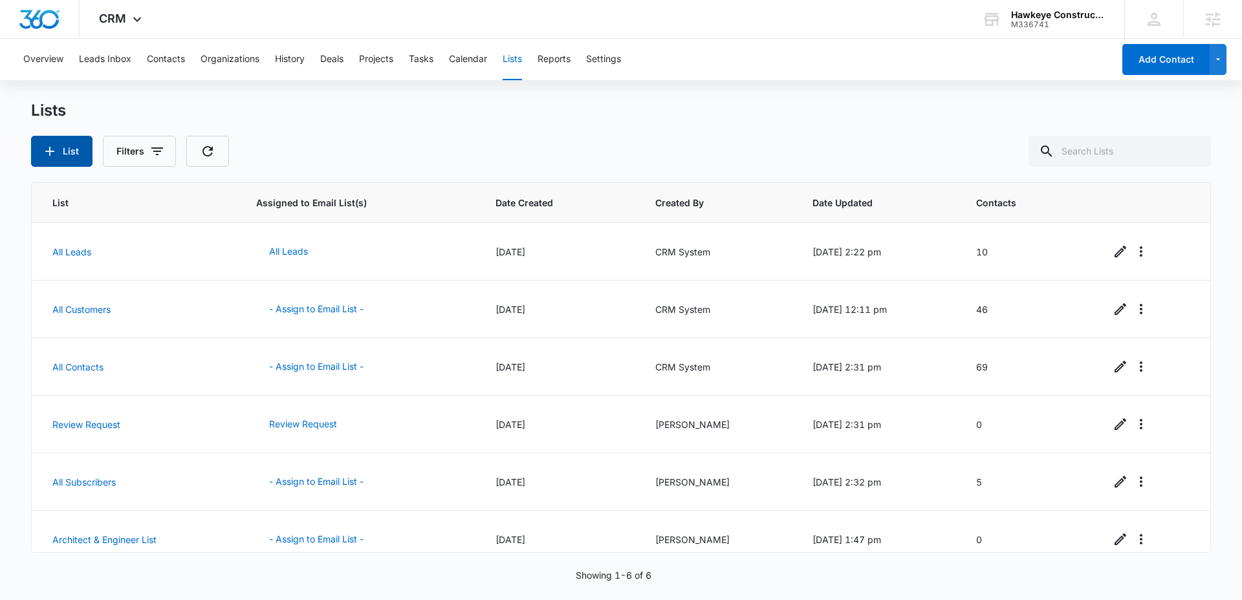
click at [58, 149] on button "List" at bounding box center [61, 151] width 61 height 31
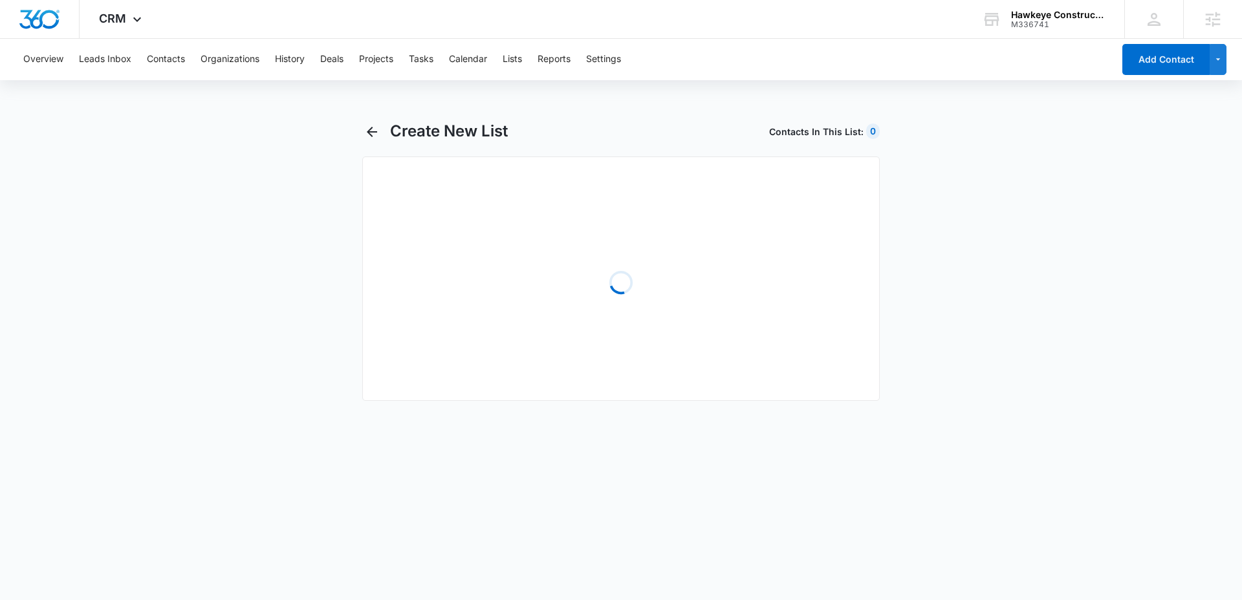
select select "31"
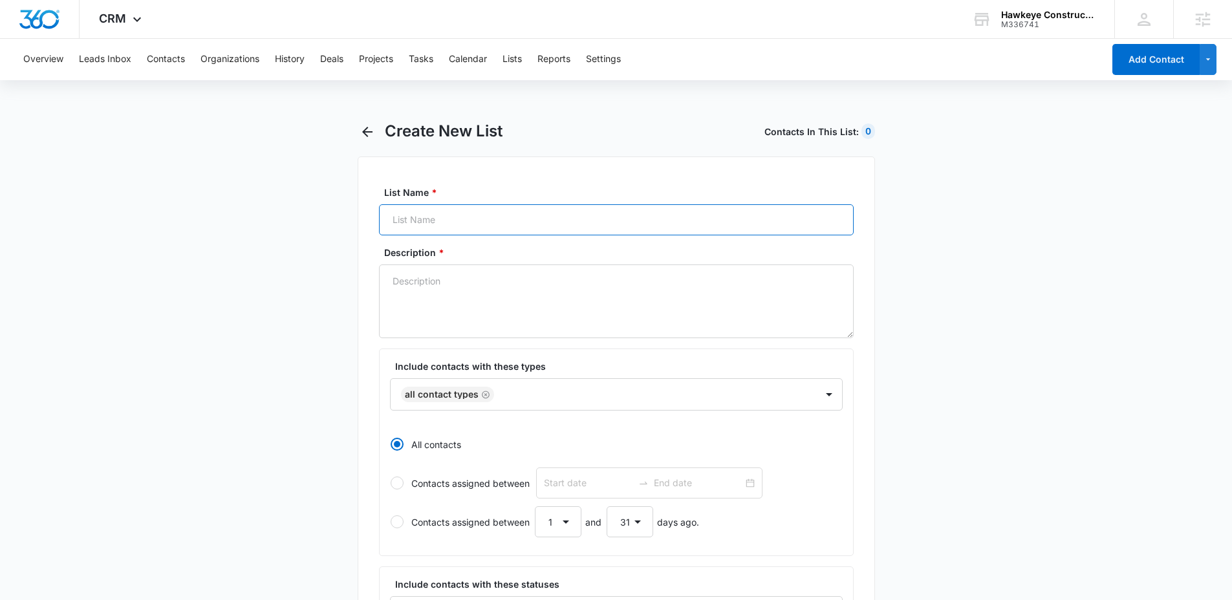
click at [404, 220] on input "List Name *" at bounding box center [616, 219] width 475 height 31
type input "Building Owner List"
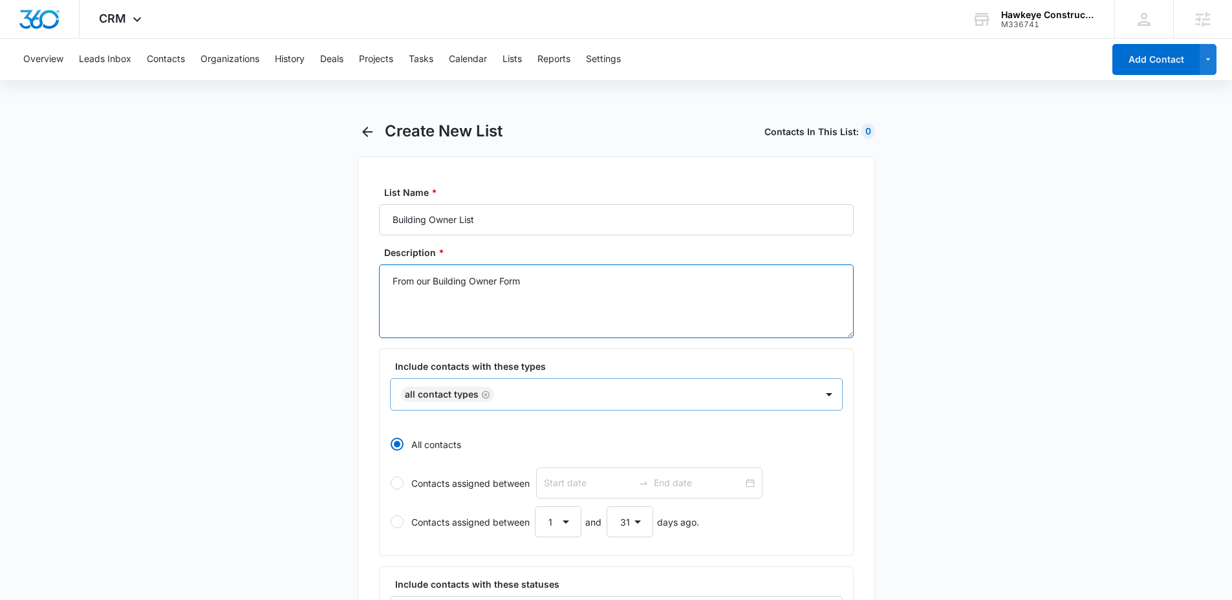
click at [484, 394] on icon "Remove All Contact Types" at bounding box center [486, 395] width 8 height 8
type textarea "From our Building Owner Form"
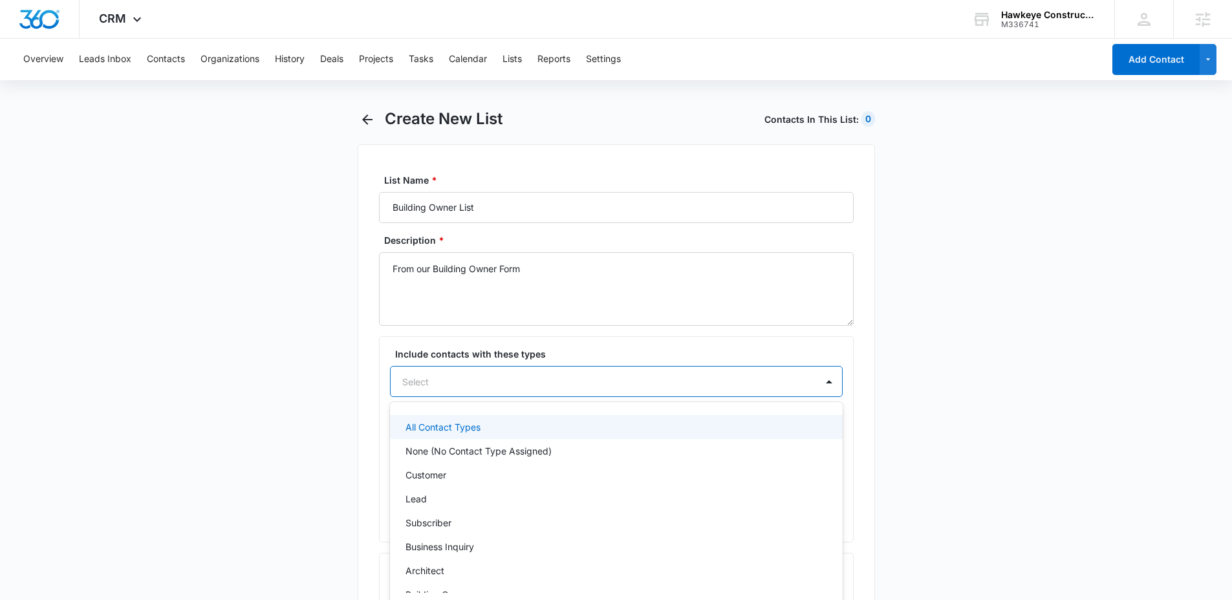
click at [500, 399] on div "Include contacts with these types All Contact Types, 1 of 8. 8 results availabl…" at bounding box center [616, 439] width 475 height 206
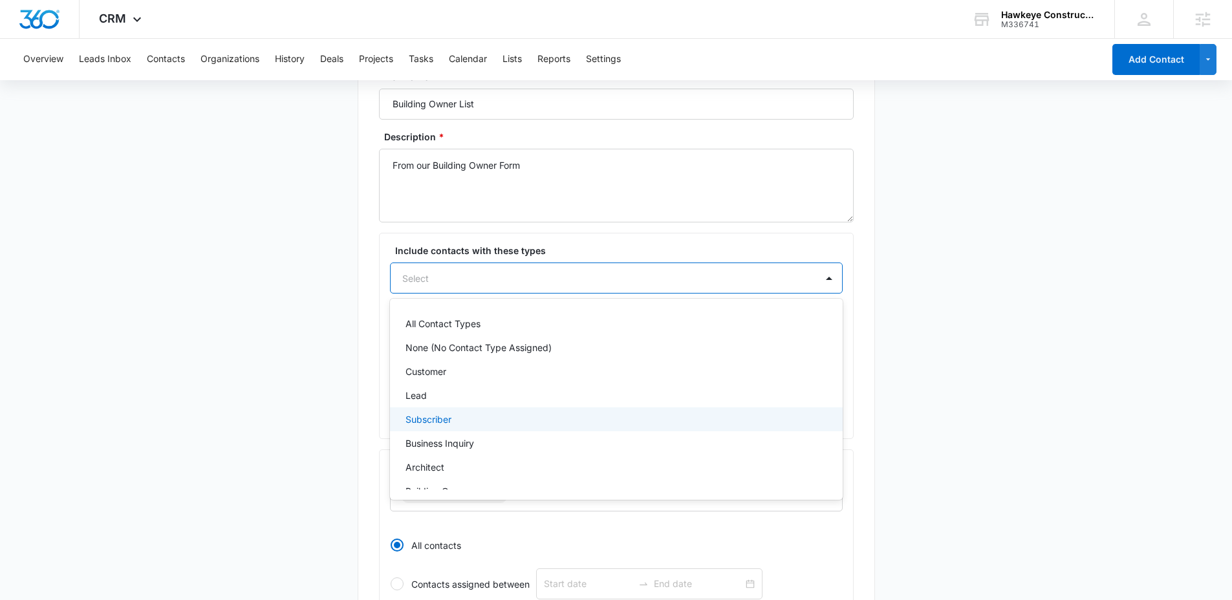
scroll to position [16, 0]
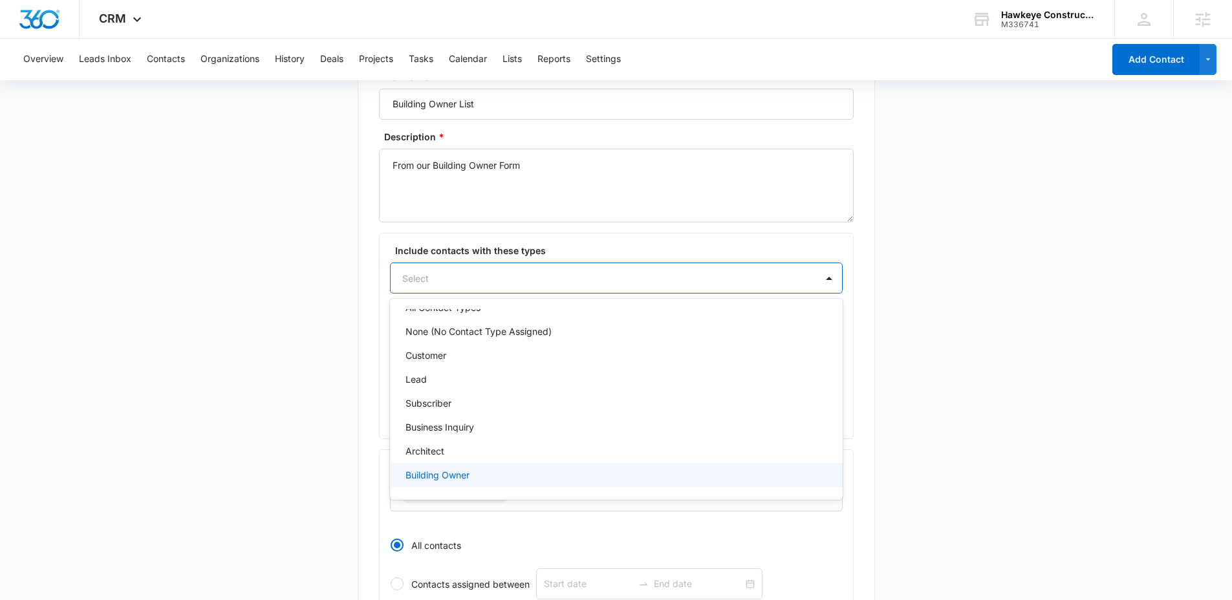
click at [442, 469] on p "Building Owner" at bounding box center [437, 475] width 64 height 14
click at [351, 446] on main "Create New List Contacts In This List : 69 List Name * Building Owner List Desc…" at bounding box center [616, 470] width 1232 height 928
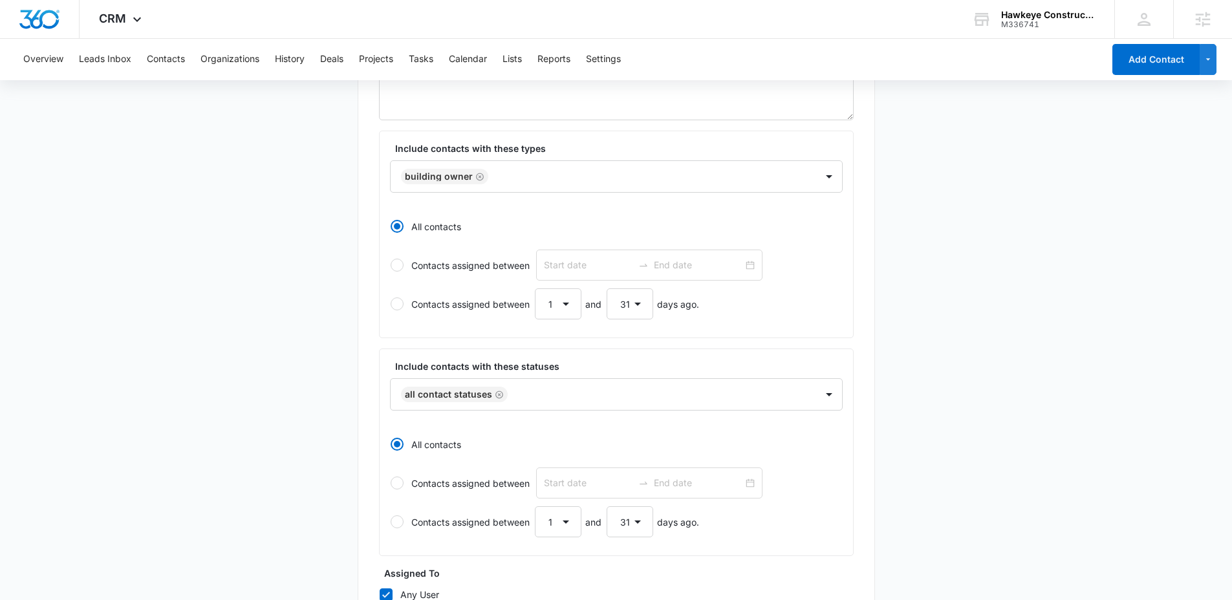
scroll to position [219, 0]
click at [498, 397] on icon "Remove All Contact Statuses" at bounding box center [499, 394] width 8 height 8
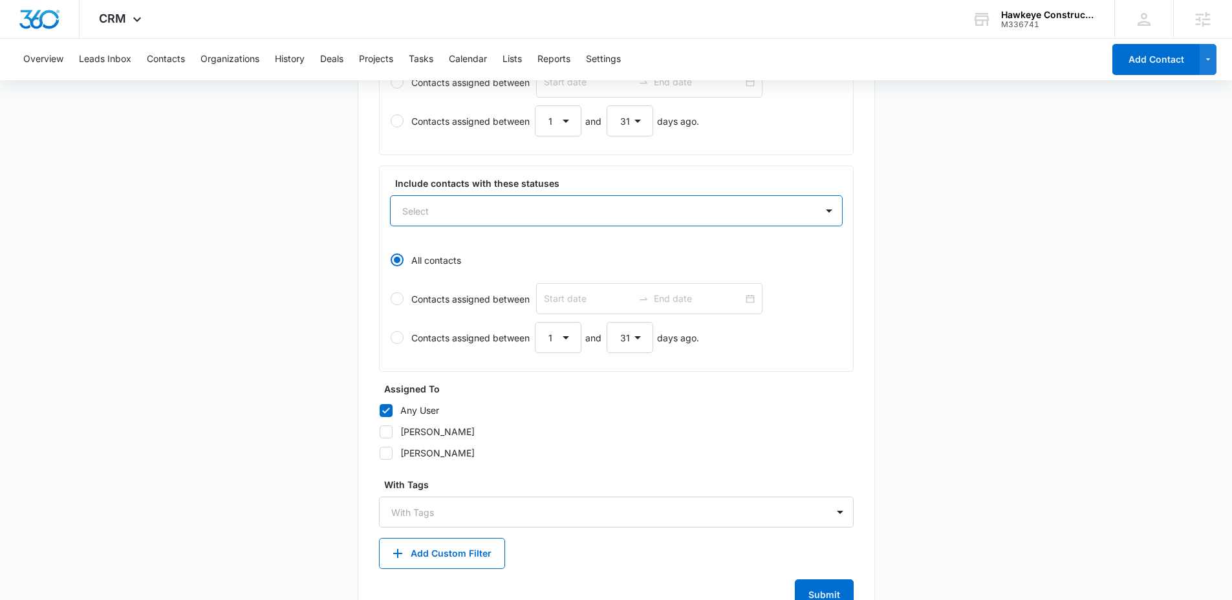
scroll to position [448, 0]
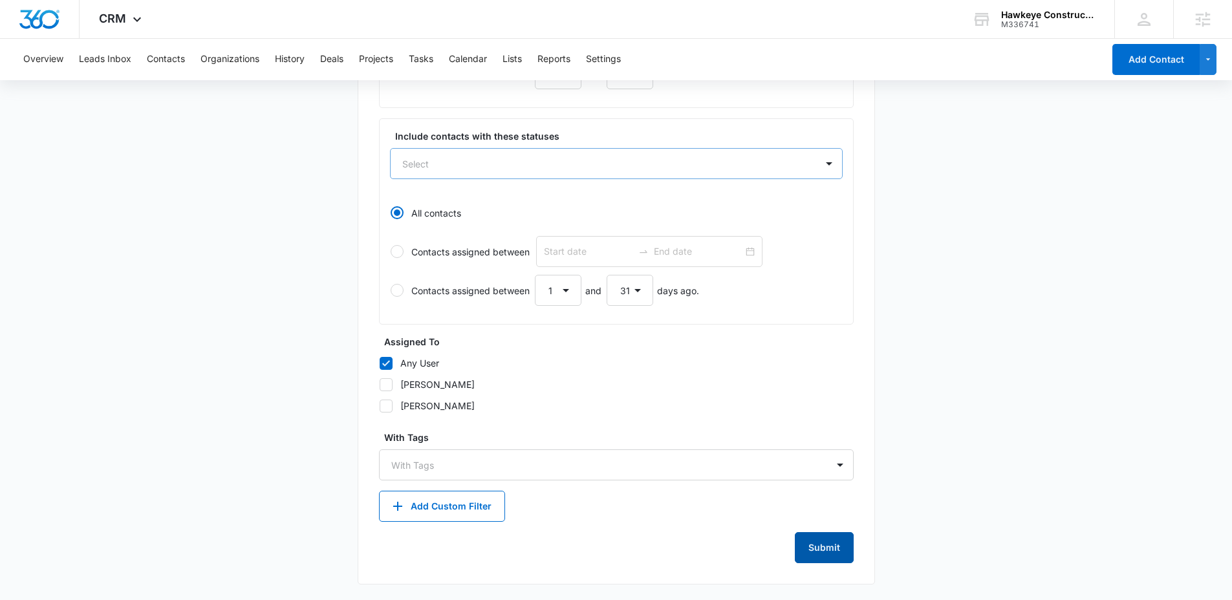
click at [812, 539] on button "Submit" at bounding box center [824, 547] width 59 height 31
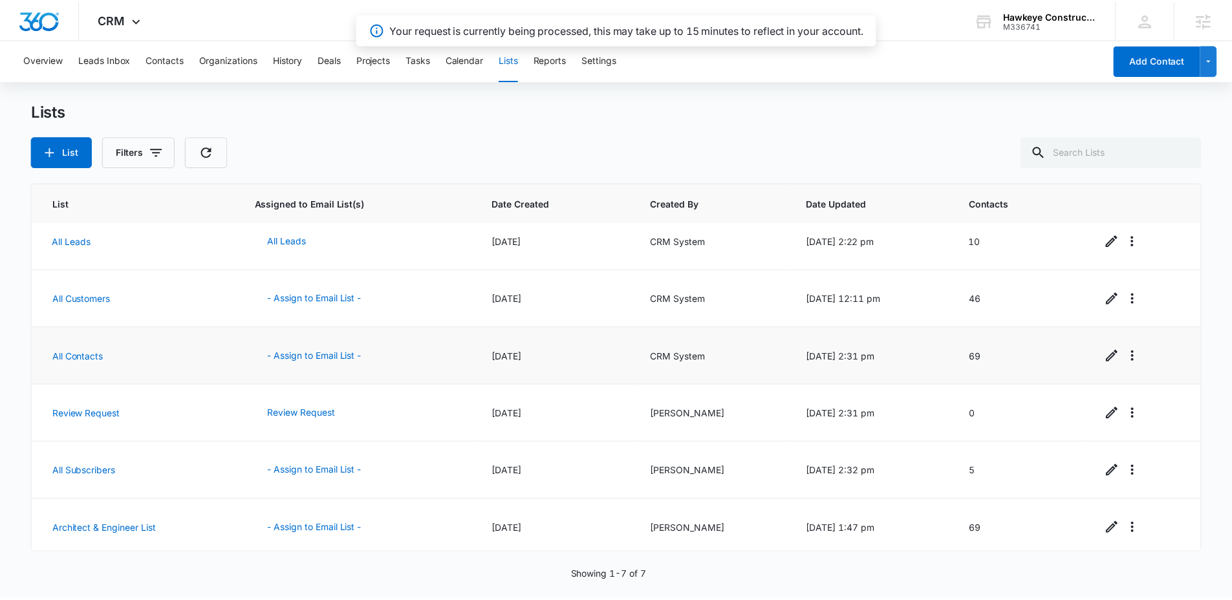
scroll to position [73, 0]
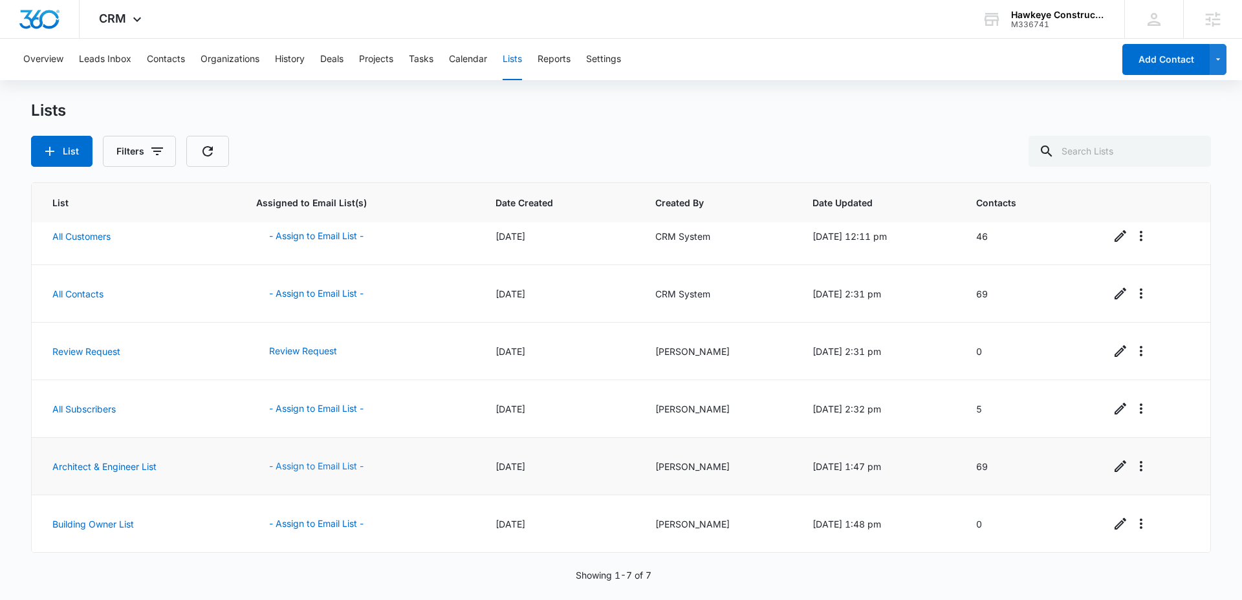
click at [312, 464] on button "- Assign to Email List -" at bounding box center [316, 466] width 120 height 31
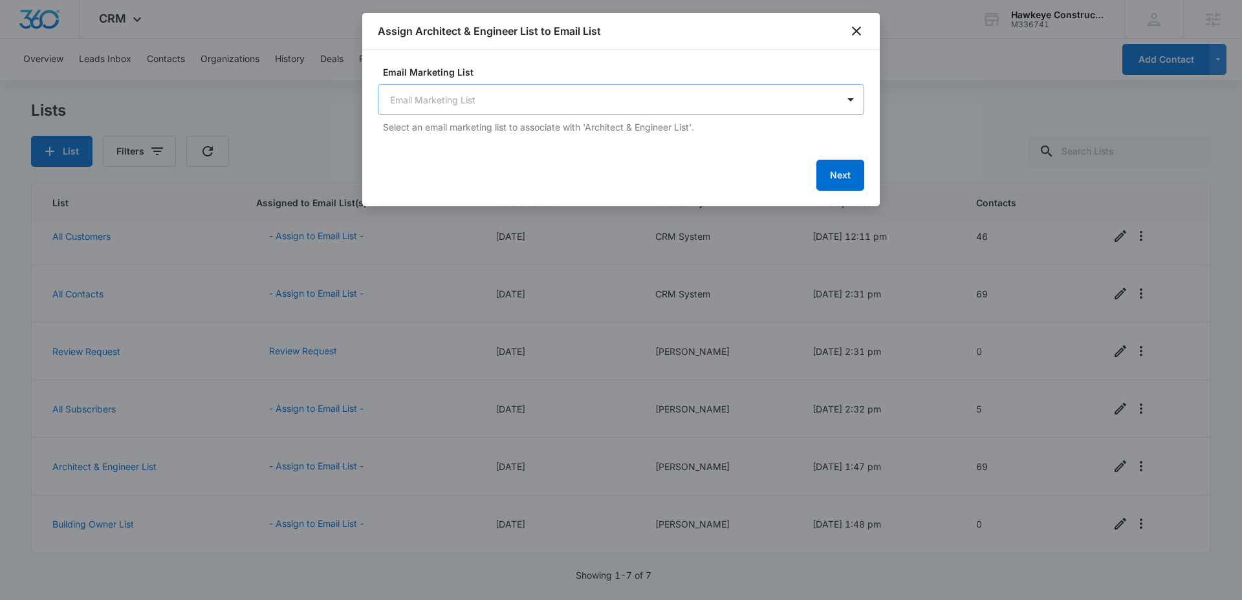
click at [517, 104] on body "CRM Apps Reputation Websites Forms CRM Email Social POS Content Ads Intelligenc…" at bounding box center [621, 300] width 1242 height 600
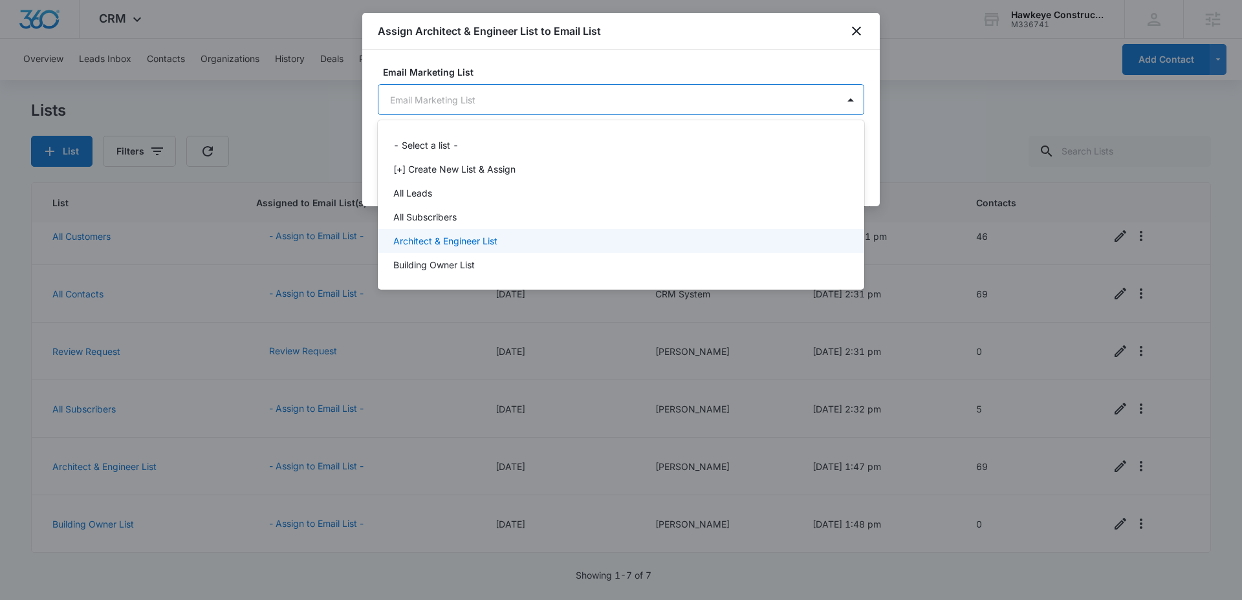
click at [455, 239] on p "Architect & Engineer List" at bounding box center [445, 241] width 104 height 14
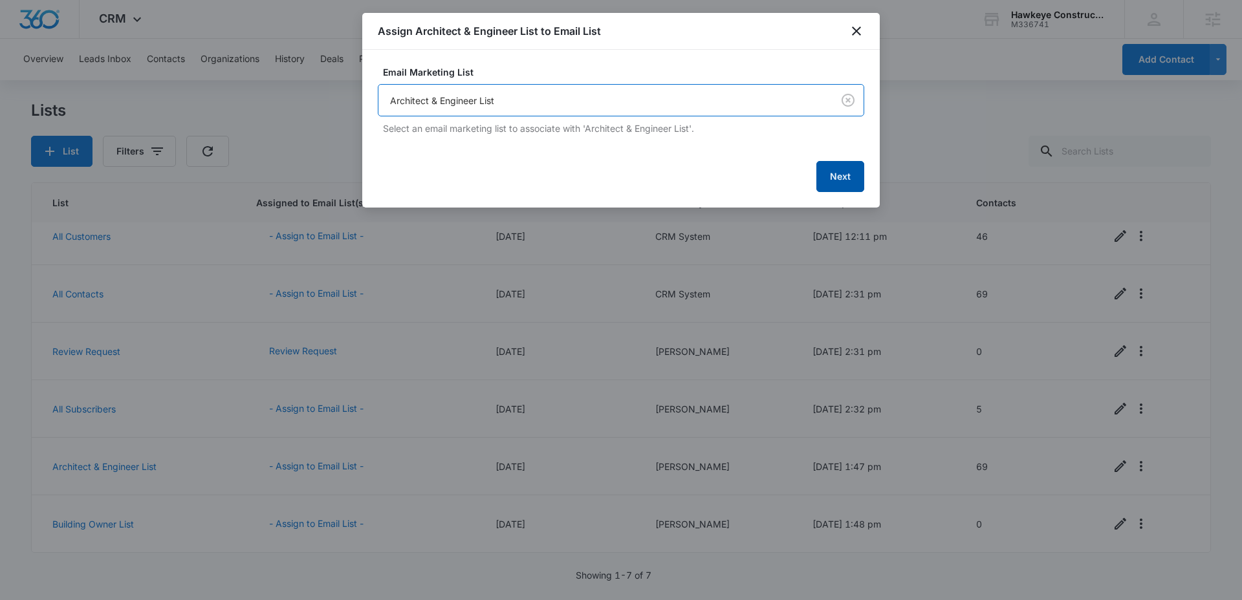
click at [838, 173] on button "Next" at bounding box center [840, 176] width 48 height 31
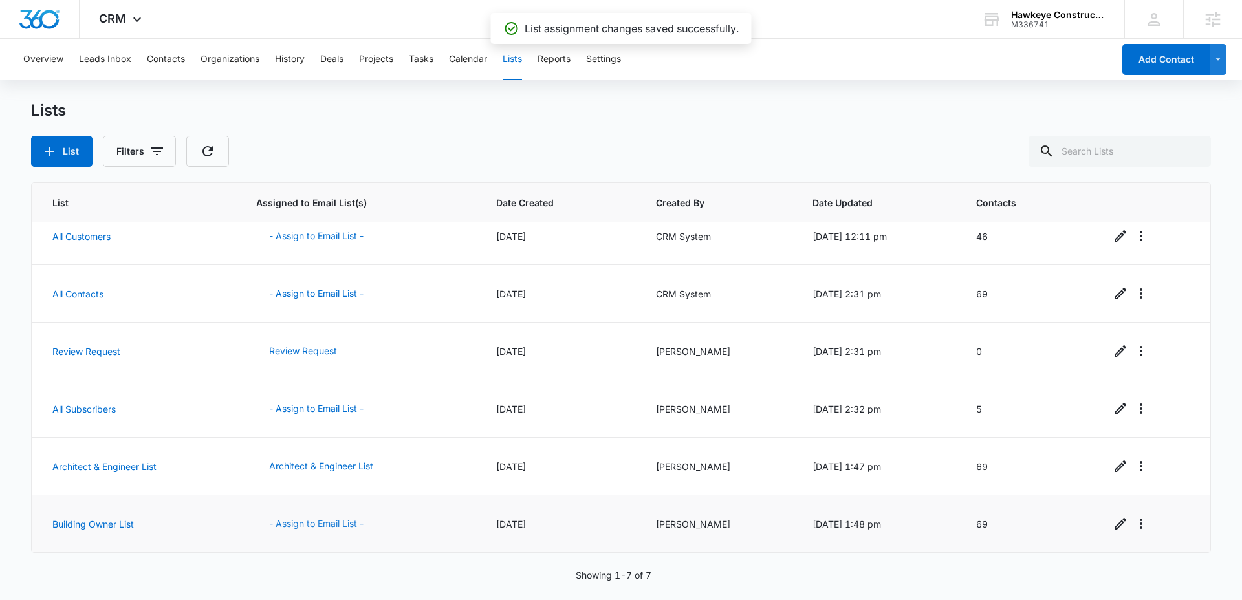
click at [310, 524] on button "- Assign to Email List -" at bounding box center [316, 523] width 120 height 31
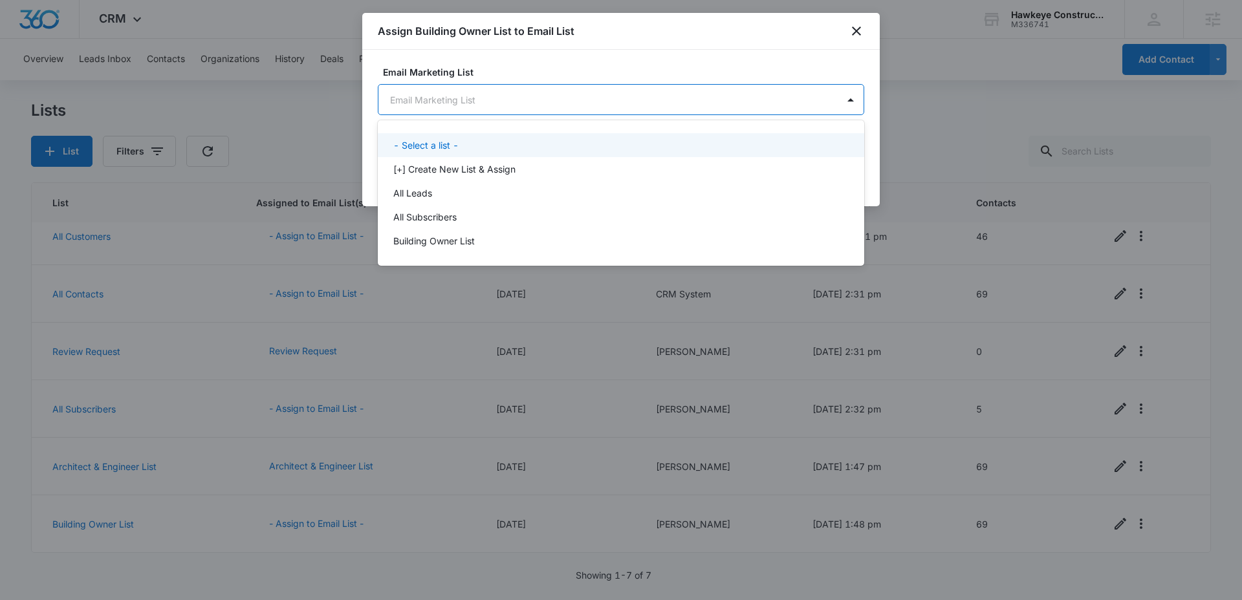
click at [705, 96] on body "CRM Apps Reputation Websites Forms CRM Email Social POS Content Ads Intelligenc…" at bounding box center [621, 300] width 1242 height 600
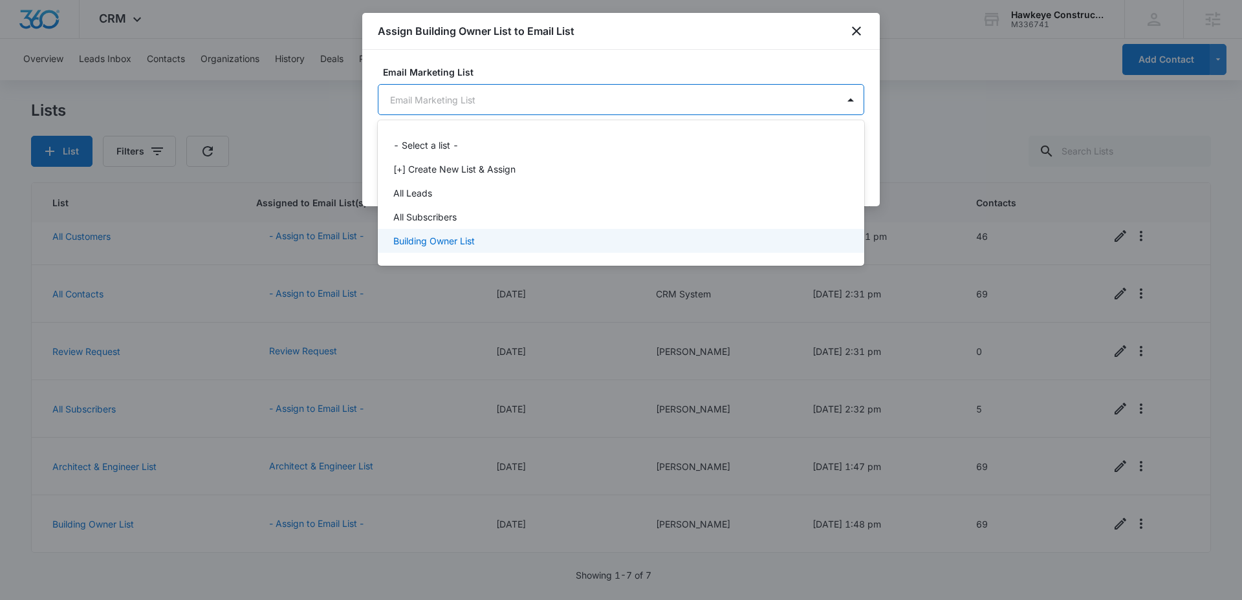
click at [453, 249] on div "Building Owner List" at bounding box center [621, 241] width 486 height 24
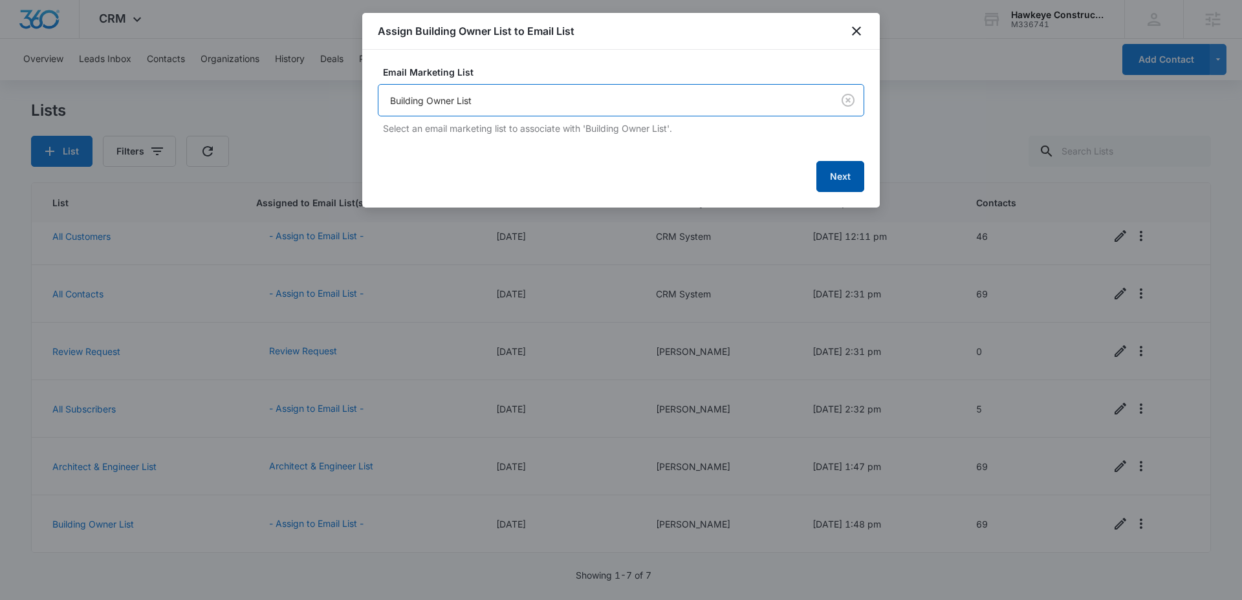
click at [834, 186] on button "Next" at bounding box center [840, 176] width 48 height 31
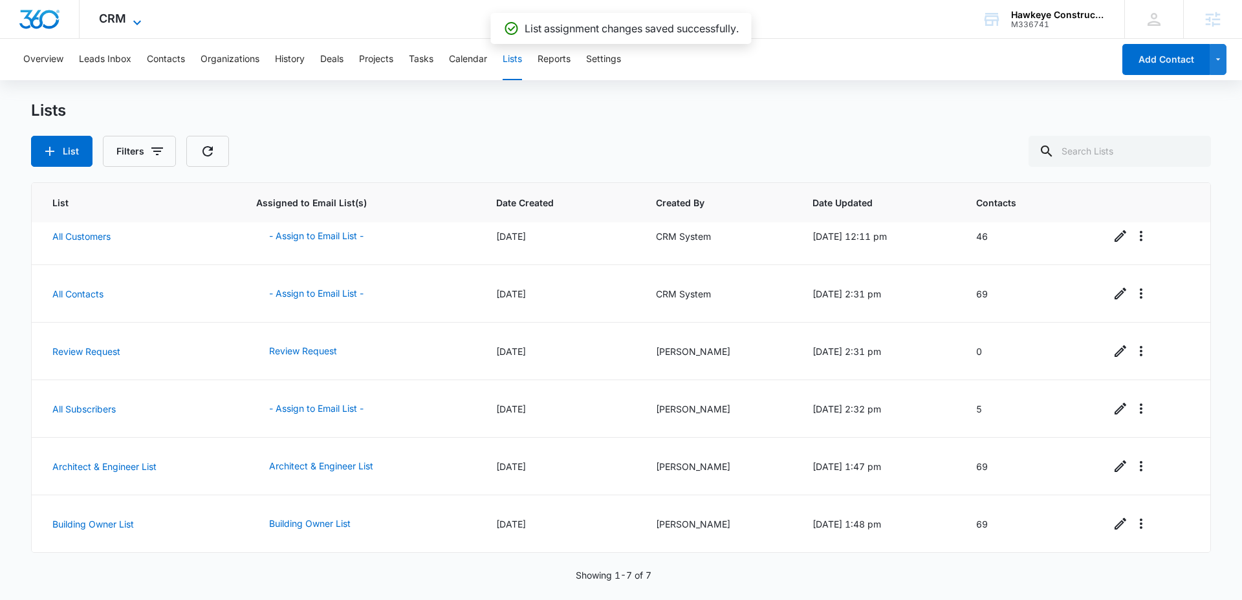
click at [131, 21] on icon at bounding box center [137, 23] width 16 height 16
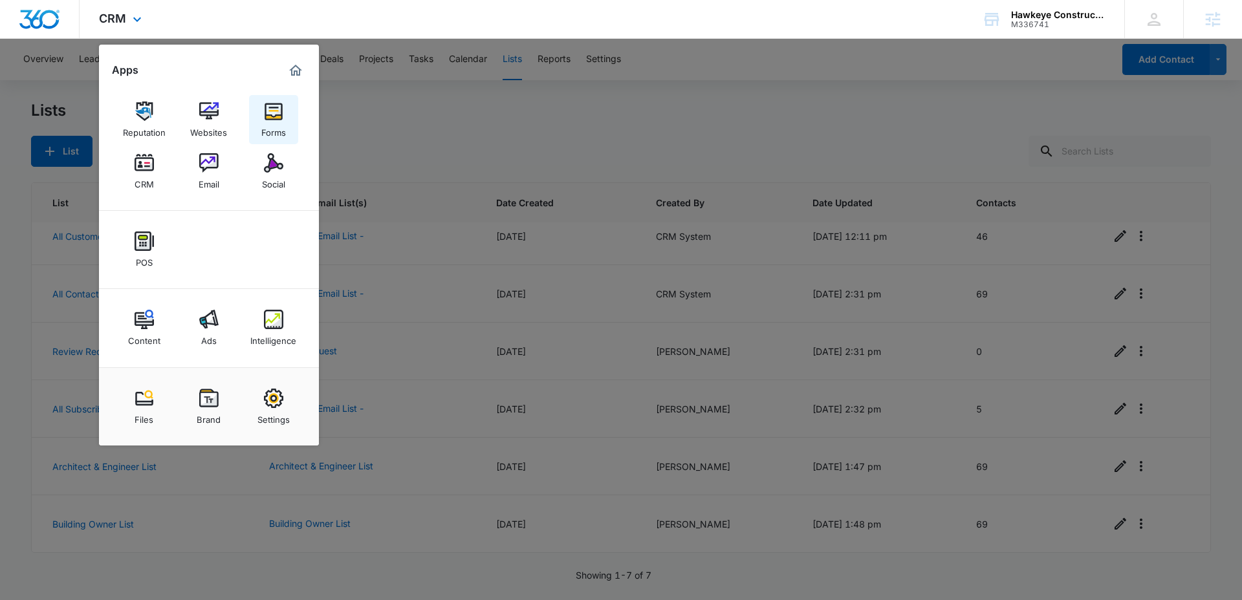
click at [277, 125] on div "Forms" at bounding box center [273, 129] width 25 height 17
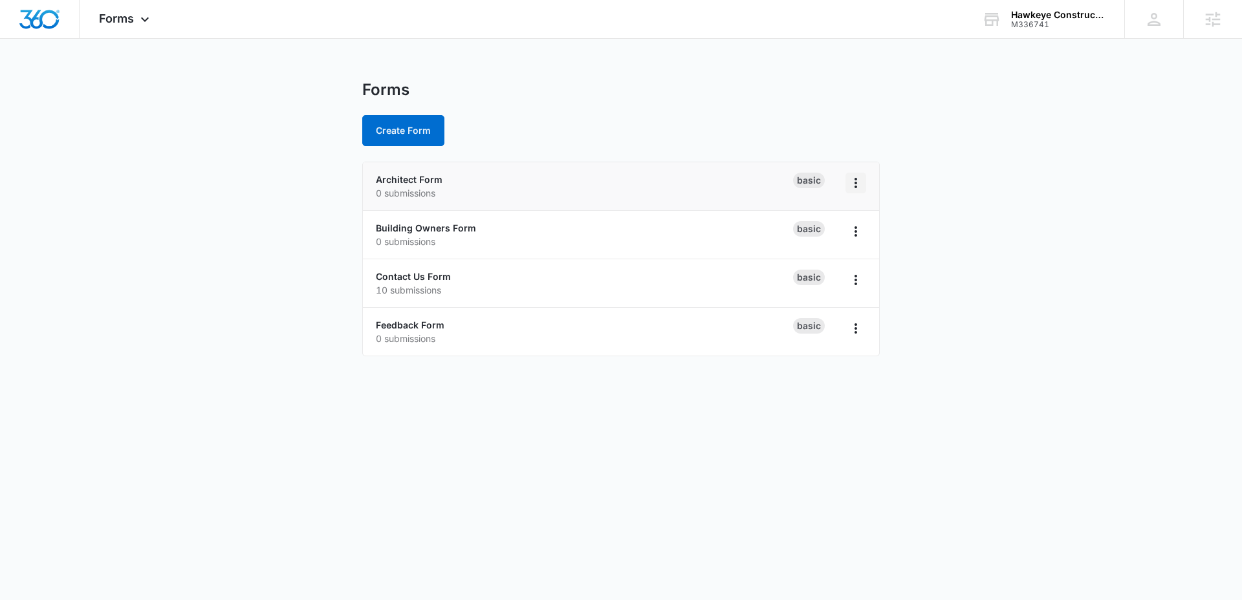
click at [851, 185] on icon "Overflow Menu" at bounding box center [856, 183] width 16 height 16
click at [569, 157] on div "Forms Create Form Architect Form 0 submissions Basic Rename Duplicate Delete Bu…" at bounding box center [620, 226] width 517 height 292
click at [436, 174] on link "Architect Form" at bounding box center [409, 179] width 67 height 11
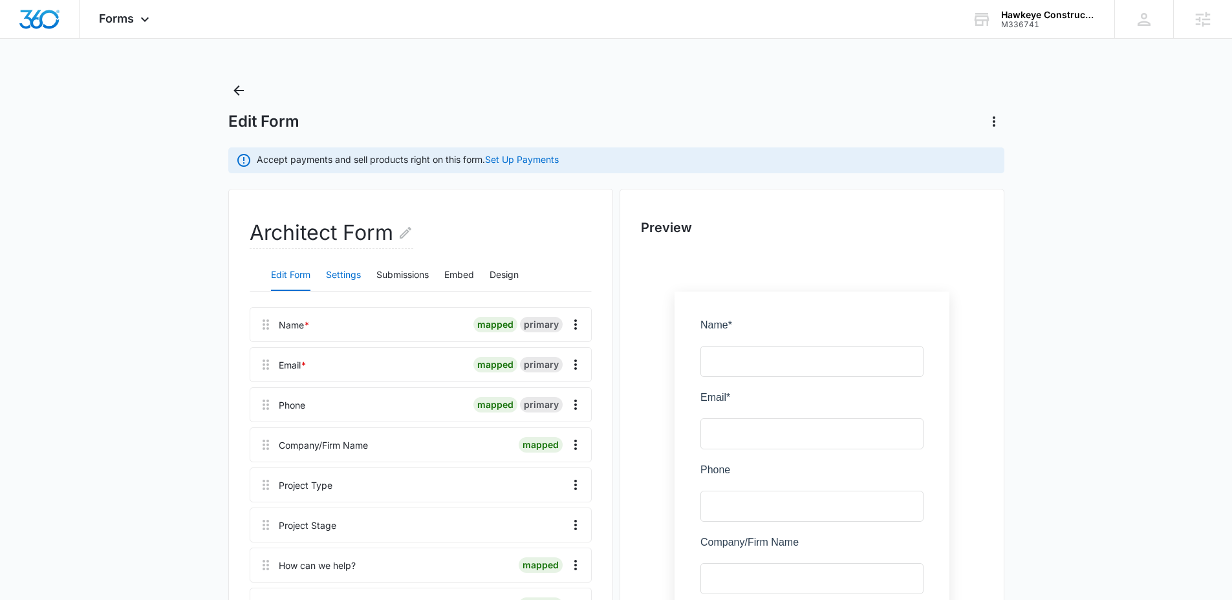
click at [358, 274] on button "Settings" at bounding box center [343, 275] width 35 height 31
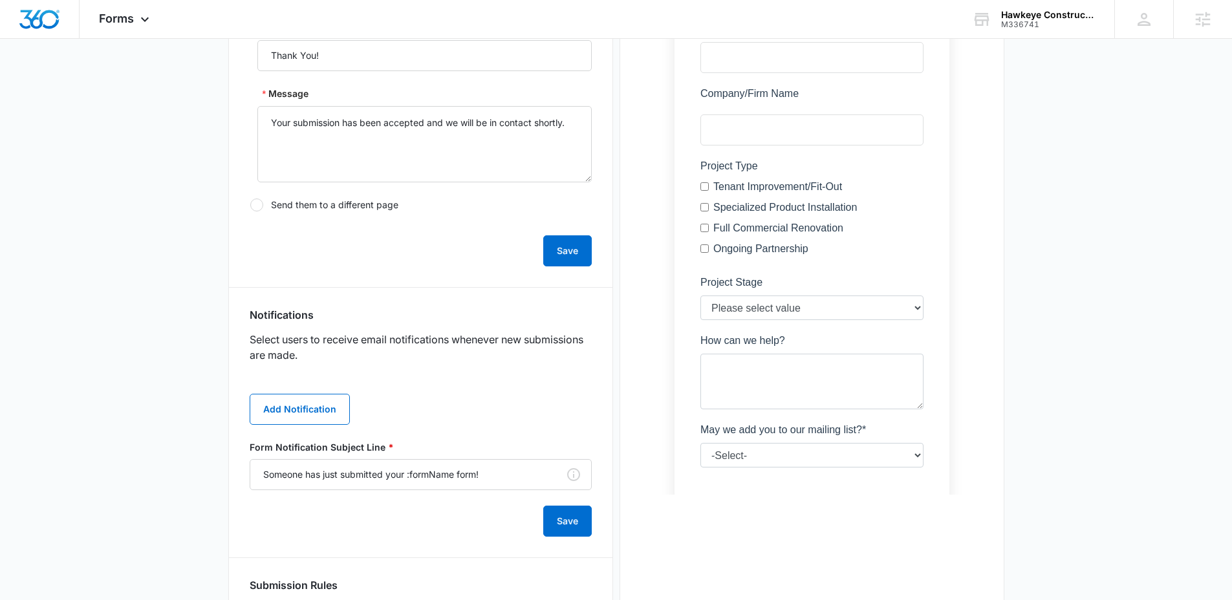
scroll to position [453, 0]
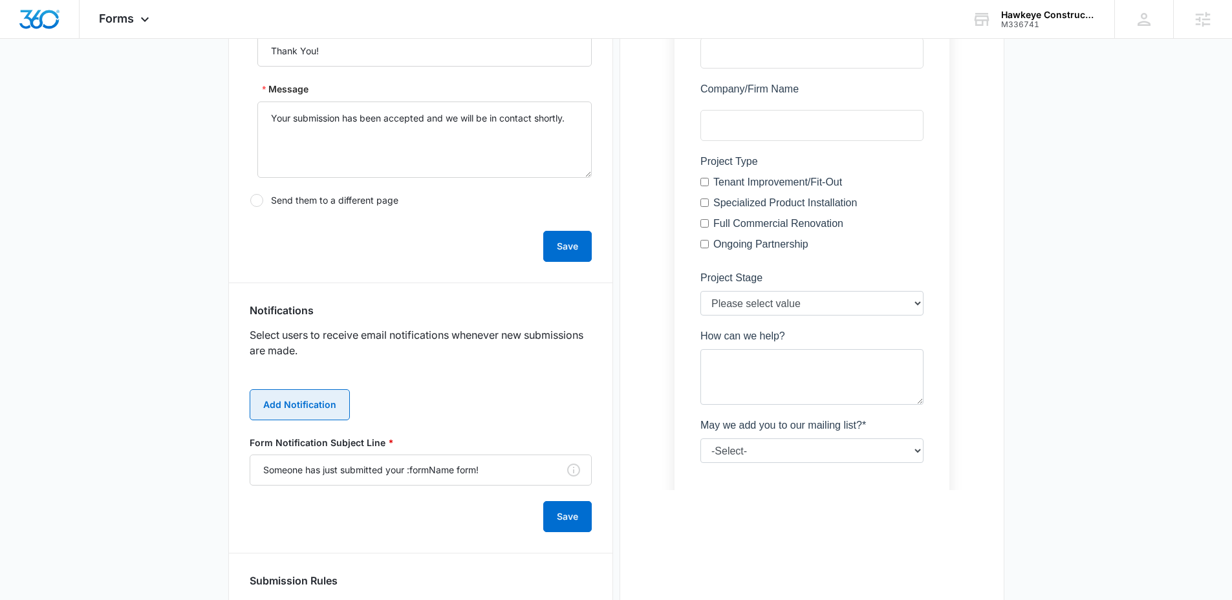
click at [288, 400] on button "Add Notification" at bounding box center [300, 404] width 100 height 31
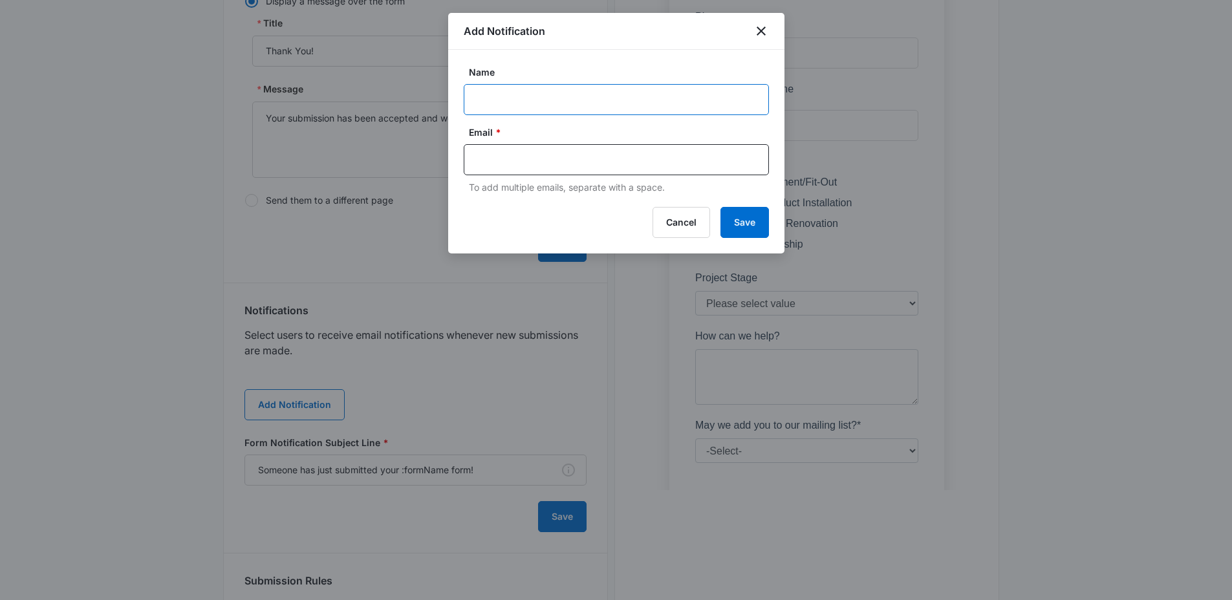
click at [538, 109] on input "Name" at bounding box center [616, 99] width 305 height 31
type input "Hawkeye Architect Form Submission"
paste input "Justin@hcmail.us"
type input "Justin@hcmail.us"
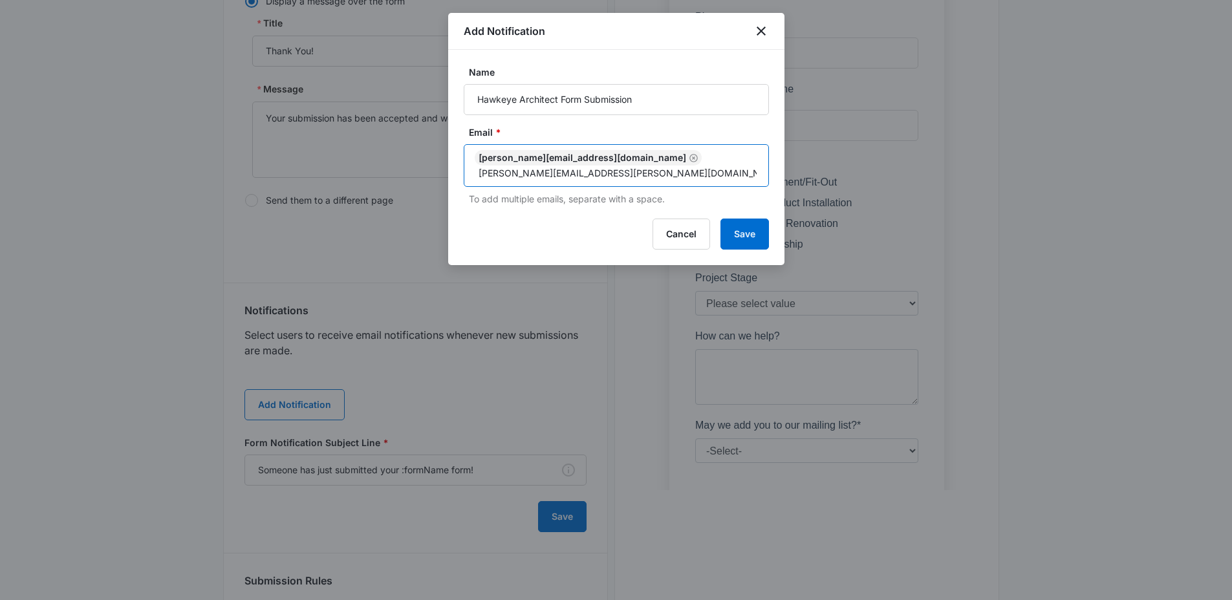
type input "[PERSON_NAME][EMAIL_ADDRESS][PERSON_NAME][DOMAIN_NAME]"
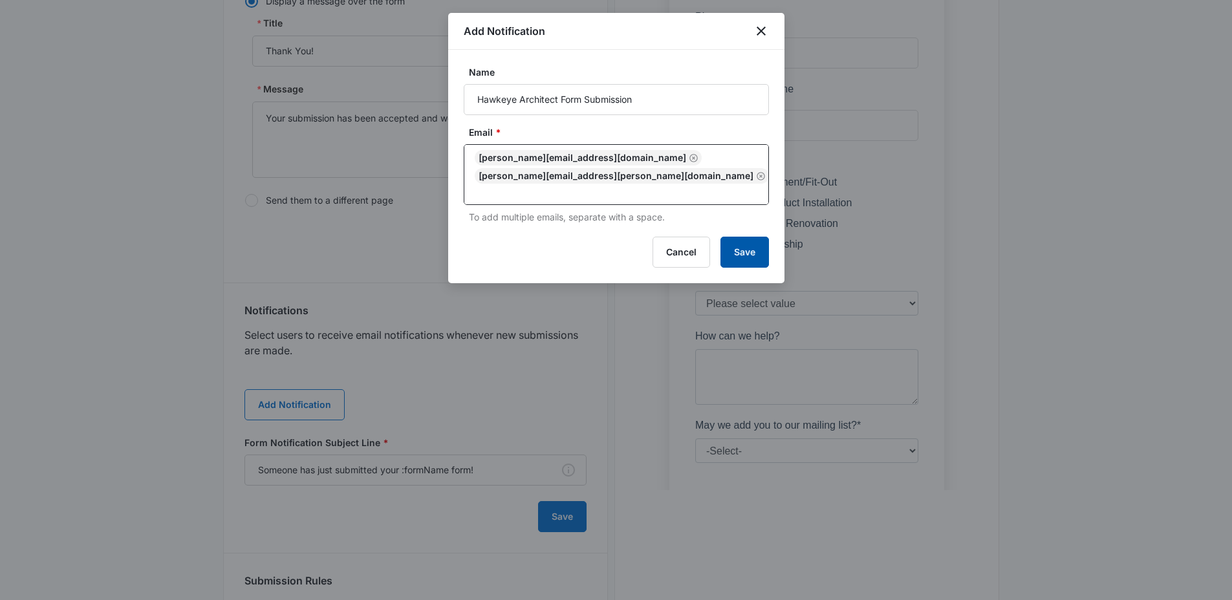
click at [743, 237] on button "Save" at bounding box center [744, 252] width 48 height 31
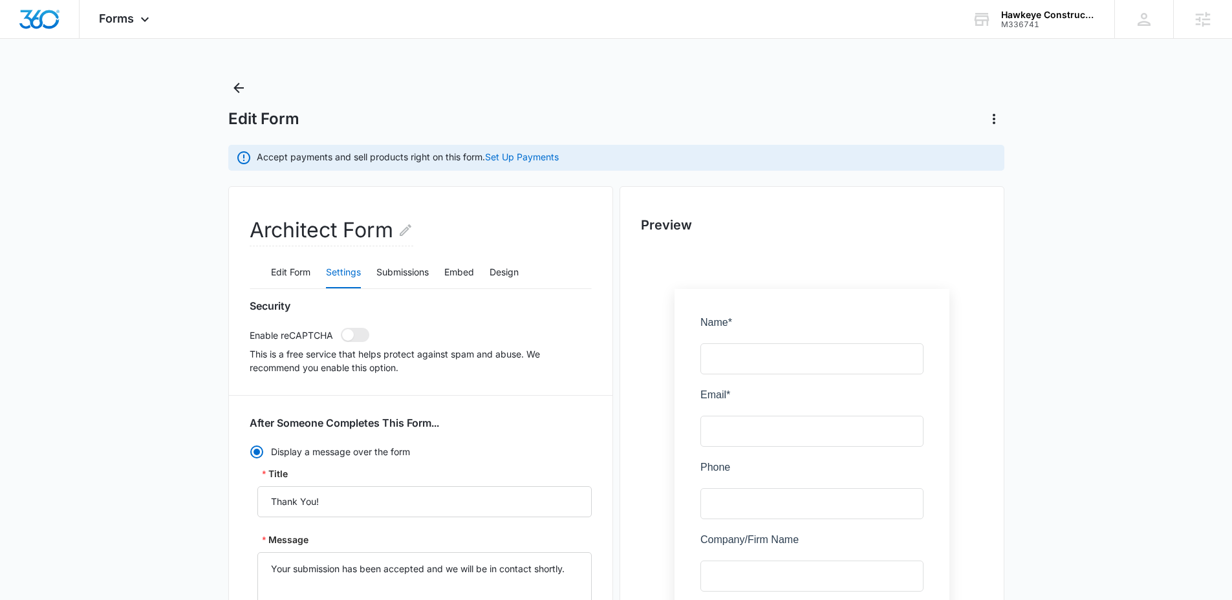
scroll to position [0, 0]
click at [237, 91] on icon "Back" at bounding box center [238, 90] width 10 height 10
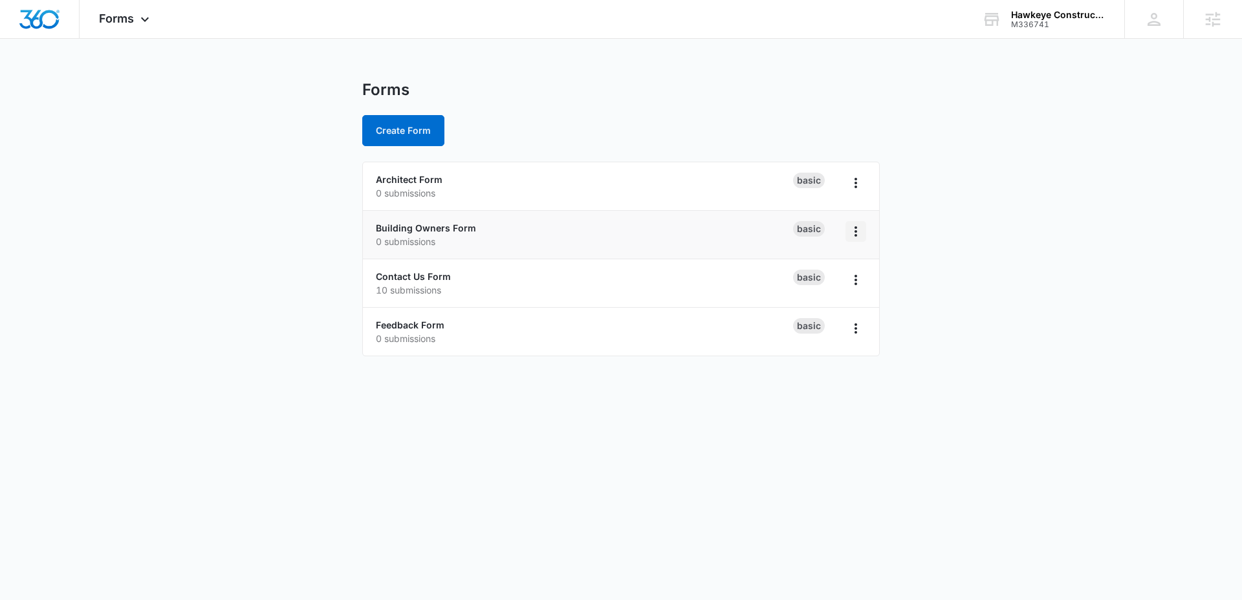
click at [852, 226] on icon "Overflow Menu" at bounding box center [856, 232] width 16 height 16
click at [467, 222] on link "Building Owners Form" at bounding box center [426, 227] width 100 height 11
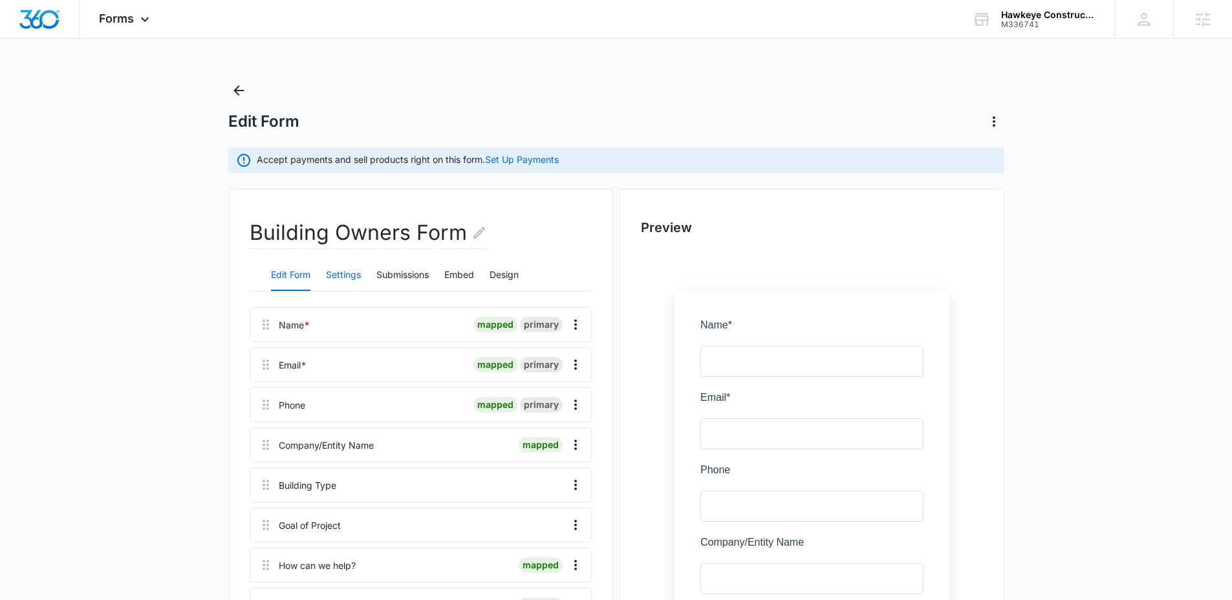
click at [332, 277] on button "Settings" at bounding box center [343, 275] width 35 height 31
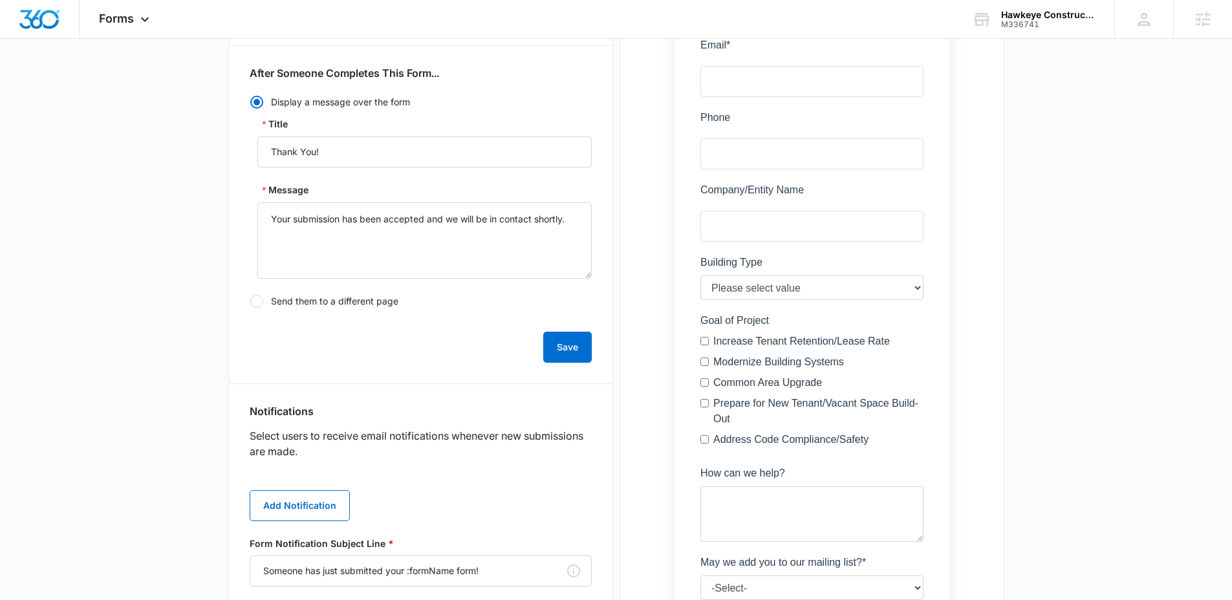
scroll to position [367, 0]
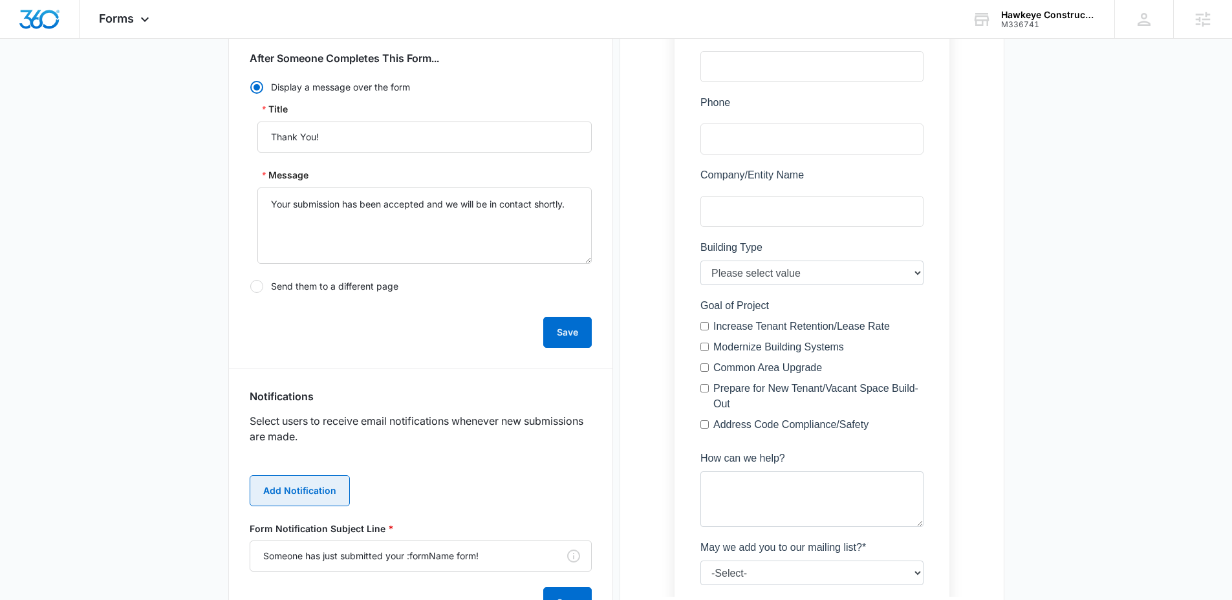
click at [278, 489] on button "Add Notification" at bounding box center [300, 490] width 100 height 31
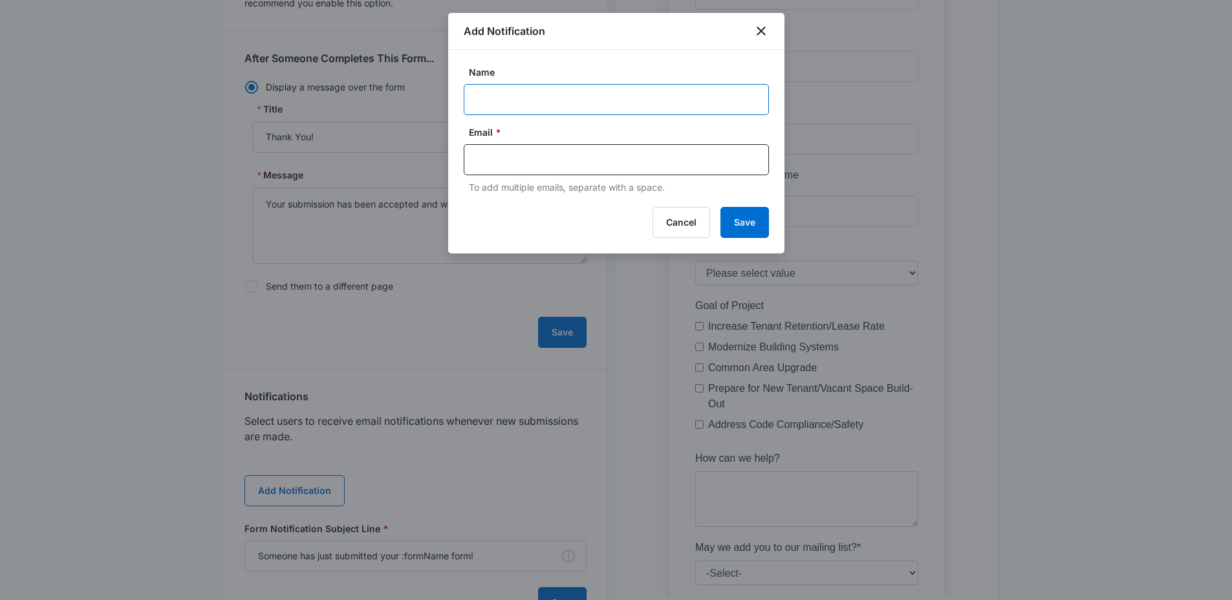
click at [518, 100] on input "Name" at bounding box center [616, 99] width 305 height 31
type input "Hawkeye Building Owner Form Submission"
paste input "Justin@hcmail.us"
type input "Justin@hcmail.us"
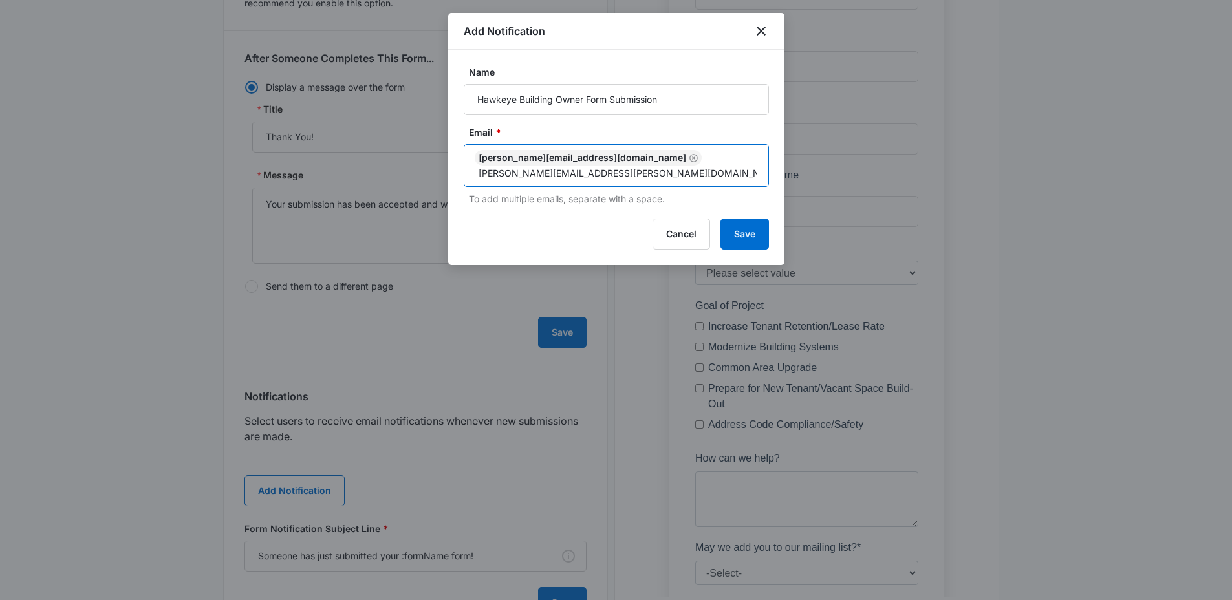
type input "[PERSON_NAME][EMAIL_ADDRESS][PERSON_NAME][DOMAIN_NAME]"
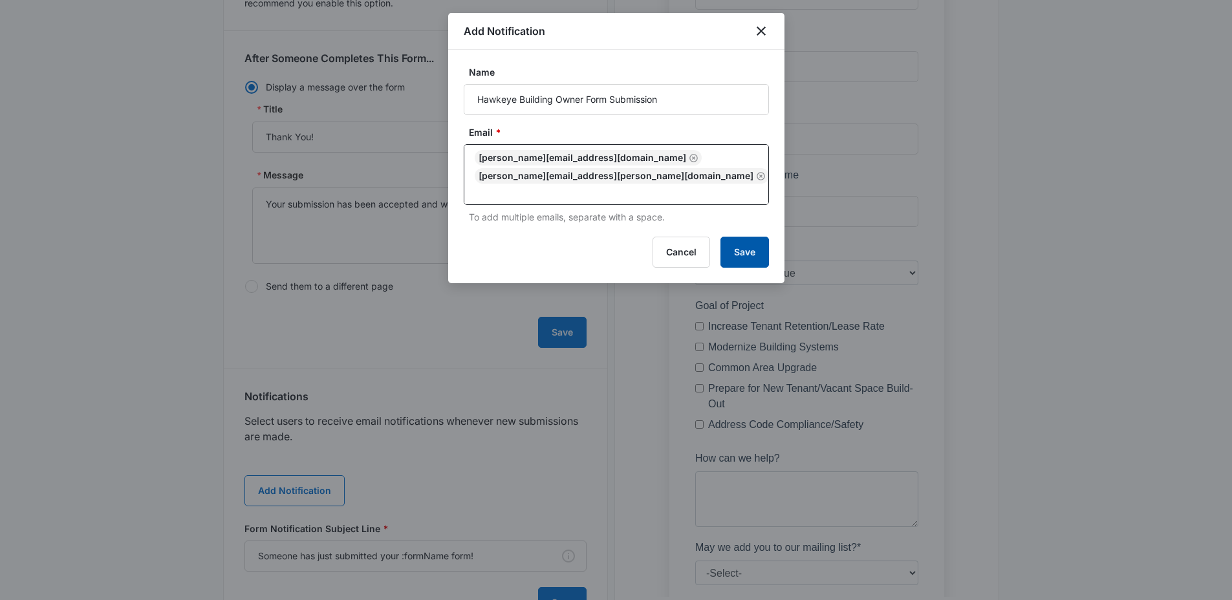
click at [755, 237] on button "Save" at bounding box center [744, 252] width 48 height 31
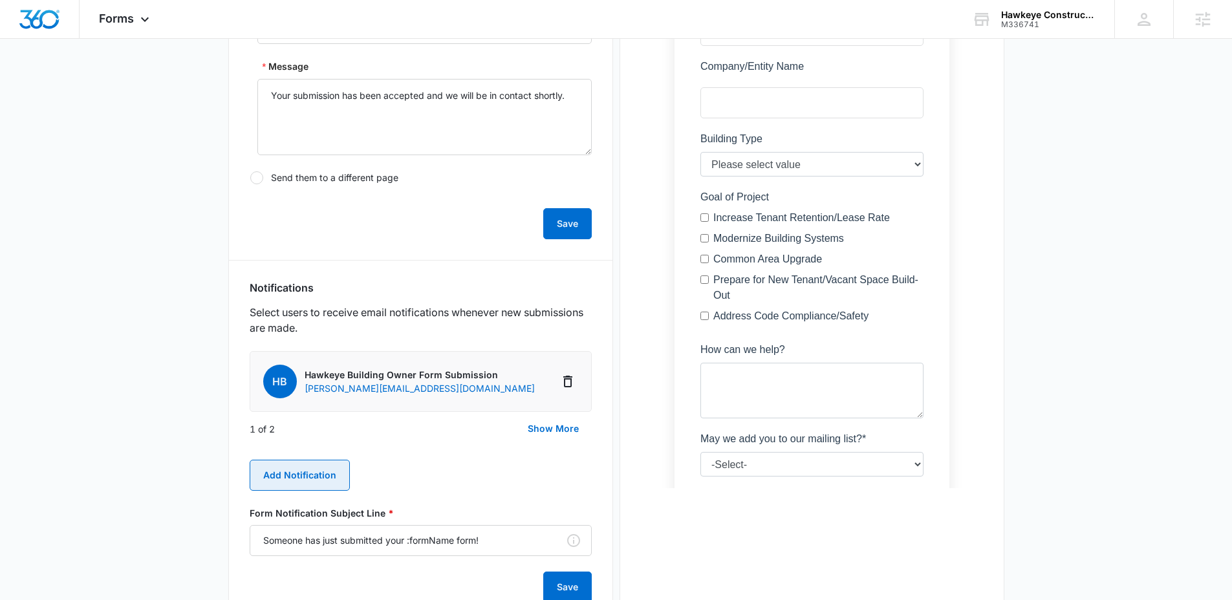
scroll to position [484, 0]
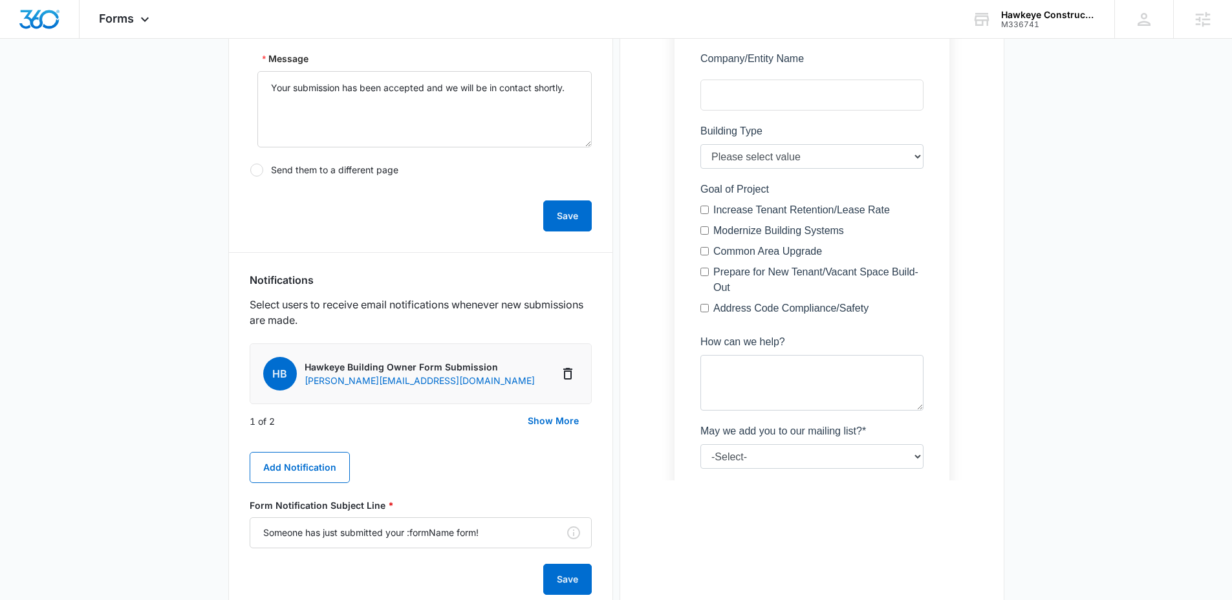
click at [137, 395] on main "Edit Form Accept payments and sell products right on this form. Set Up Payments…" at bounding box center [616, 198] width 1232 height 1203
click at [159, 281] on main "Edit Form Accept payments and sell products right on this form. Set Up Payments…" at bounding box center [616, 198] width 1232 height 1203
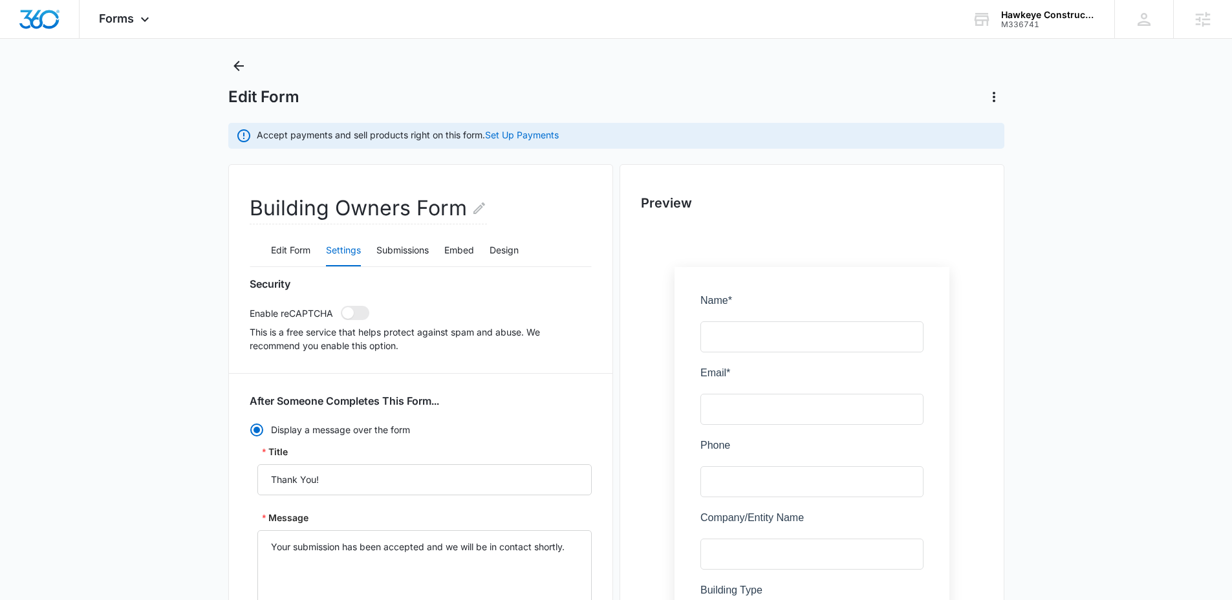
scroll to position [6, 0]
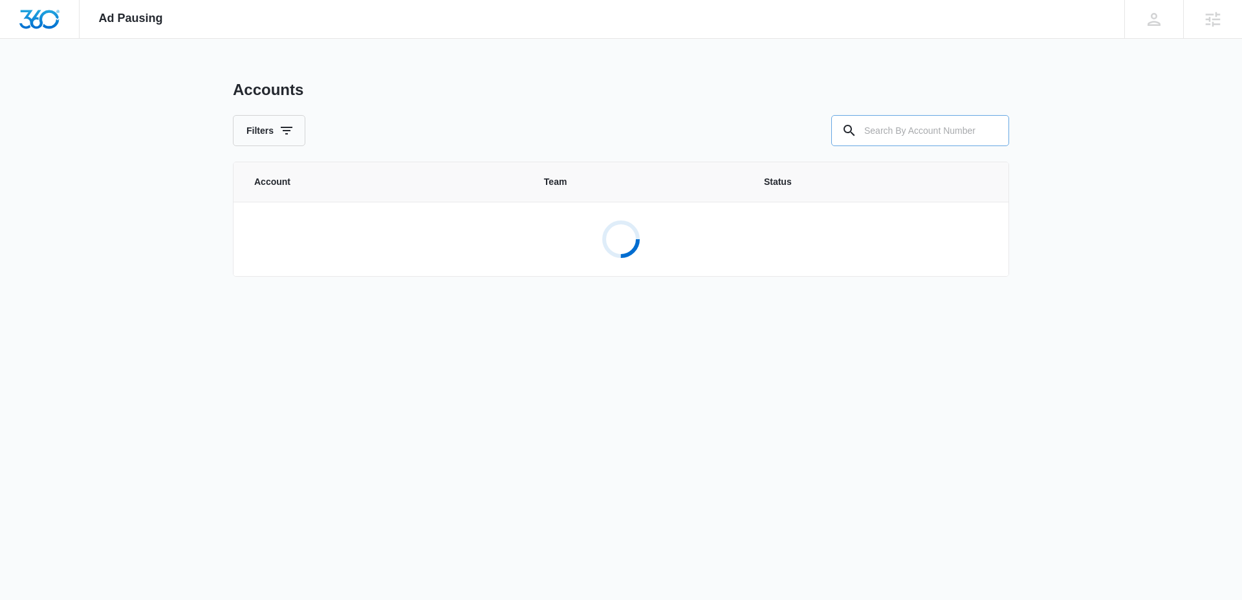
click at [912, 133] on input "text" at bounding box center [920, 130] width 178 height 31
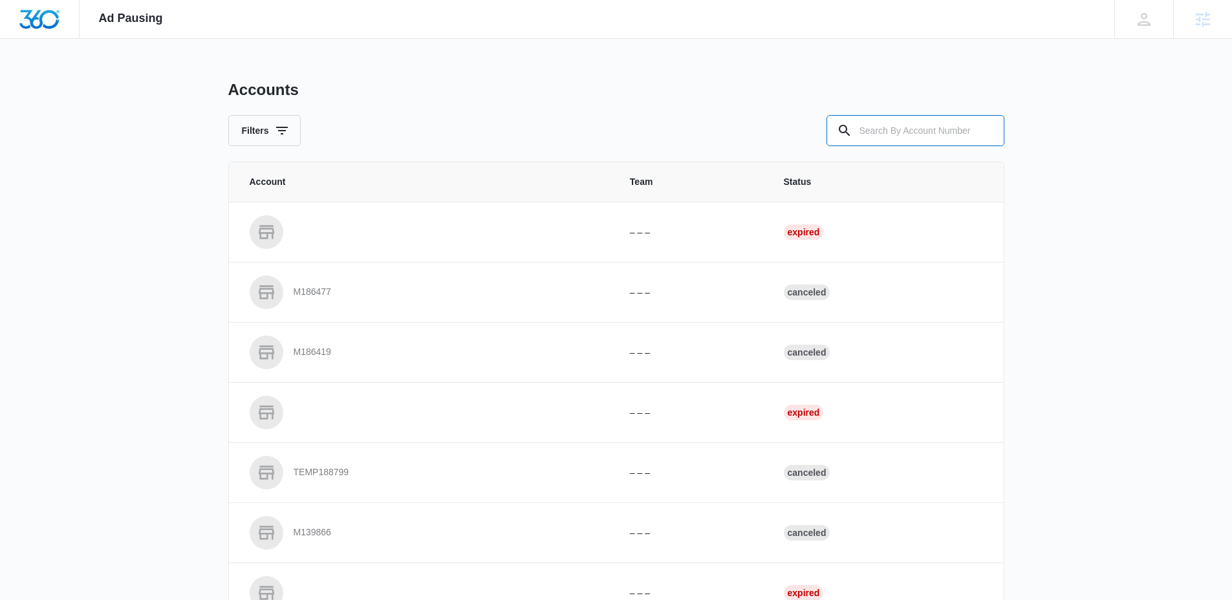
paste input "M336741"
type input "M336741"
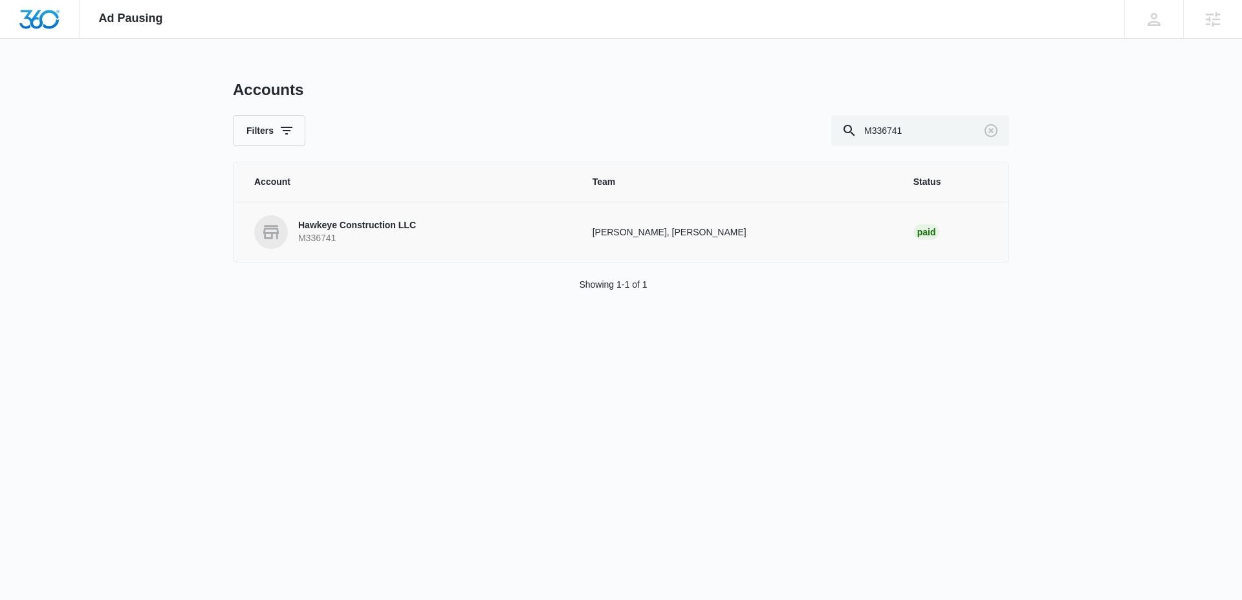
click at [356, 224] on p "Hawkeye Construction LLC" at bounding box center [357, 225] width 118 height 13
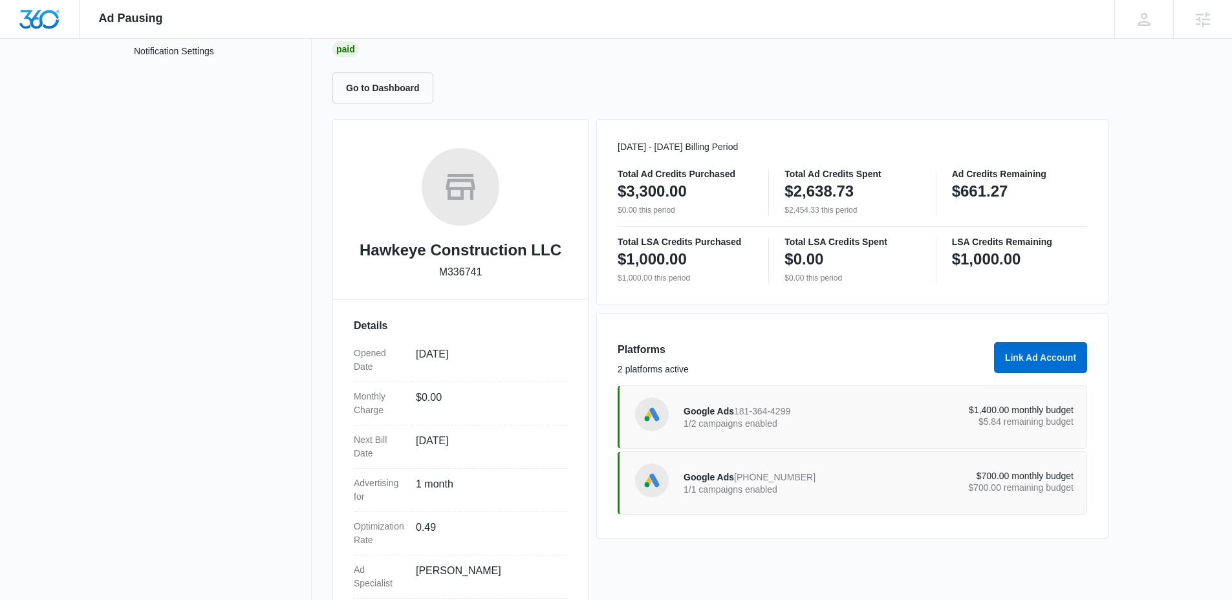
scroll to position [100, 0]
click at [839, 480] on div "Google Ads 470-693-2698 1/1 campaigns enabled" at bounding box center [780, 482] width 195 height 27
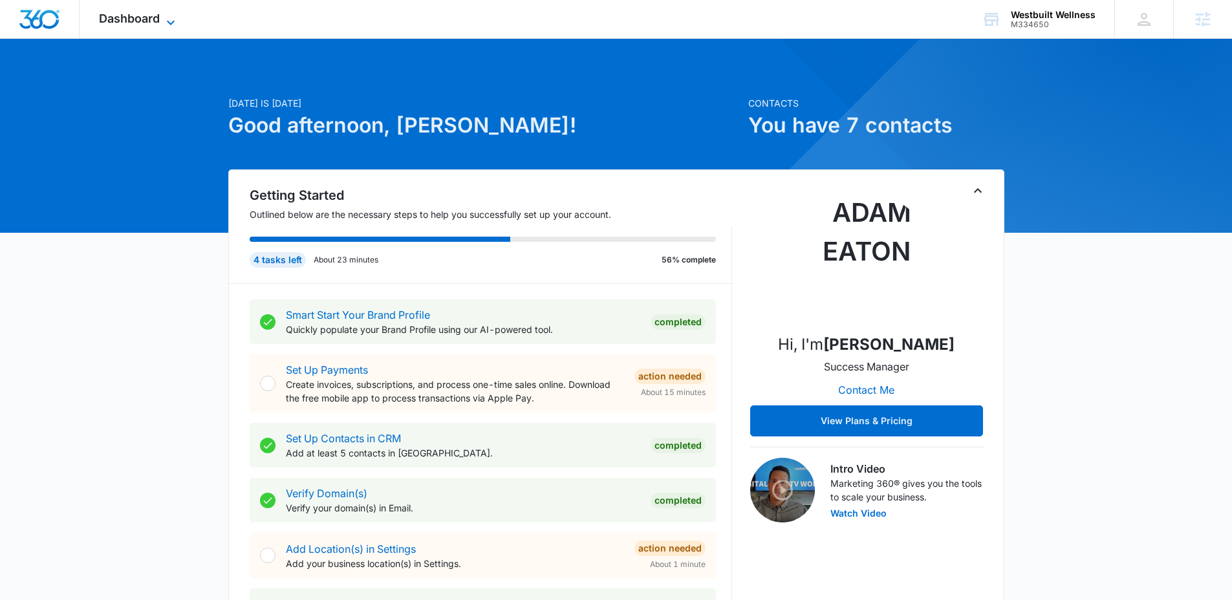
click at [166, 17] on icon at bounding box center [171, 23] width 16 height 16
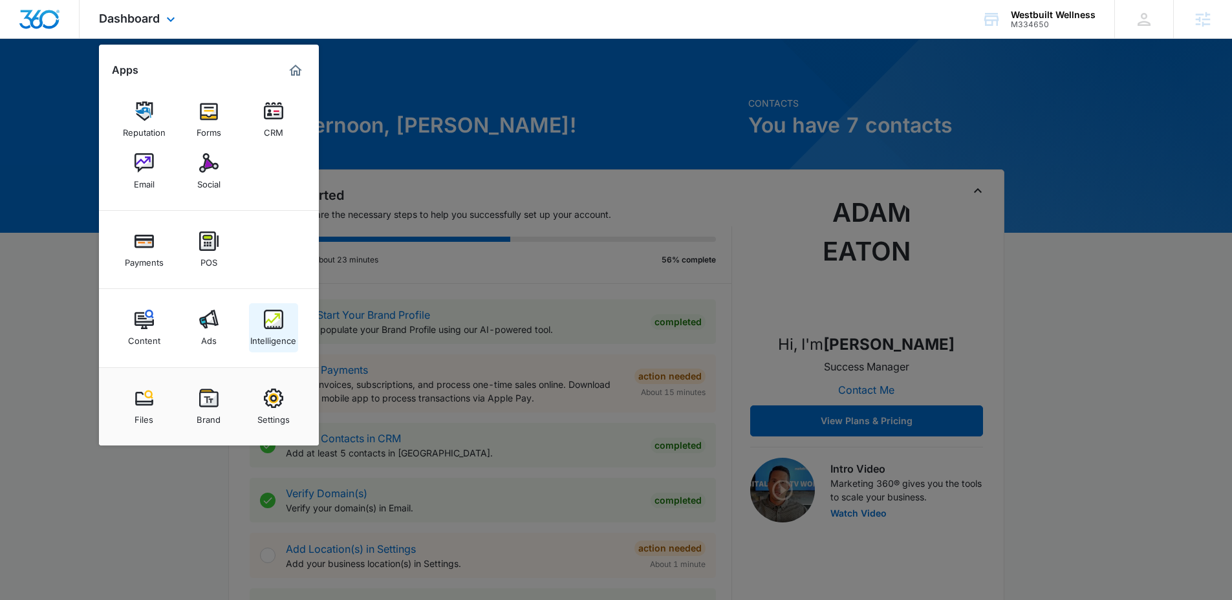
click at [255, 328] on link "Intelligence" at bounding box center [273, 327] width 49 height 49
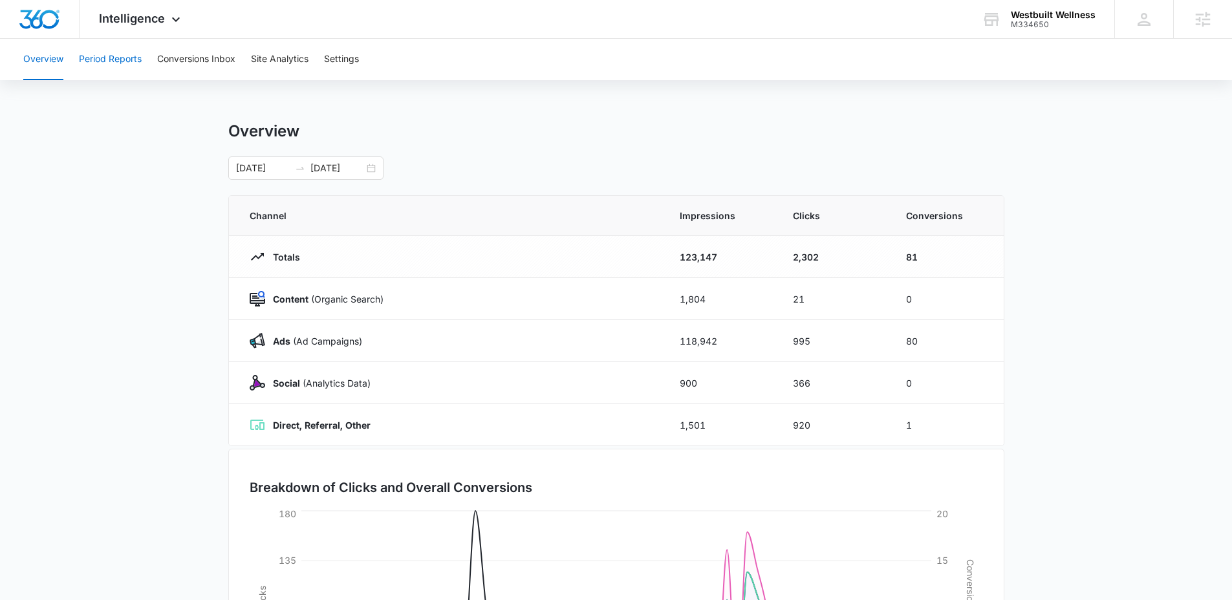
click at [133, 52] on button "Period Reports" at bounding box center [110, 59] width 63 height 41
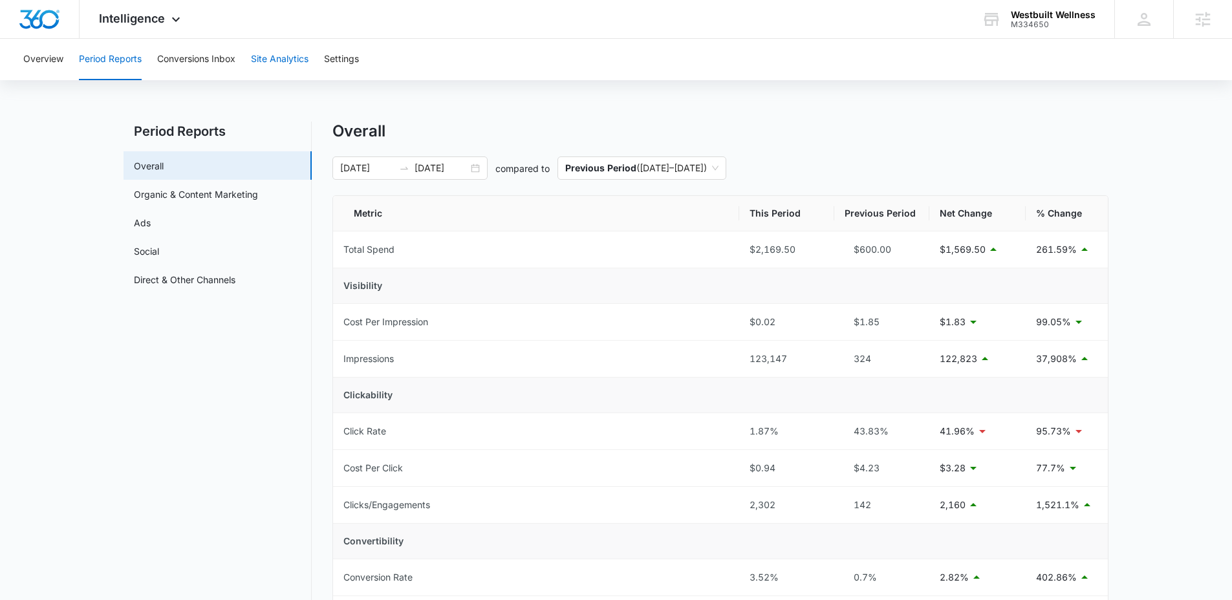
click at [271, 62] on button "Site Analytics" at bounding box center [280, 59] width 58 height 41
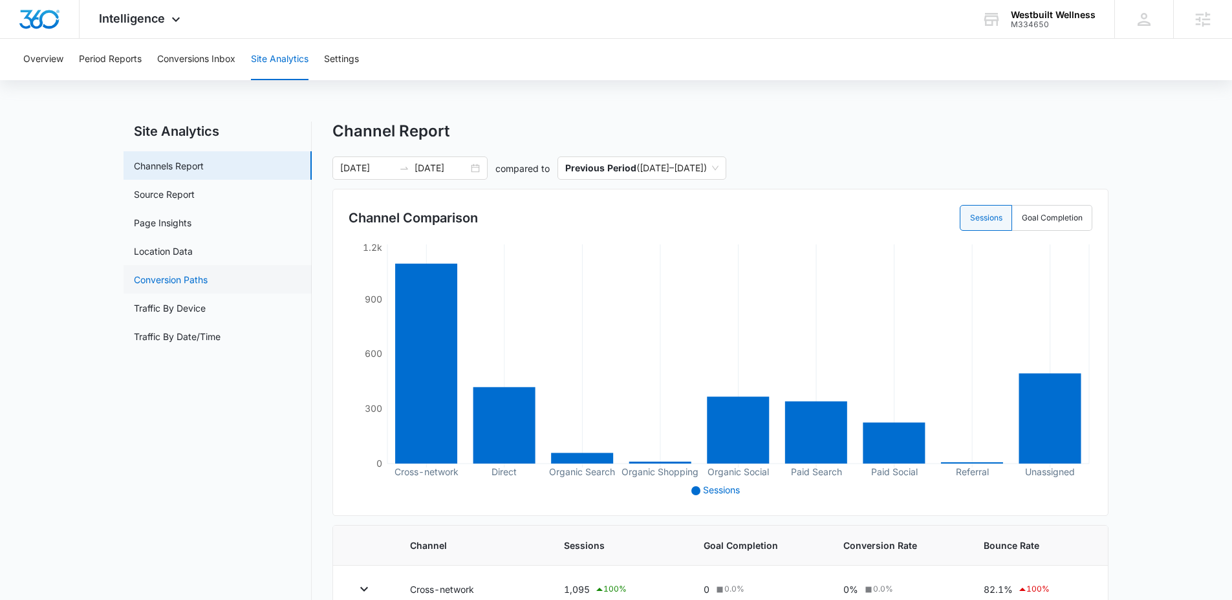
click at [190, 274] on link "Conversion Paths" at bounding box center [171, 280] width 74 height 14
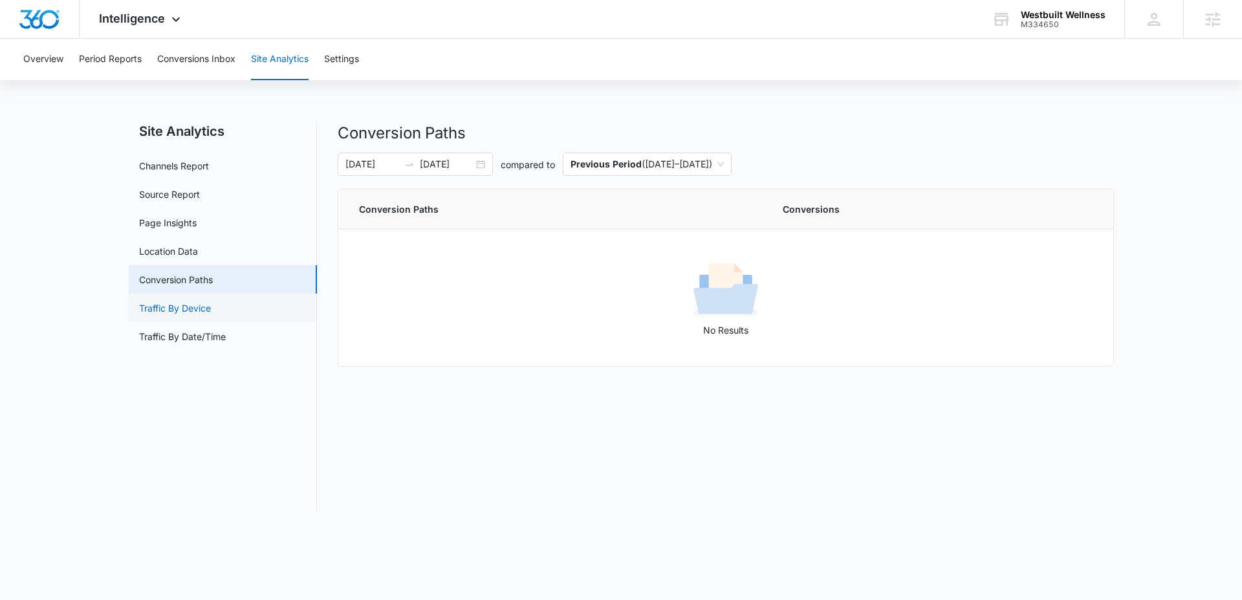
click at [200, 310] on link "Traffic By Device" at bounding box center [175, 308] width 72 height 14
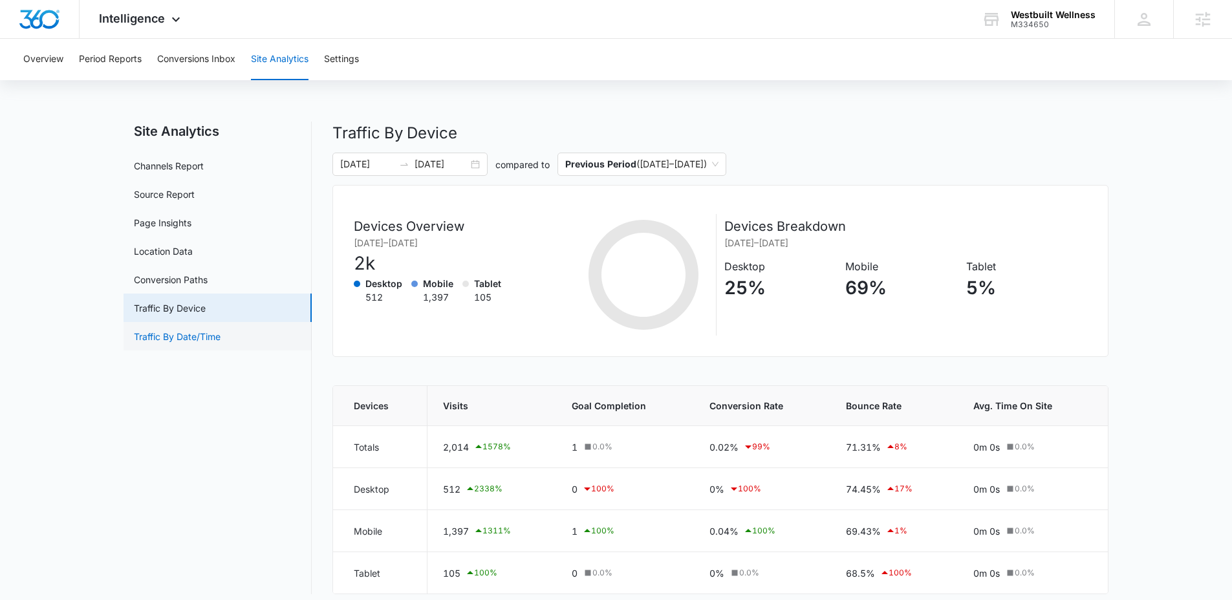
click at [197, 336] on link "Traffic By Date/Time" at bounding box center [177, 337] width 87 height 14
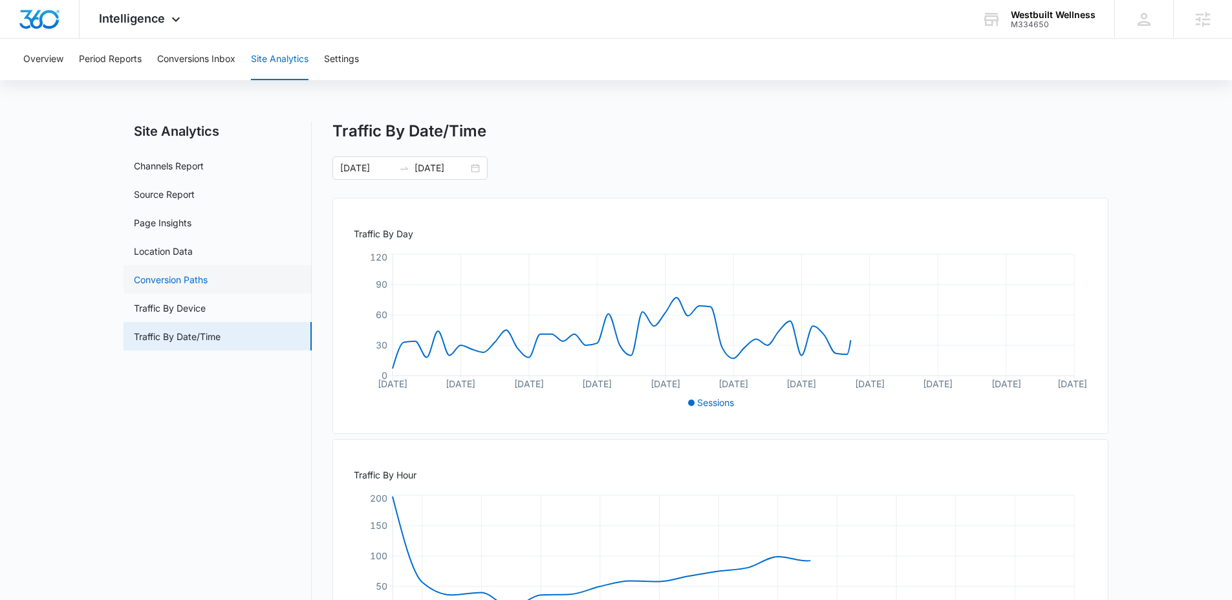
click at [195, 281] on link "Conversion Paths" at bounding box center [171, 280] width 74 height 14
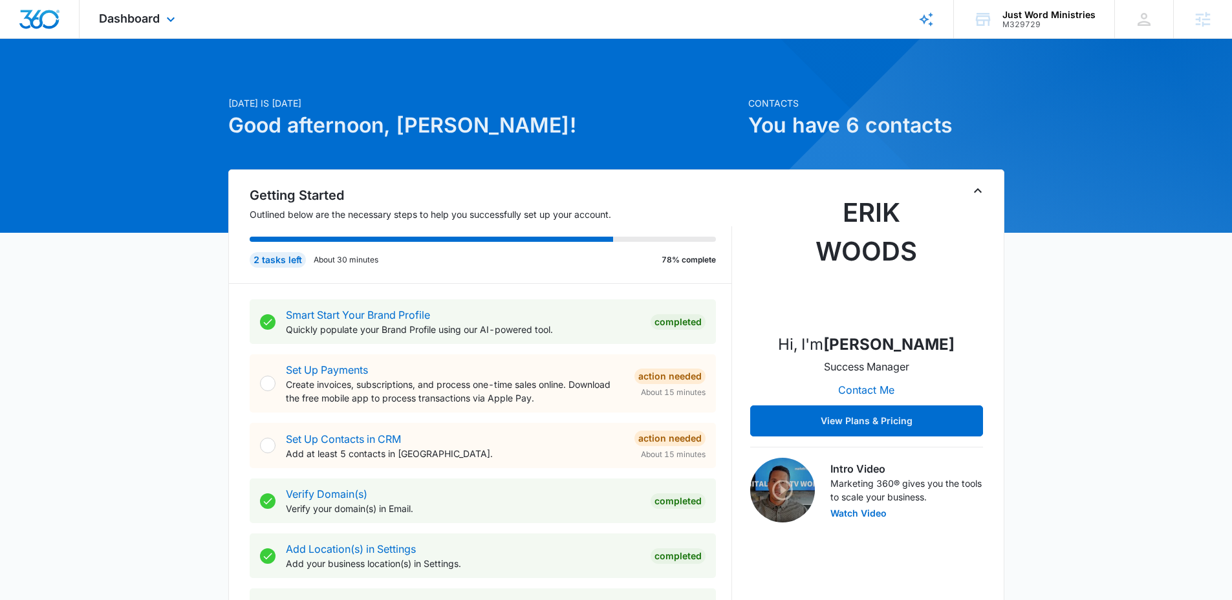
click at [126, 10] on div "Dashboard Apps Reputation Forms CRM Email Social POS Content Ads Intelligence F…" at bounding box center [139, 19] width 118 height 38
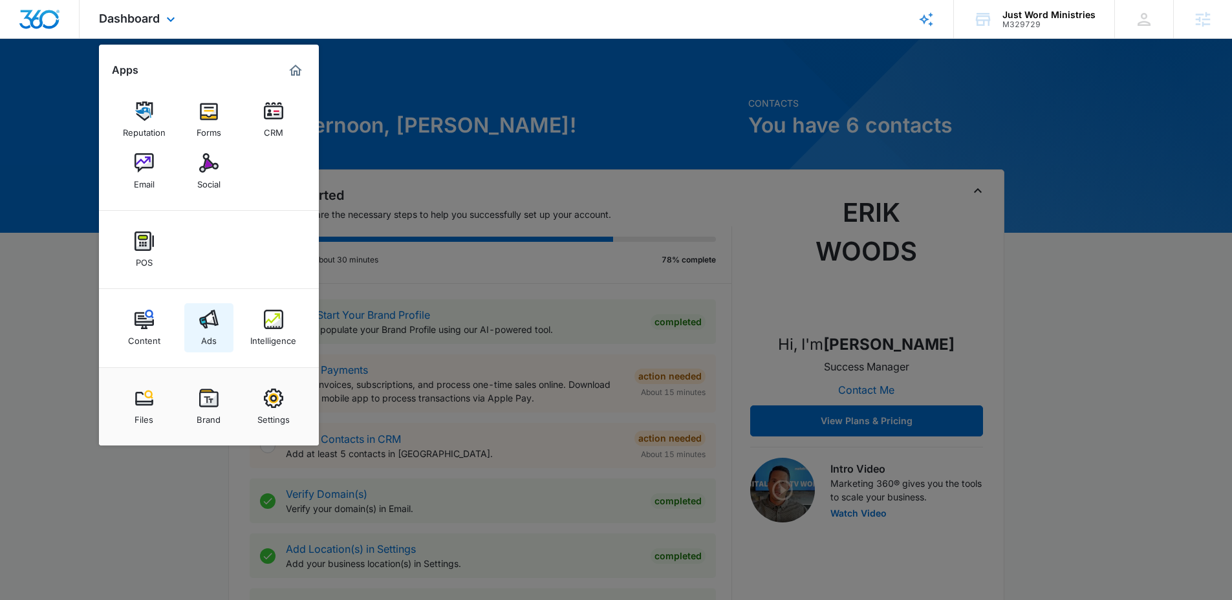
click at [205, 325] on img at bounding box center [208, 319] width 19 height 19
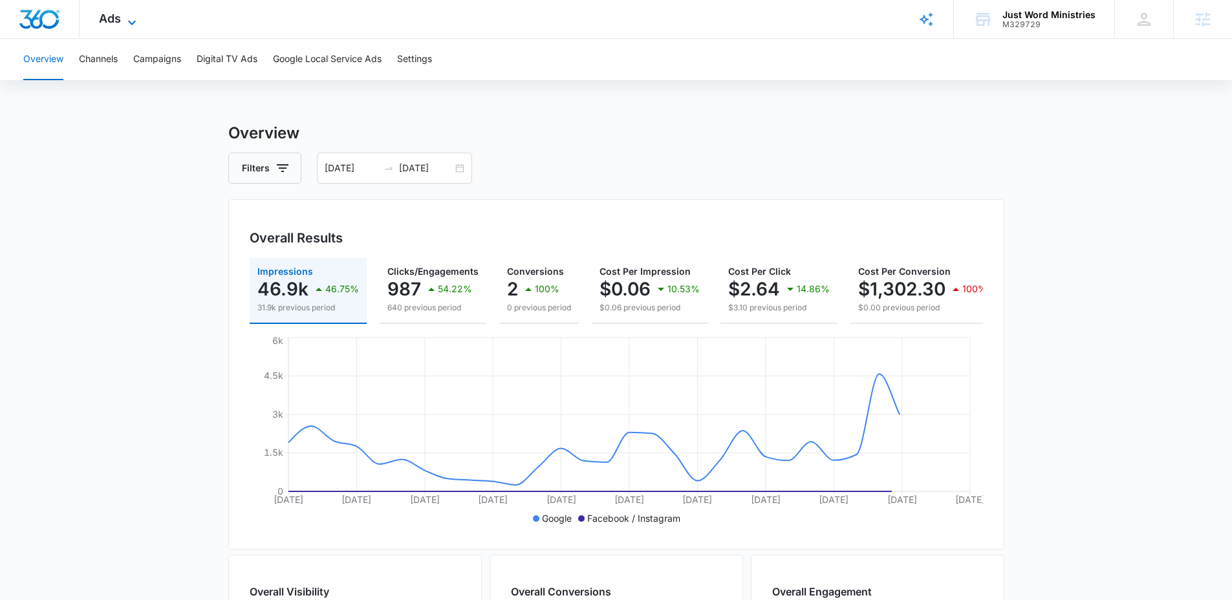
click at [129, 18] on icon at bounding box center [132, 23] width 16 height 16
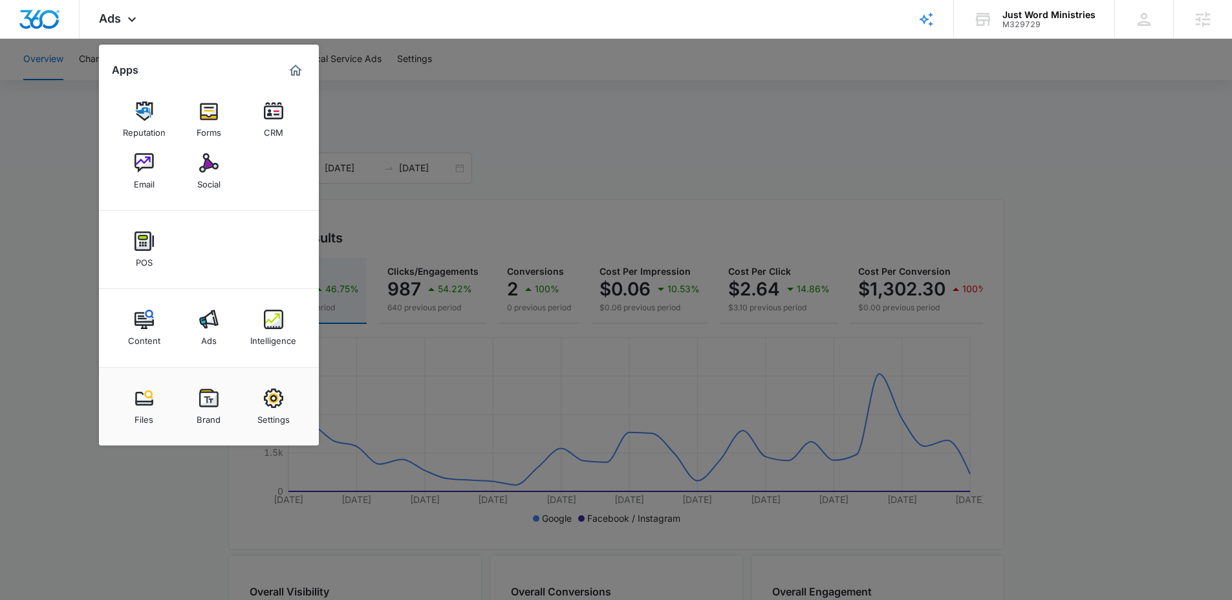
click at [638, 152] on div at bounding box center [616, 300] width 1232 height 600
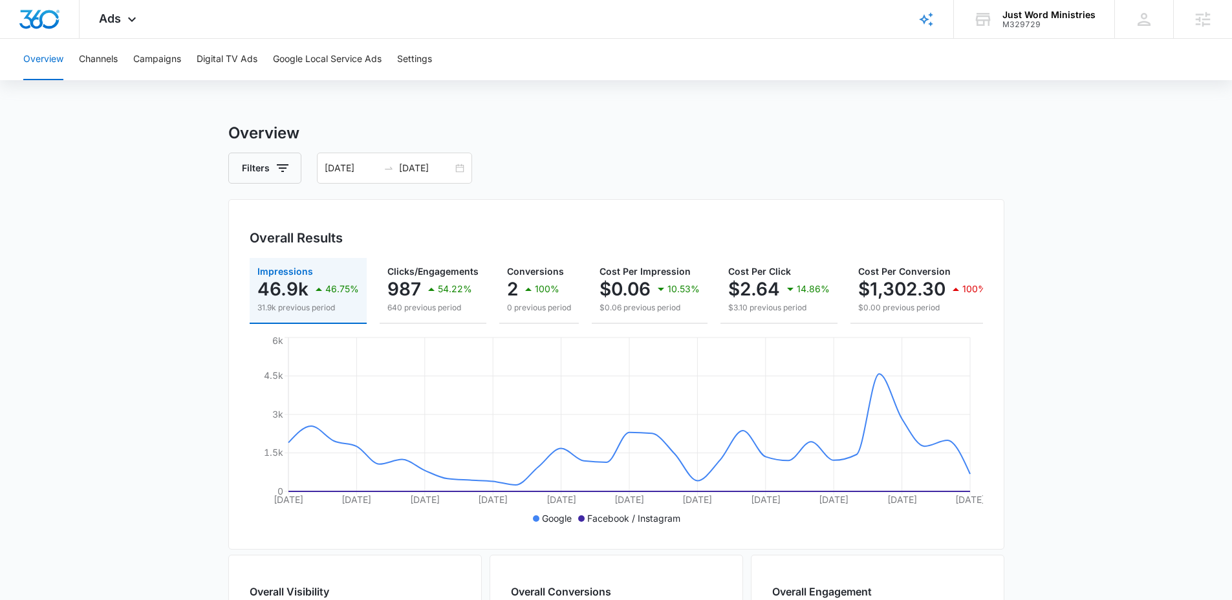
click at [544, 129] on h3 "Overview" at bounding box center [616, 133] width 776 height 23
click at [532, 278] on div "100%" at bounding box center [540, 289] width 39 height 26
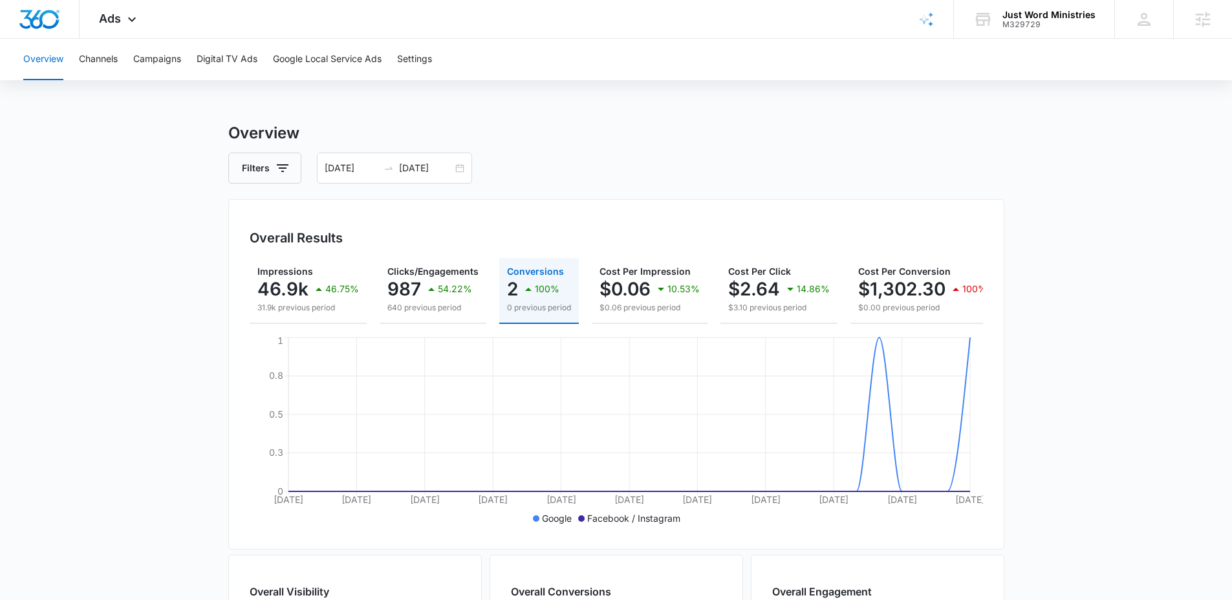
click at [404, 151] on div "Overview Filters [DATE] [DATE] Overall Results Impressions 46.9k 46.75% 31.9k p…" at bounding box center [616, 586] width 776 height 929
click at [403, 193] on div "Overview Filters [DATE] [DATE] Overall Results Impressions 46.9k 46.75% 31.9k p…" at bounding box center [616, 586] width 776 height 929
click at [406, 172] on input "[DATE]" at bounding box center [426, 168] width 54 height 14
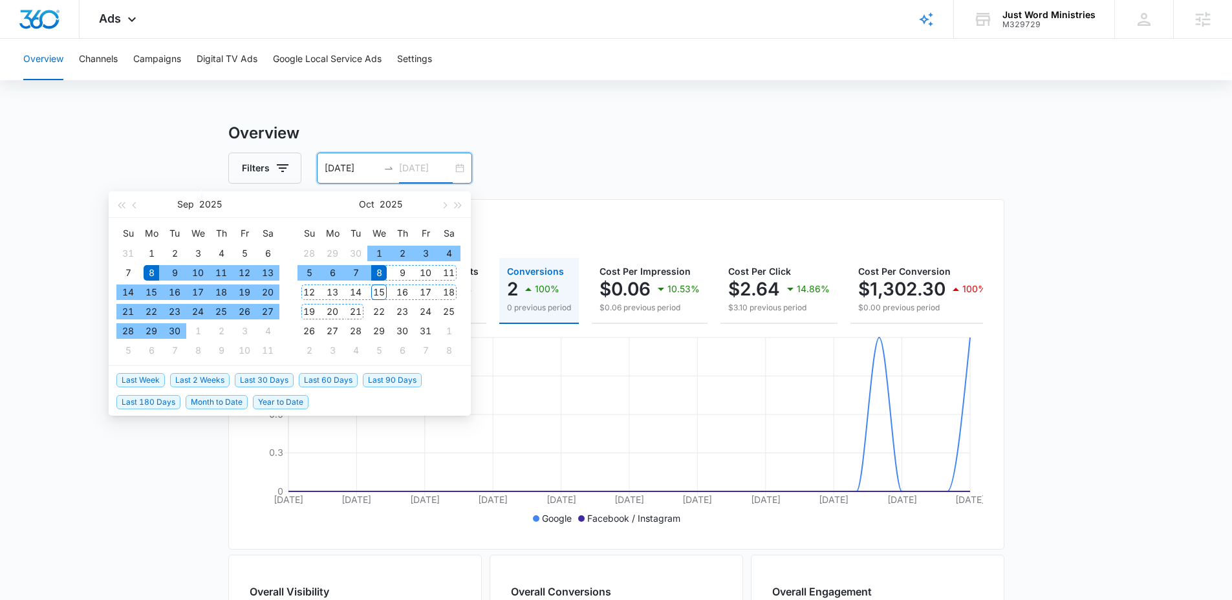
type input "[DATE]"
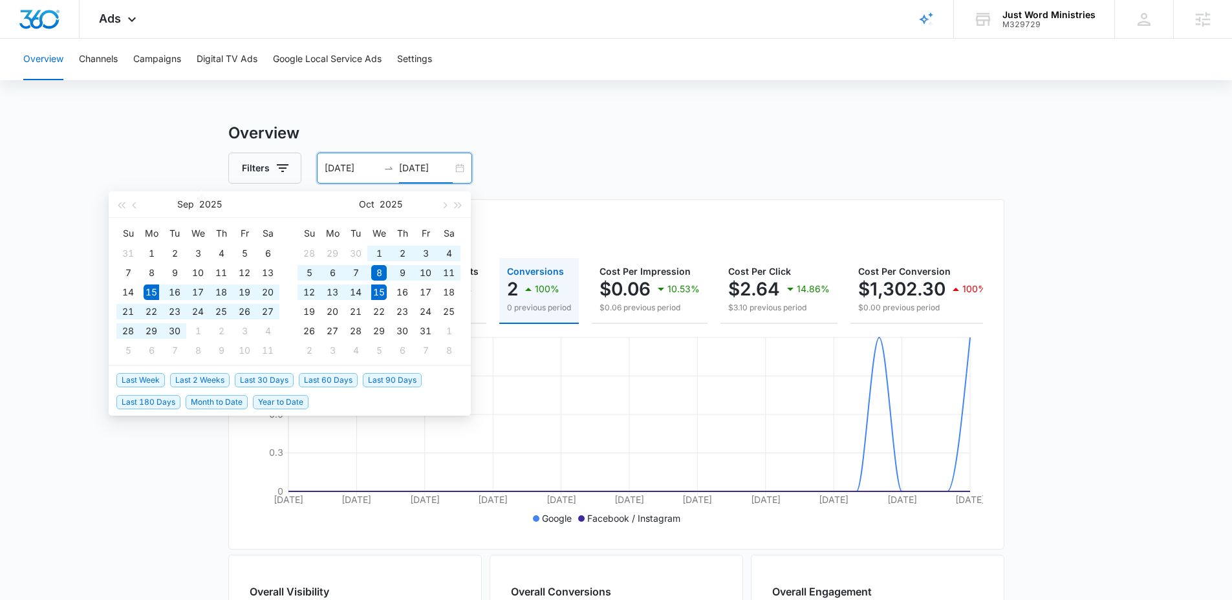
click at [251, 379] on span "Last 30 Days" at bounding box center [264, 380] width 59 height 14
type input "[DATE]"
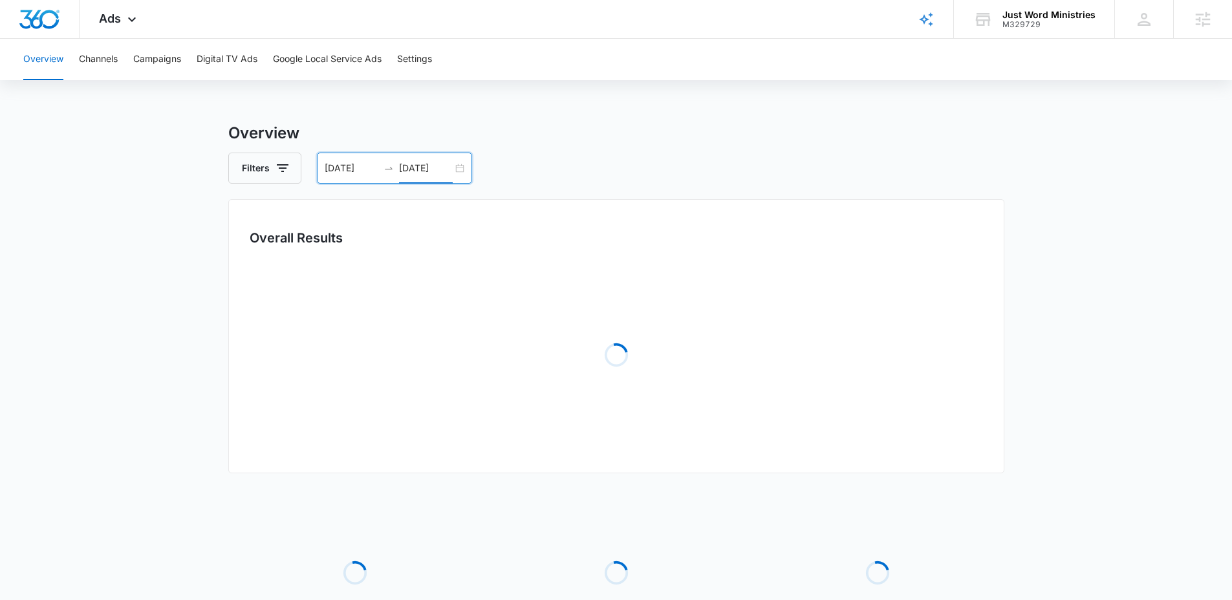
click at [595, 153] on div "Filters 09/15/2025 10/15/2025" at bounding box center [616, 168] width 776 height 31
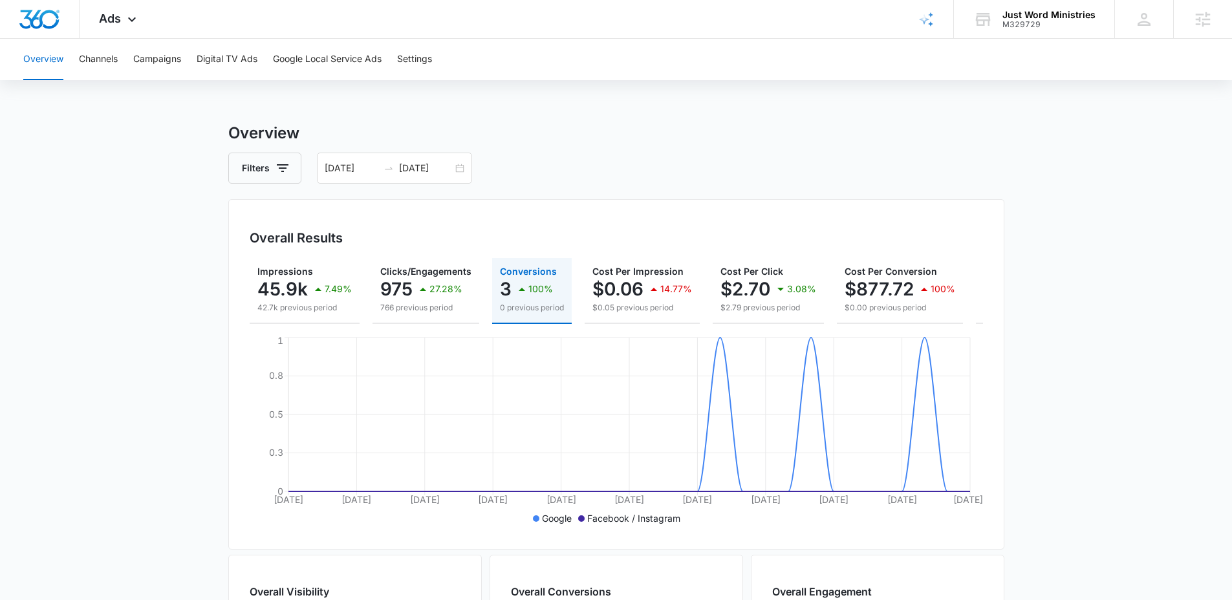
click at [121, 208] on main "Overview Filters 09/15/2025 10/15/2025 Overall Results Impressions 45.9k 7.49% …" at bounding box center [616, 586] width 1232 height 929
click at [130, 211] on main "Overview Filters 09/15/2025 10/15/2025 Overall Results Impressions 45.9k 7.49% …" at bounding box center [616, 586] width 1232 height 929
click at [132, 16] on icon at bounding box center [132, 23] width 16 height 16
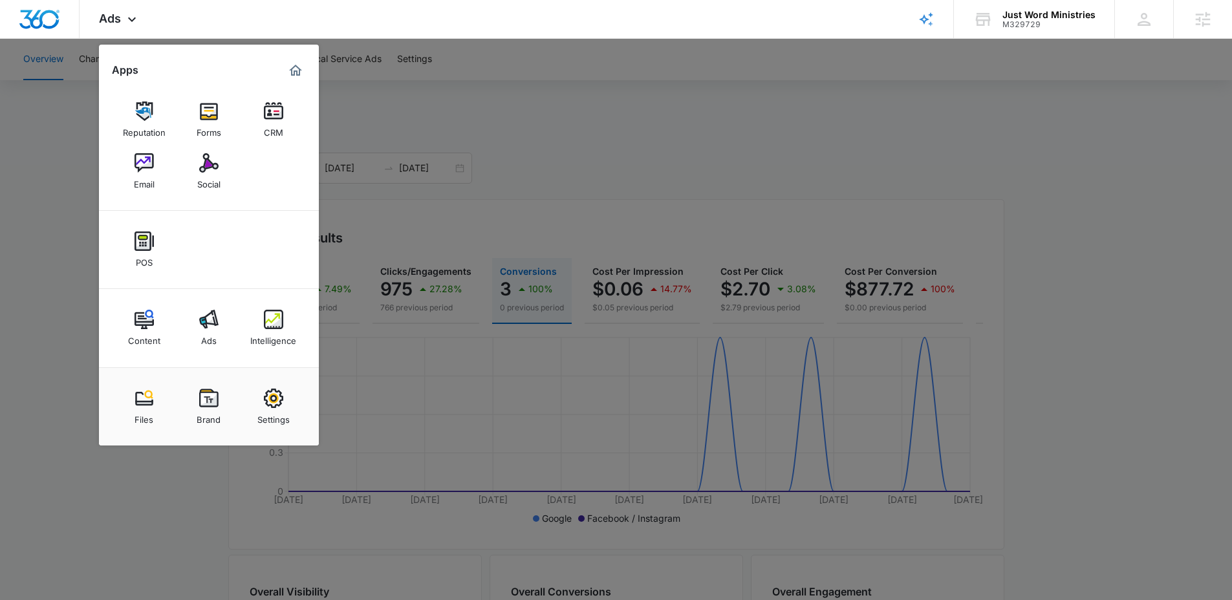
click at [567, 120] on div at bounding box center [616, 300] width 1232 height 600
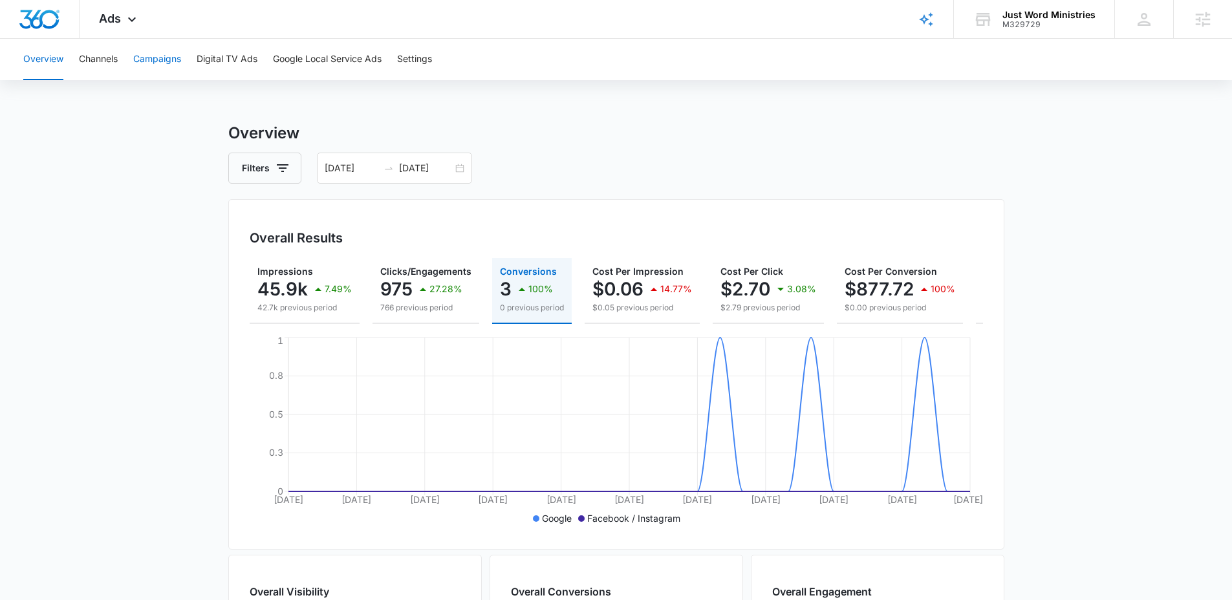
click at [171, 59] on button "Campaigns" at bounding box center [157, 59] width 48 height 41
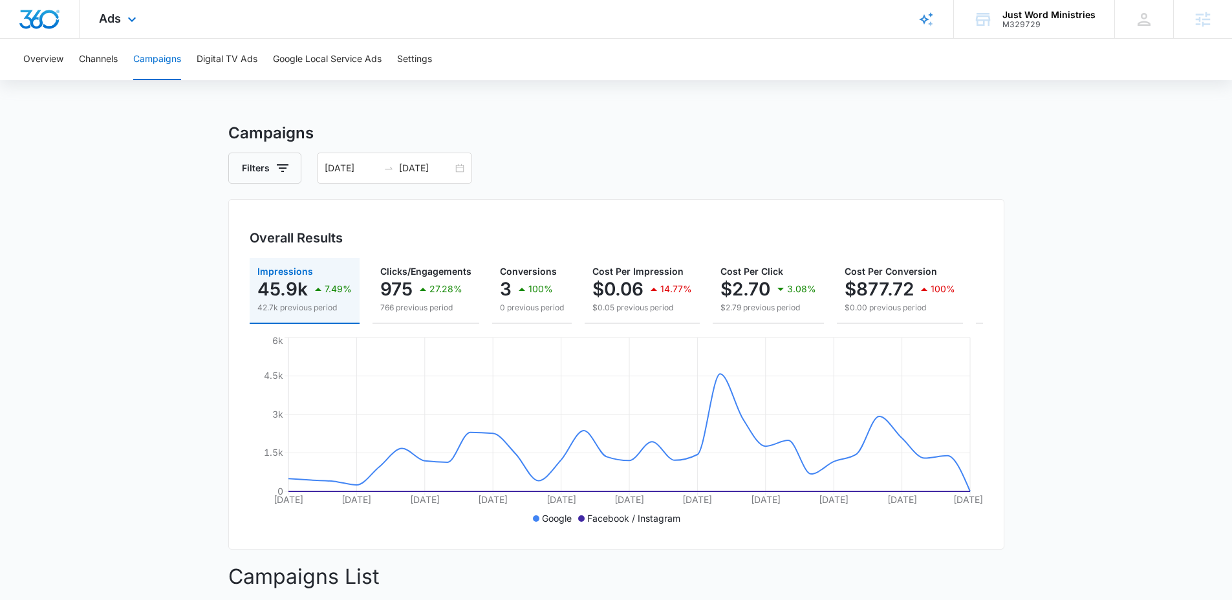
click at [118, 10] on div "Ads Apps Reputation Forms CRM Email Social POS Content Ads Intelligence Files B…" at bounding box center [120, 19] width 80 height 38
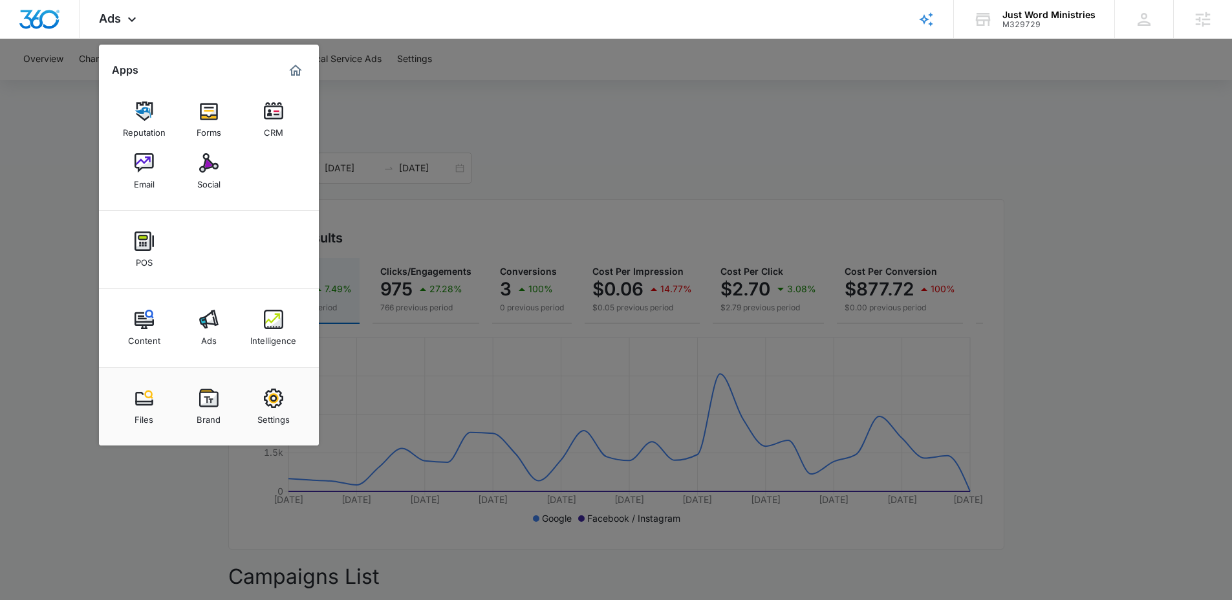
click at [59, 99] on div at bounding box center [616, 300] width 1232 height 600
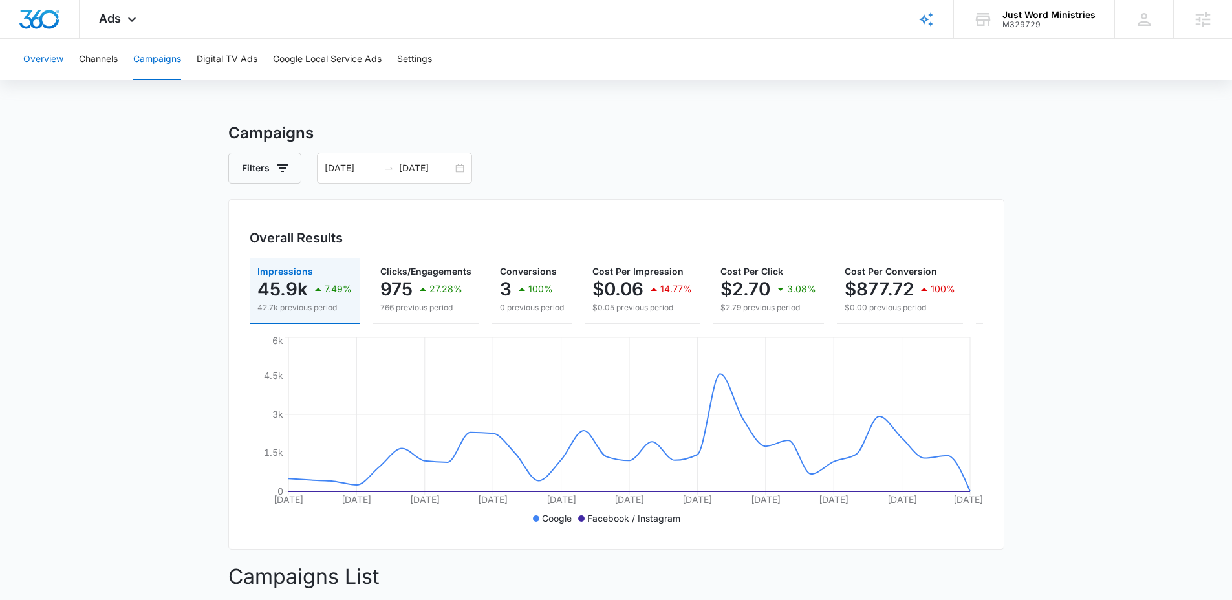
click at [39, 71] on button "Overview" at bounding box center [43, 59] width 40 height 41
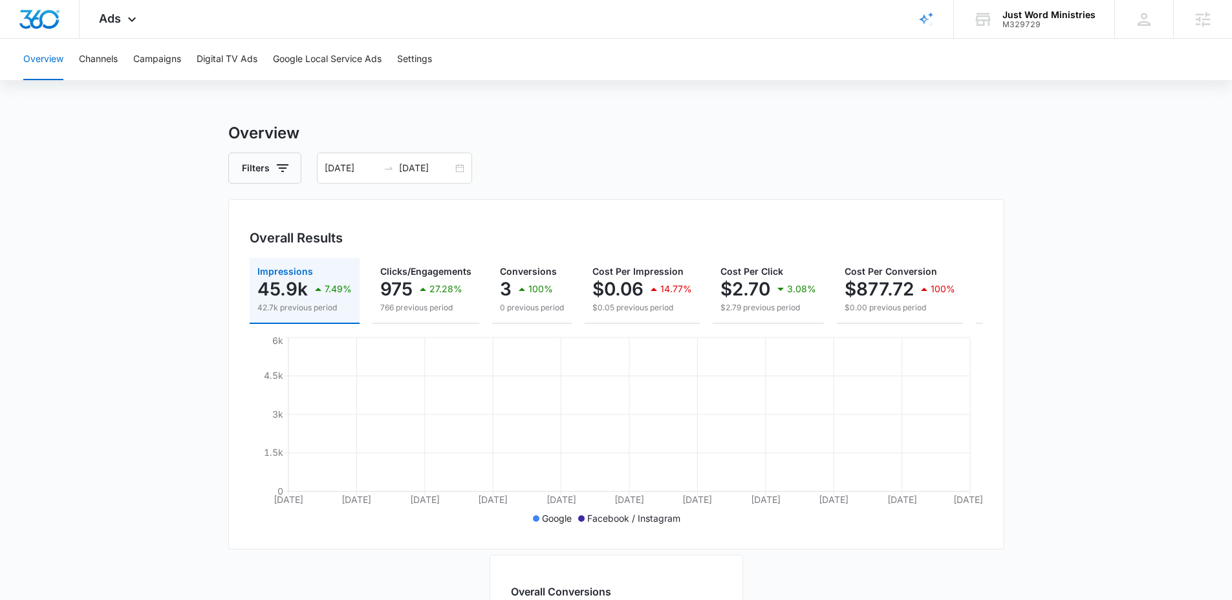
click at [121, 209] on main "Overview Filters 09/15/2025 10/15/2025 Overall Results Impressions 45.9k 7.49% …" at bounding box center [616, 586] width 1232 height 929
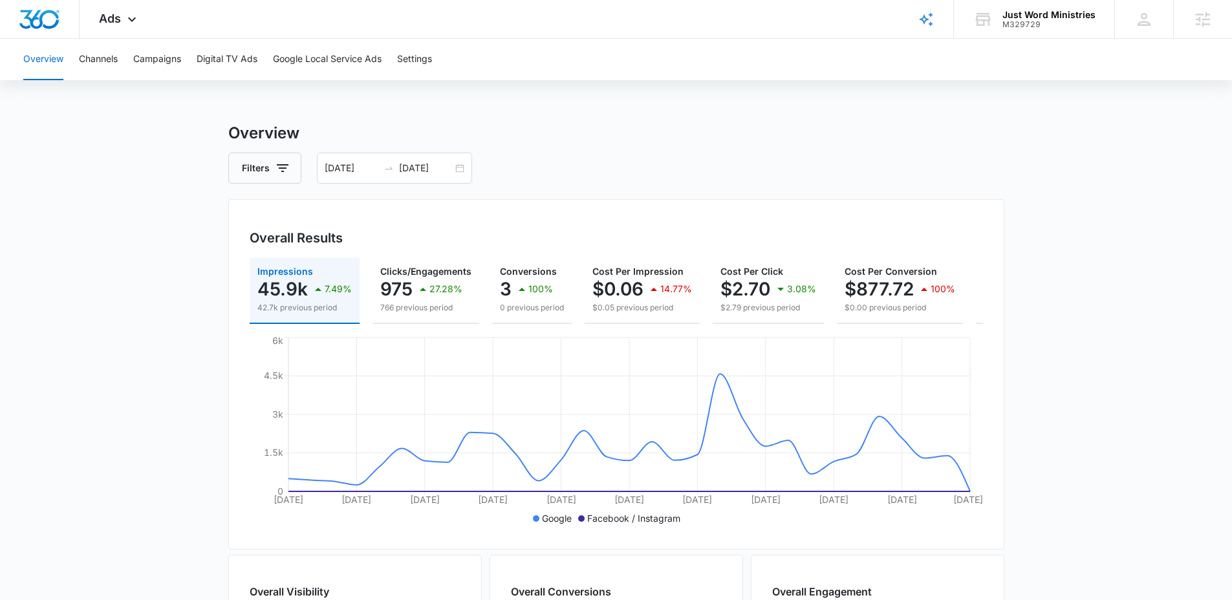
click at [184, 170] on main "Overview Filters 09/15/2025 10/15/2025 Overall Results Impressions 45.9k 7.49% …" at bounding box center [616, 586] width 1232 height 929
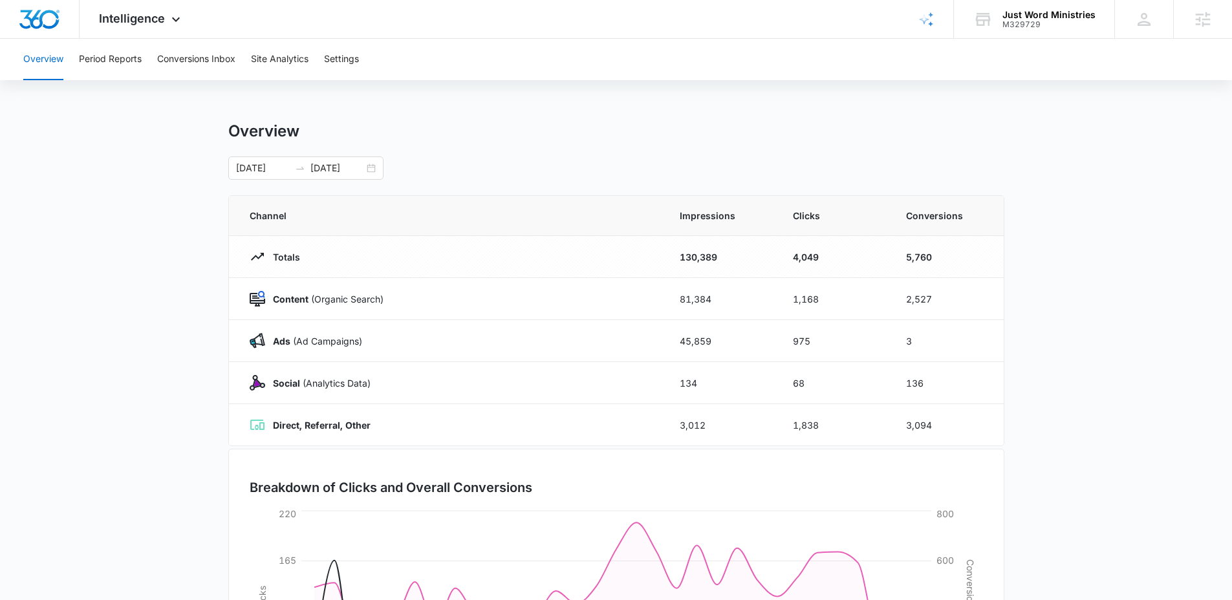
click at [158, 230] on main "Overview [DATE] [DATE] Channel Impressions Clicks Conversions Totals 130,389 4,…" at bounding box center [616, 461] width 1232 height 679
click at [172, 61] on button "Conversions Inbox" at bounding box center [196, 59] width 78 height 41
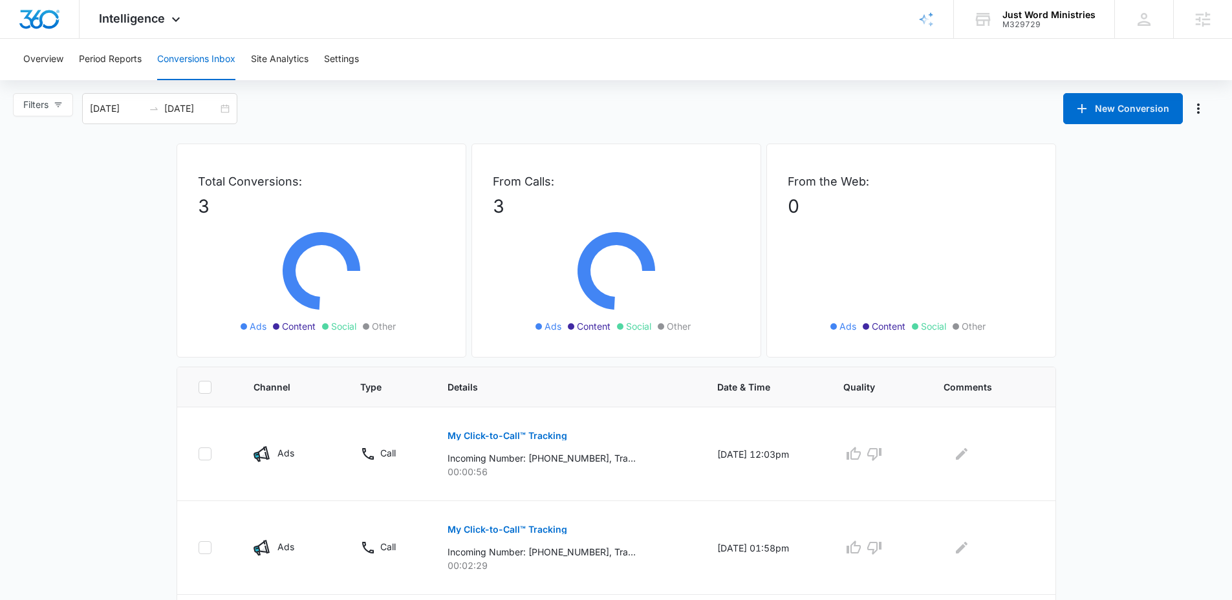
click at [99, 233] on main "Filters [DATE] [DATE] New Conversion Total Conversions: 3 Ads Content Social Ot…" at bounding box center [616, 405] width 1232 height 625
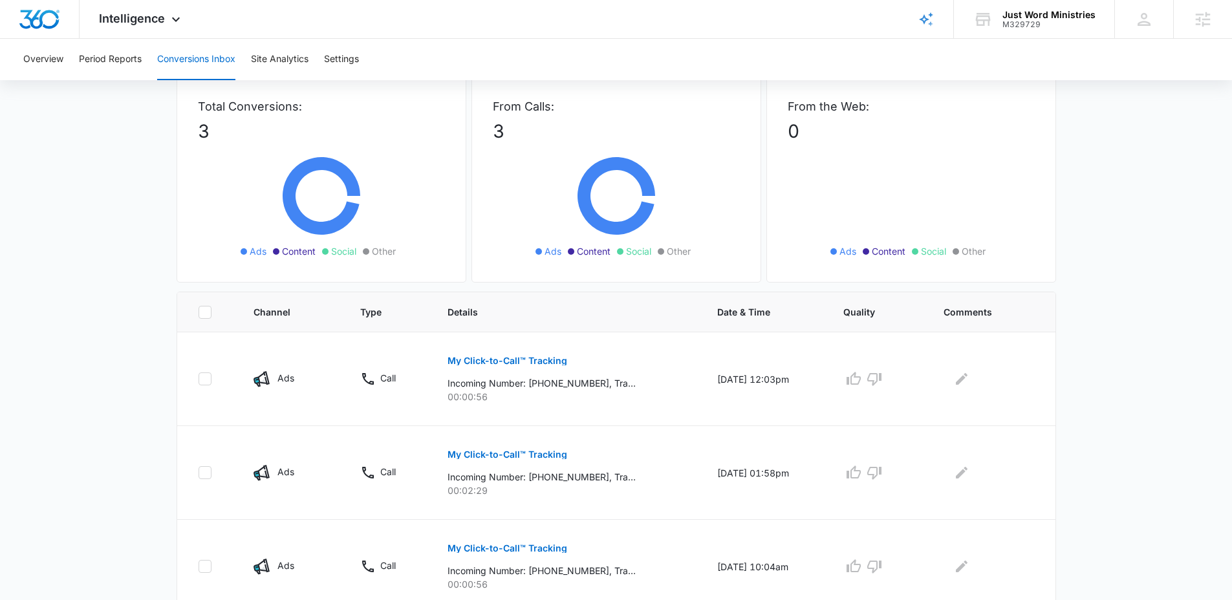
scroll to position [118, 0]
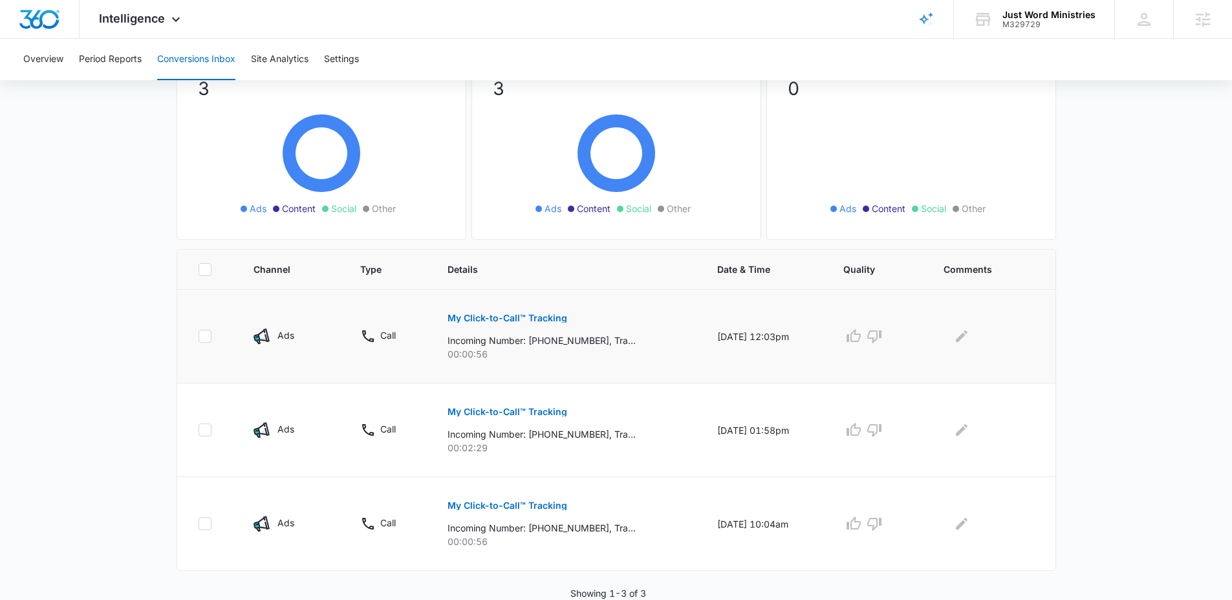
click at [522, 314] on p "My Click-to-Call™ Tracking" at bounding box center [507, 318] width 120 height 9
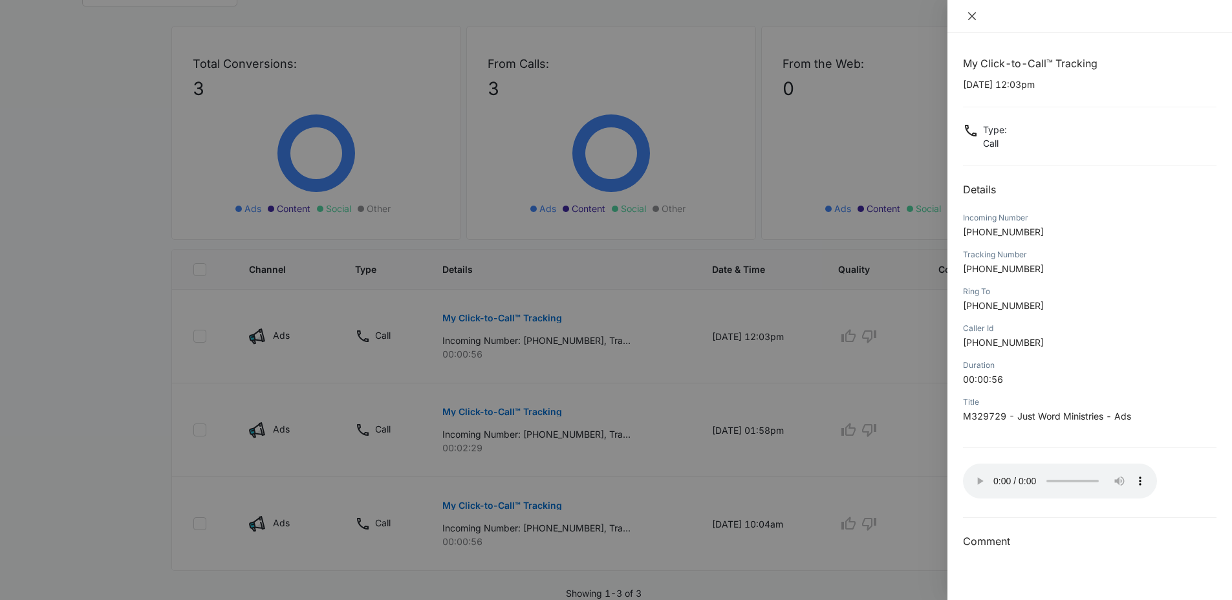
click at [973, 17] on icon "close" at bounding box center [972, 16] width 8 height 8
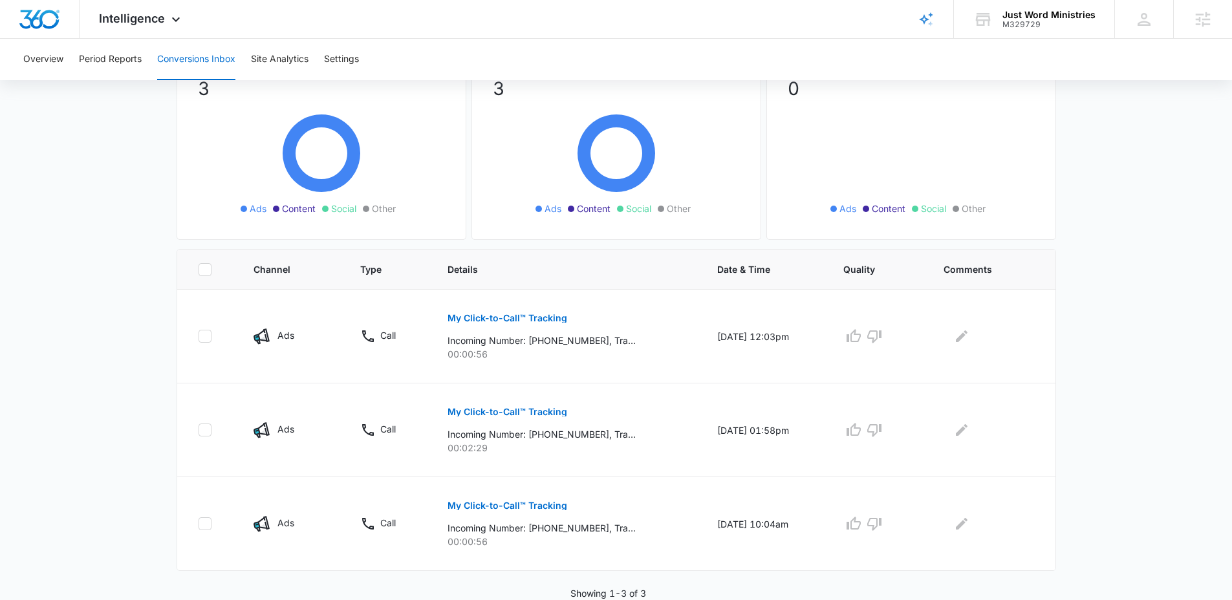
click at [137, 142] on main "Filters [DATE] [DATE] New Conversion Total Conversions: 3 Ads Content Social Ot…" at bounding box center [616, 287] width 1232 height 625
